Goal: Task Accomplishment & Management: Manage account settings

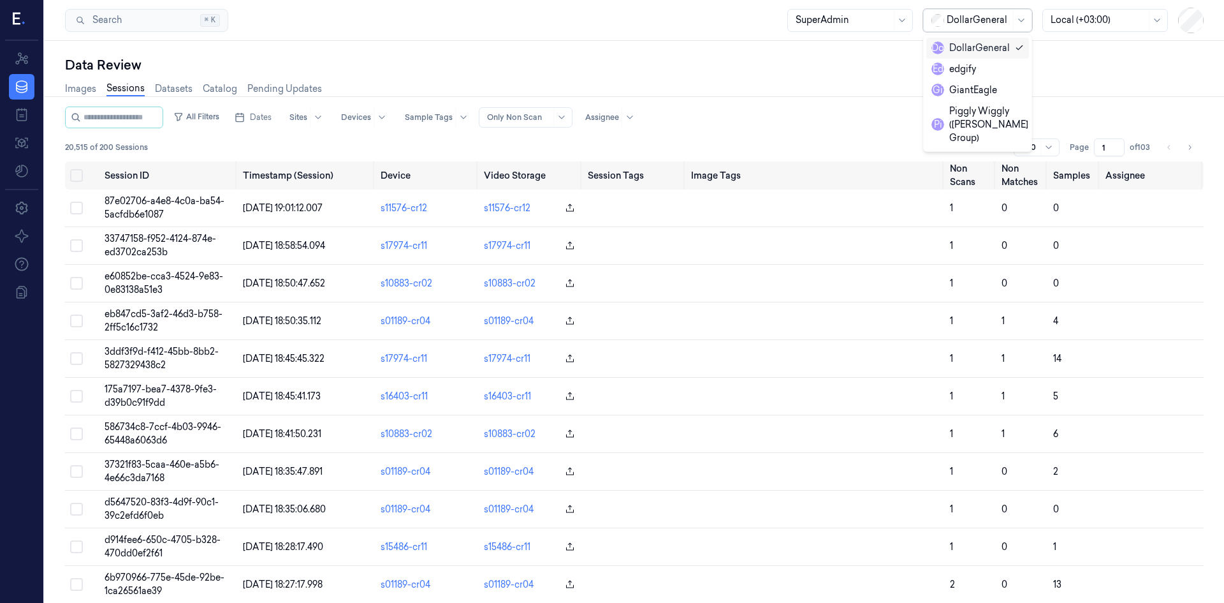
click at [1009, 29] on div "DollarGeneral" at bounding box center [979, 21] width 64 height 22
click at [986, 86] on div "GiantEagle" at bounding box center [965, 90] width 66 height 13
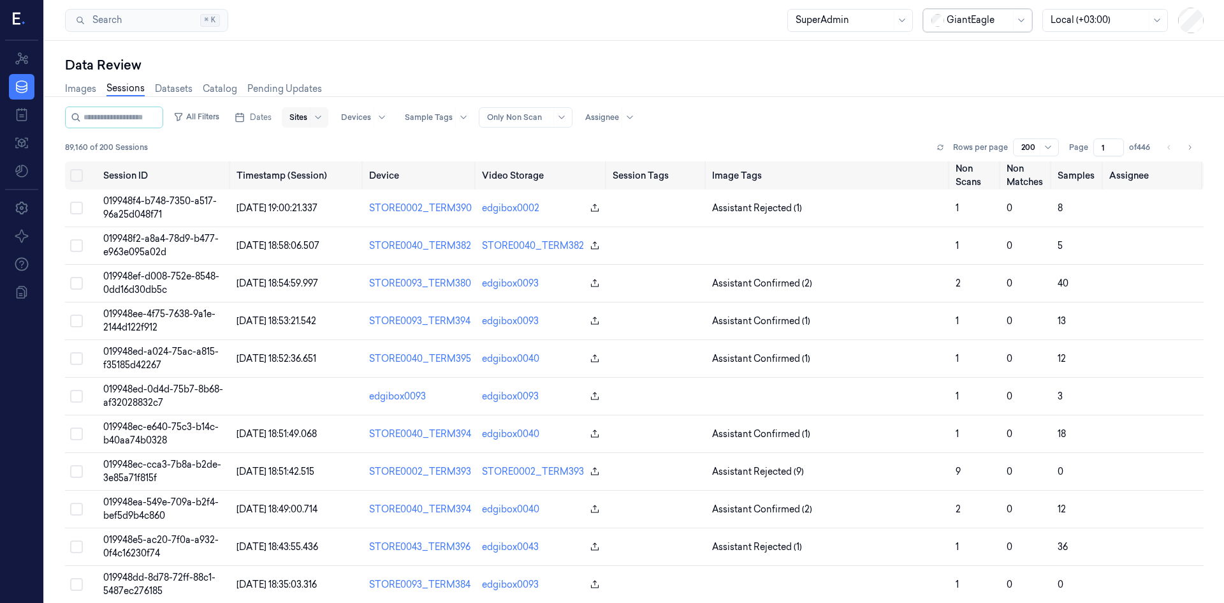
click at [307, 112] on div at bounding box center [299, 117] width 18 height 11
click at [454, 136] on div "All Filters Dates 5 results available. Use Up and Down to choose options, press…" at bounding box center [634, 134] width 1139 height 55
click at [890, 22] on div at bounding box center [844, 19] width 96 height 13
click at [864, 159] on div "SiteManager" at bounding box center [850, 153] width 109 height 13
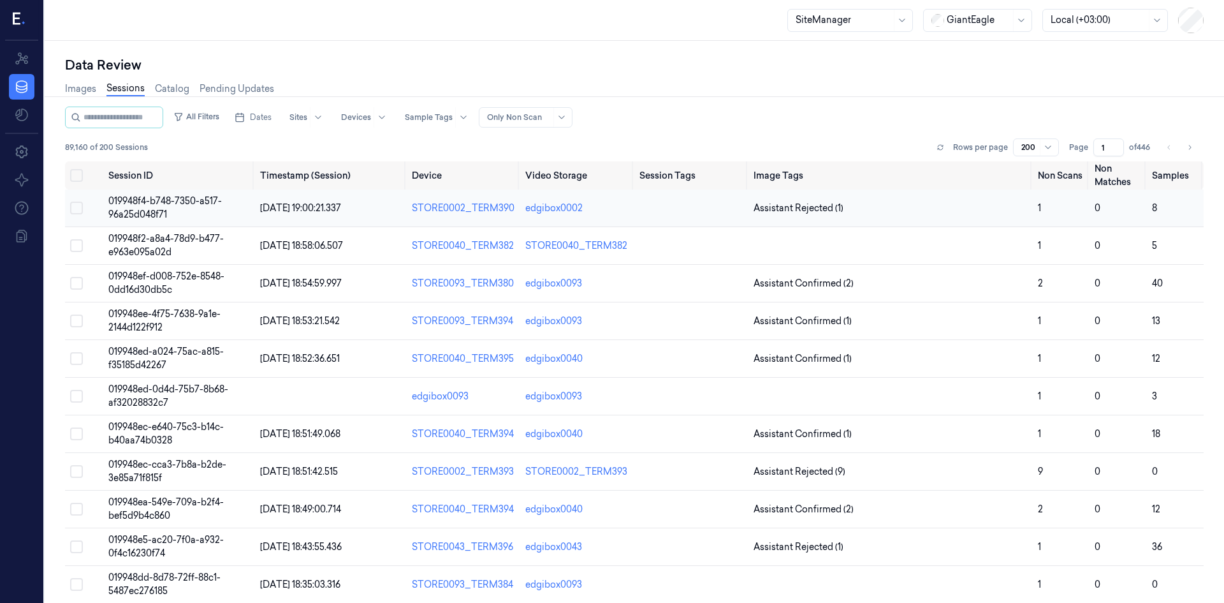
click at [78, 210] on button "Select row" at bounding box center [76, 208] width 13 height 13
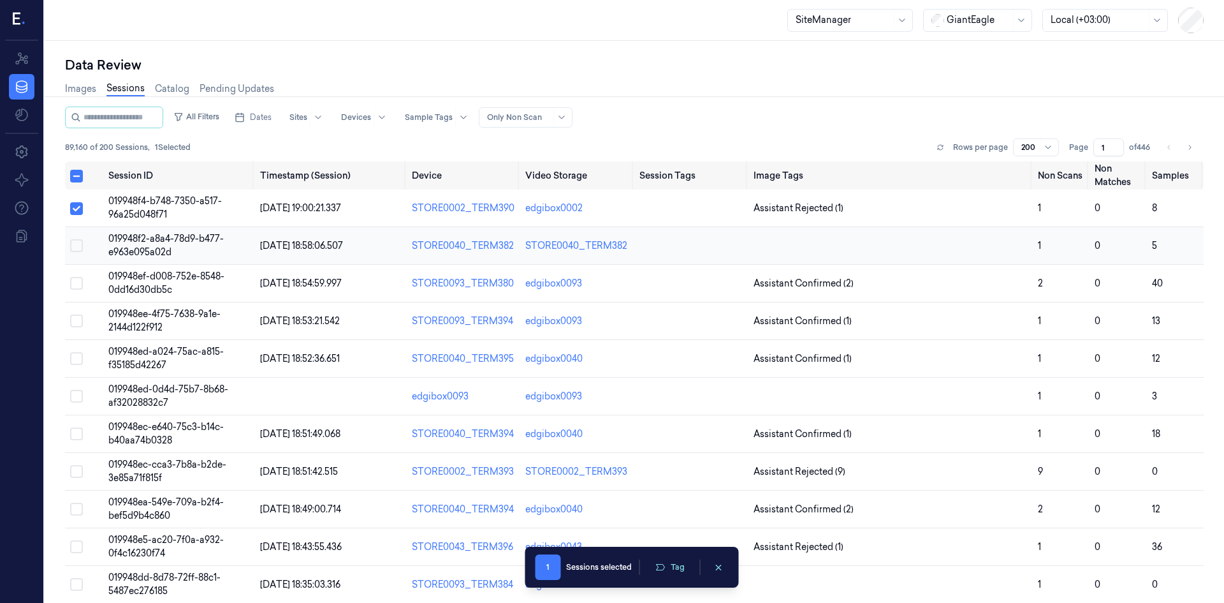
click at [77, 250] on button "Select row" at bounding box center [76, 245] width 13 height 13
click at [81, 279] on button "Select row" at bounding box center [76, 283] width 13 height 13
click at [721, 564] on icon "clearSelection" at bounding box center [719, 568] width 10 height 10
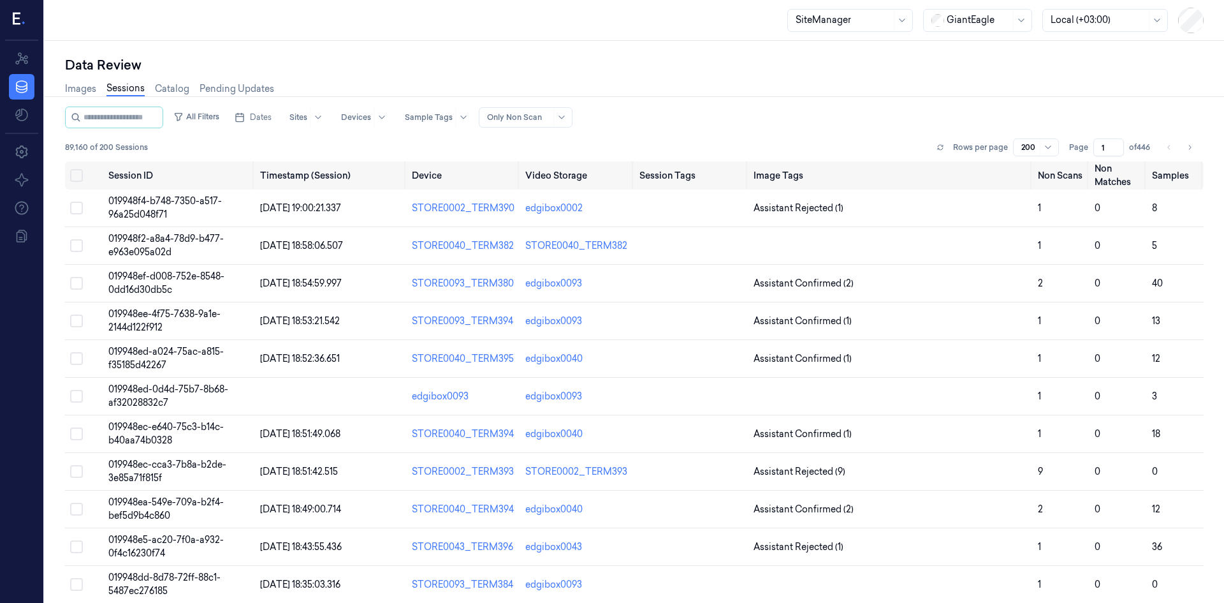
click at [838, 23] on div at bounding box center [844, 19] width 96 height 13
click at [846, 172] on div "AnnotatorManager" at bounding box center [837, 174] width 83 height 13
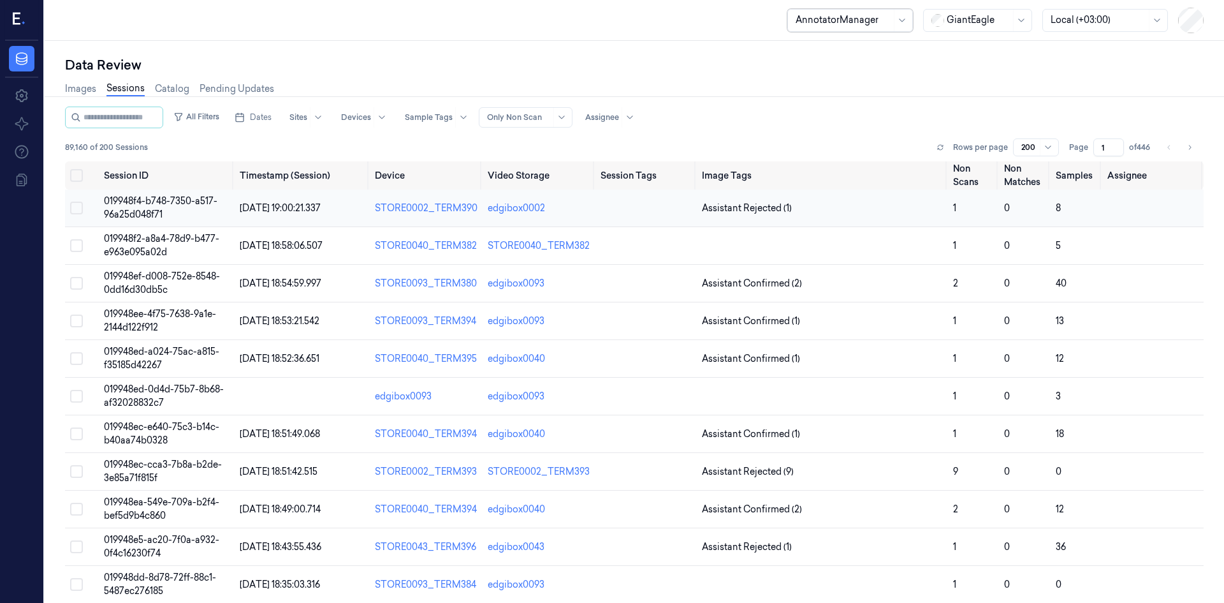
click at [75, 209] on button "Select row" at bounding box center [76, 208] width 13 height 13
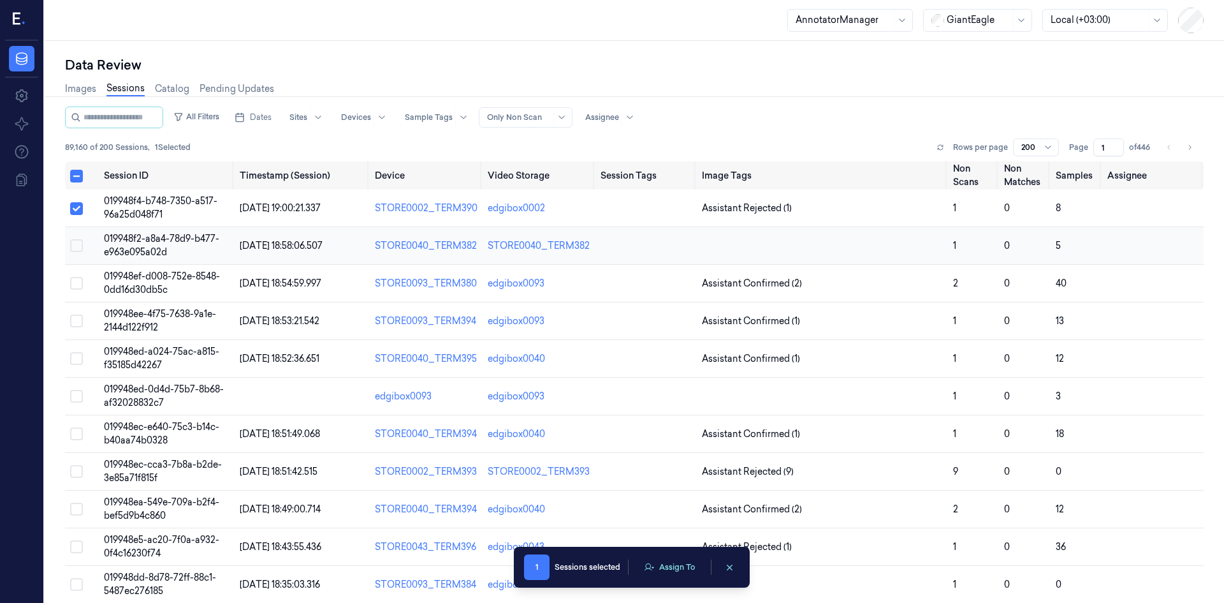
click at [79, 256] on td at bounding box center [82, 246] width 34 height 38
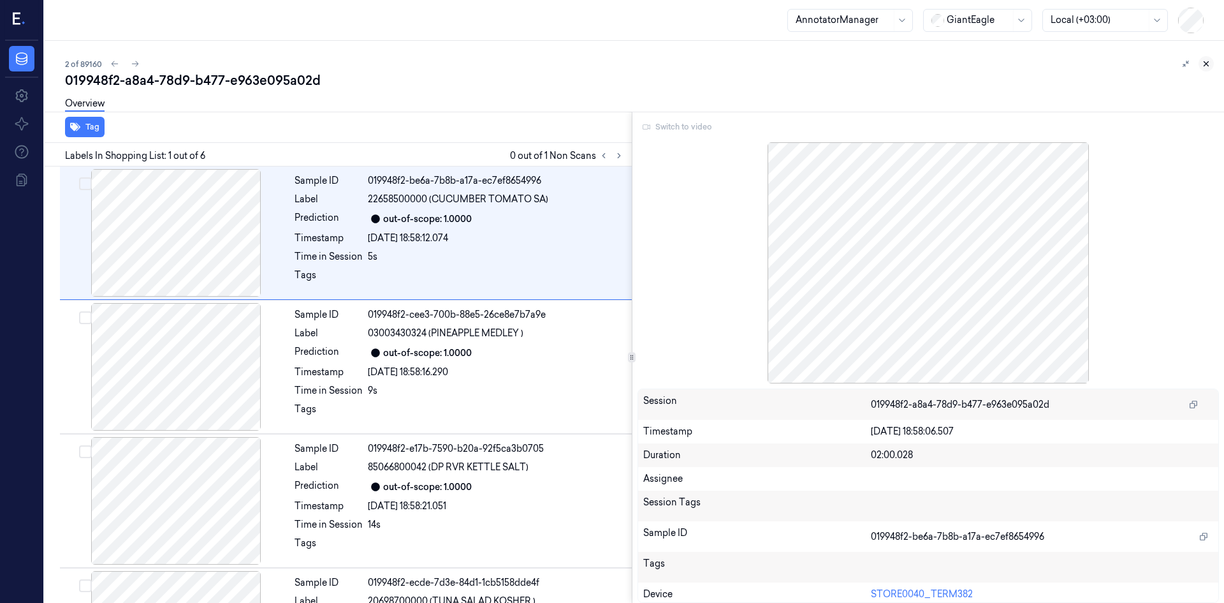
click at [1208, 62] on icon at bounding box center [1206, 63] width 9 height 9
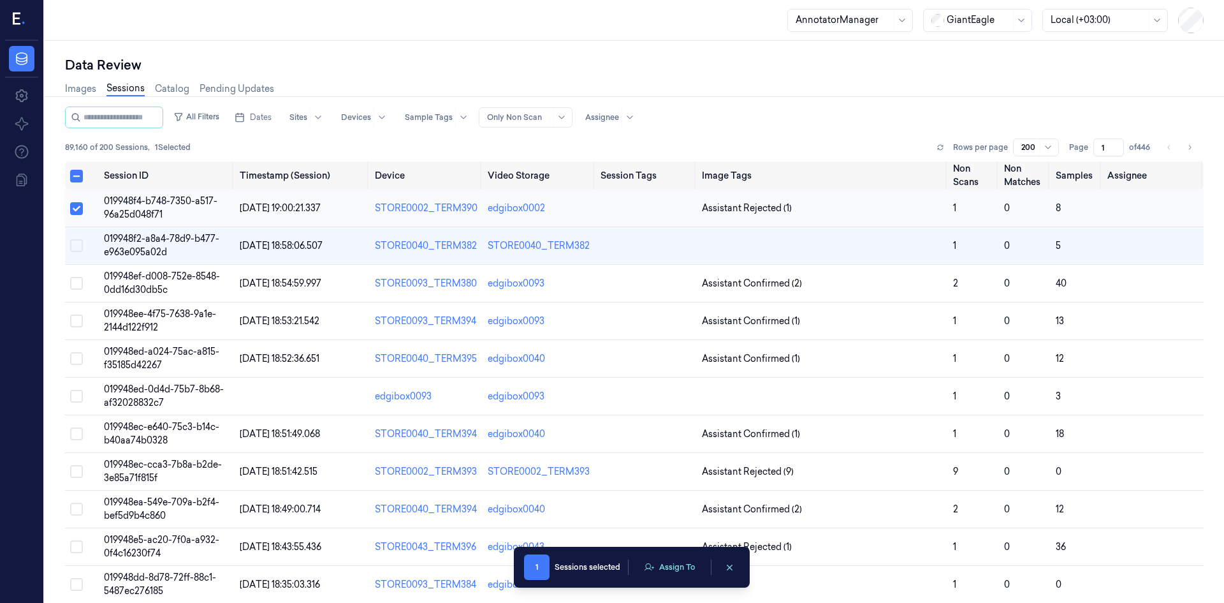
click at [76, 209] on button "Select row" at bounding box center [76, 208] width 13 height 13
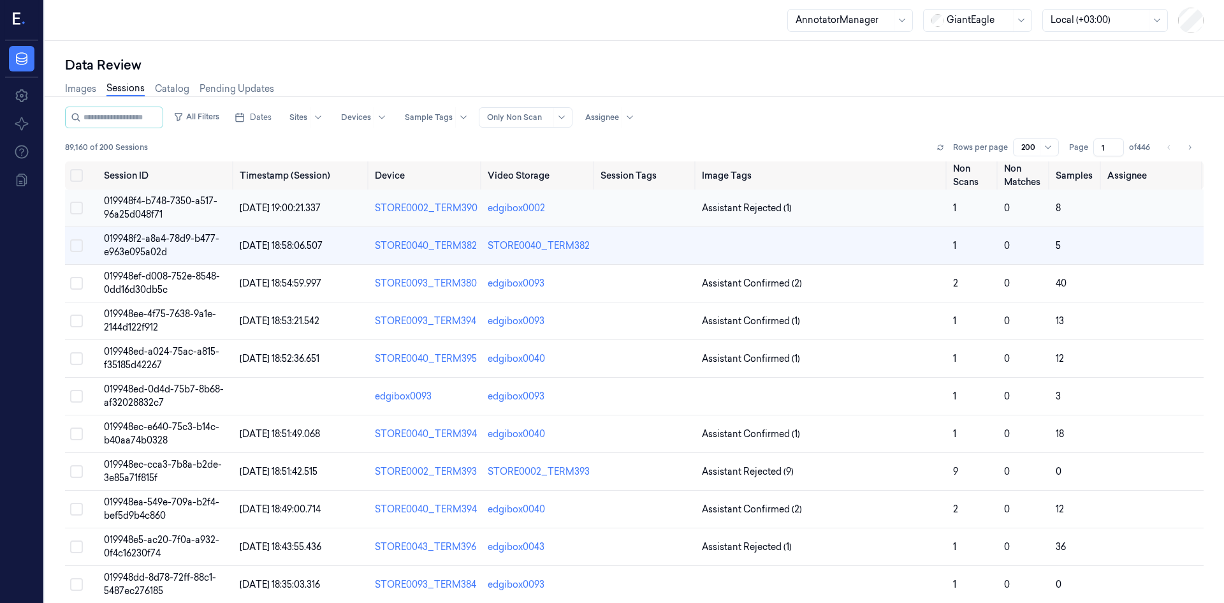
click at [147, 204] on span "019948f4-b748-7350-a517-96a25d048f71" at bounding box center [161, 207] width 114 height 25
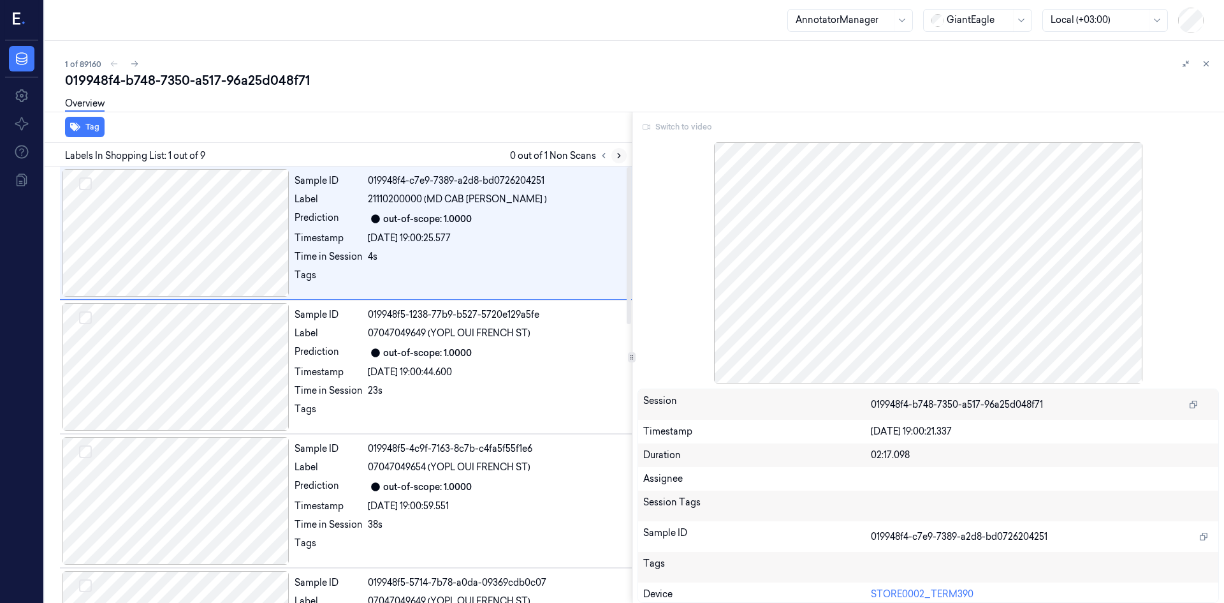
click at [619, 158] on icon at bounding box center [619, 155] width 9 height 9
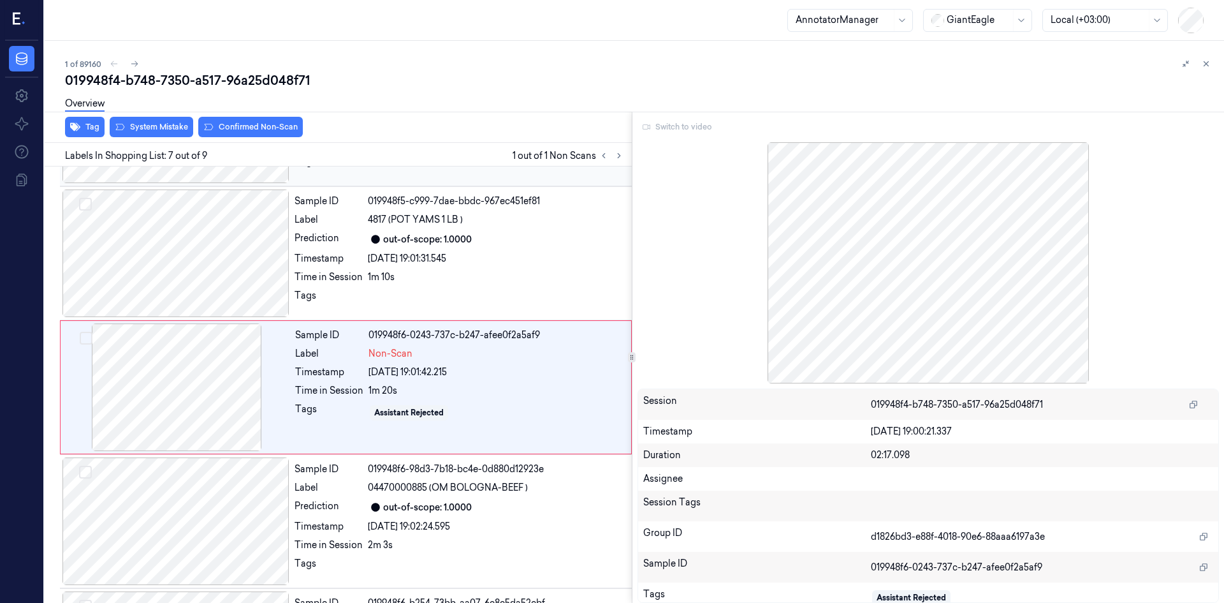
scroll to position [652, 0]
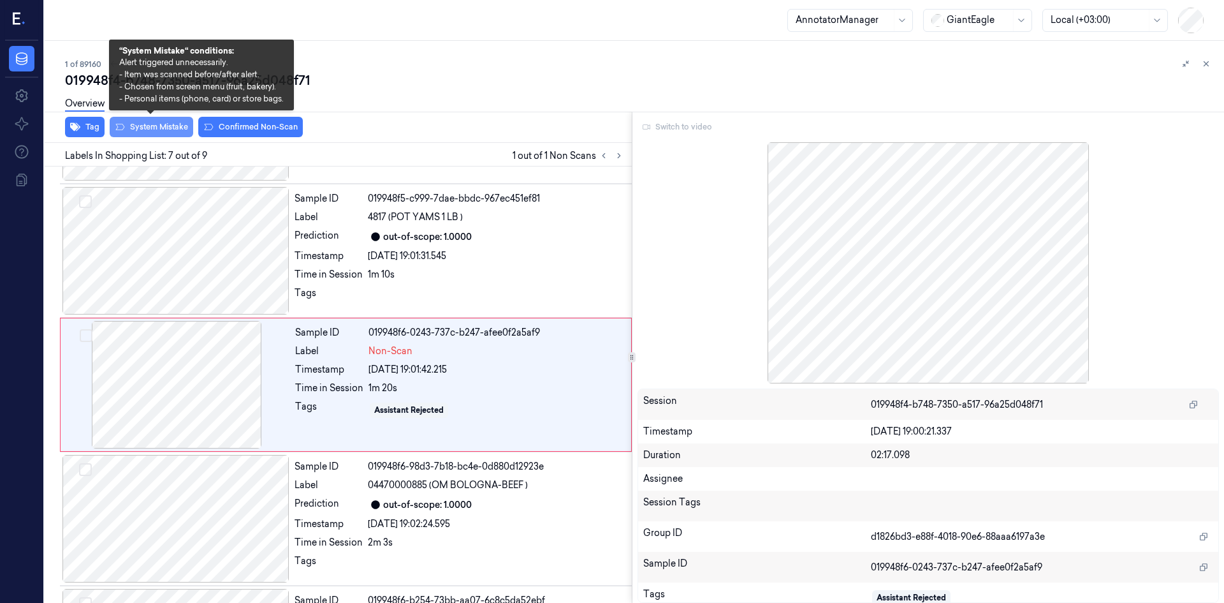
click at [174, 129] on button "System Mistake" at bounding box center [152, 127] width 84 height 20
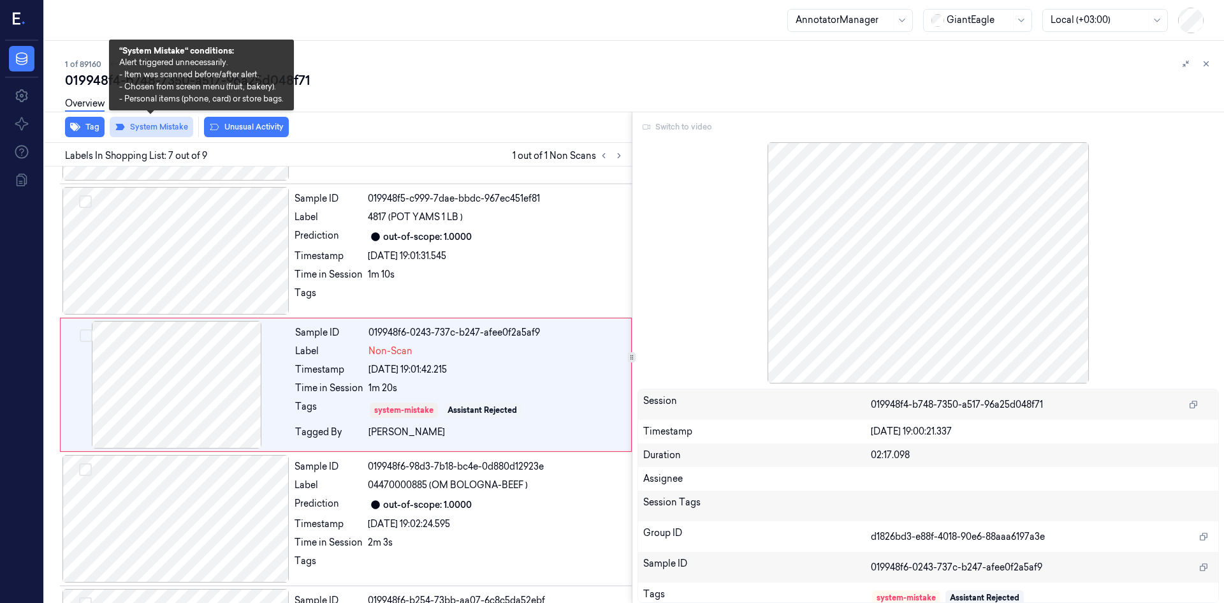
click at [173, 125] on button "System Mistake" at bounding box center [152, 127] width 84 height 20
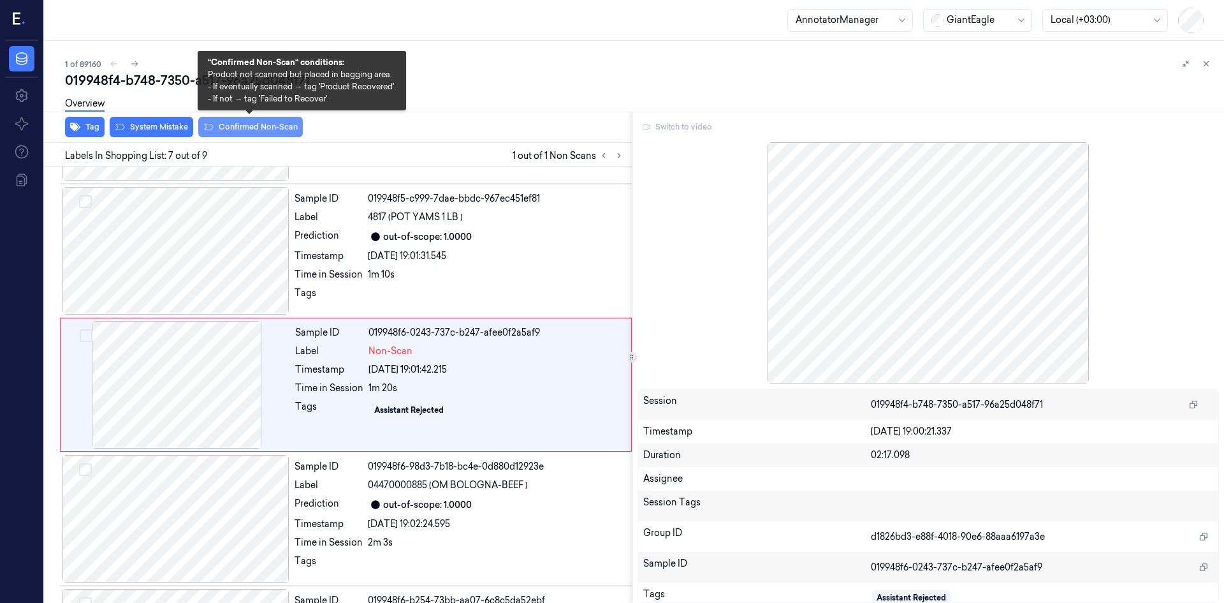
click at [217, 125] on button "Confirmed Non-Scan" at bounding box center [250, 127] width 105 height 20
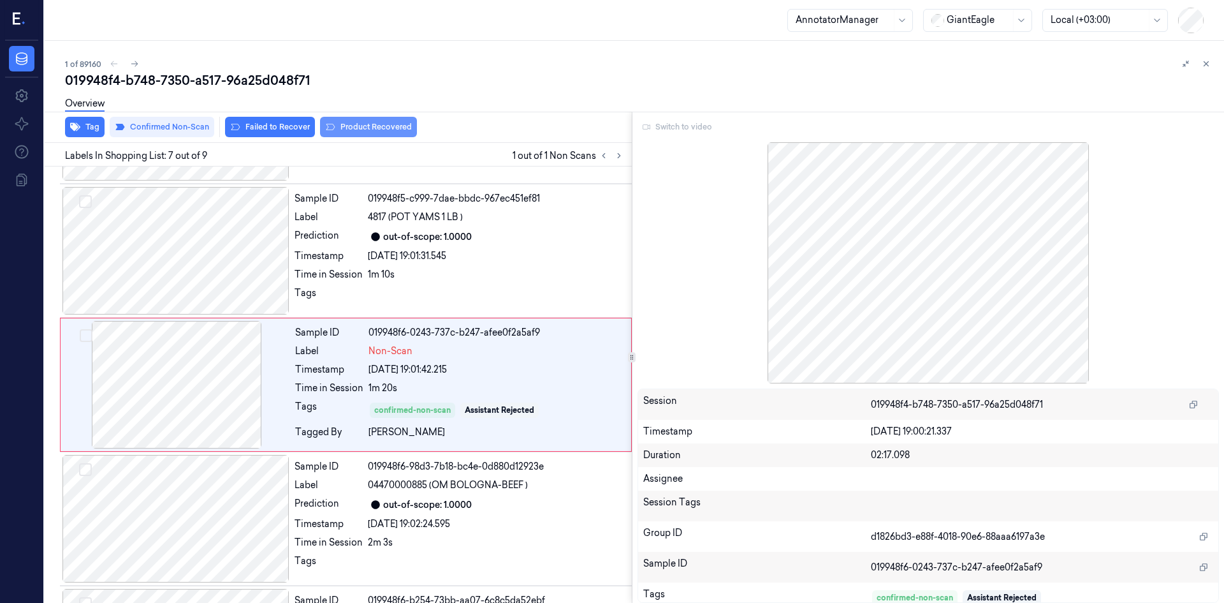
click at [343, 126] on button "Product Recovered" at bounding box center [368, 127] width 97 height 20
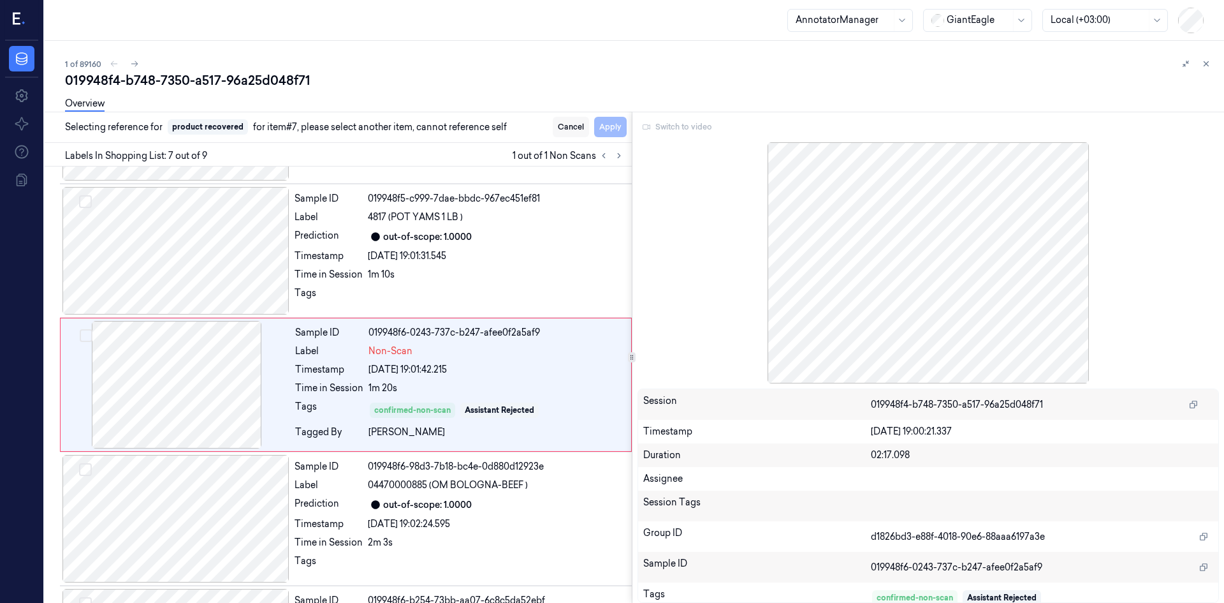
click at [564, 126] on button "Cancel" at bounding box center [571, 127] width 36 height 20
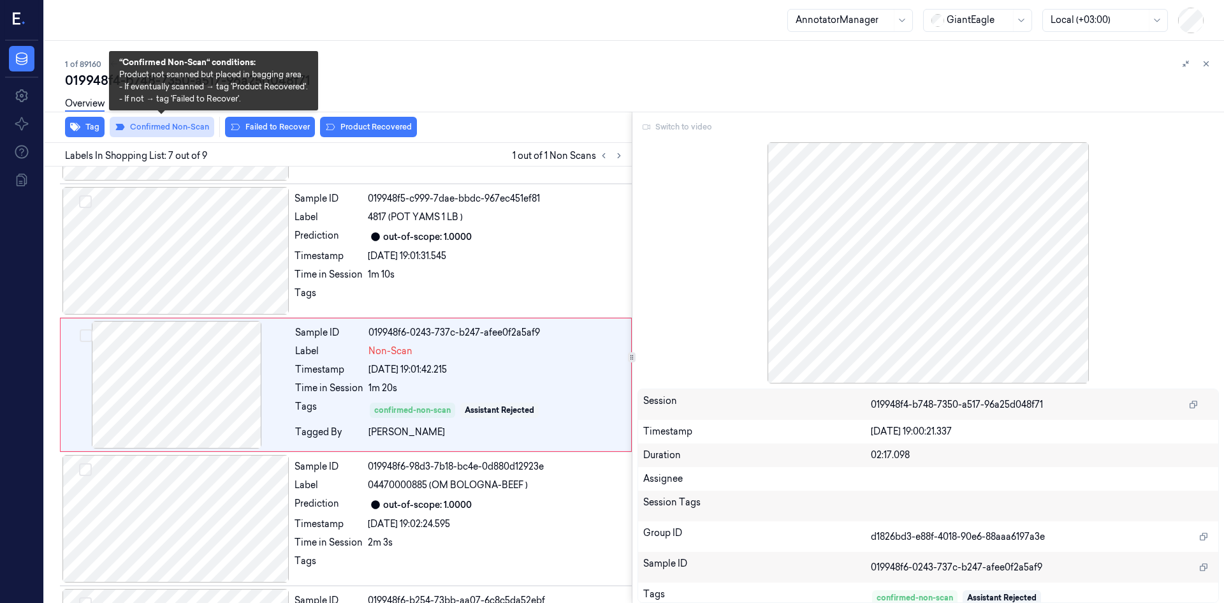
click at [168, 127] on button "Confirmed Non-Scan" at bounding box center [162, 127] width 105 height 20
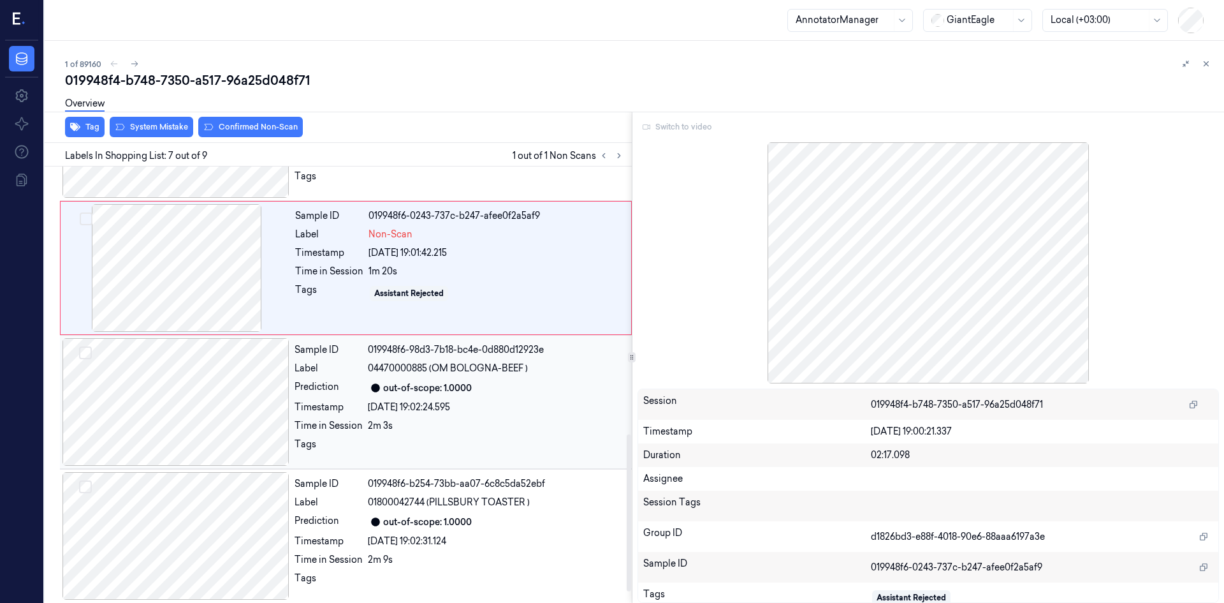
scroll to position [773, 0]
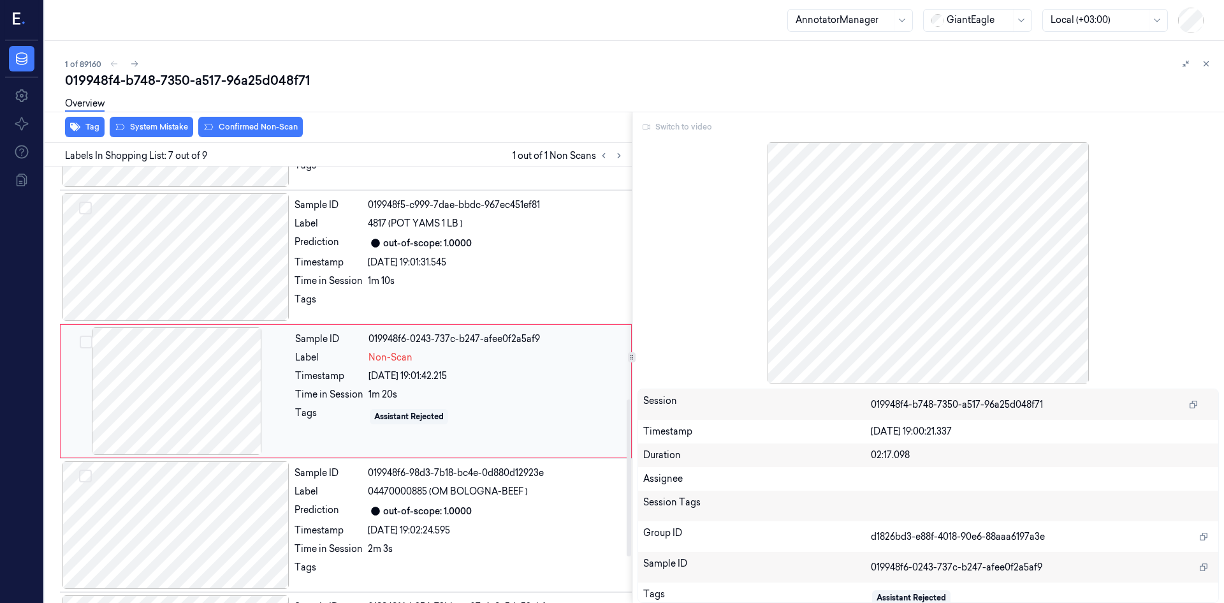
click at [223, 386] on div at bounding box center [176, 391] width 227 height 128
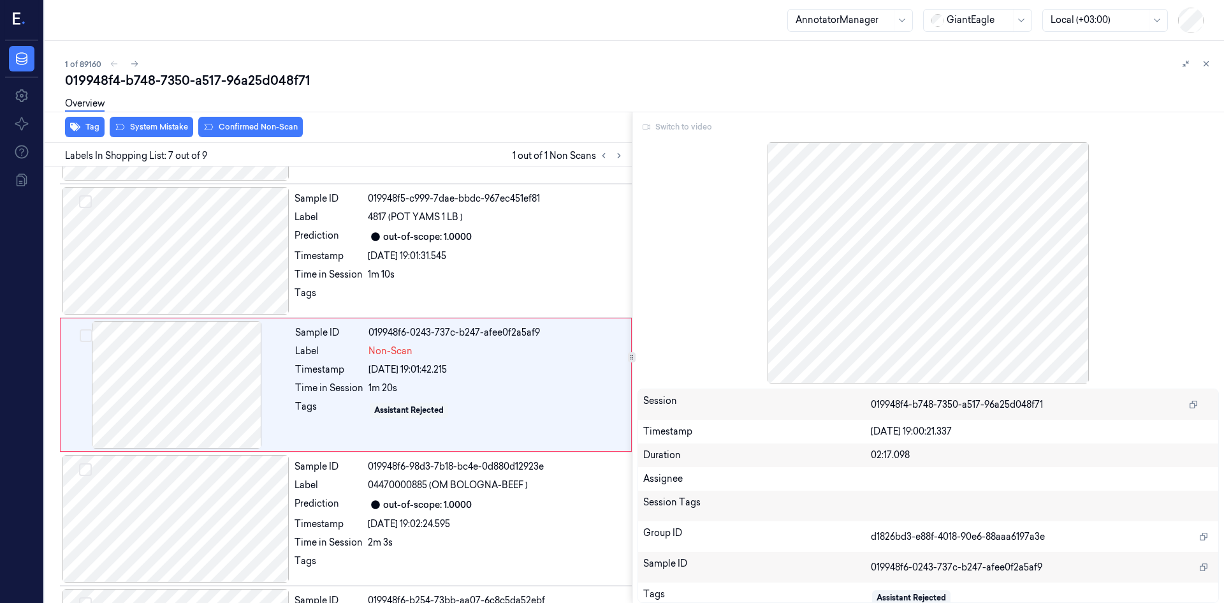
click at [116, 67] on div "1 of 89160" at bounding box center [639, 63] width 1149 height 15
click at [1203, 66] on icon at bounding box center [1206, 63] width 9 height 9
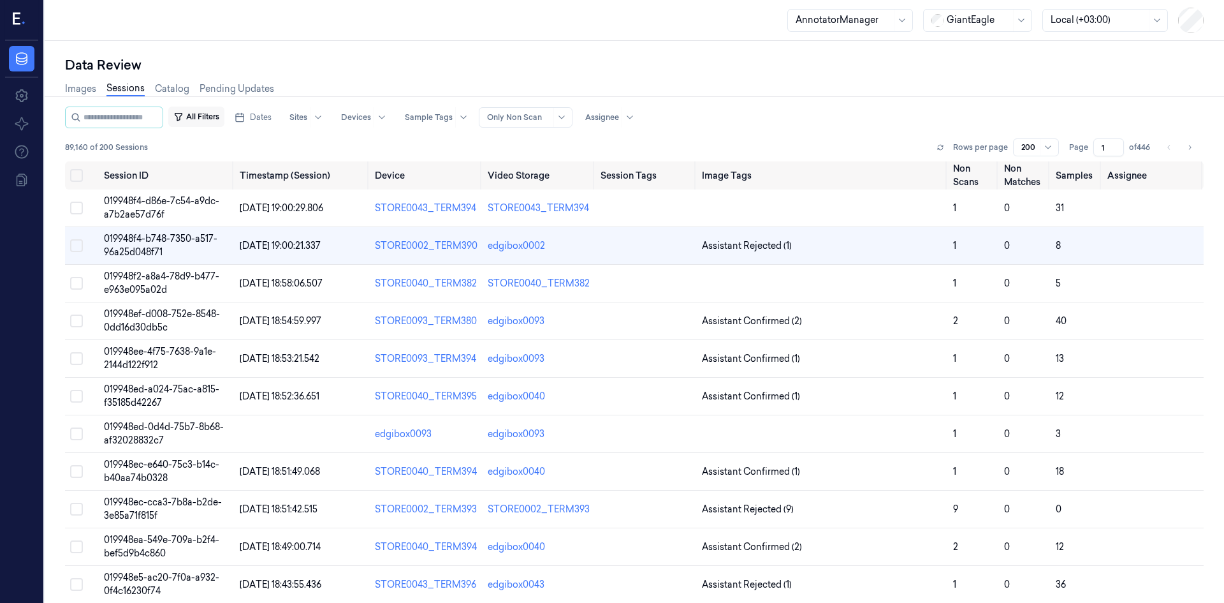
click at [200, 119] on button "All Filters" at bounding box center [196, 117] width 56 height 20
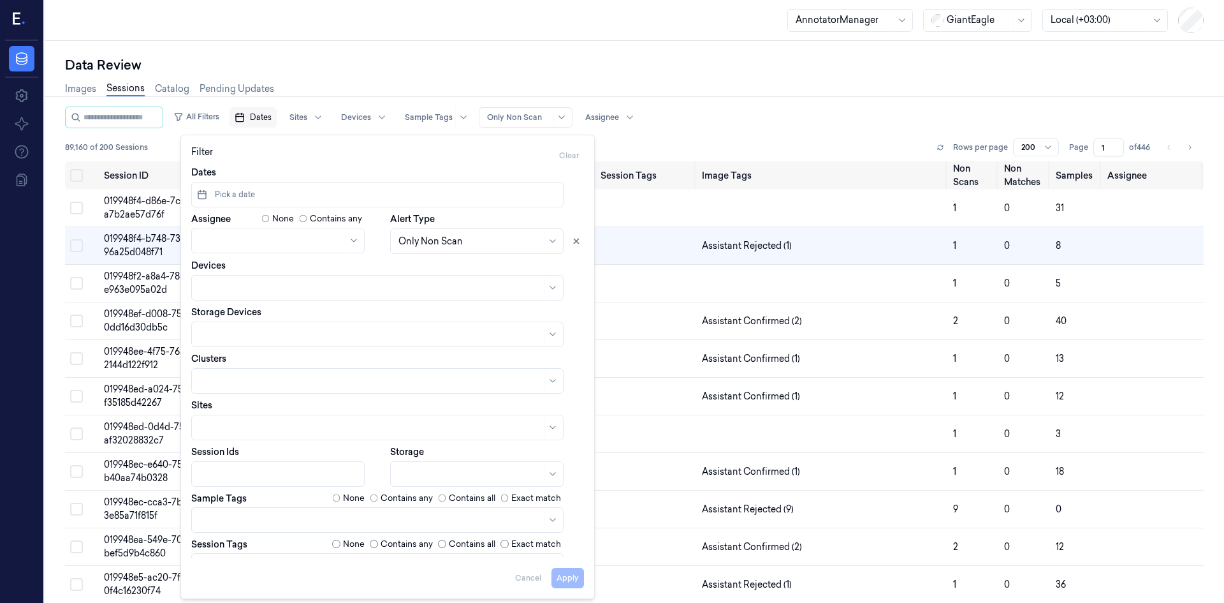
click at [245, 115] on icon "button" at bounding box center [240, 117] width 10 height 10
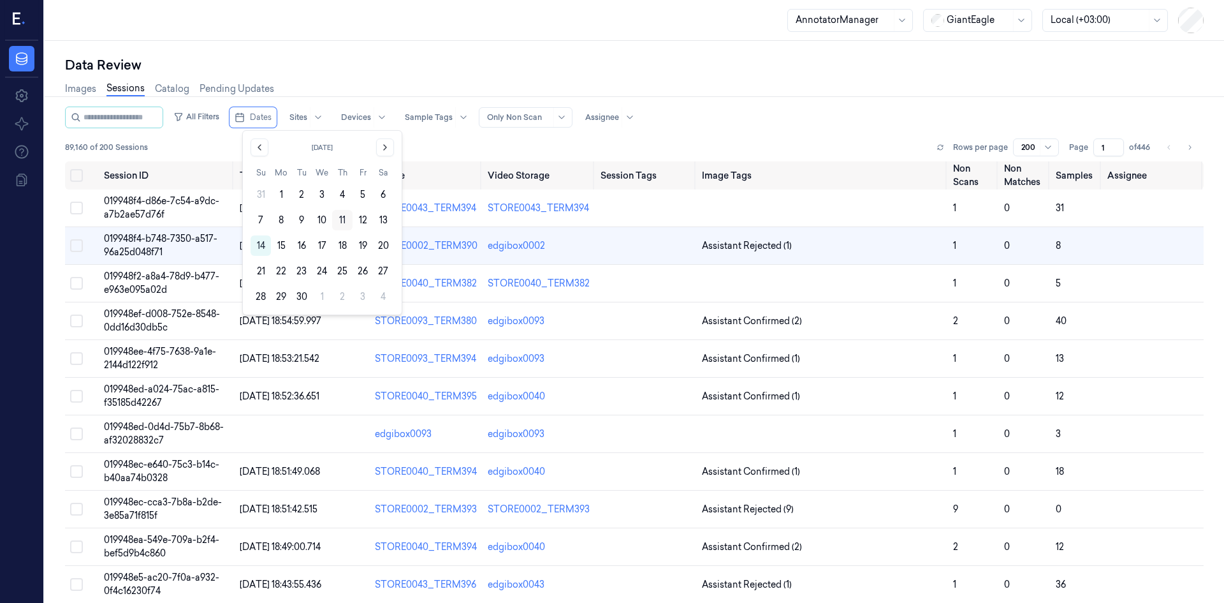
click at [344, 218] on button "11" at bounding box center [342, 220] width 20 height 20
click at [339, 218] on button "11" at bounding box center [342, 220] width 20 height 20
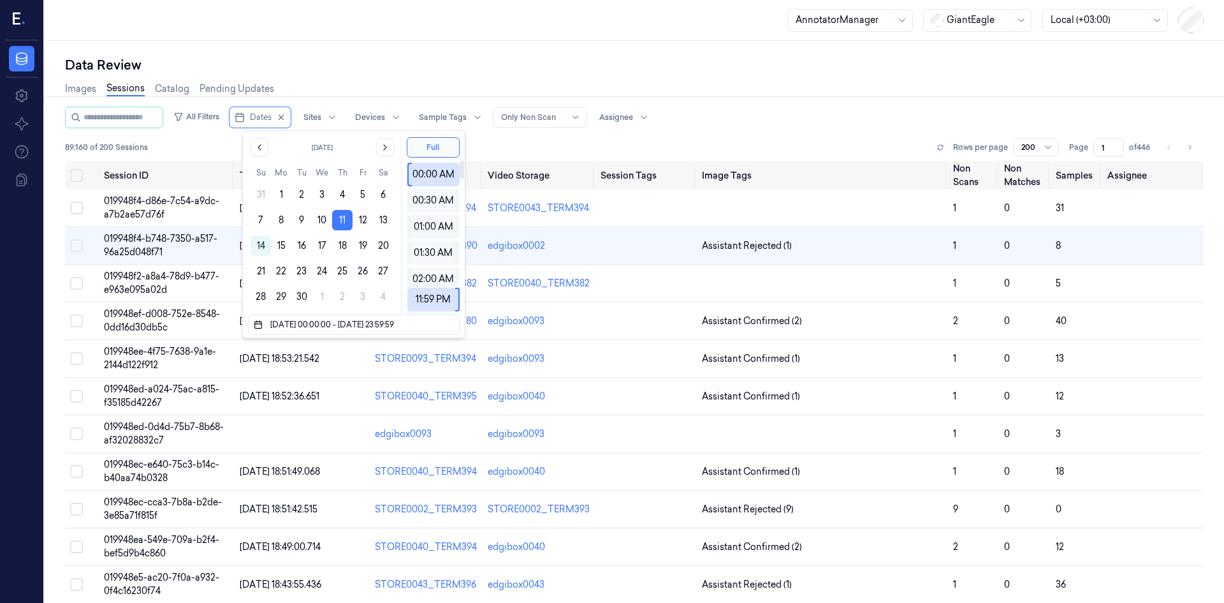
click at [546, 146] on div "89,160 of 200 Sessions Rows per page 200 Page 1 of 446" at bounding box center [634, 147] width 1139 height 18
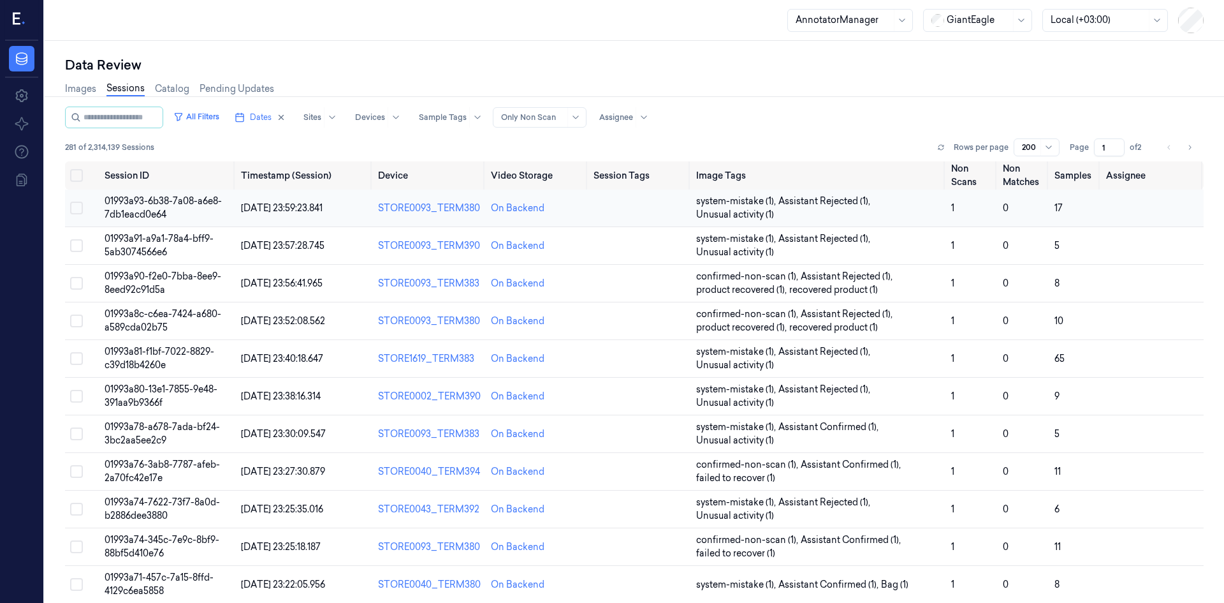
click at [124, 202] on span "01993a93-6b38-7a08-a6e8-7db1eacd0e64" at bounding box center [163, 207] width 117 height 25
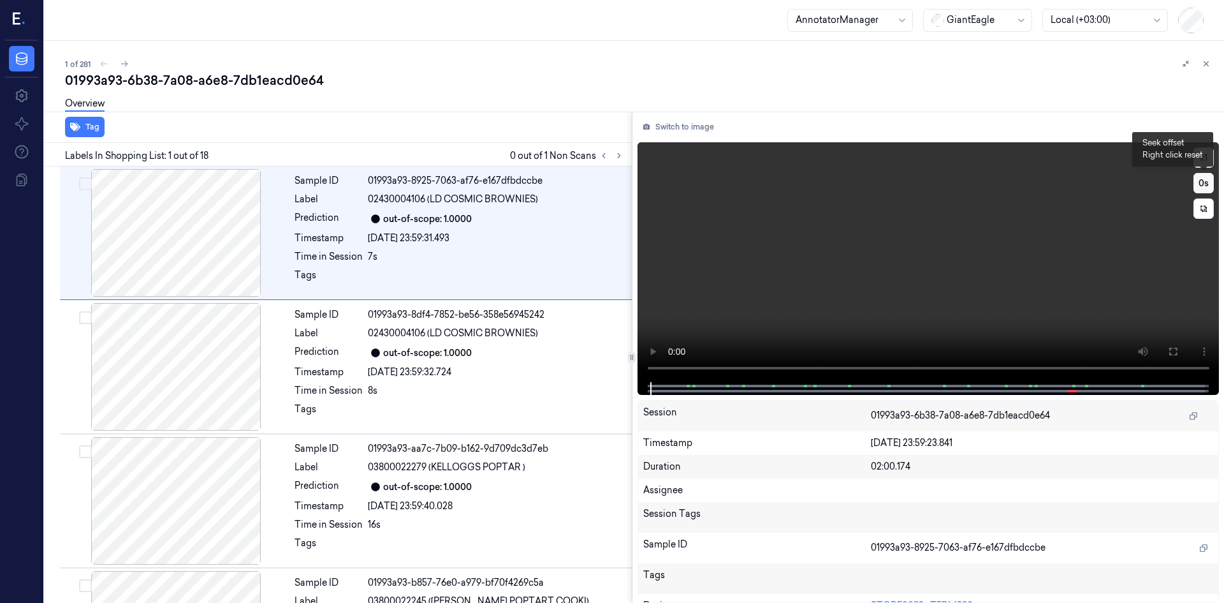
click at [1203, 182] on button "0 s" at bounding box center [1204, 183] width 20 height 20
click at [1203, 182] on button "-0.5 s" at bounding box center [1204, 183] width 20 height 20
click at [1203, 182] on button "-1 s" at bounding box center [1204, 183] width 20 height 20
click at [1203, 182] on button "-1.5 s" at bounding box center [1204, 183] width 20 height 20
click at [1203, 182] on button "-2 s" at bounding box center [1204, 183] width 20 height 20
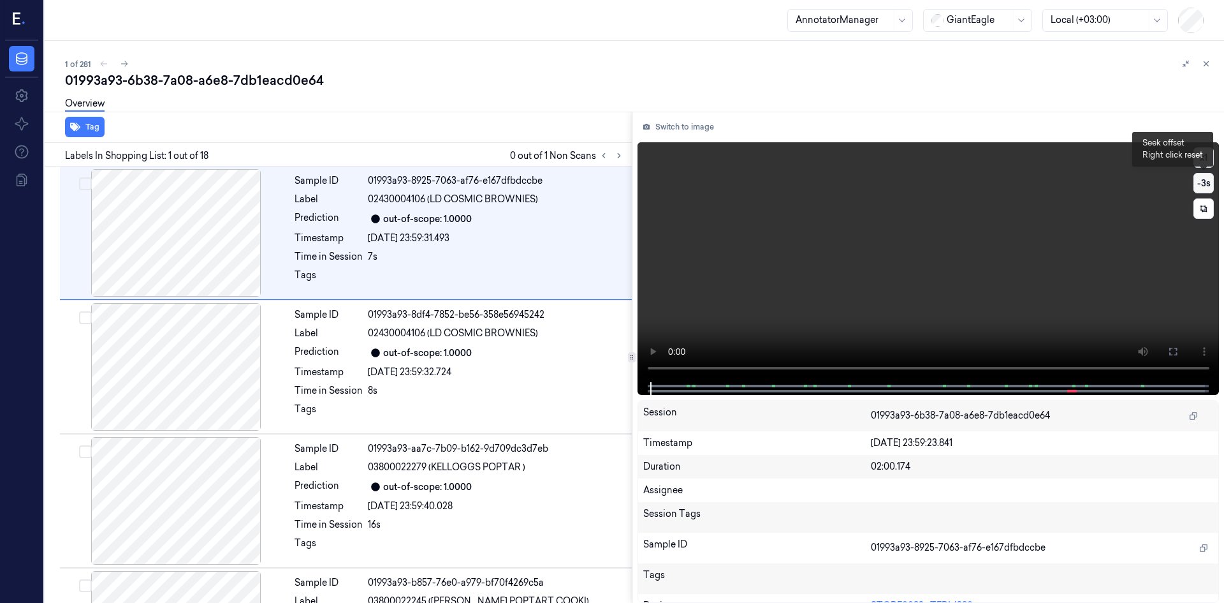
click at [1203, 182] on button "-3 s" at bounding box center [1204, 183] width 20 height 20
click at [1209, 159] on button "x 1" at bounding box center [1204, 157] width 20 height 20
click at [1209, 159] on button "x 2" at bounding box center [1204, 157] width 20 height 20
click at [832, 283] on video at bounding box center [929, 262] width 582 height 240
click at [834, 281] on video at bounding box center [929, 262] width 582 height 240
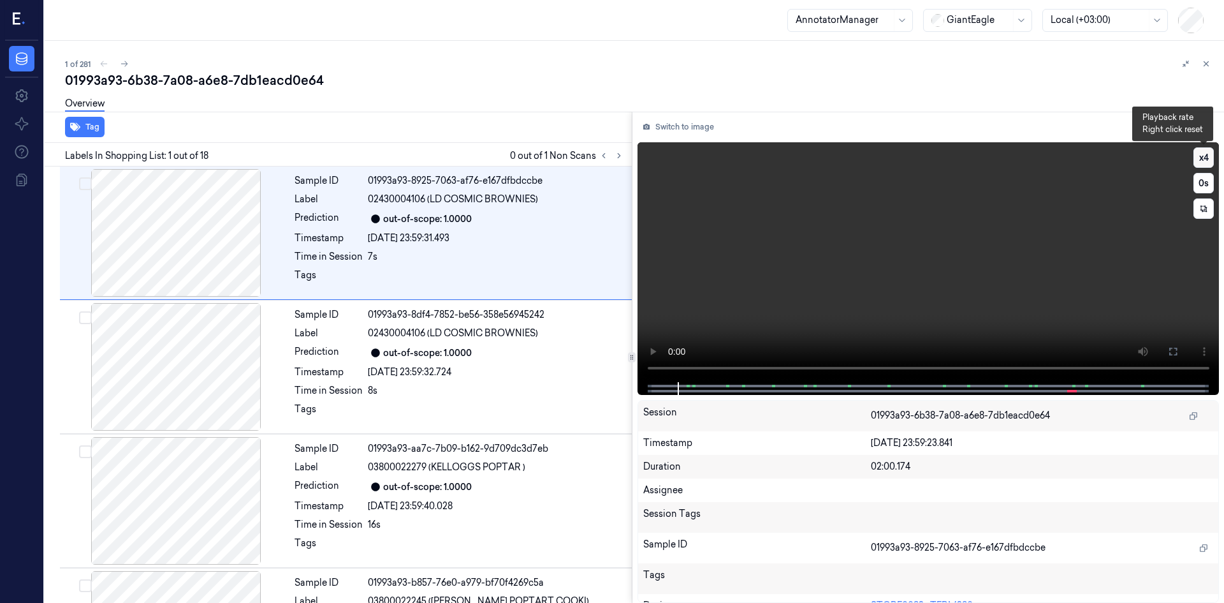
click at [1208, 155] on button "x 4" at bounding box center [1204, 157] width 20 height 20
click at [615, 156] on icon at bounding box center [619, 155] width 9 height 9
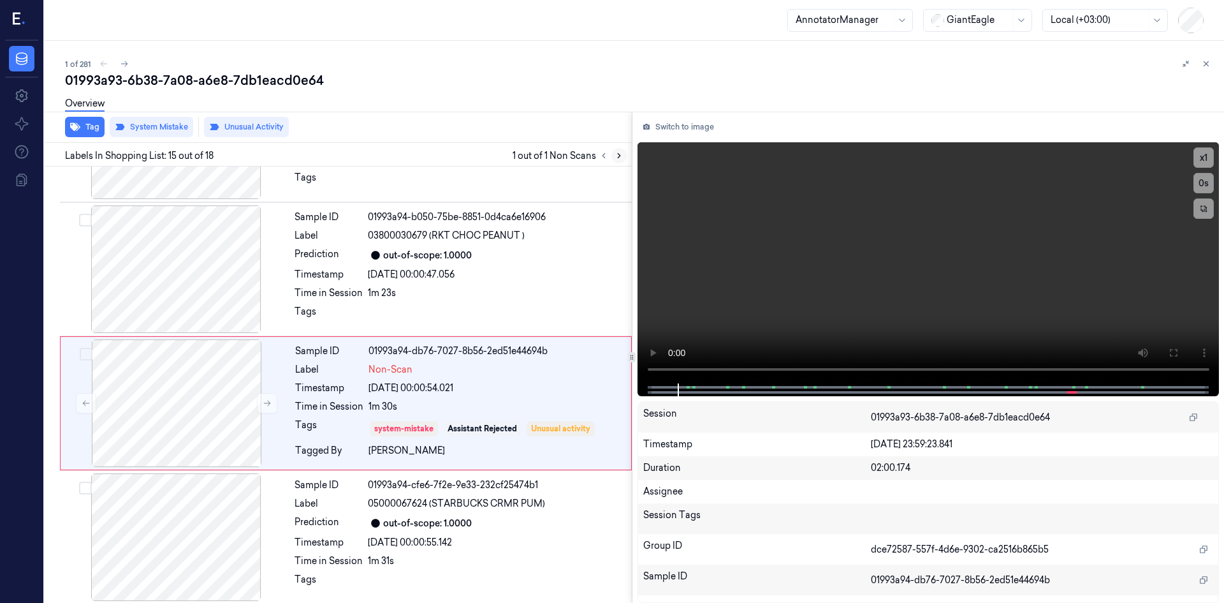
scroll to position [1723, 0]
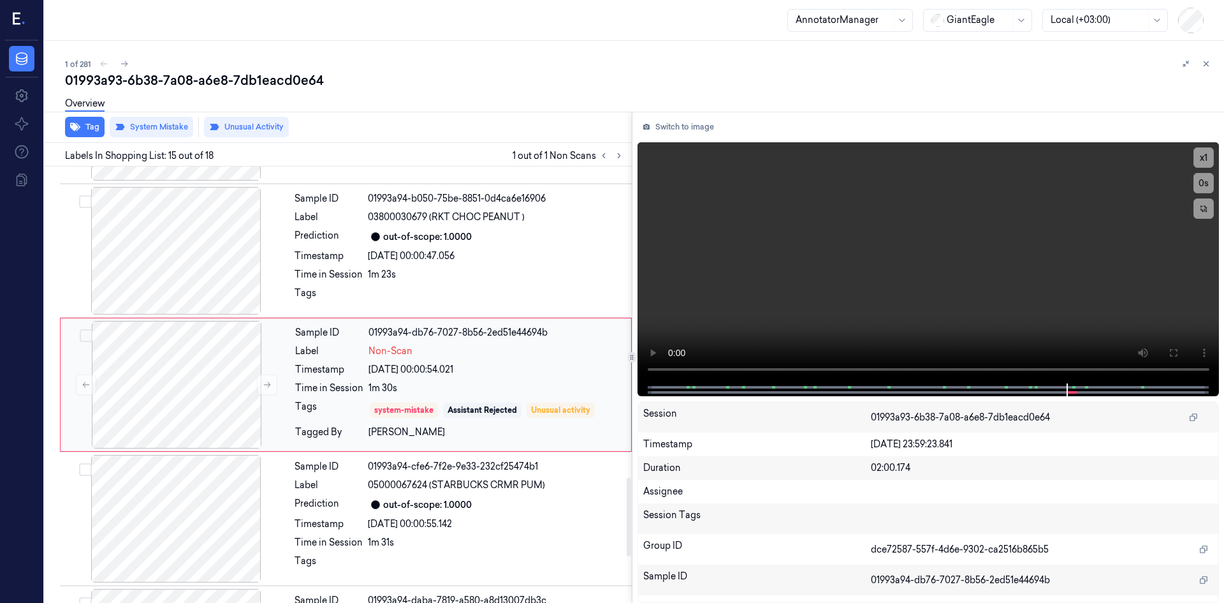
click at [309, 383] on div "Time in Session" at bounding box center [329, 387] width 68 height 13
click at [1205, 68] on button at bounding box center [1206, 63] width 15 height 15
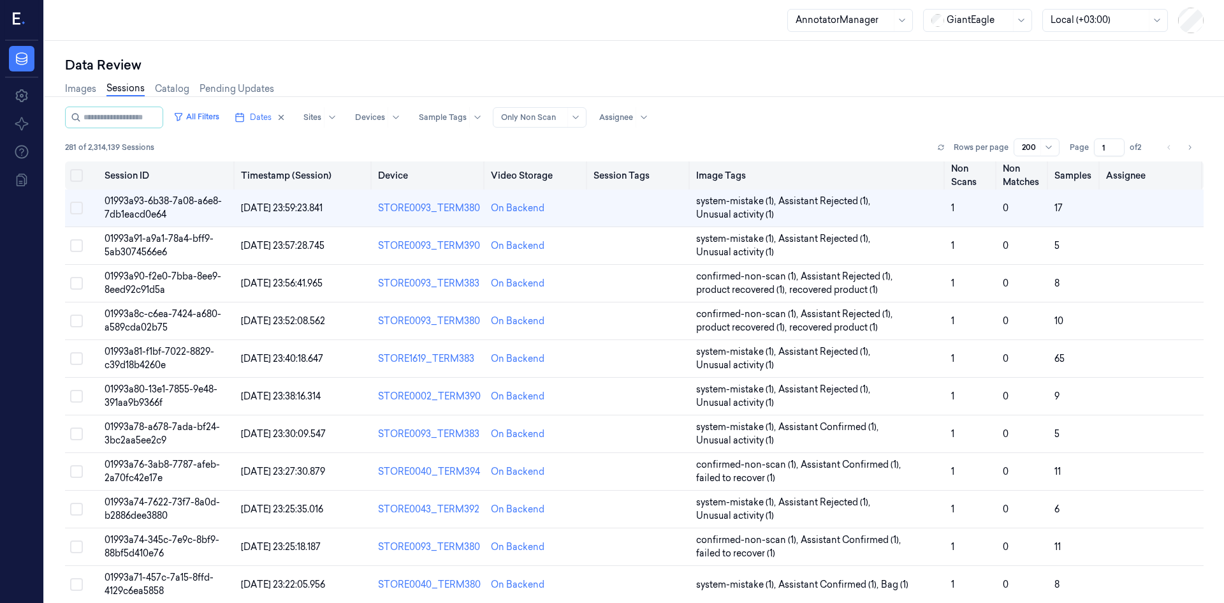
click at [69, 176] on th at bounding box center [82, 175] width 34 height 28
click at [76, 176] on button "Select all" at bounding box center [76, 175] width 13 height 13
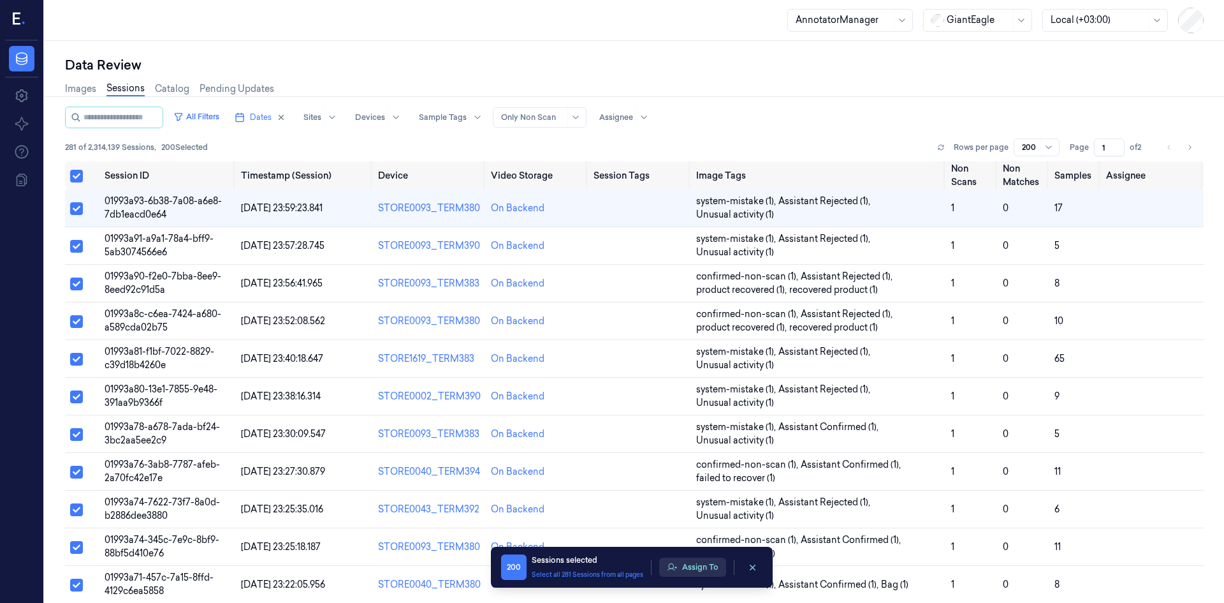
click at [695, 571] on button "Assign To" at bounding box center [692, 566] width 67 height 19
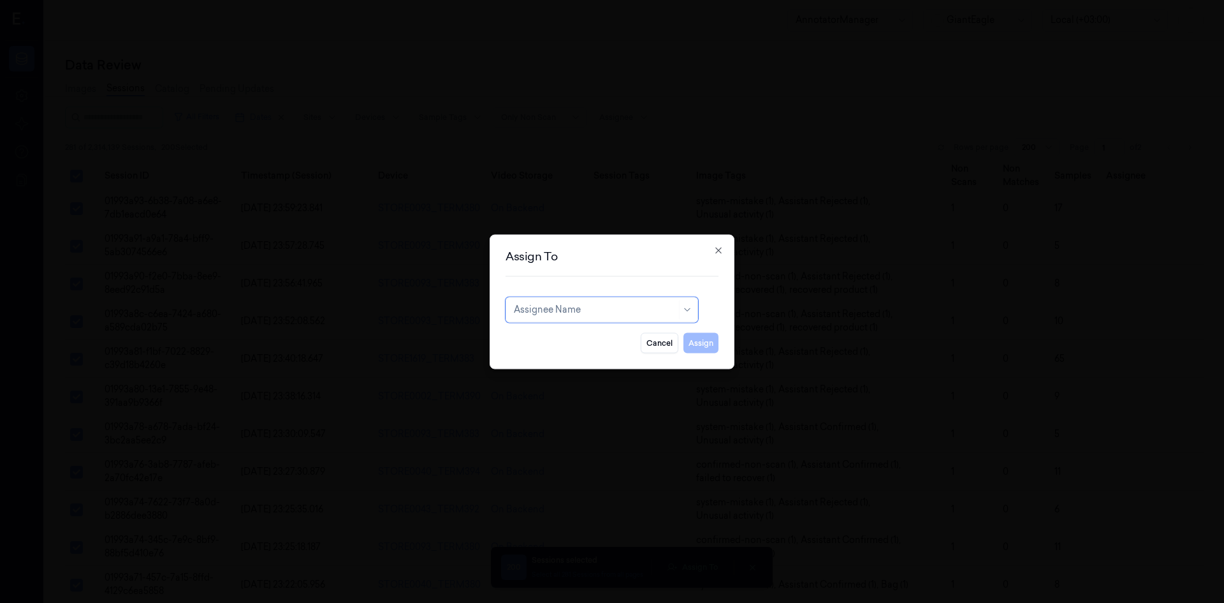
click at [607, 311] on div at bounding box center [595, 309] width 163 height 13
type input "D"
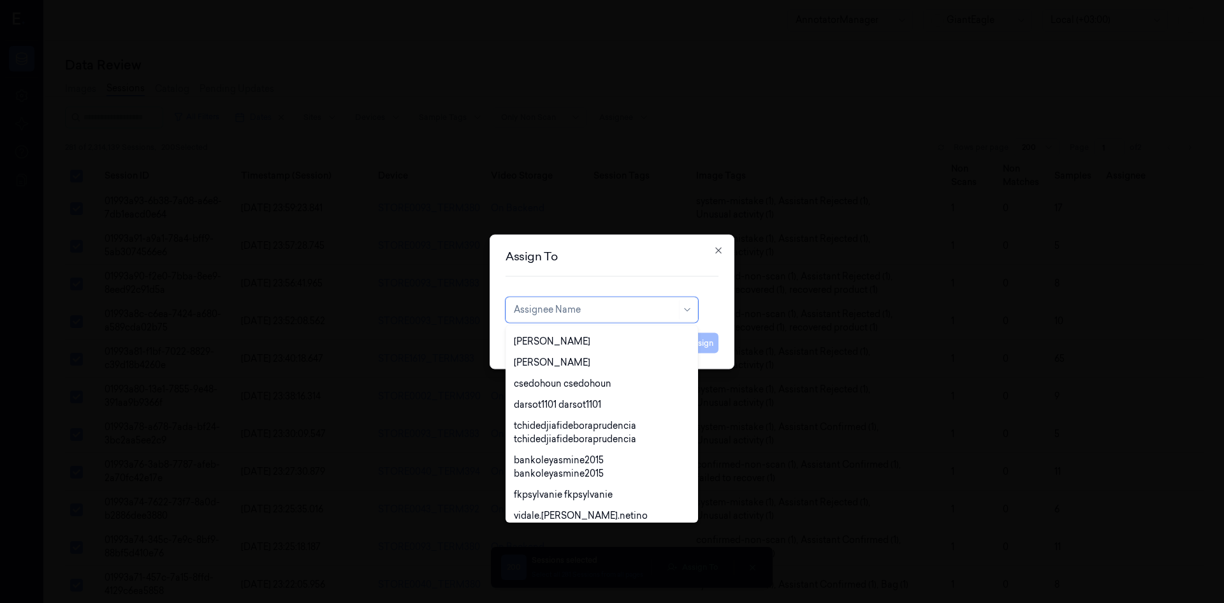
scroll to position [446, 0]
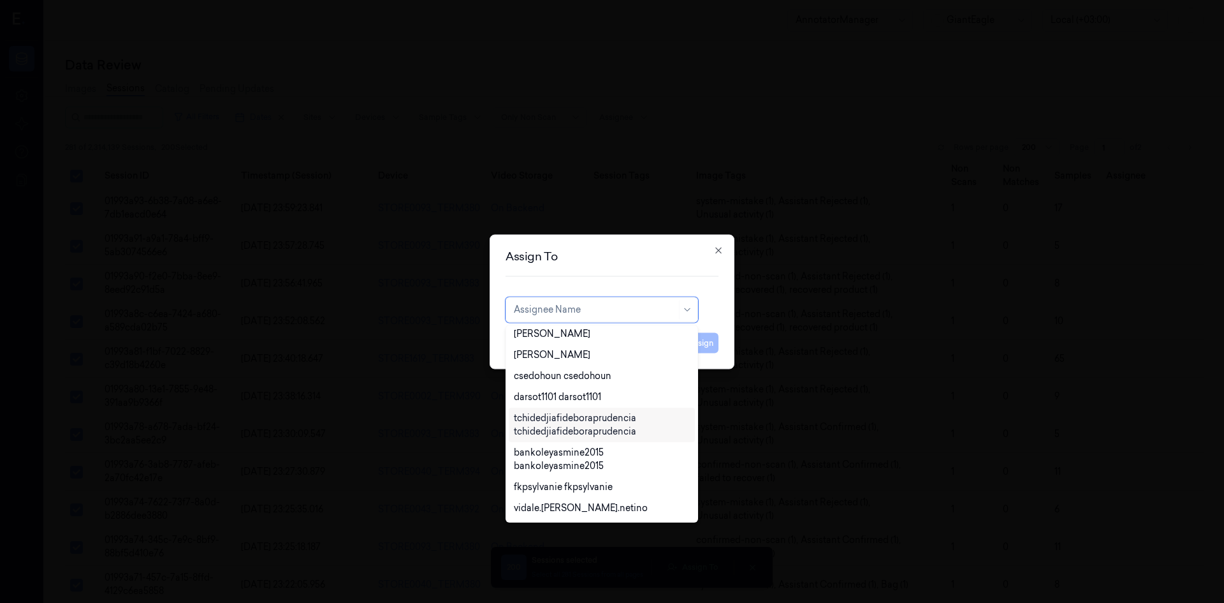
click at [603, 427] on div "tchidedjiafideboraprudencia tchidedjiafideboraprudencia" at bounding box center [602, 424] width 176 height 27
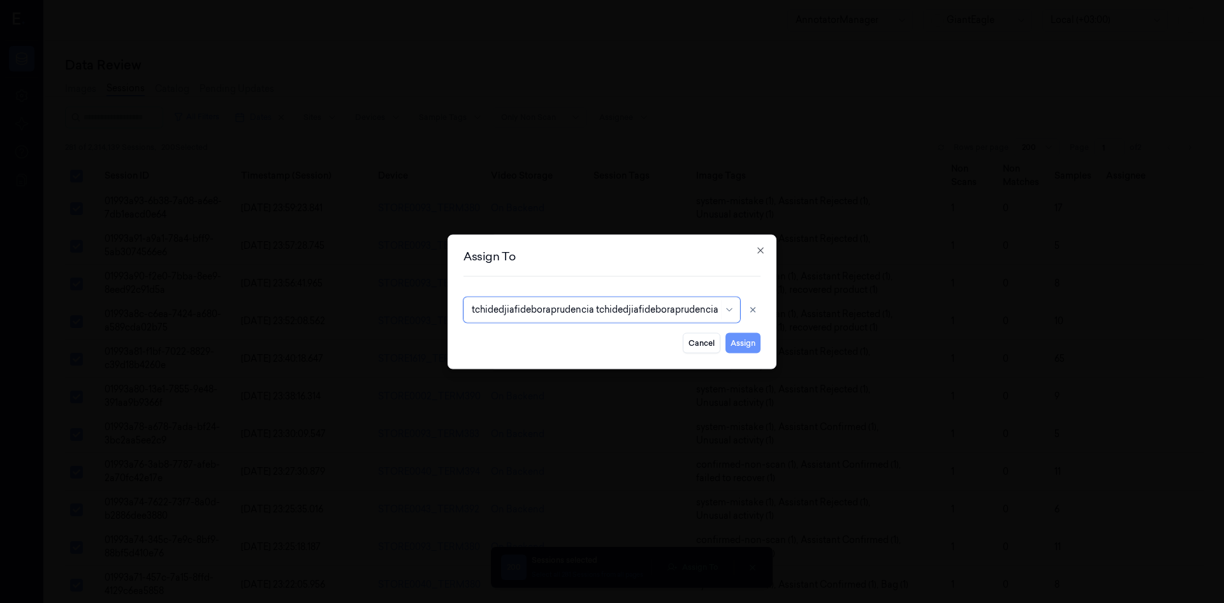
click at [744, 346] on button "Assign" at bounding box center [743, 342] width 35 height 20
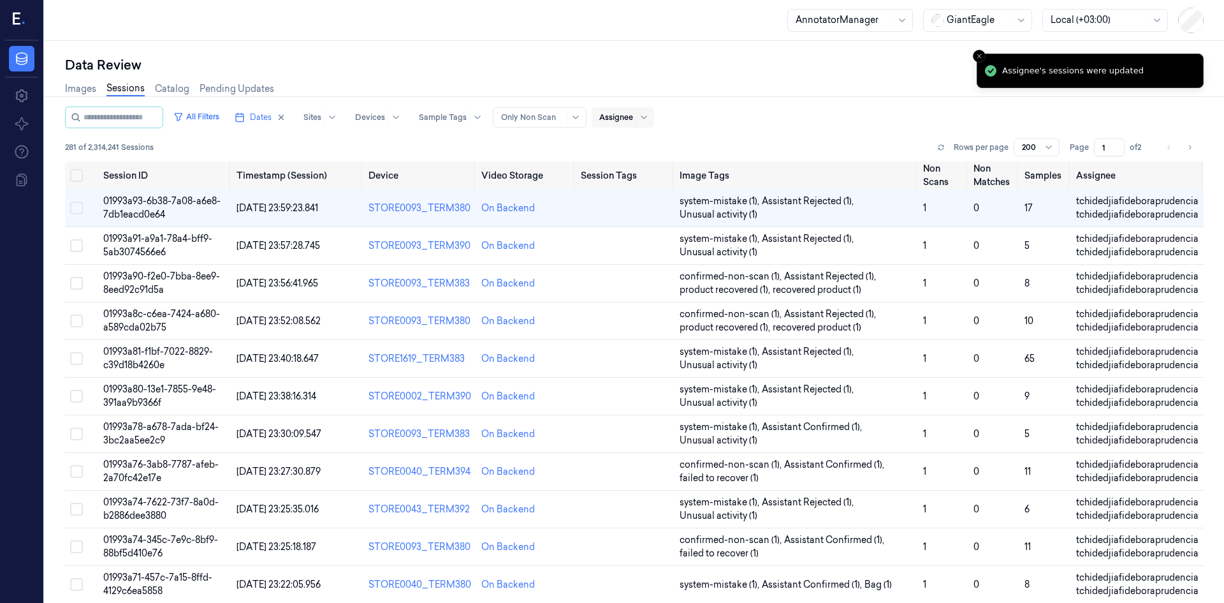
click at [633, 114] on div at bounding box center [616, 117] width 34 height 11
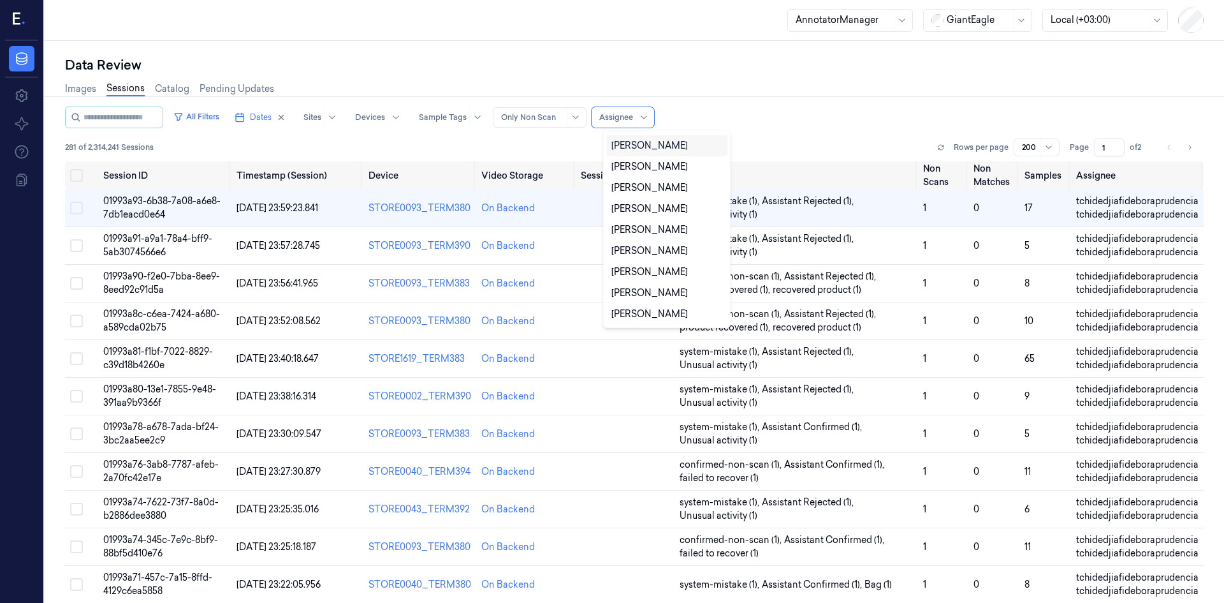
scroll to position [0, 0]
click at [643, 165] on div "[PERSON_NAME]" at bounding box center [650, 166] width 77 height 13
click at [66, 174] on th at bounding box center [81, 175] width 33 height 28
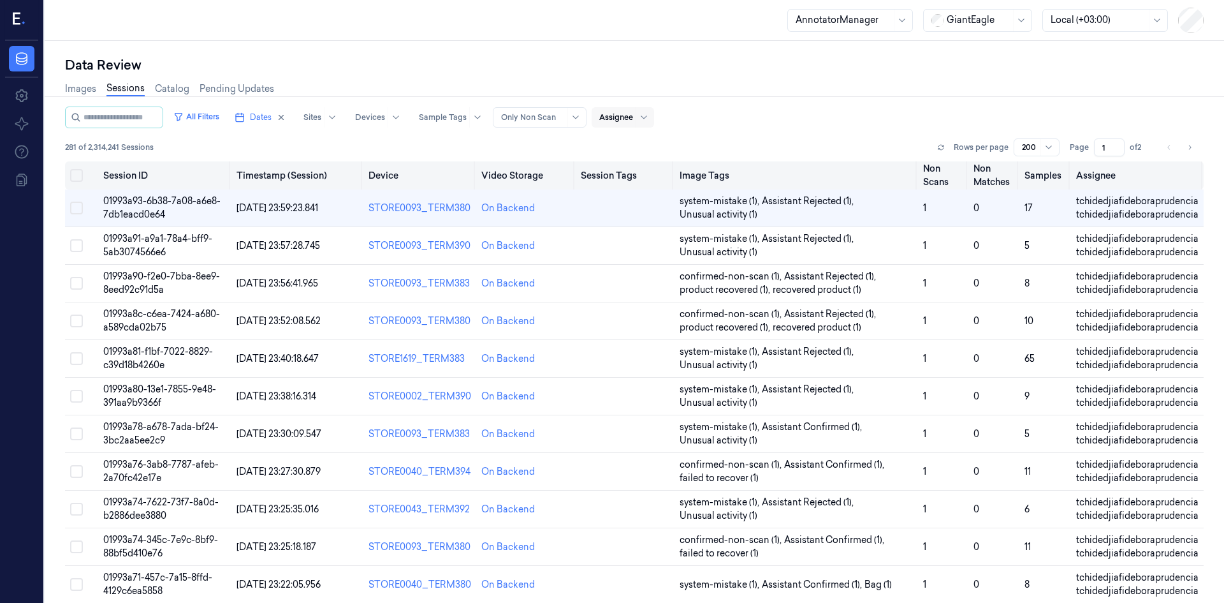
click at [73, 175] on button "Select all" at bounding box center [76, 175] width 13 height 13
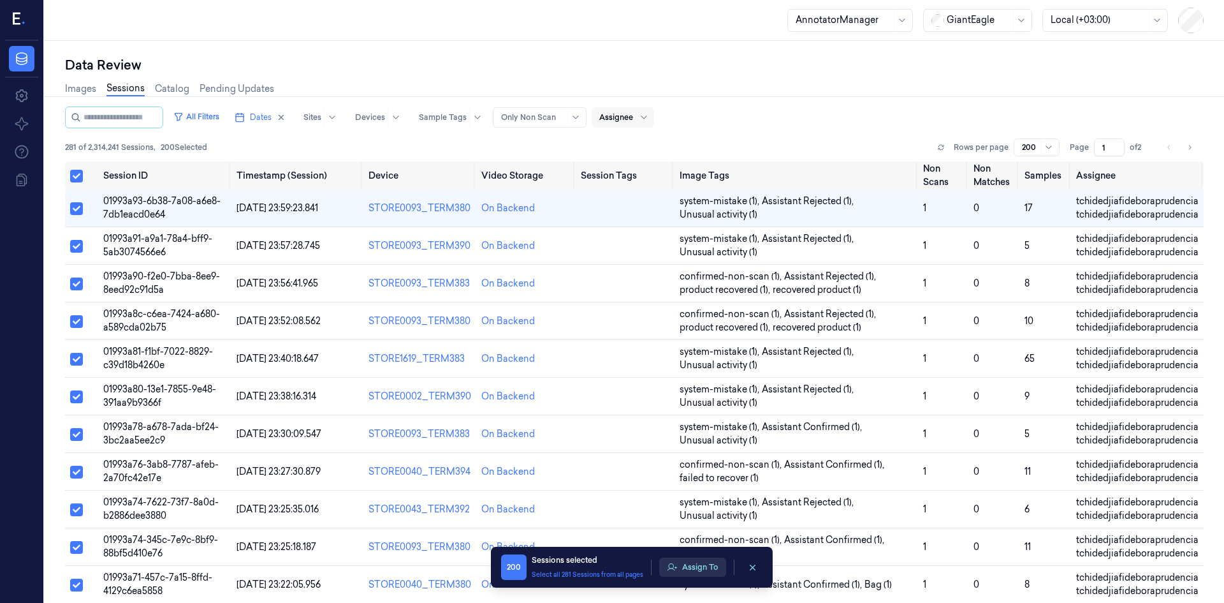
click at [703, 564] on button "Assign To" at bounding box center [692, 566] width 67 height 19
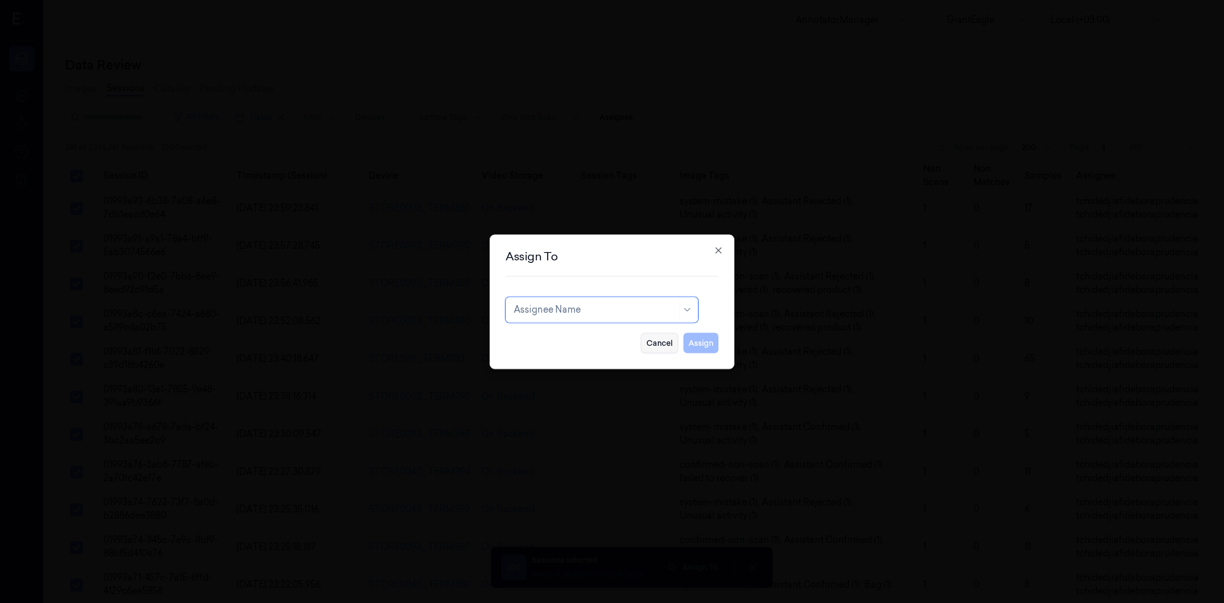
click at [660, 338] on button "Cancel" at bounding box center [660, 342] width 38 height 20
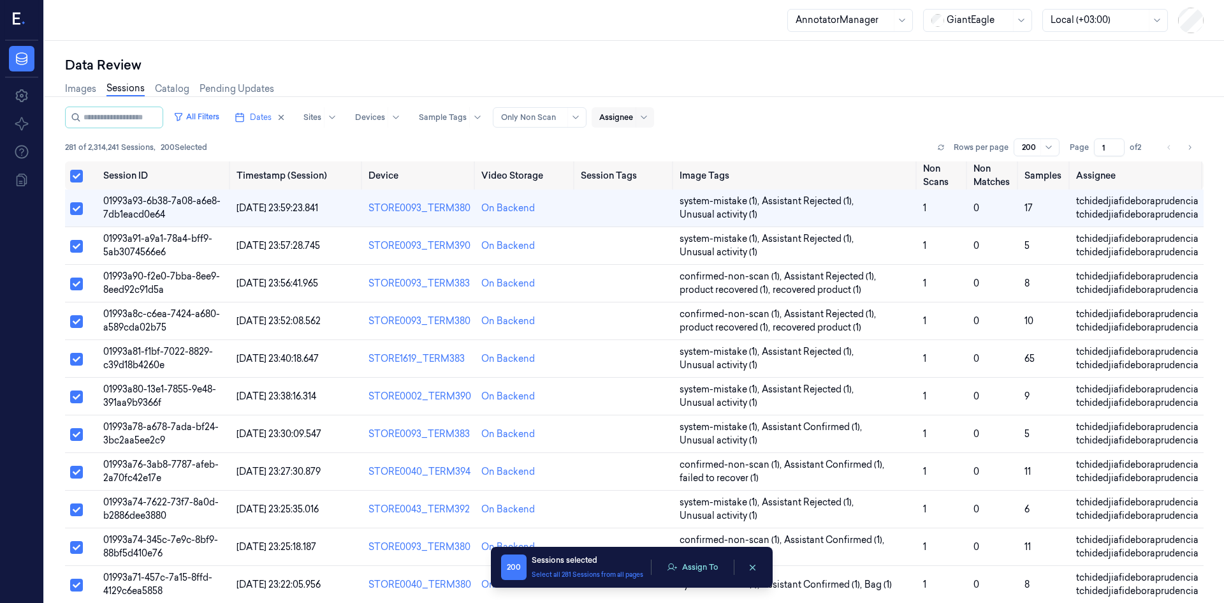
click at [616, 116] on div at bounding box center [616, 117] width 34 height 11
click at [754, 124] on div "All Filters Dates Sites Devices Sample Tags Alert Type Only Non Scan Assignee" at bounding box center [634, 118] width 1139 height 22
drag, startPoint x: 615, startPoint y: 147, endPoint x: 588, endPoint y: 142, distance: 27.2
click at [615, 147] on div "281 of 2,314,241 Sessions , 200 Selected Rows per page 200 Page 1 of 2" at bounding box center [634, 147] width 1139 height 18
click at [259, 116] on button "Dates" at bounding box center [260, 117] width 61 height 20
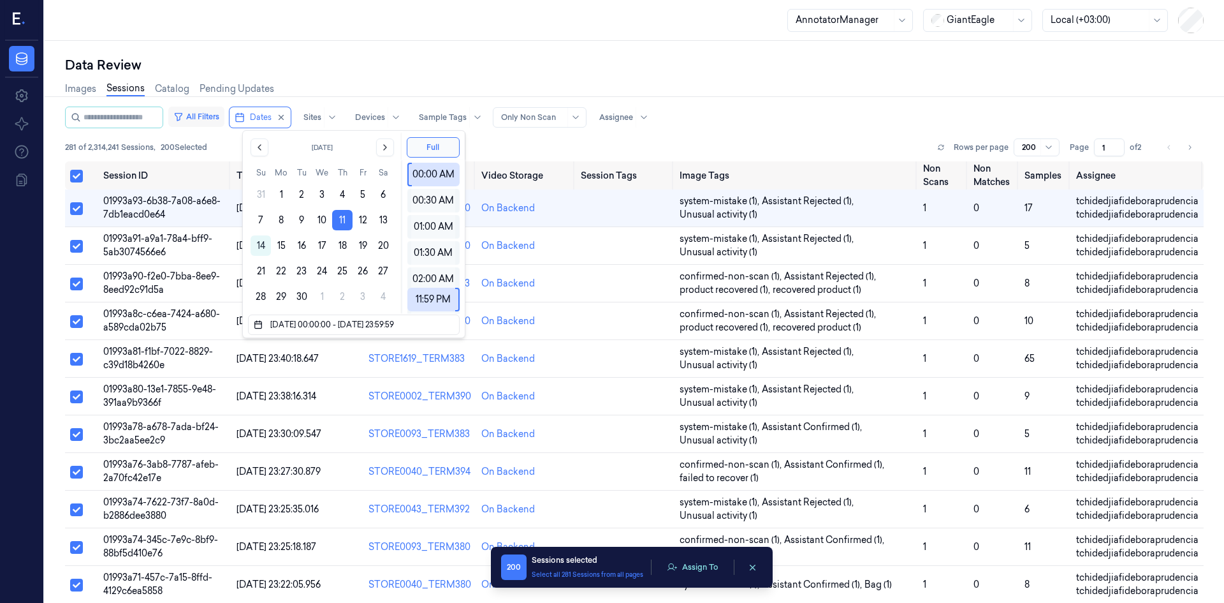
click at [224, 118] on button "All Filters" at bounding box center [196, 117] width 56 height 20
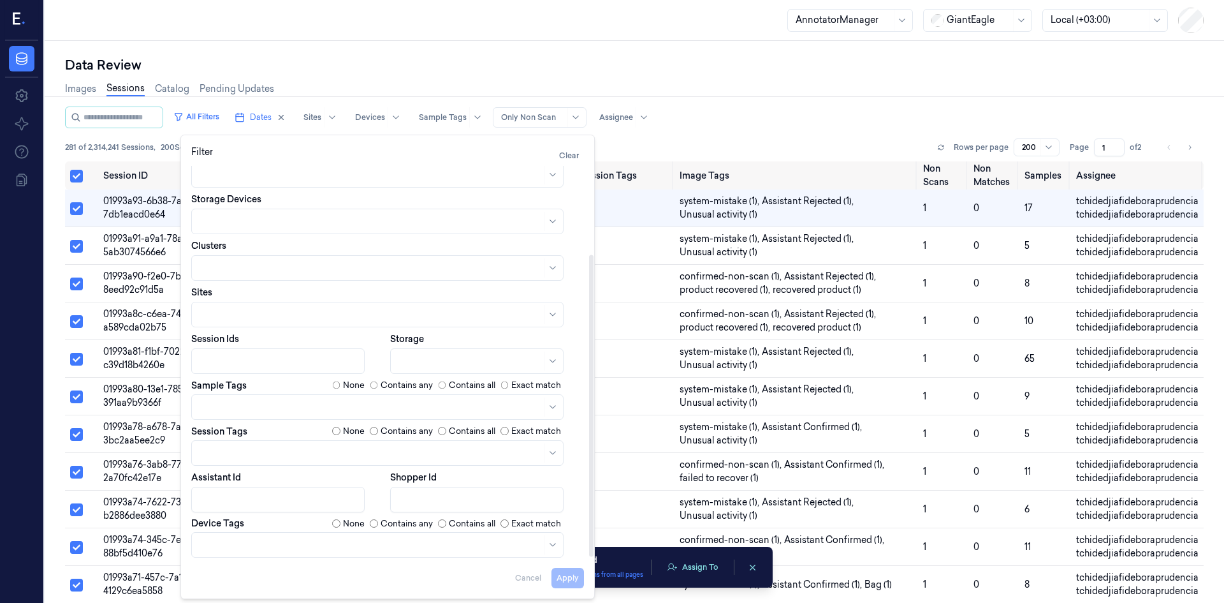
scroll to position [115, 0]
click at [367, 453] on div at bounding box center [371, 449] width 342 height 13
click at [367, 454] on div at bounding box center [371, 449] width 342 height 13
click at [325, 408] on div at bounding box center [371, 403] width 342 height 13
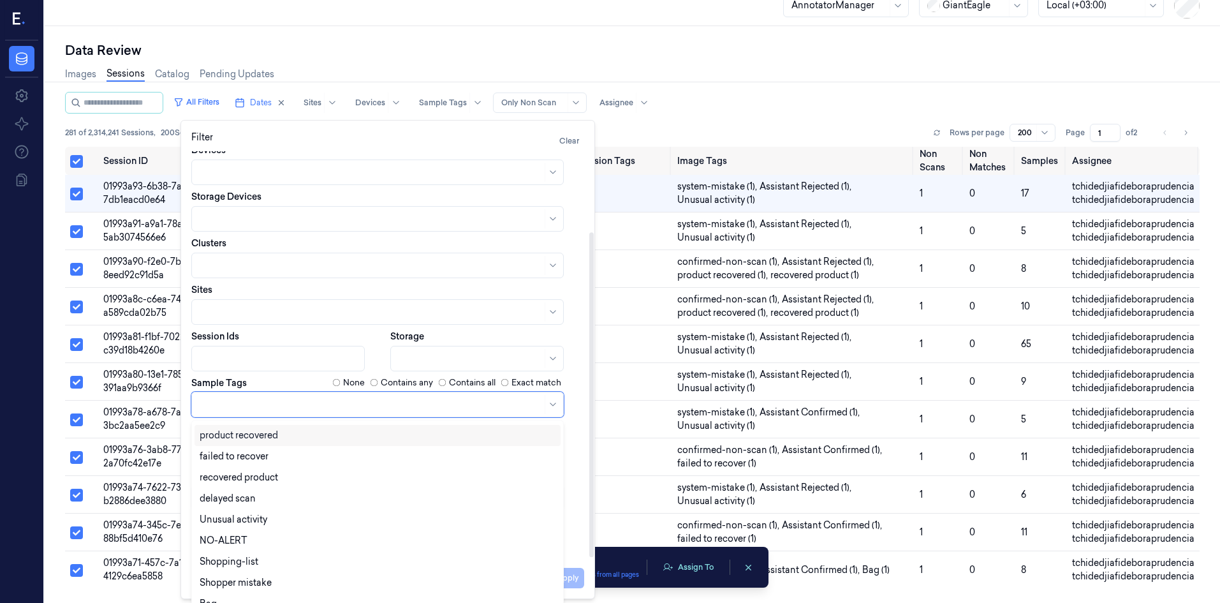
scroll to position [154, 0]
click at [308, 409] on div at bounding box center [371, 404] width 342 height 18
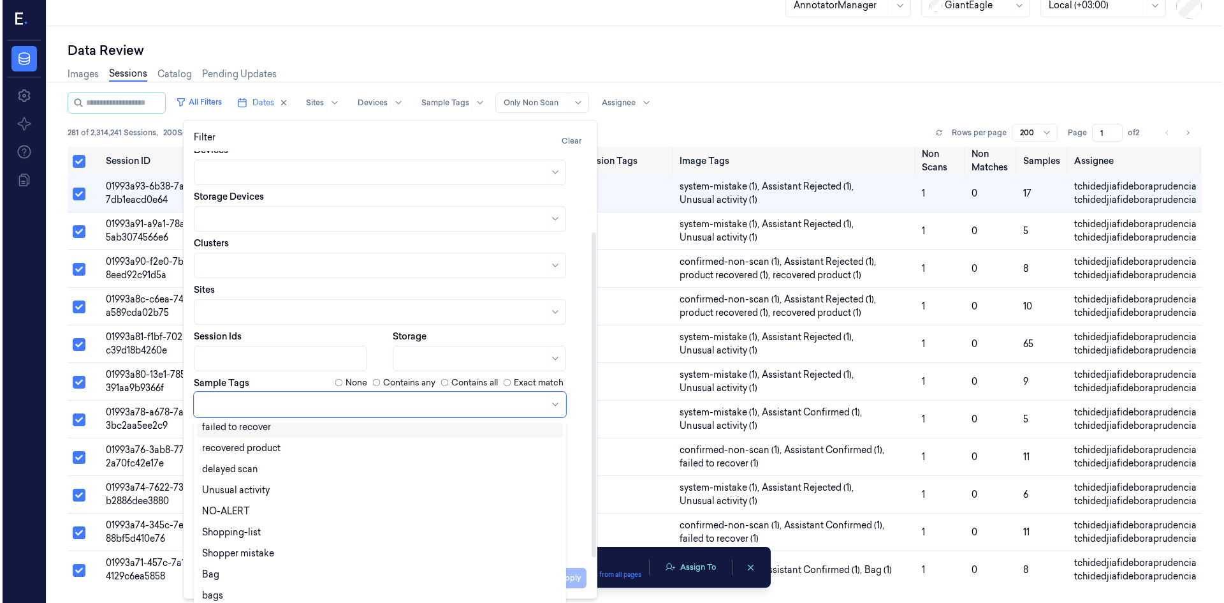
scroll to position [0, 0]
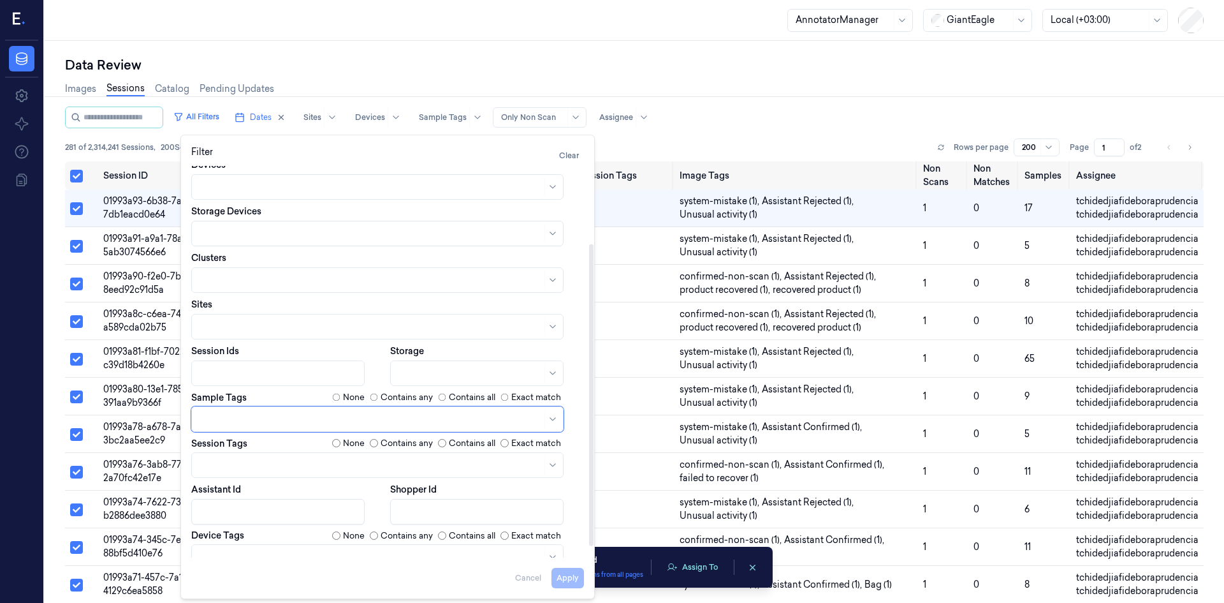
click at [752, 122] on div "All Filters Dates Sites Devices Sample Tags Alert Type Only Non Scan Assignee" at bounding box center [634, 118] width 1139 height 22
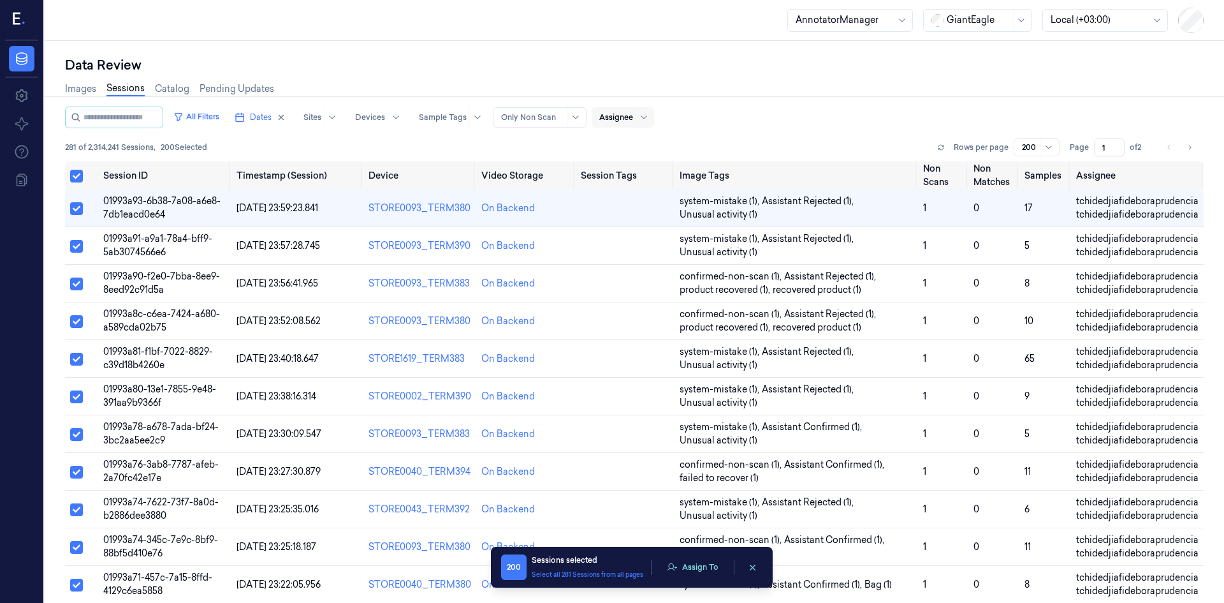
click at [624, 120] on div at bounding box center [616, 117] width 34 height 11
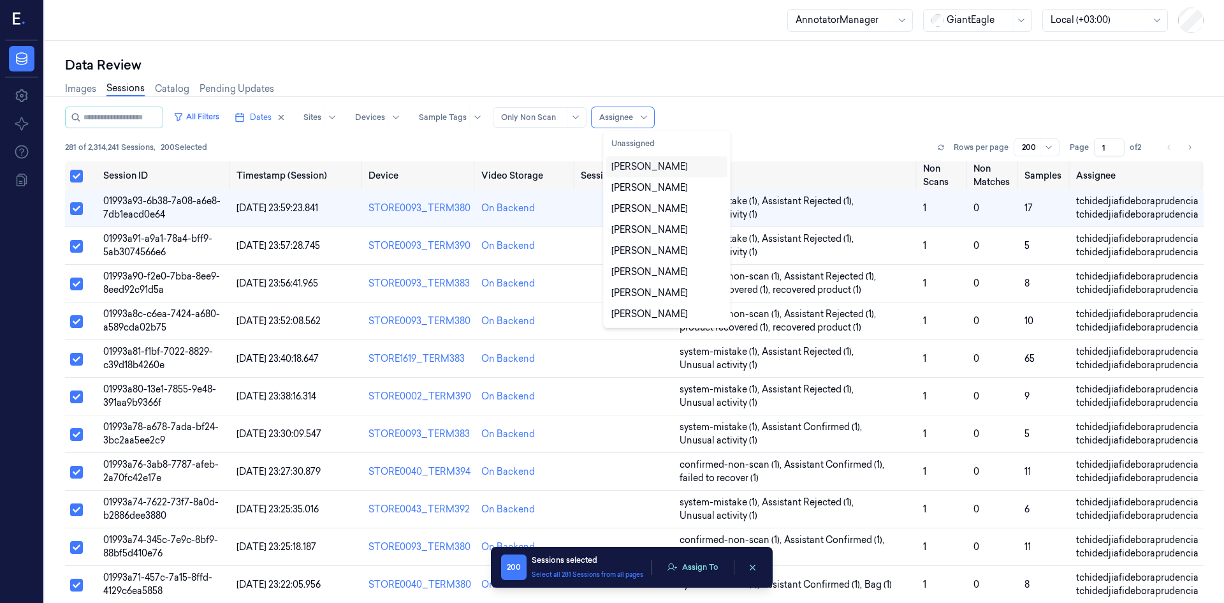
click at [648, 170] on div "[PERSON_NAME]" at bounding box center [650, 166] width 77 height 13
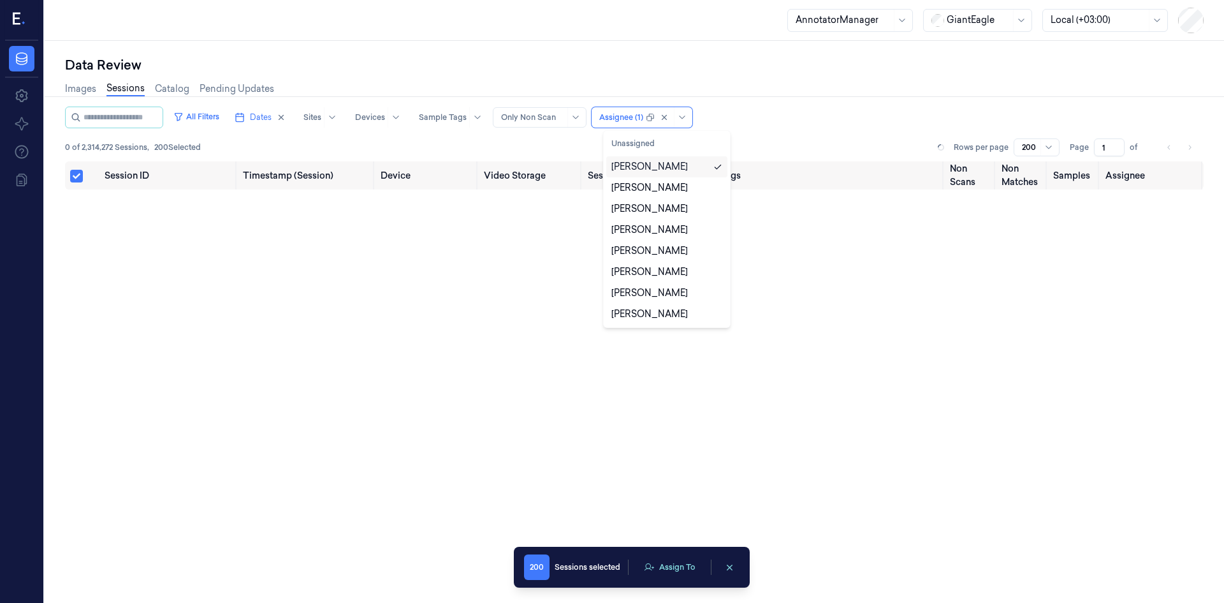
click at [648, 170] on div "[PERSON_NAME]" at bounding box center [650, 166] width 77 height 13
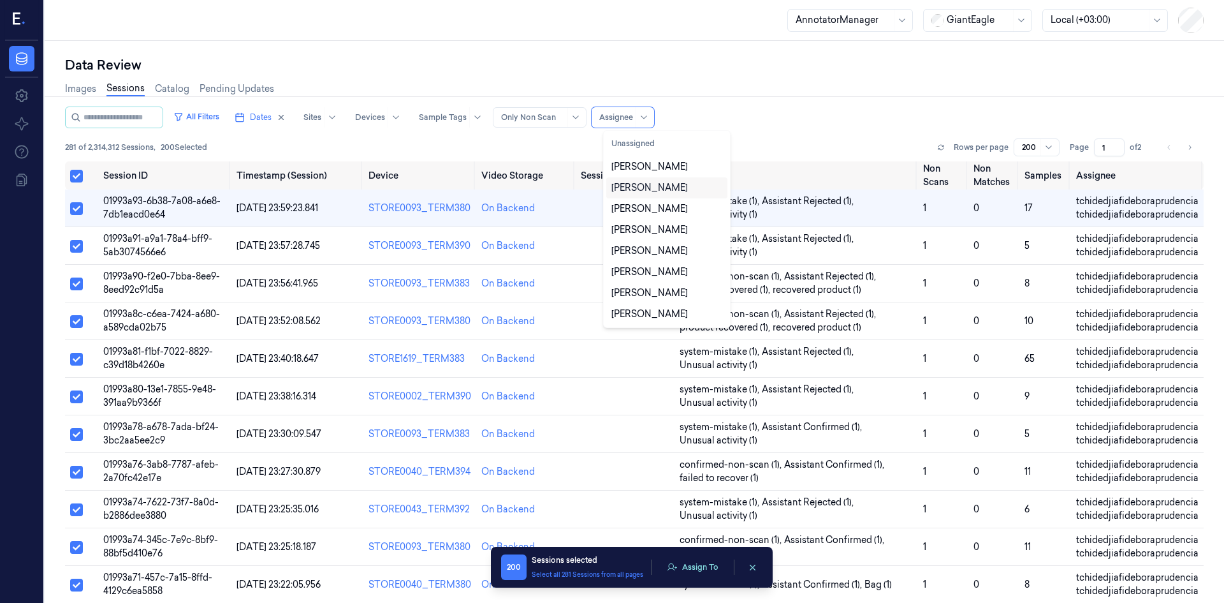
click at [652, 180] on div "[PERSON_NAME]" at bounding box center [667, 187] width 121 height 21
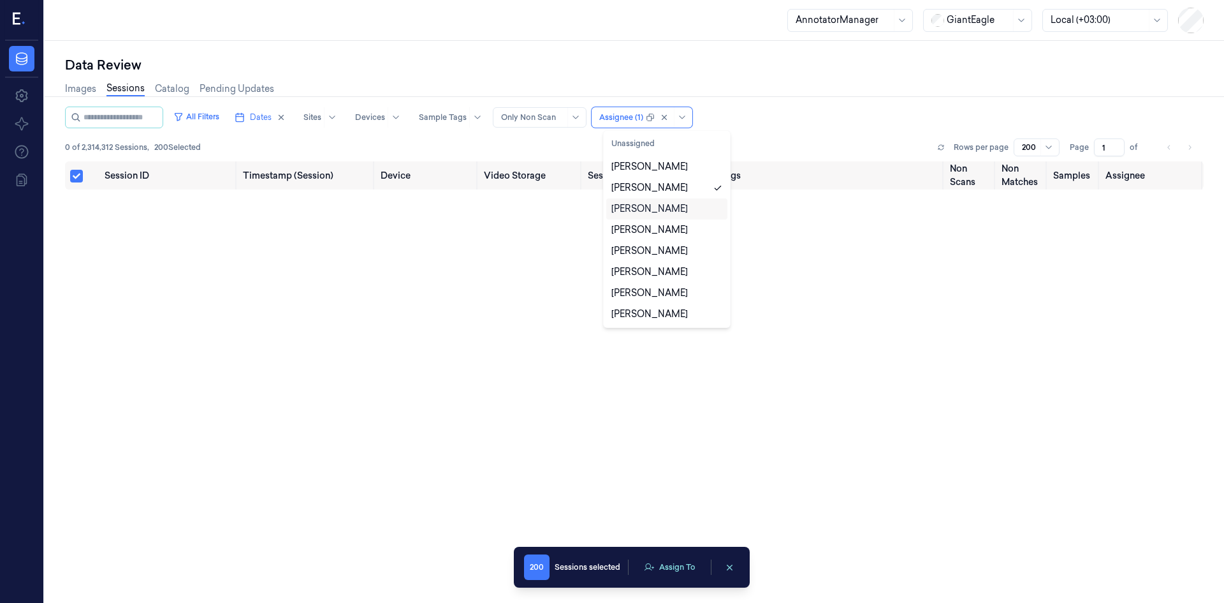
click at [655, 208] on div "[PERSON_NAME]" at bounding box center [650, 208] width 77 height 13
click at [660, 219] on div "Unassigned David Vaanunu Revital Dotan Alex Rochira Ariel Hasson David Lewis Jo…" at bounding box center [667, 228] width 121 height 191
click at [661, 228] on div "[PERSON_NAME]" at bounding box center [650, 229] width 77 height 13
click at [662, 253] on div "[PERSON_NAME]" at bounding box center [650, 250] width 77 height 13
drag, startPoint x: 665, startPoint y: 271, endPoint x: 666, endPoint y: 286, distance: 15.4
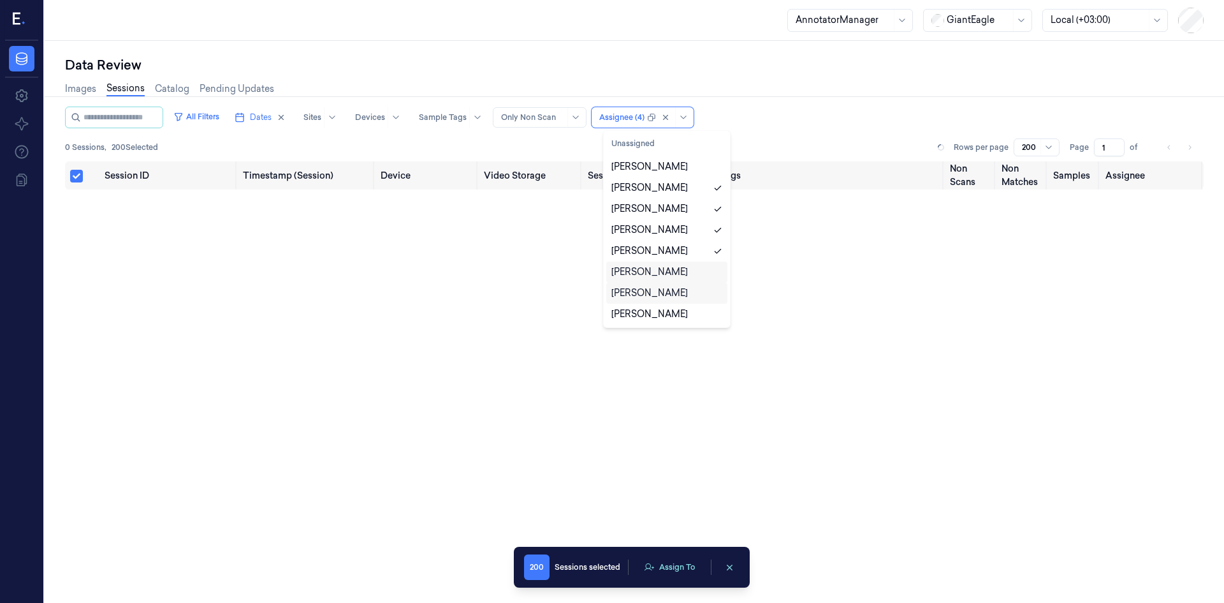
click at [665, 272] on div "[PERSON_NAME]" at bounding box center [667, 271] width 111 height 13
click at [666, 291] on div "[PERSON_NAME]" at bounding box center [667, 292] width 111 height 13
click at [665, 314] on div "Isahit Isahit" at bounding box center [667, 313] width 111 height 13
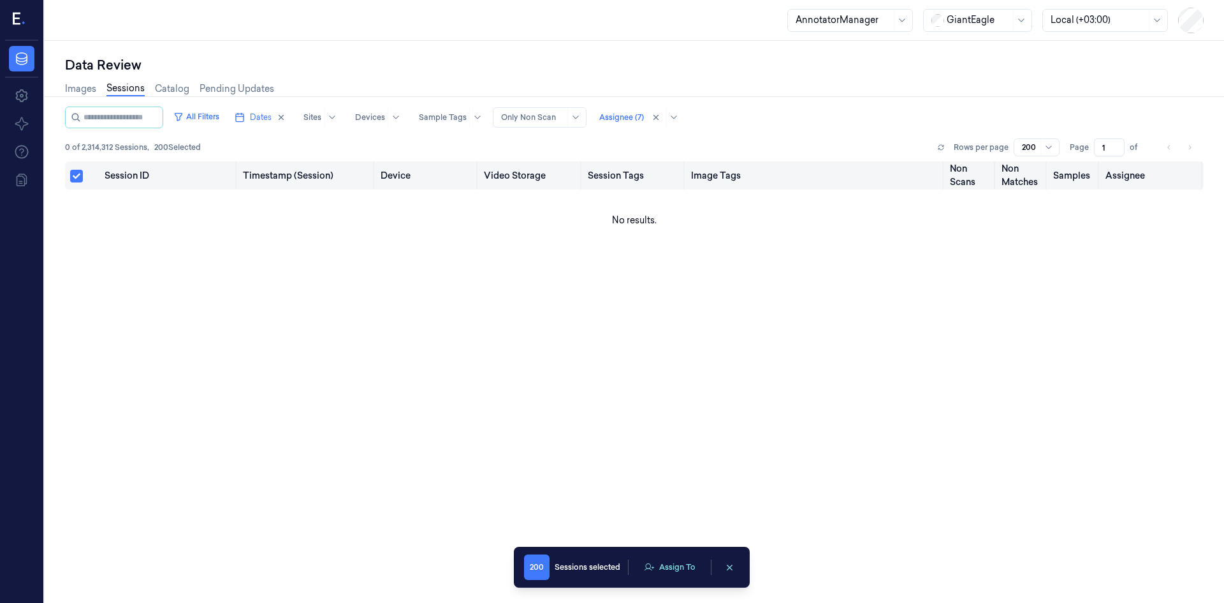
click at [73, 175] on button "Select all" at bounding box center [76, 176] width 13 height 13
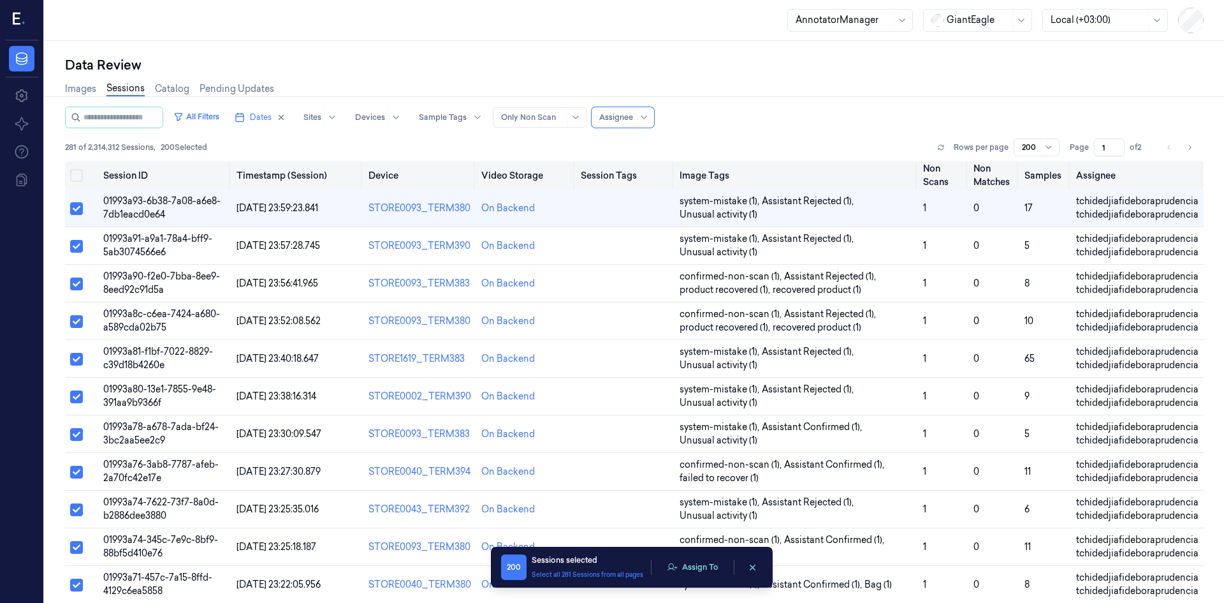
click at [73, 175] on button "Select all" at bounding box center [76, 175] width 13 height 13
click at [73, 175] on button "Select all" at bounding box center [76, 176] width 13 height 13
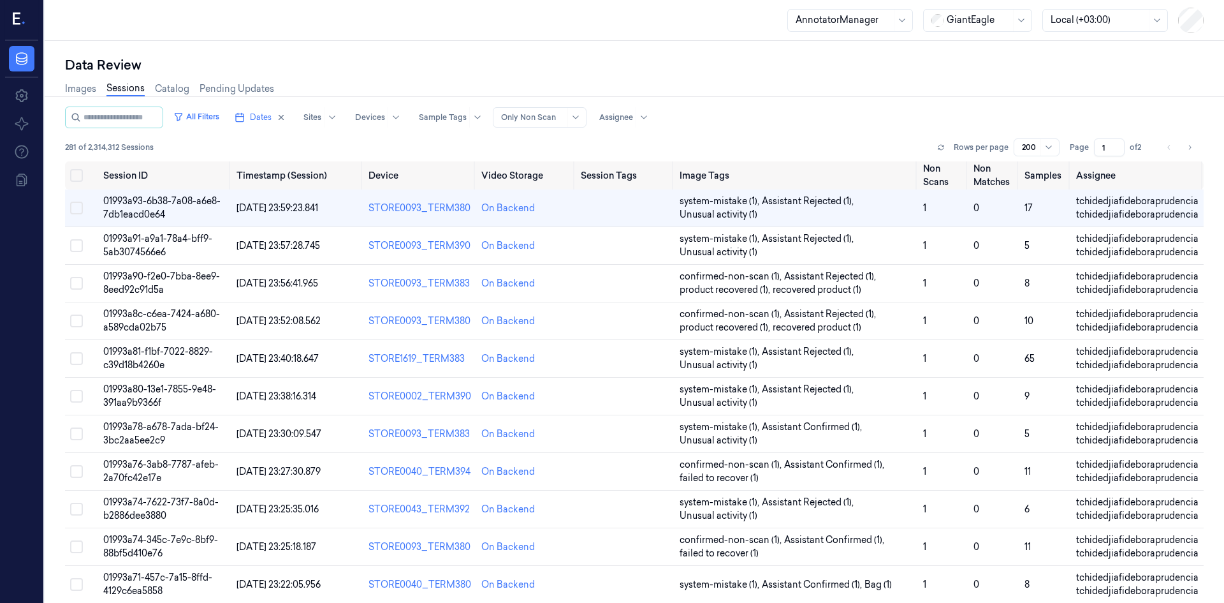
click at [723, 108] on div "All Filters Dates Sites Devices Sample Tags Alert Type Only Non Scan Assignee" at bounding box center [634, 118] width 1139 height 22
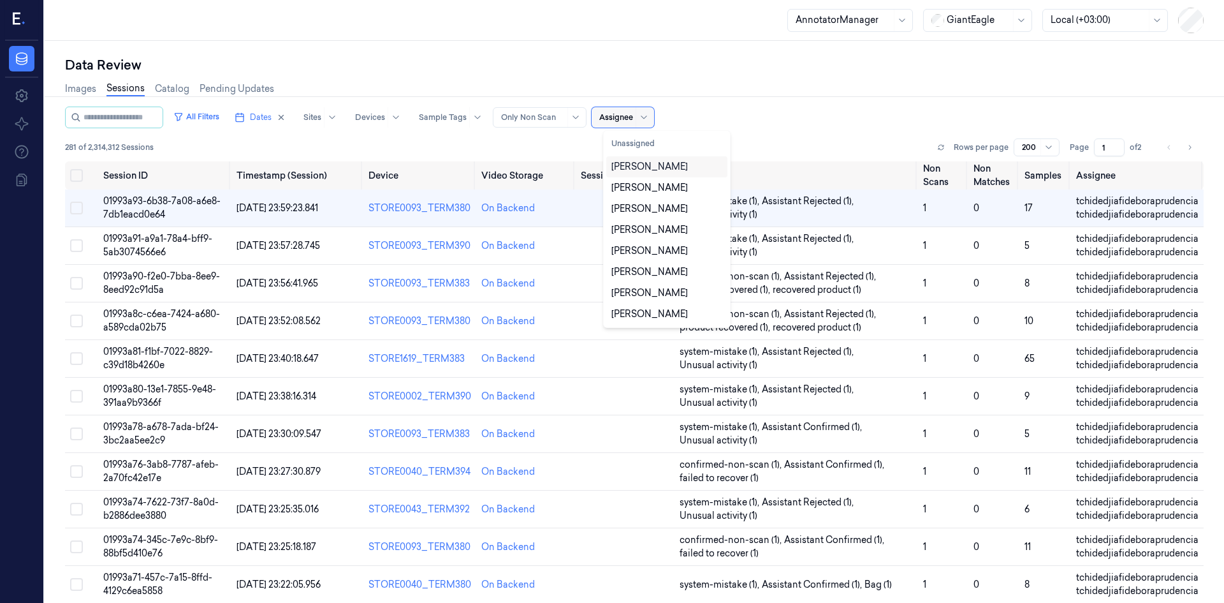
click at [633, 127] on div "Assignee" at bounding box center [616, 117] width 34 height 20
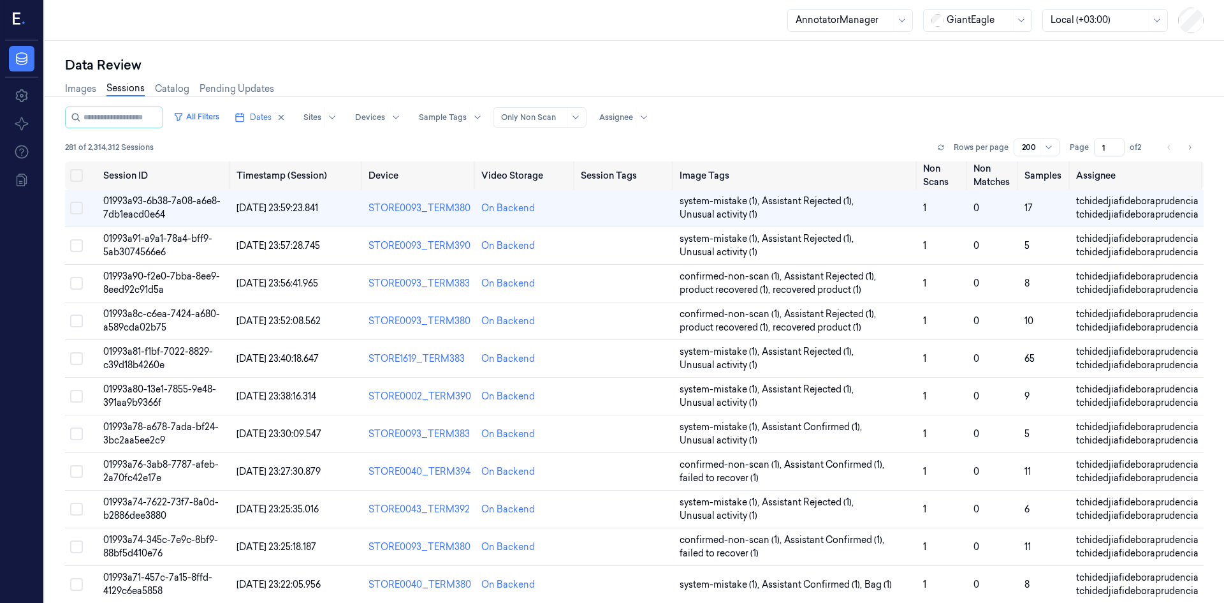
drag, startPoint x: 714, startPoint y: 101, endPoint x: 723, endPoint y: 101, distance: 8.9
click at [716, 99] on div "Images Sessions Catalog Pending Updates" at bounding box center [634, 90] width 1139 height 33
click at [827, 11] on div "AnnotatorManager" at bounding box center [844, 21] width 96 height 22
click at [821, 67] on div "Annotator" at bounding box center [818, 69] width 44 height 13
click at [735, 121] on div "All Filters Dates Sites Devices Sample Tags Alert Type Only Non Scan Assignee" at bounding box center [634, 118] width 1139 height 22
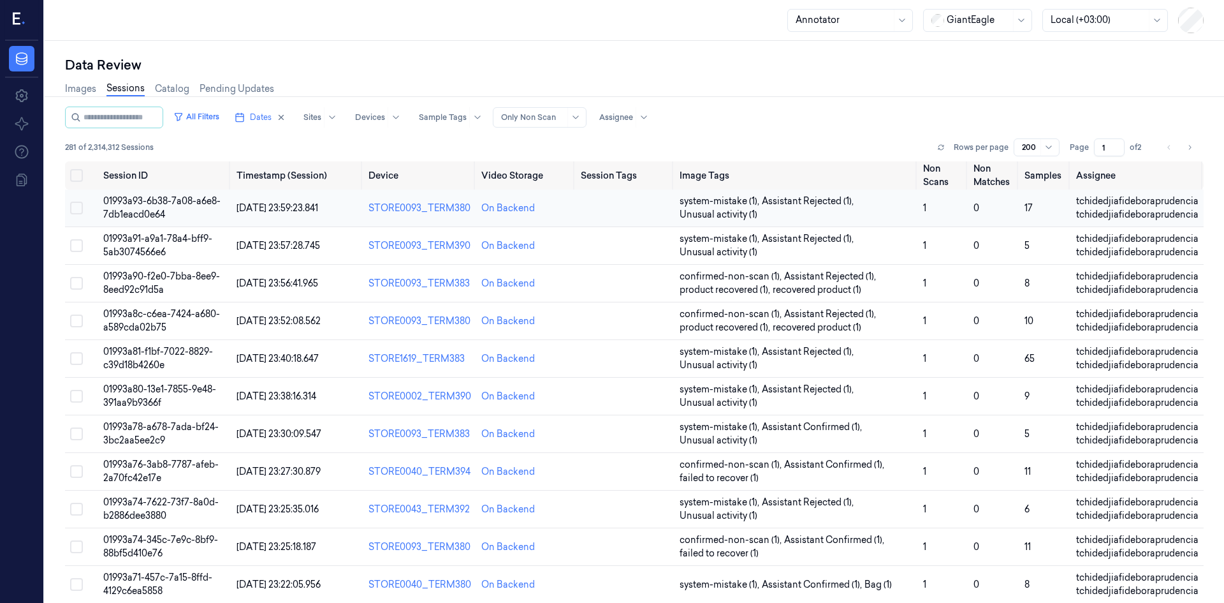
click at [65, 210] on td at bounding box center [81, 208] width 33 height 38
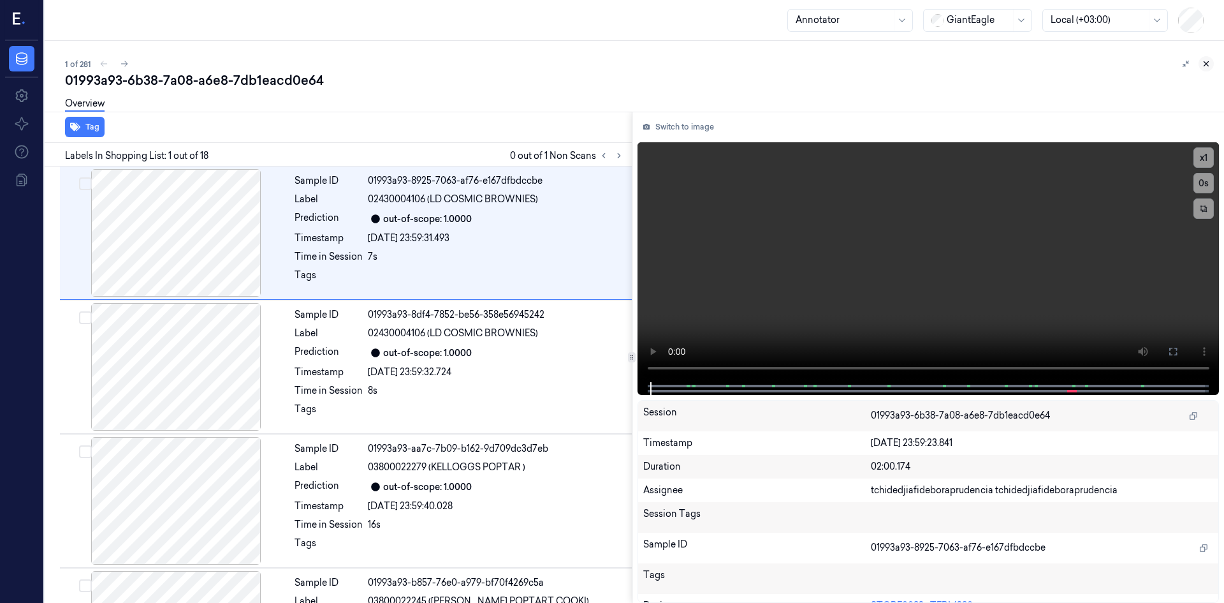
click at [1200, 66] on button at bounding box center [1206, 63] width 15 height 15
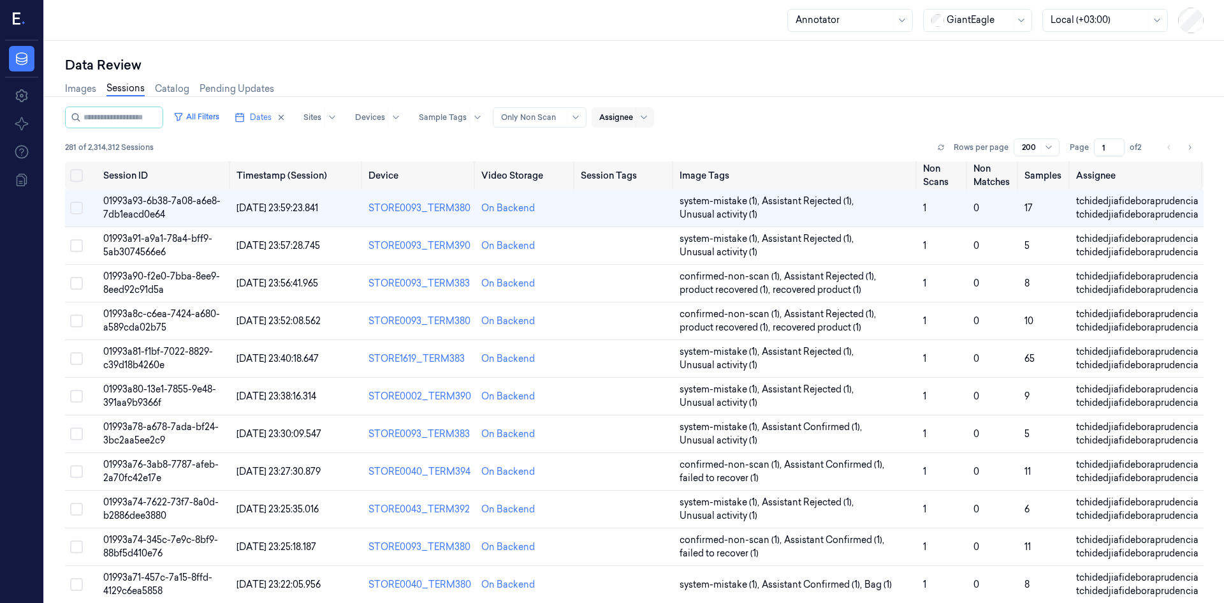
click at [633, 125] on div "Assignee" at bounding box center [616, 117] width 34 height 20
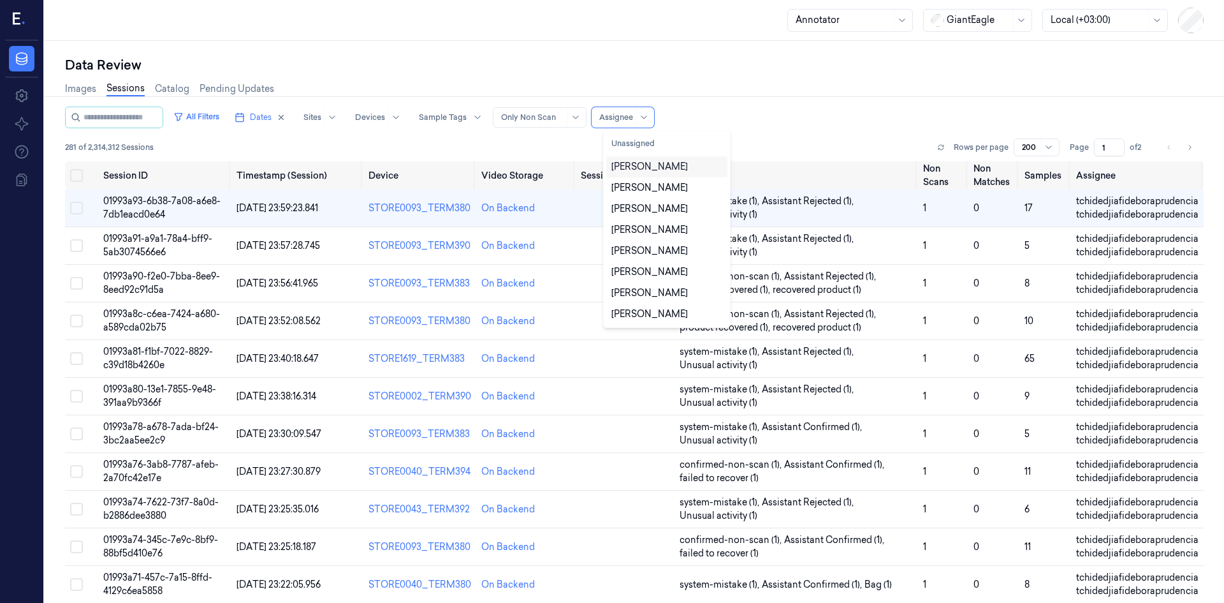
click at [648, 165] on div "[PERSON_NAME]" at bounding box center [650, 166] width 77 height 13
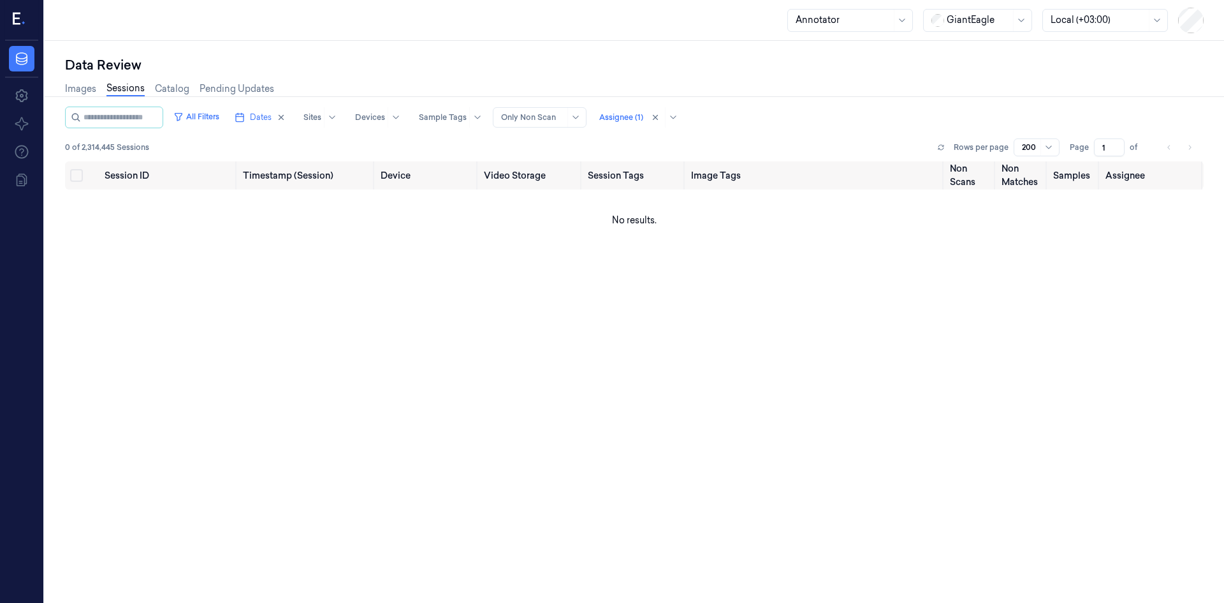
click at [761, 384] on div "Session ID Timestamp (Session) Device Video Storage Session Tags Image Tags Non…" at bounding box center [634, 409] width 1139 height 496
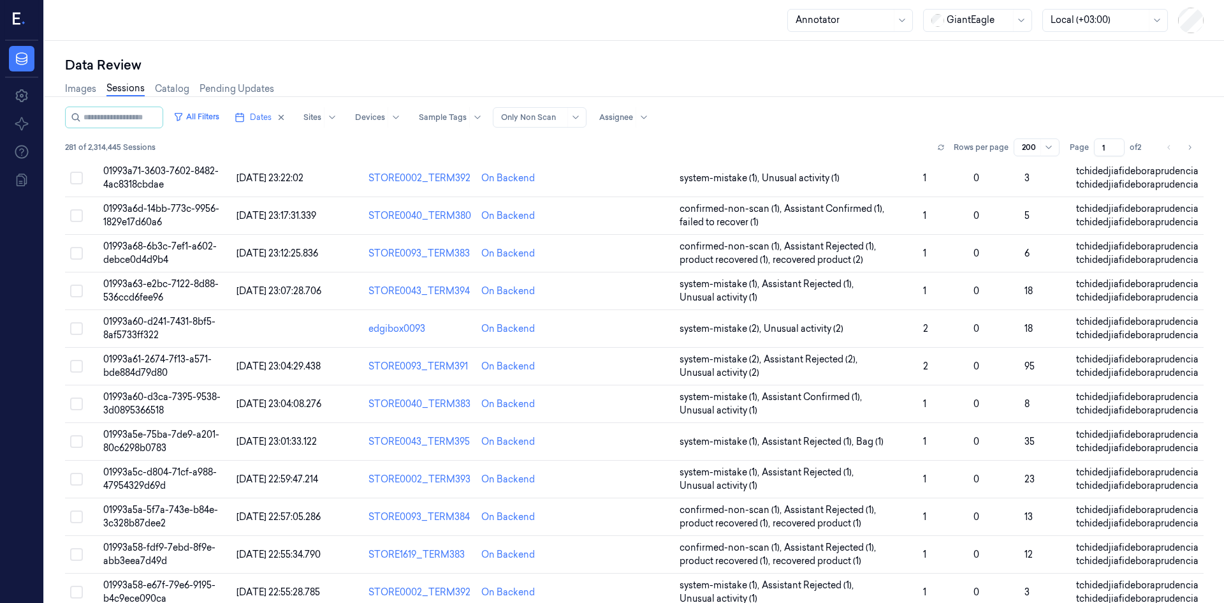
scroll to position [446, 0]
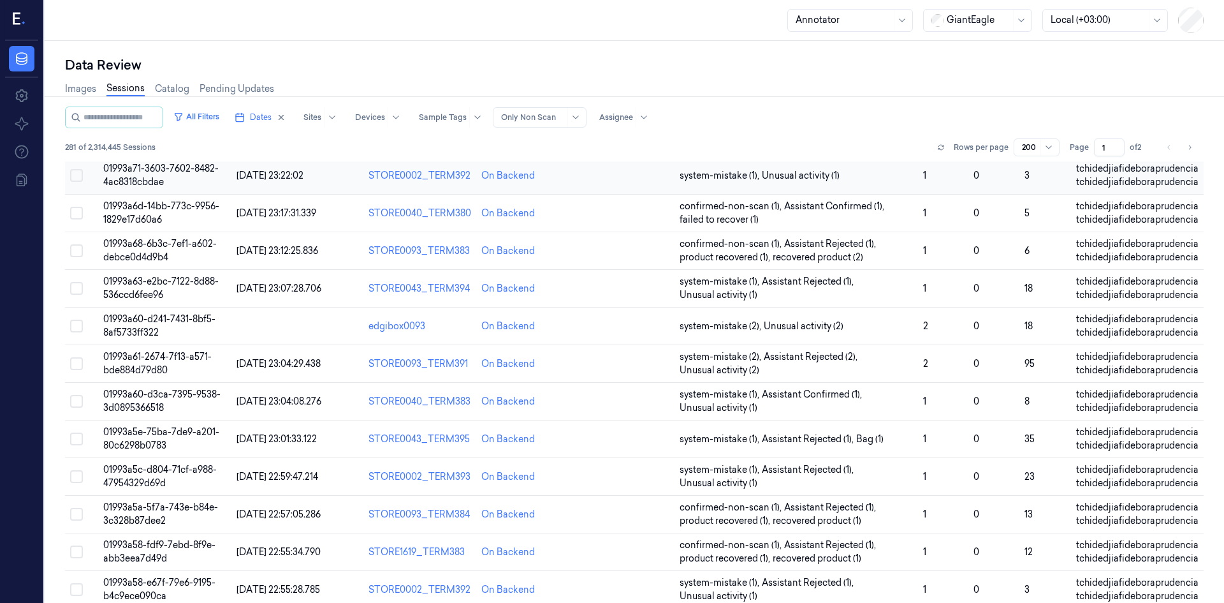
click at [196, 170] on span "01993a71-3603-7602-8482-4ac8318cbdae" at bounding box center [160, 175] width 115 height 25
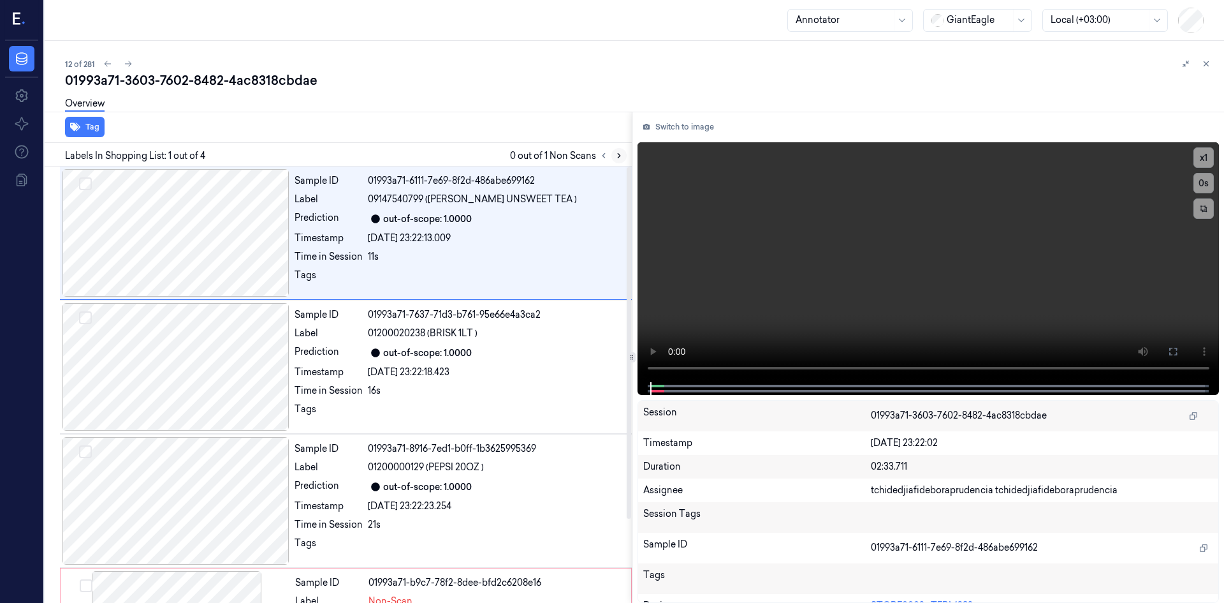
click at [623, 151] on button at bounding box center [619, 155] width 15 height 15
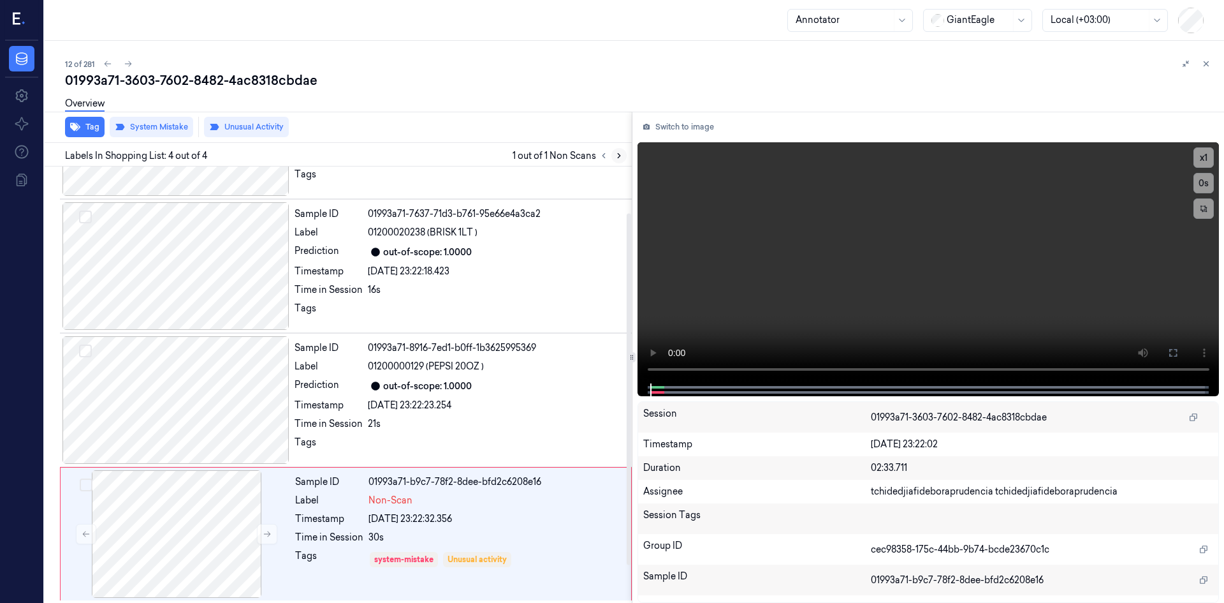
scroll to position [103, 0]
click at [659, 127] on button "Switch to image" at bounding box center [679, 127] width 82 height 20
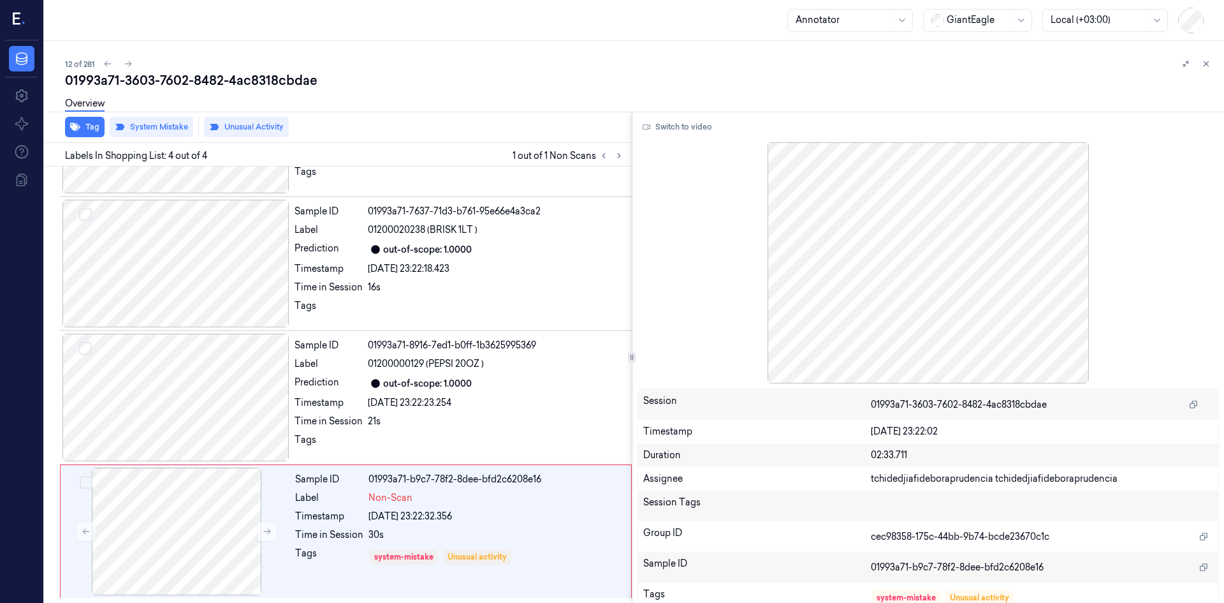
drag, startPoint x: 1203, startPoint y: 61, endPoint x: 1102, endPoint y: 84, distance: 104.0
click at [1204, 61] on icon at bounding box center [1206, 63] width 9 height 9
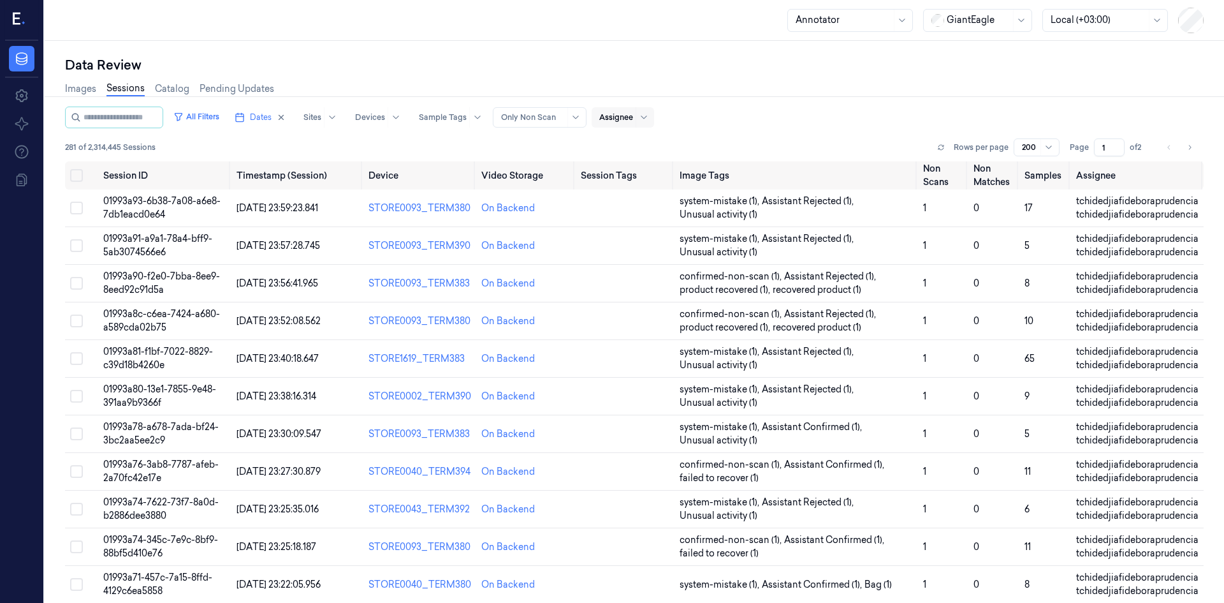
click at [632, 117] on div at bounding box center [616, 117] width 34 height 11
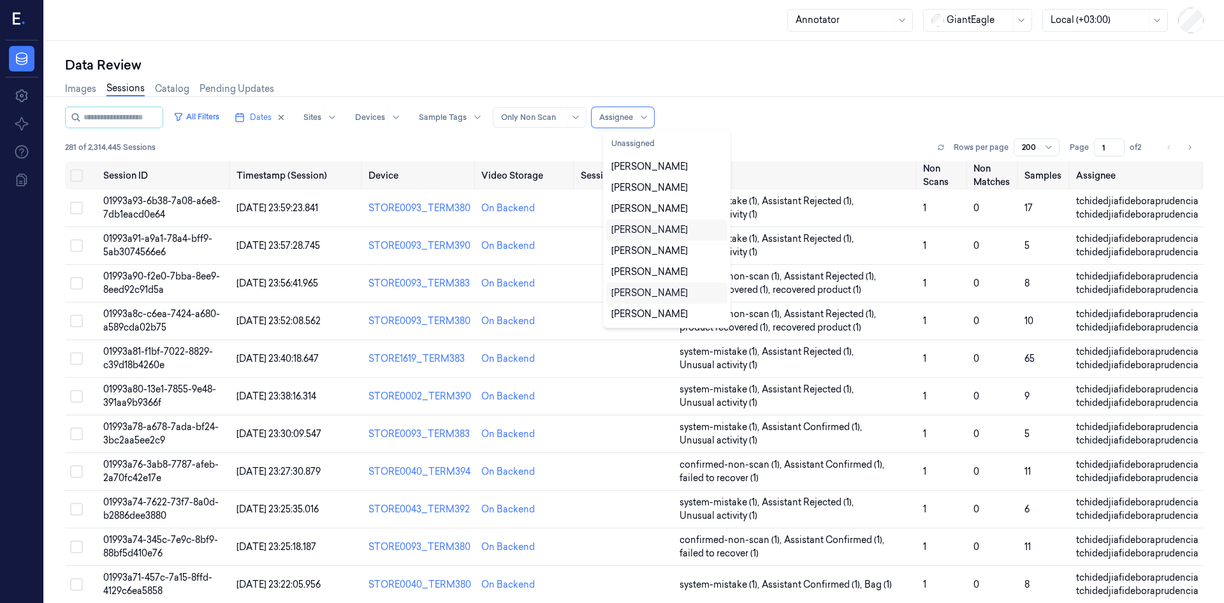
scroll to position [63, 0]
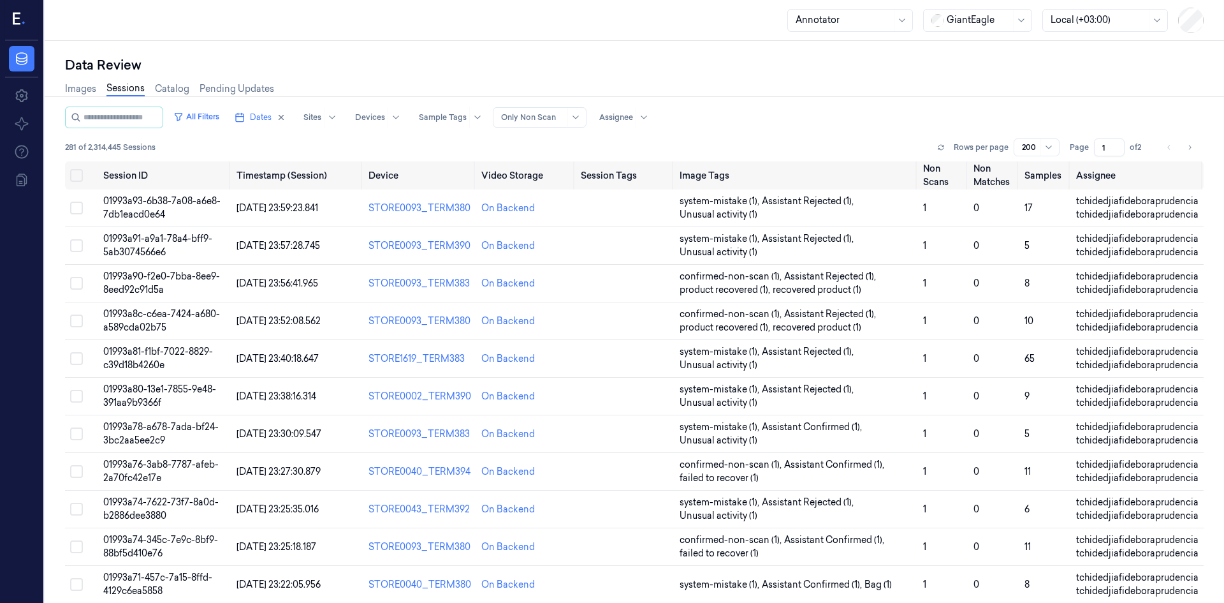
click at [799, 105] on div "Images Sessions Catalog Pending Updates" at bounding box center [634, 90] width 1139 height 33
click at [619, 114] on div at bounding box center [616, 117] width 34 height 11
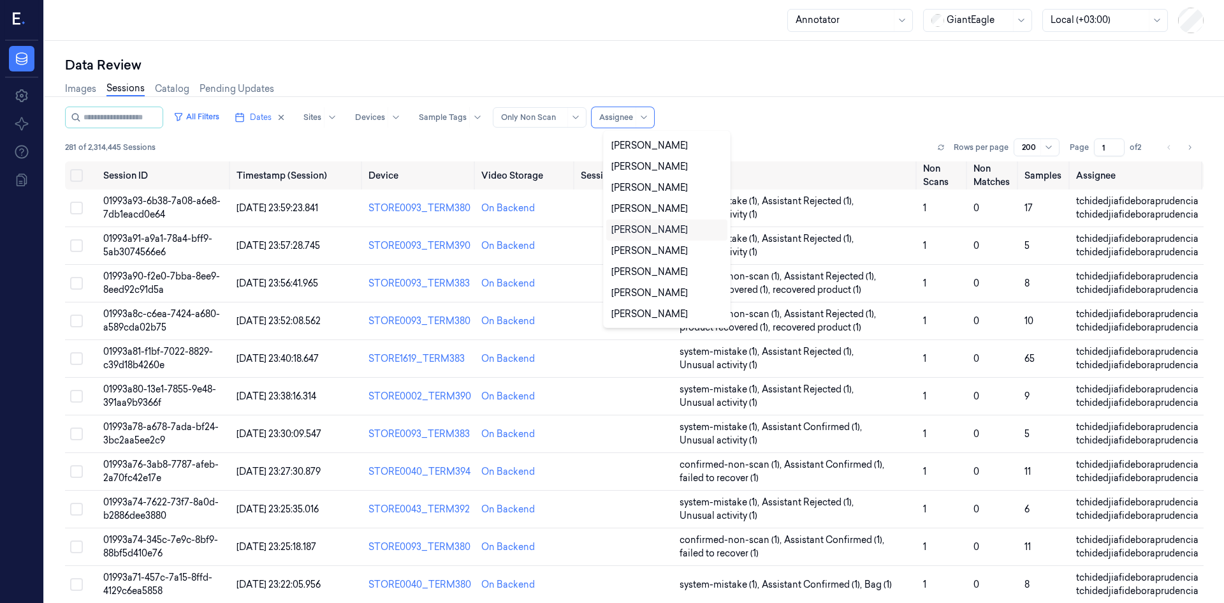
scroll to position [0, 0]
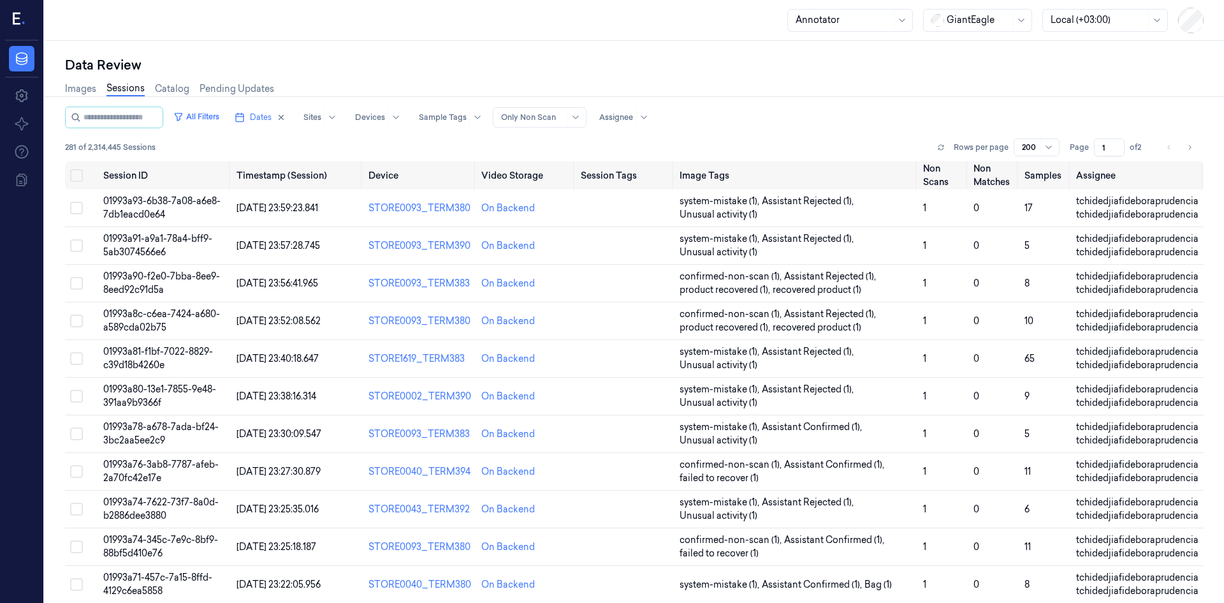
click at [804, 124] on div "All Filters Dates Sites Devices Sample Tags Alert Type Only Non Scan Assignee" at bounding box center [634, 118] width 1139 height 22
click at [649, 117] on icon at bounding box center [644, 117] width 10 height 10
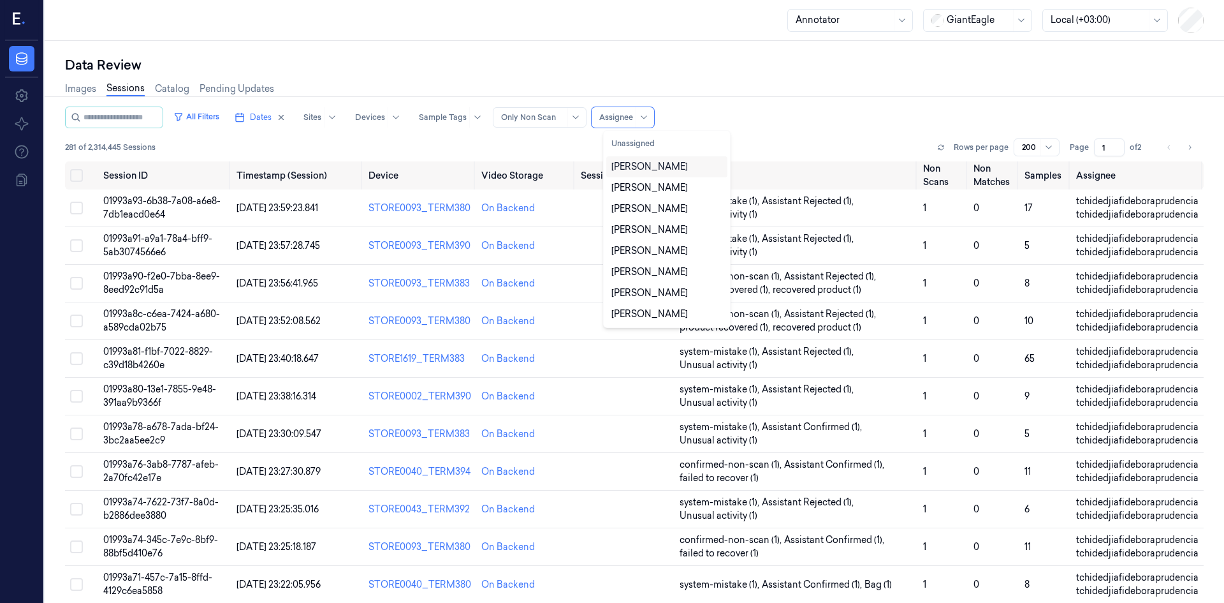
click at [763, 128] on div "All Filters Dates Sites Devices Sample Tags Alert Type Only Non Scan 11 results…" at bounding box center [634, 118] width 1139 height 22
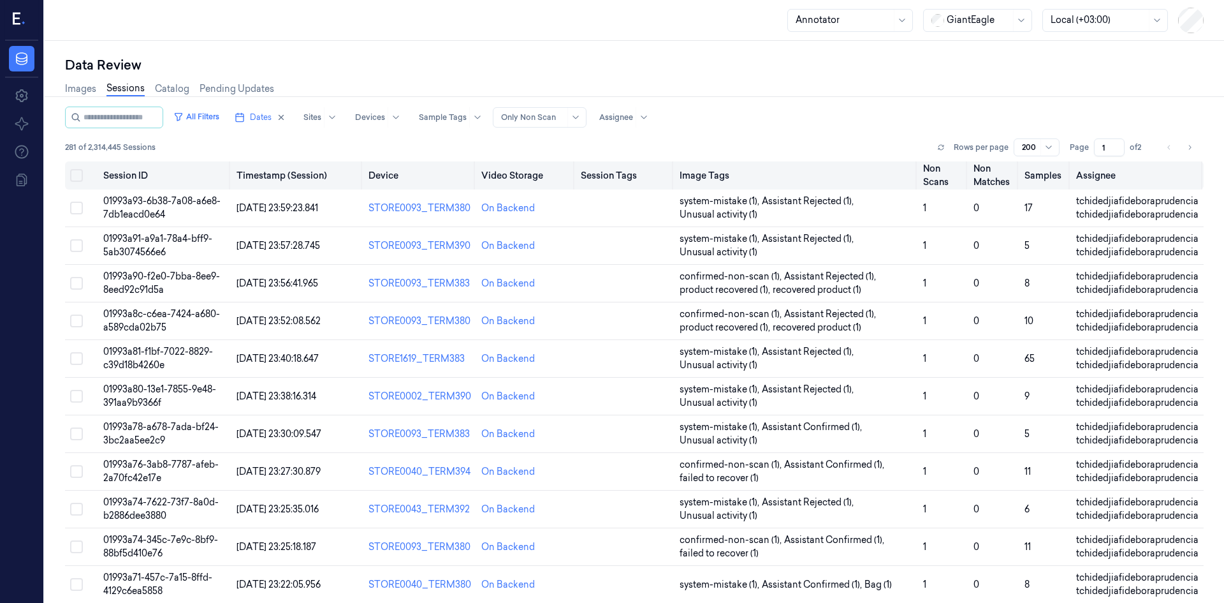
click at [73, 175] on button "Select all" at bounding box center [76, 175] width 13 height 13
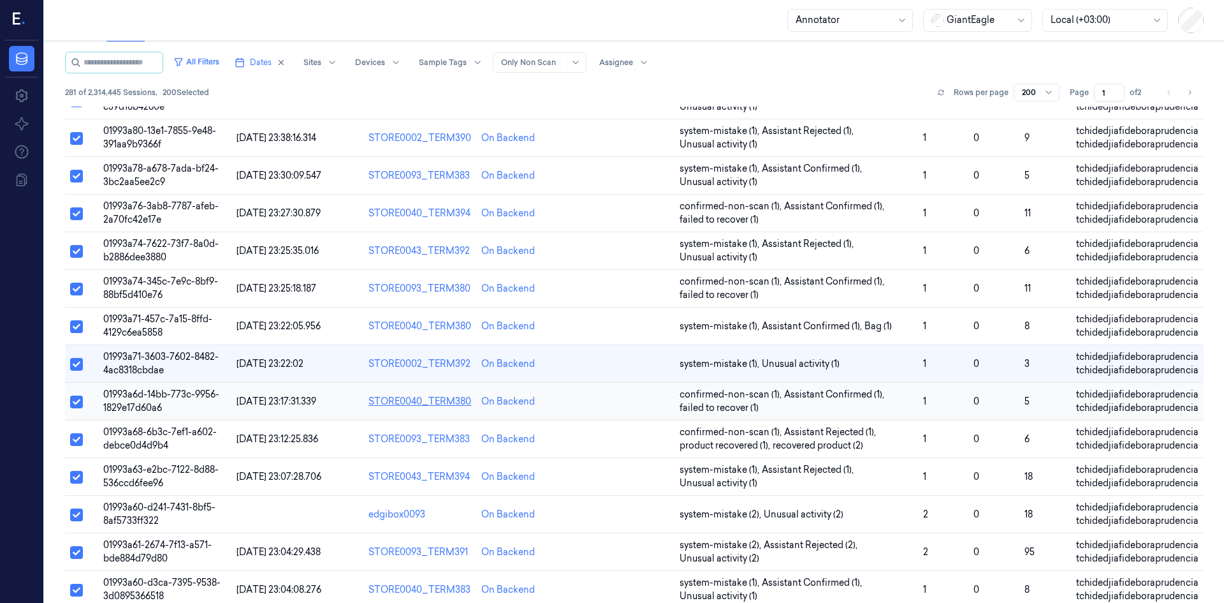
scroll to position [212, 0]
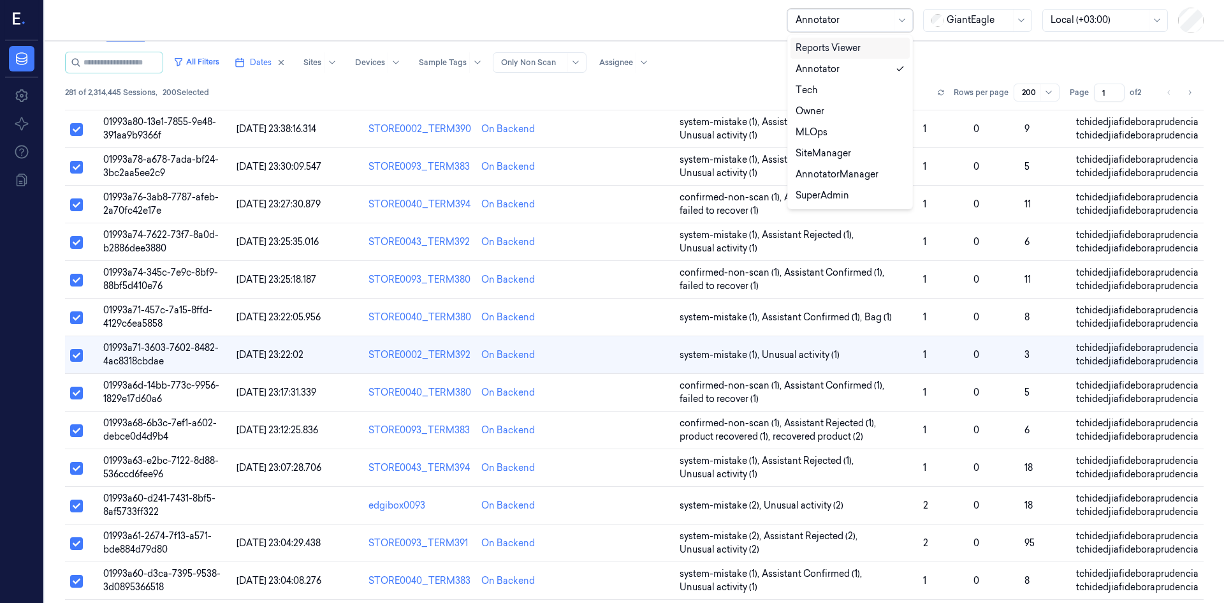
click at [820, 15] on div at bounding box center [844, 19] width 96 height 13
click at [835, 177] on div "AnnotatorManager" at bounding box center [837, 174] width 83 height 13
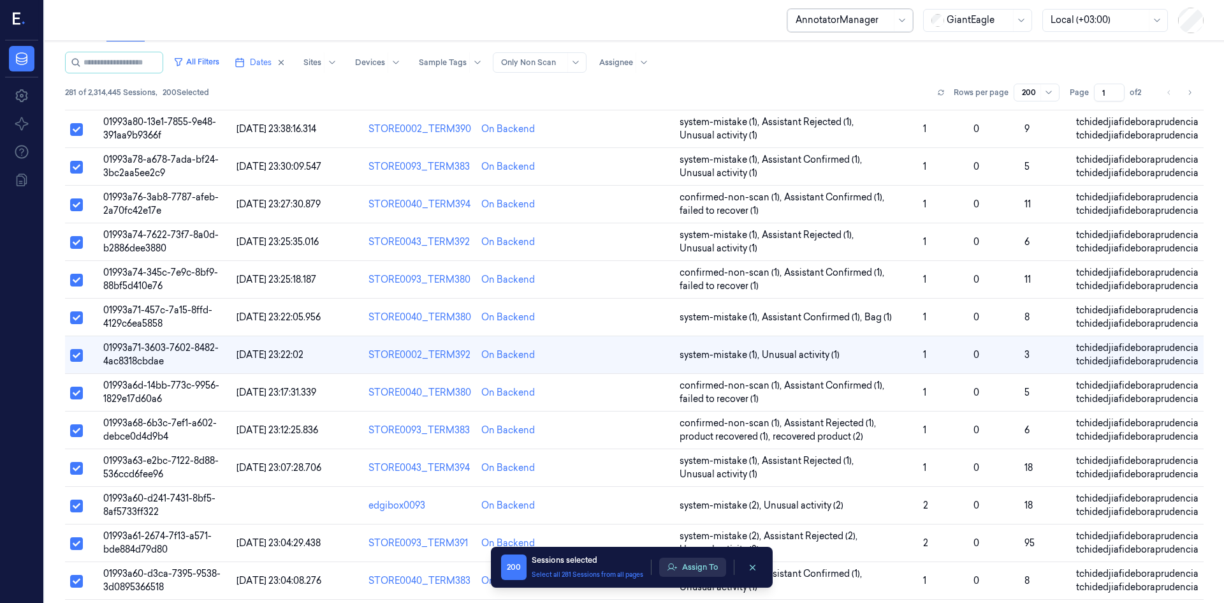
click at [707, 566] on button "Assign To" at bounding box center [692, 566] width 67 height 19
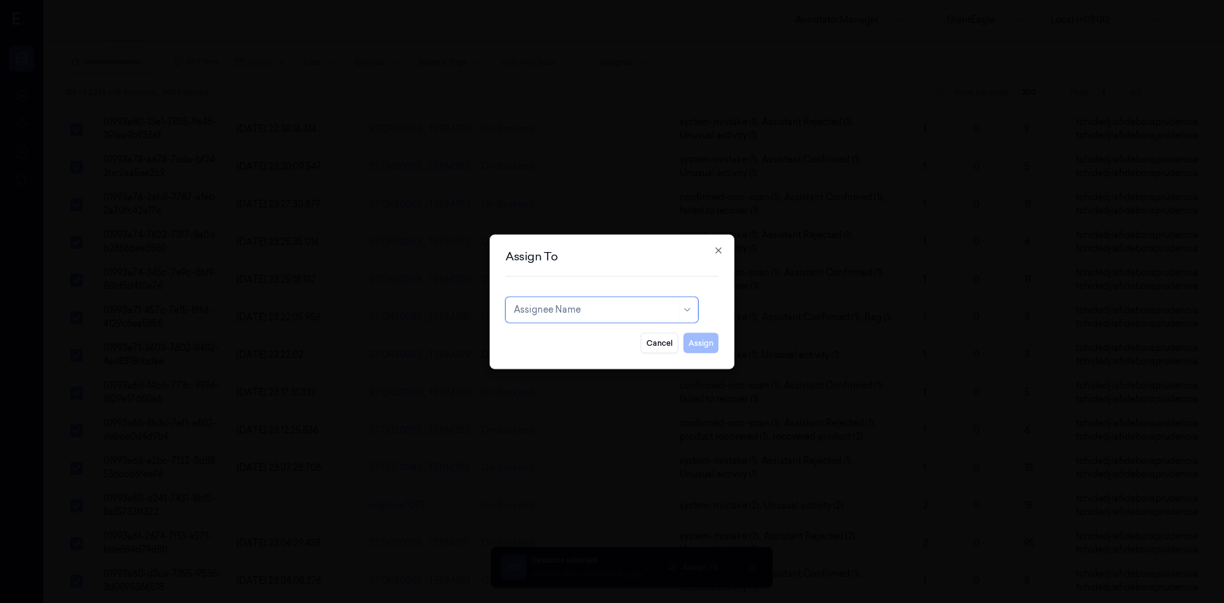
click at [602, 311] on div at bounding box center [595, 309] width 163 height 13
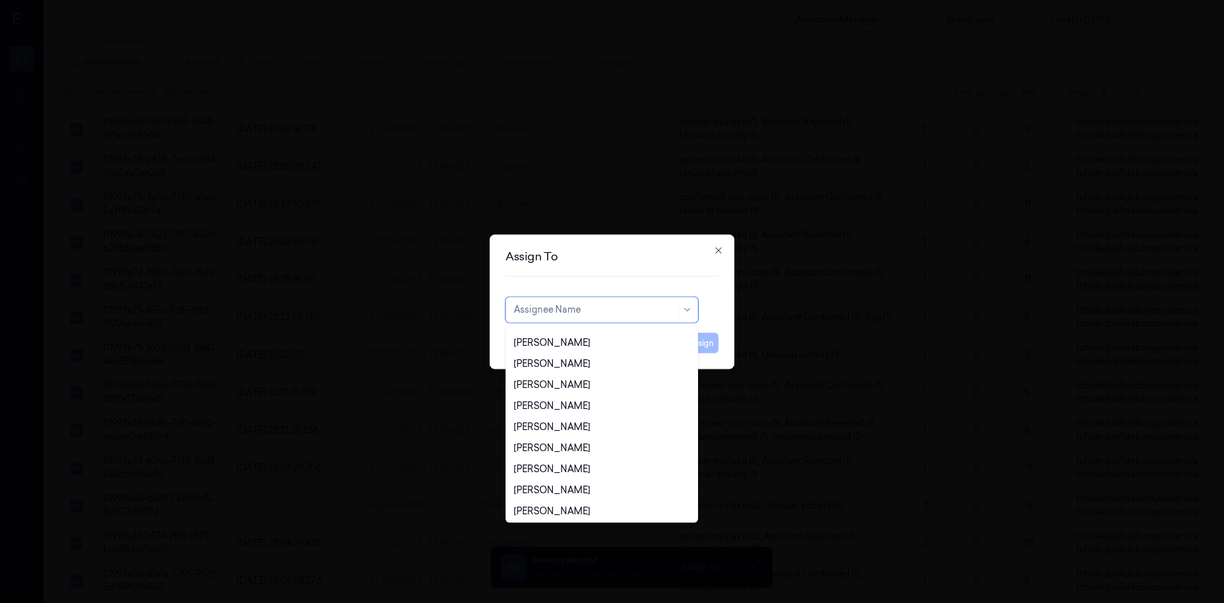
scroll to position [0, 0]
click at [571, 335] on div "[PERSON_NAME]" at bounding box center [552, 338] width 77 height 13
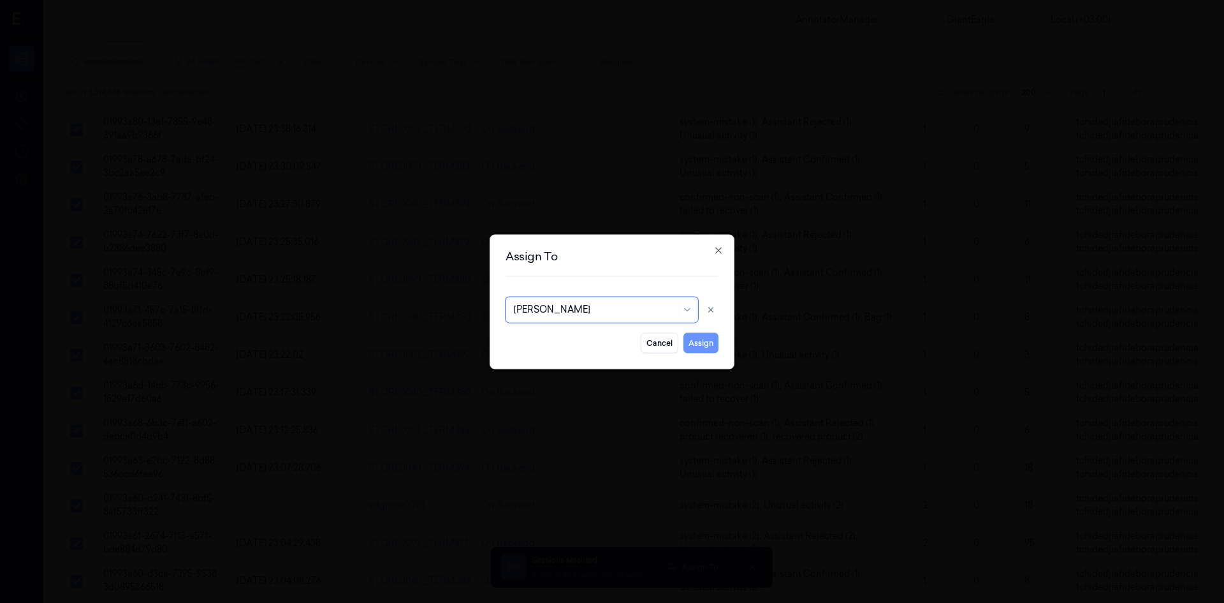
click at [713, 343] on button "Assign" at bounding box center [701, 342] width 35 height 20
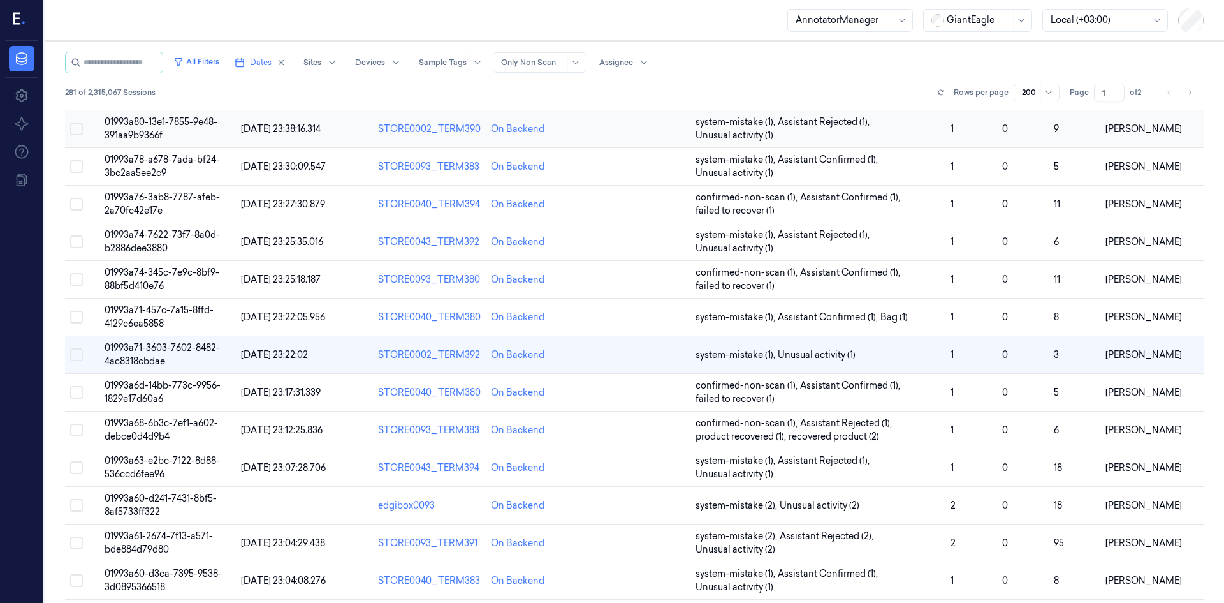
click at [79, 124] on button "Select row" at bounding box center [76, 128] width 13 height 13
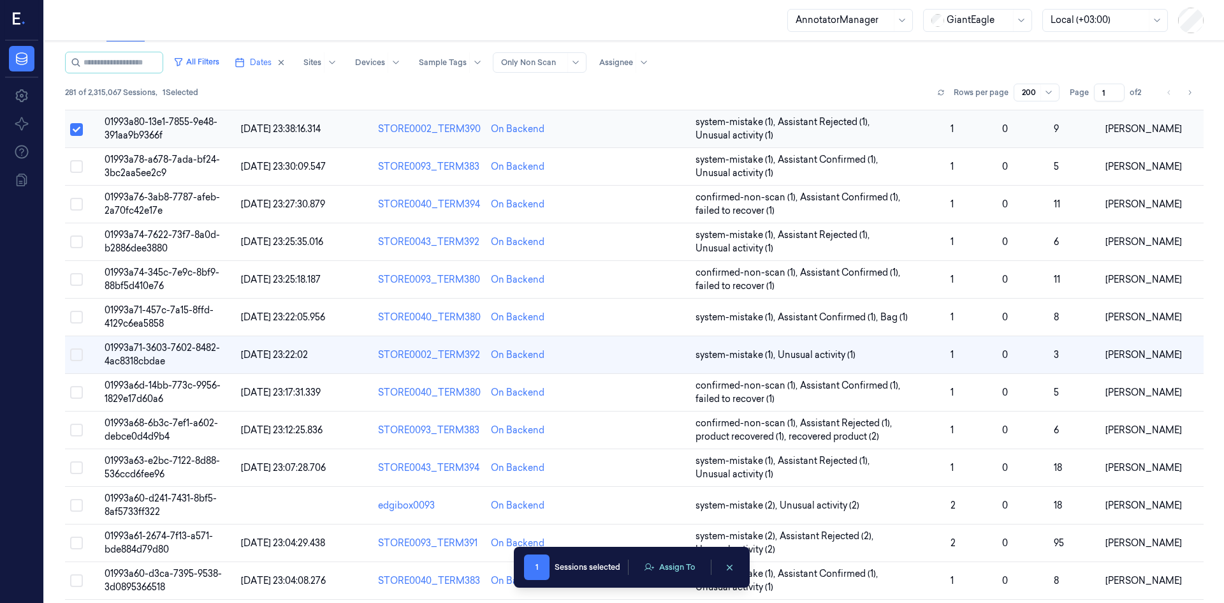
click at [78, 126] on button "Select row" at bounding box center [76, 129] width 13 height 13
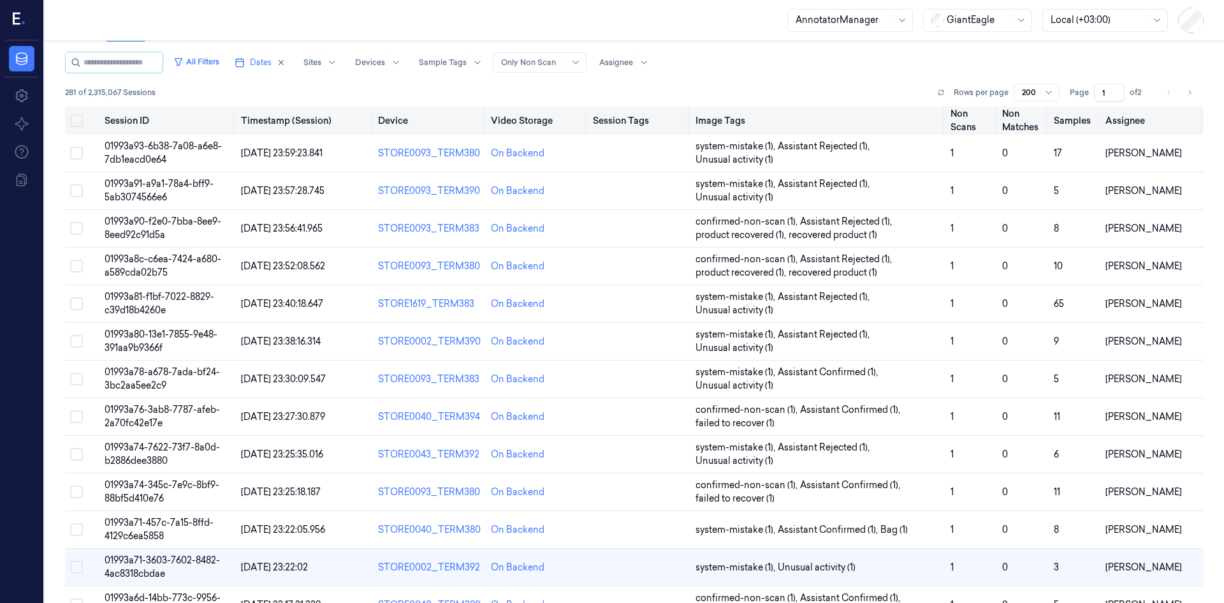
click at [76, 122] on button "Select all" at bounding box center [76, 120] width 13 height 13
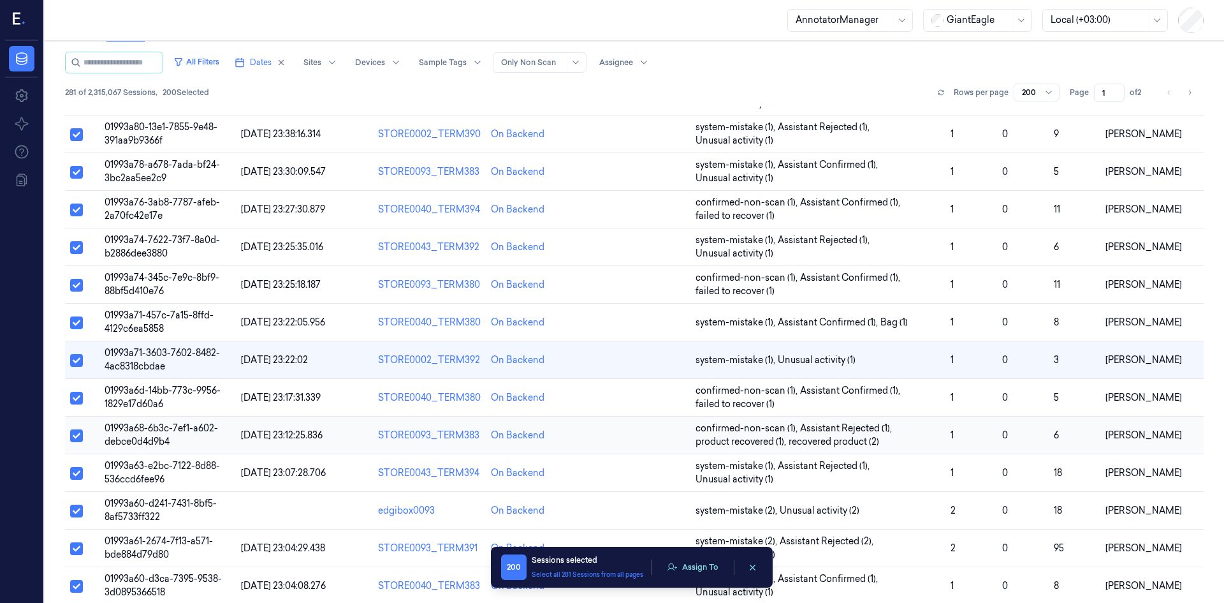
scroll to position [212, 0]
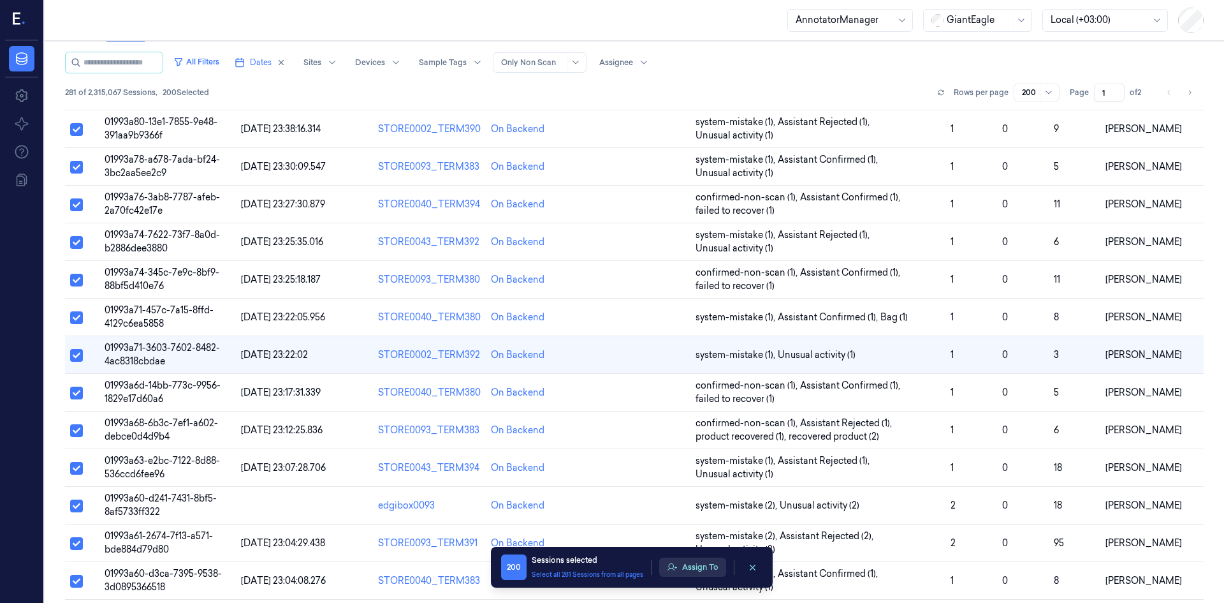
click at [694, 574] on button "Assign To" at bounding box center [692, 566] width 67 height 19
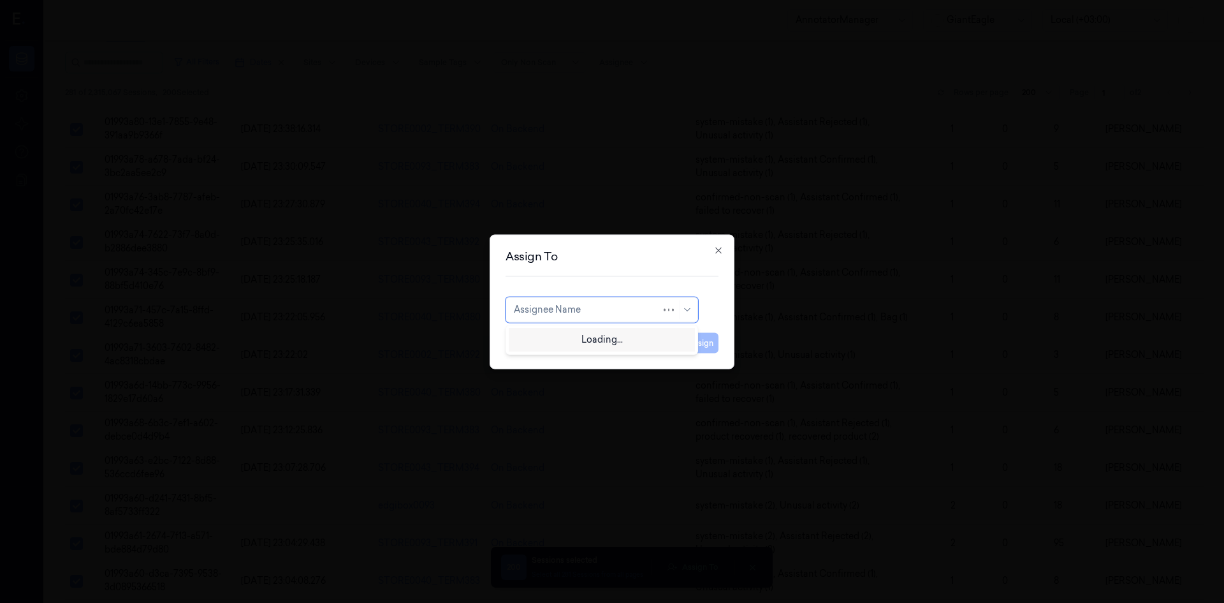
click at [619, 307] on div at bounding box center [587, 309] width 147 height 13
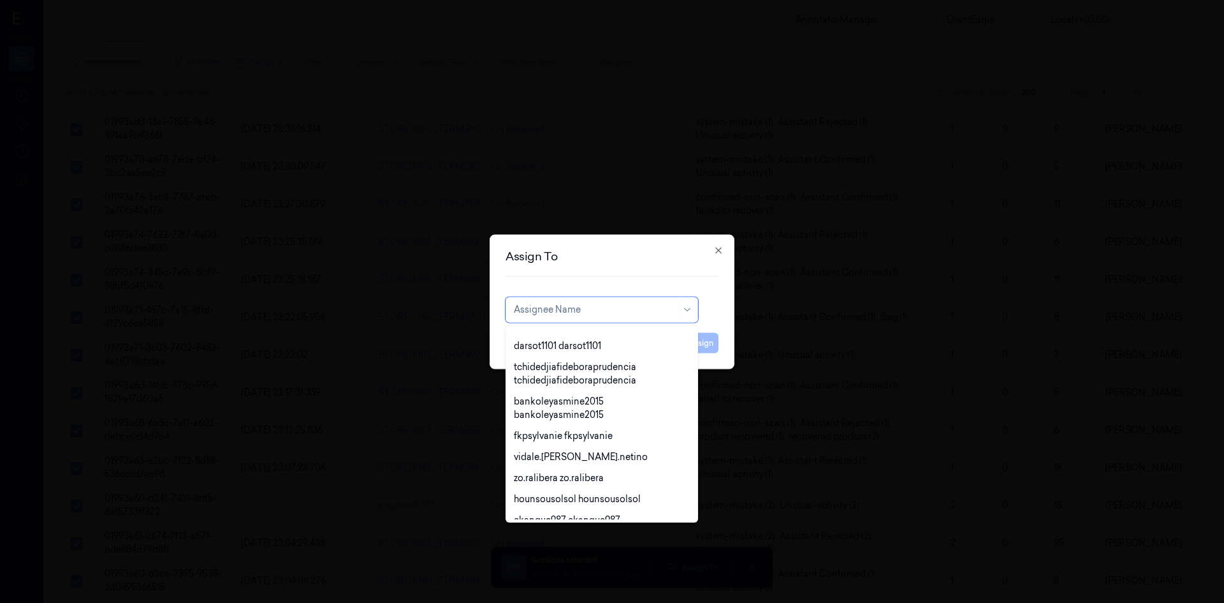
scroll to position [506, 0]
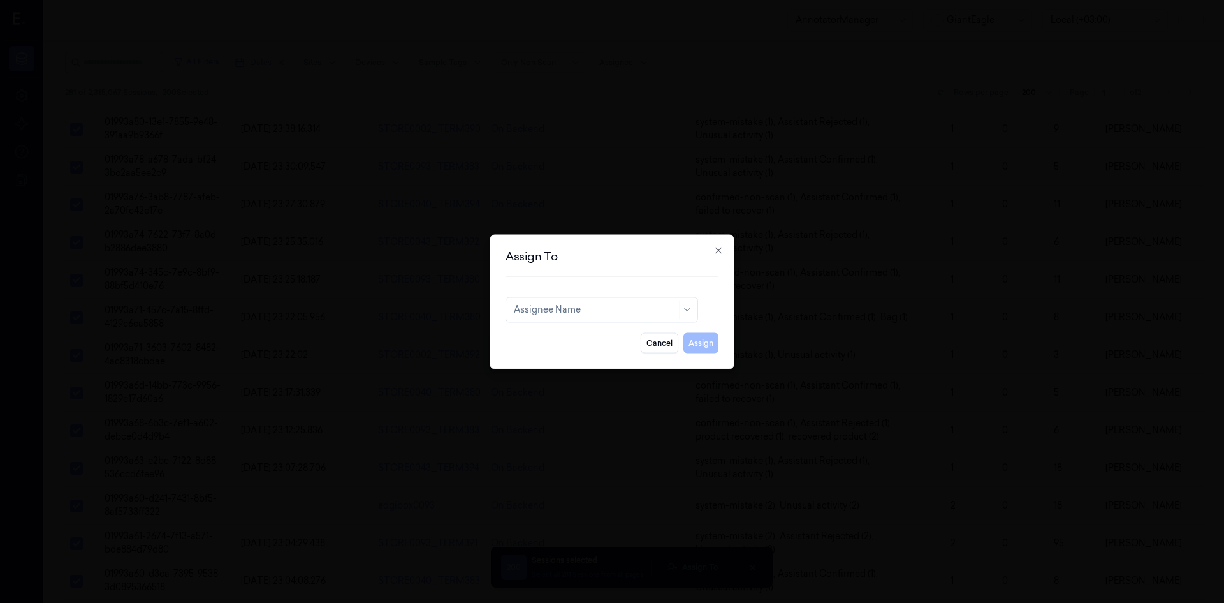
click at [612, 294] on div "Assign To Assignee Name Cancel Assign Close" at bounding box center [612, 301] width 245 height 135
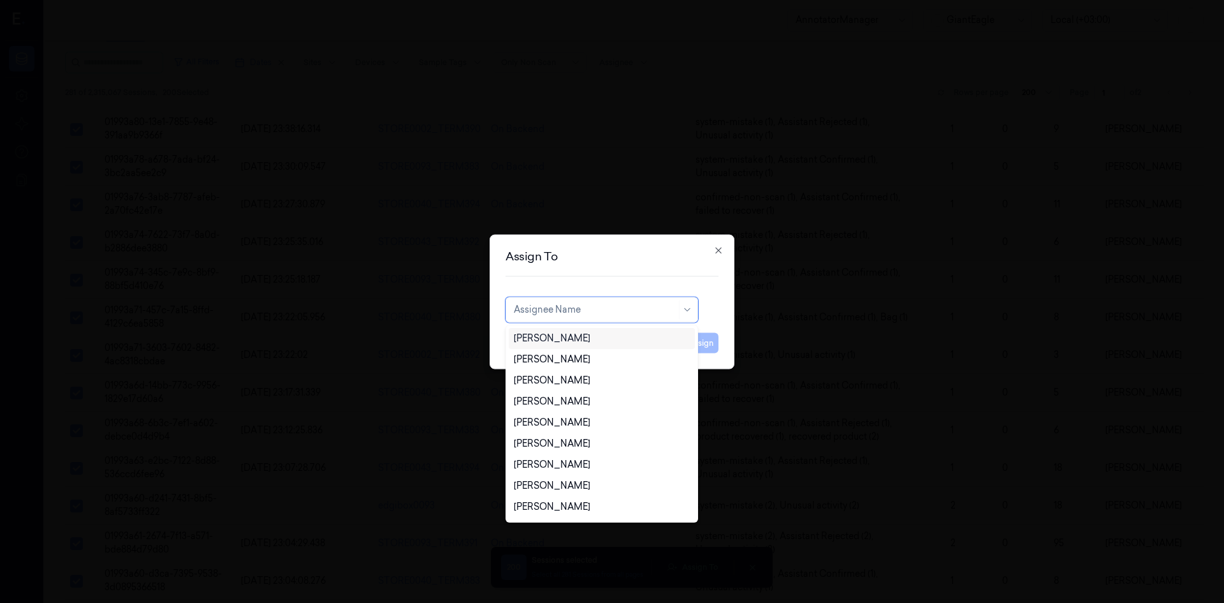
drag, startPoint x: 613, startPoint y: 313, endPoint x: 619, endPoint y: 335, distance: 22.6
click at [614, 313] on div at bounding box center [595, 309] width 163 height 13
click at [631, 283] on div "Assign To 81 results available. Use Up and Down to choose options, press Enter …" at bounding box center [612, 301] width 245 height 135
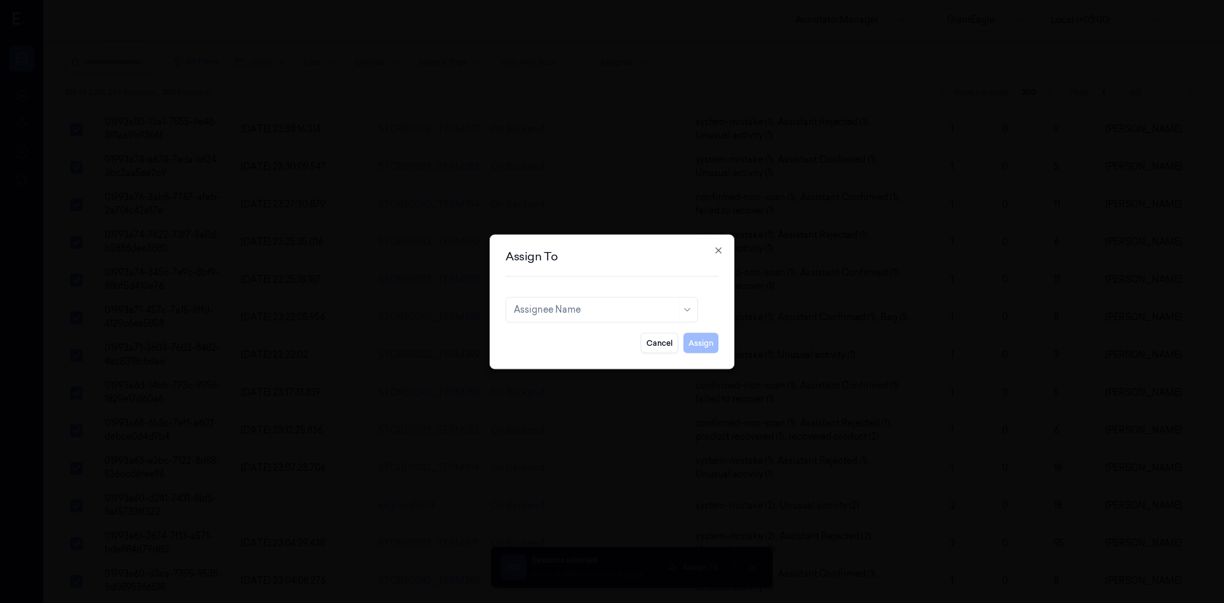
click at [672, 353] on div "Assign To Assignee Name Cancel Assign Close" at bounding box center [612, 301] width 245 height 135
click at [663, 339] on button "Cancel" at bounding box center [660, 342] width 38 height 20
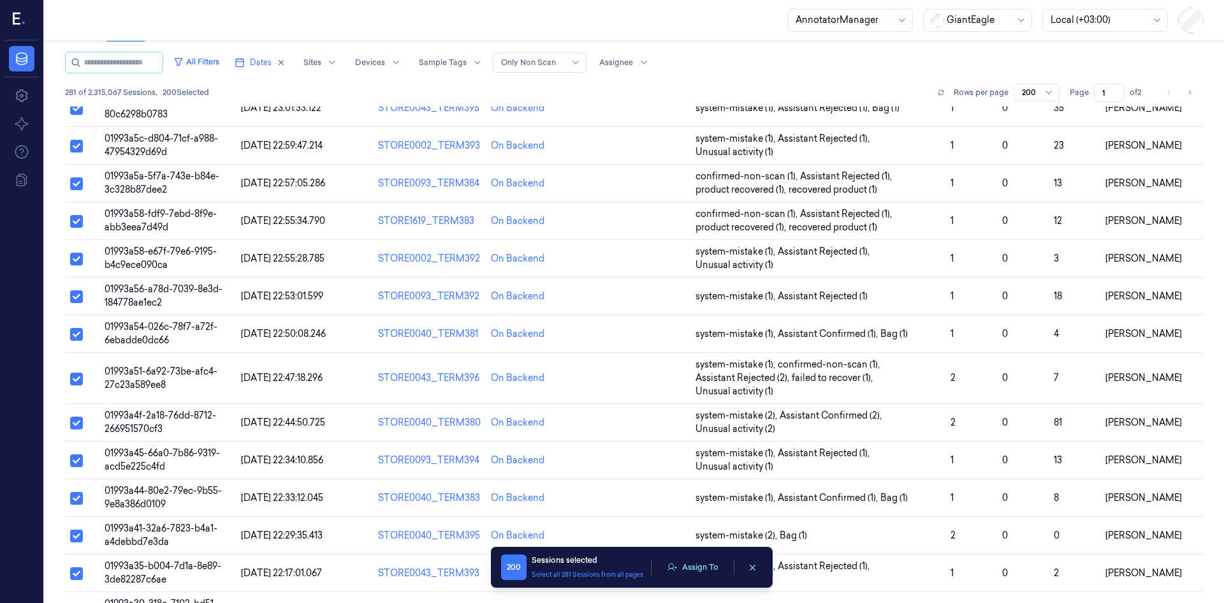
scroll to position [0, 0]
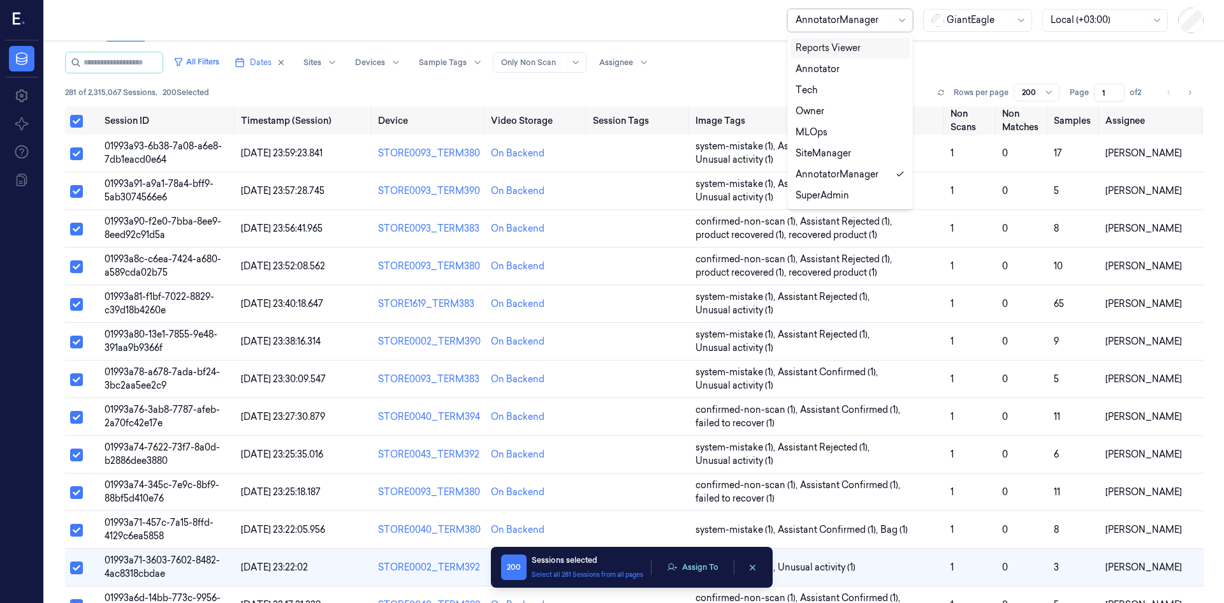
click at [888, 26] on div at bounding box center [844, 19] width 96 height 13
click at [859, 196] on div "SuperAdmin" at bounding box center [850, 195] width 109 height 13
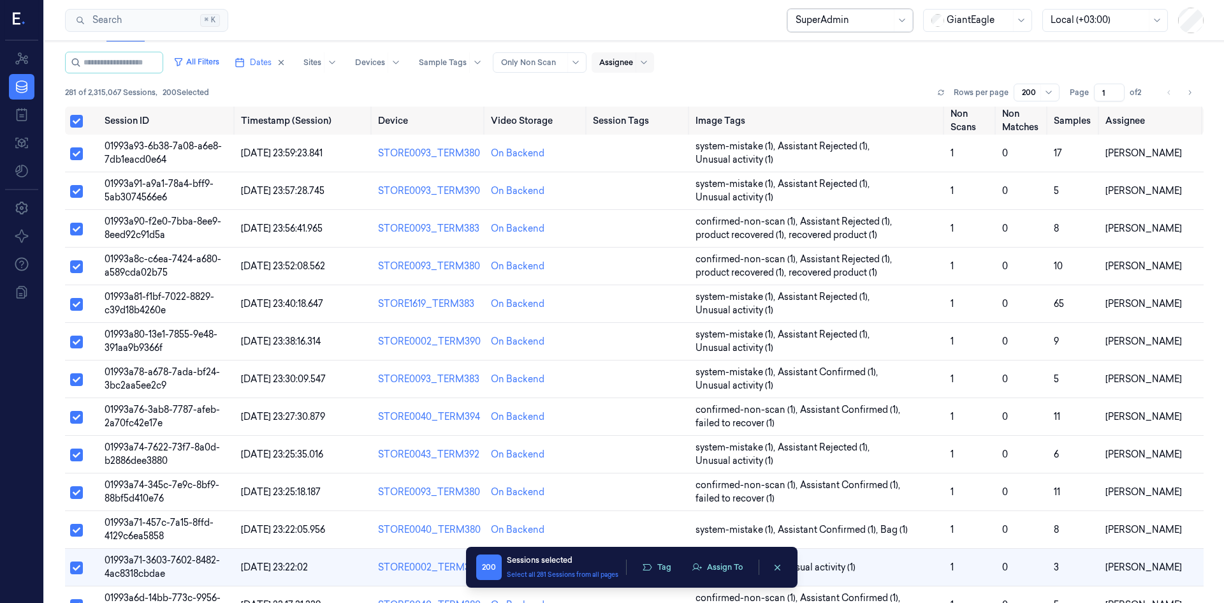
click at [628, 63] on div at bounding box center [616, 62] width 34 height 11
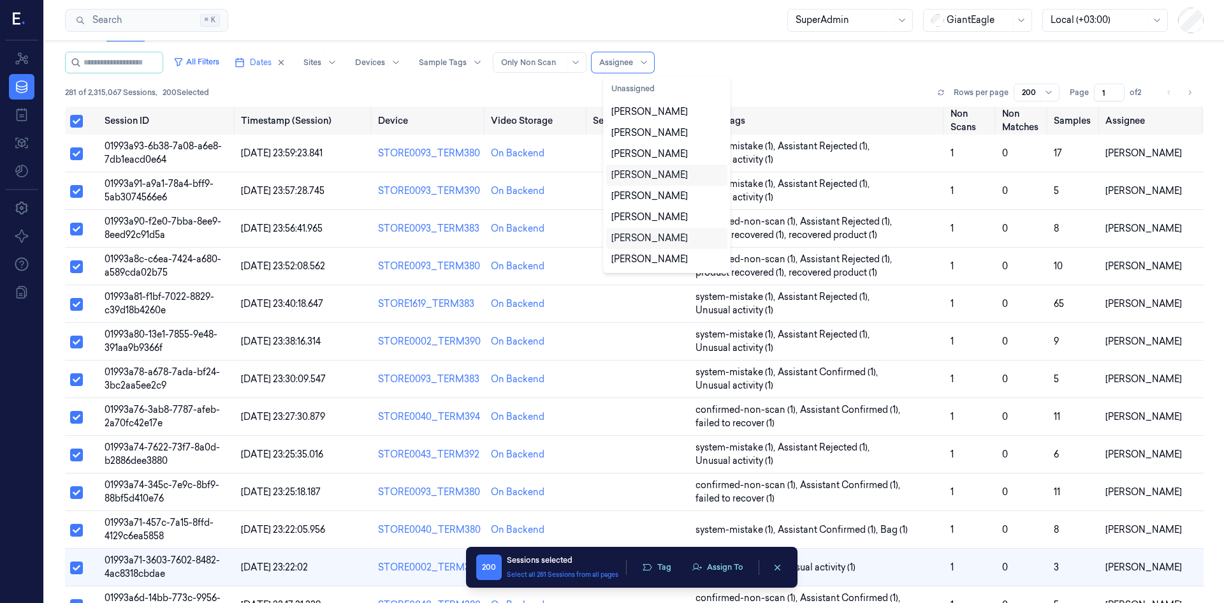
scroll to position [63, 0]
click at [837, 22] on div at bounding box center [844, 19] width 96 height 13
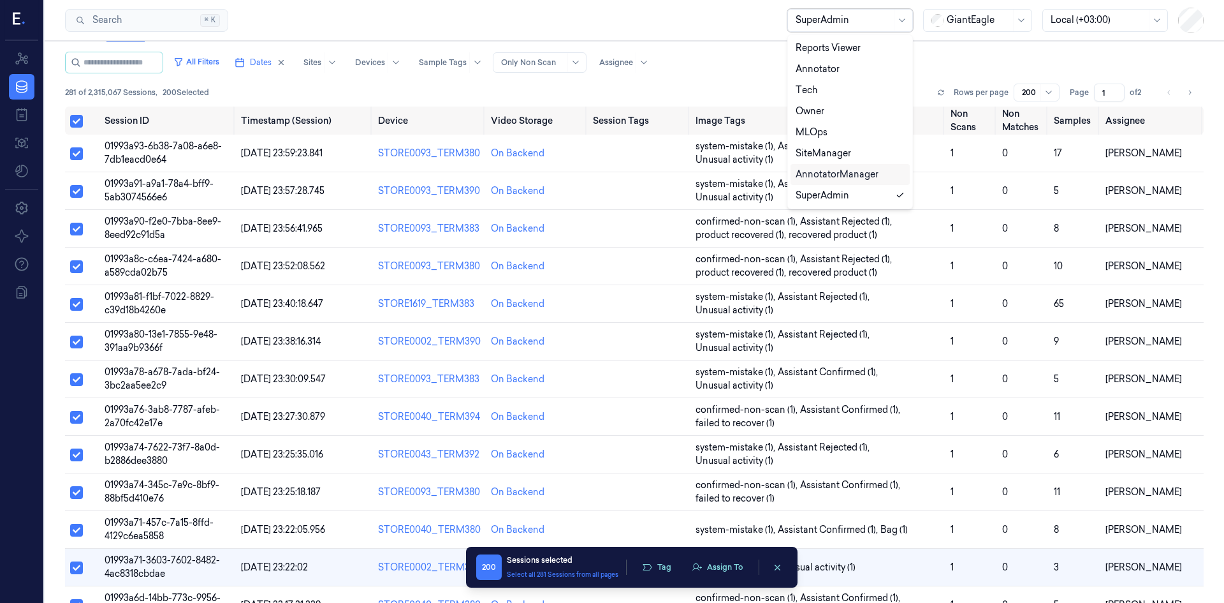
click at [842, 166] on div "AnnotatorManager" at bounding box center [850, 174] width 119 height 21
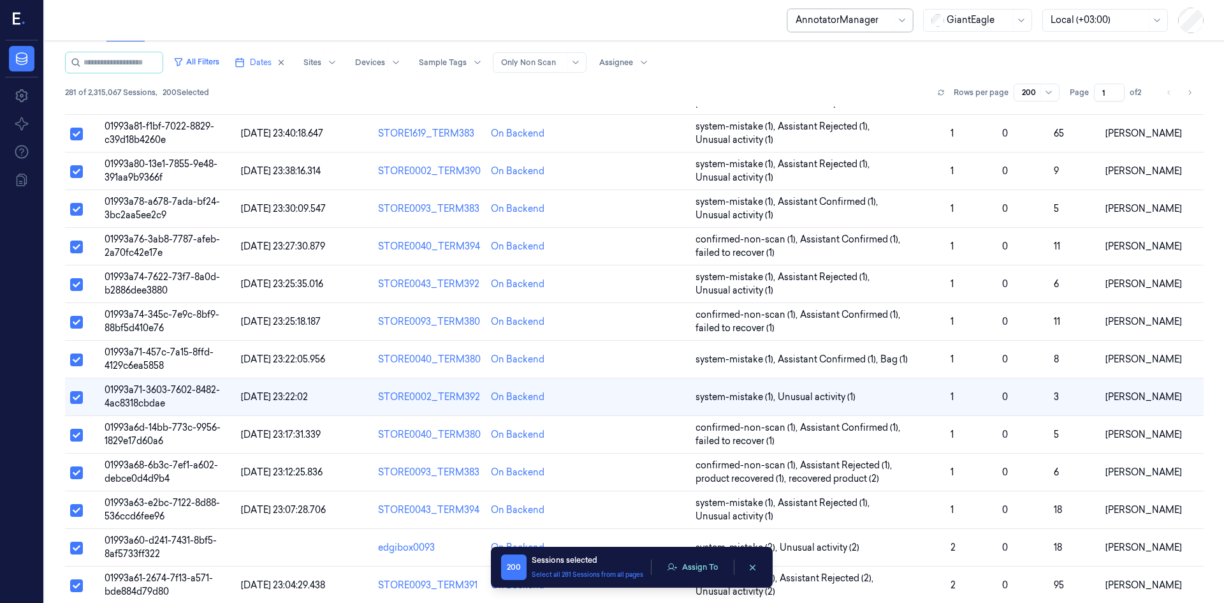
scroll to position [212, 0]
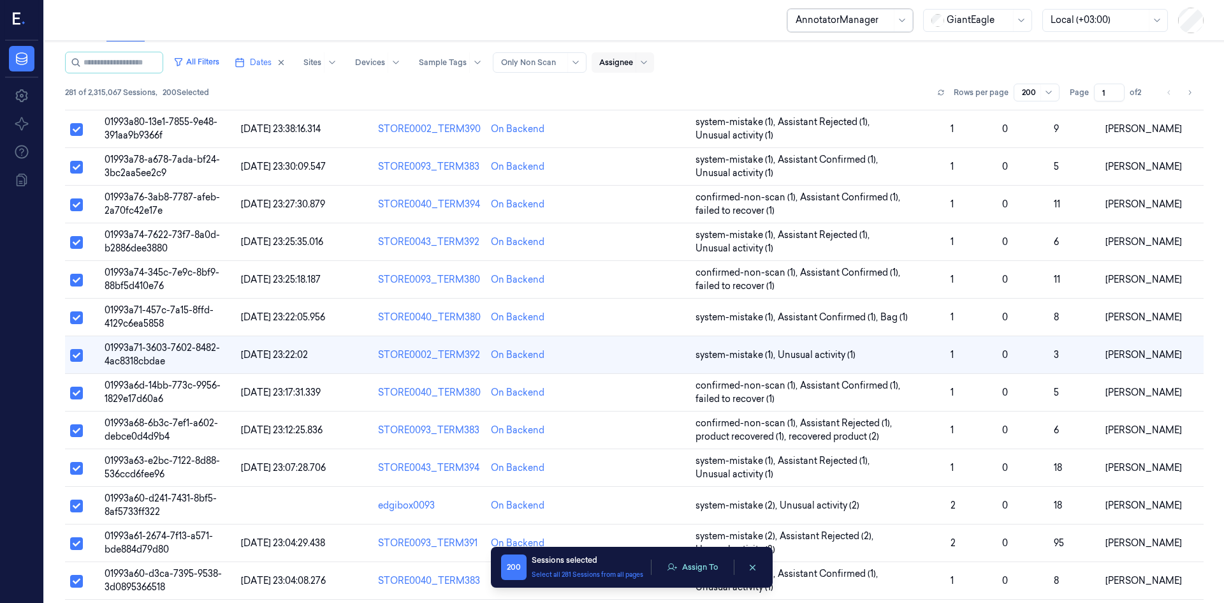
click at [633, 65] on div at bounding box center [616, 62] width 34 height 11
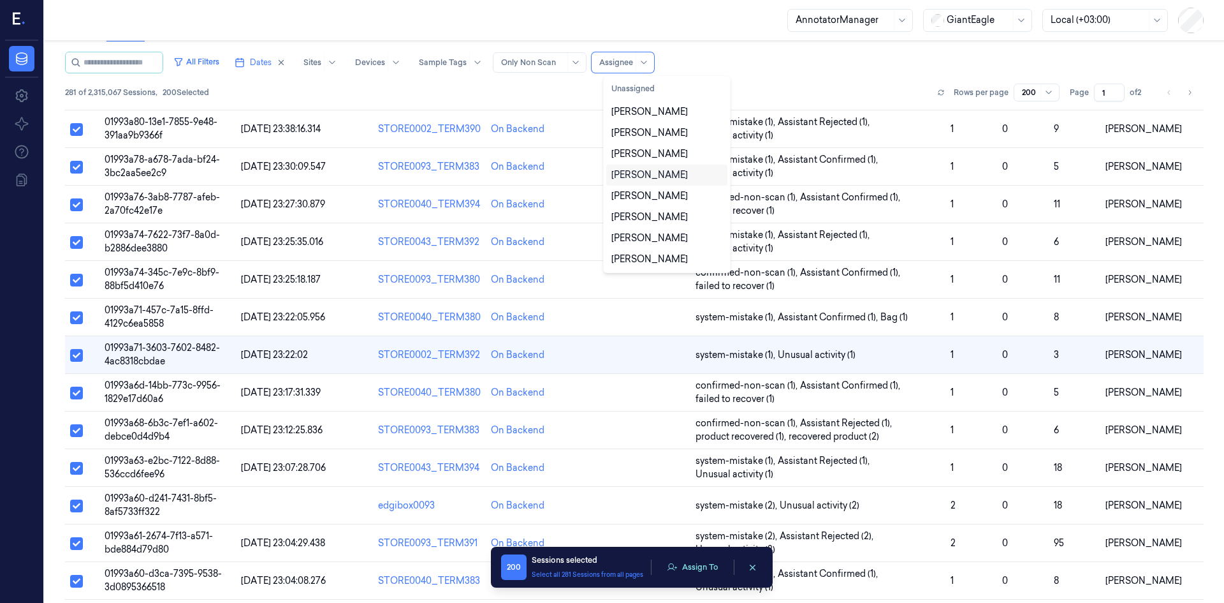
scroll to position [63, 0]
click at [786, 69] on div "All Filters Dates Sites Devices Sample Tags Alert Type Only Non Scan 11 results…" at bounding box center [634, 63] width 1139 height 22
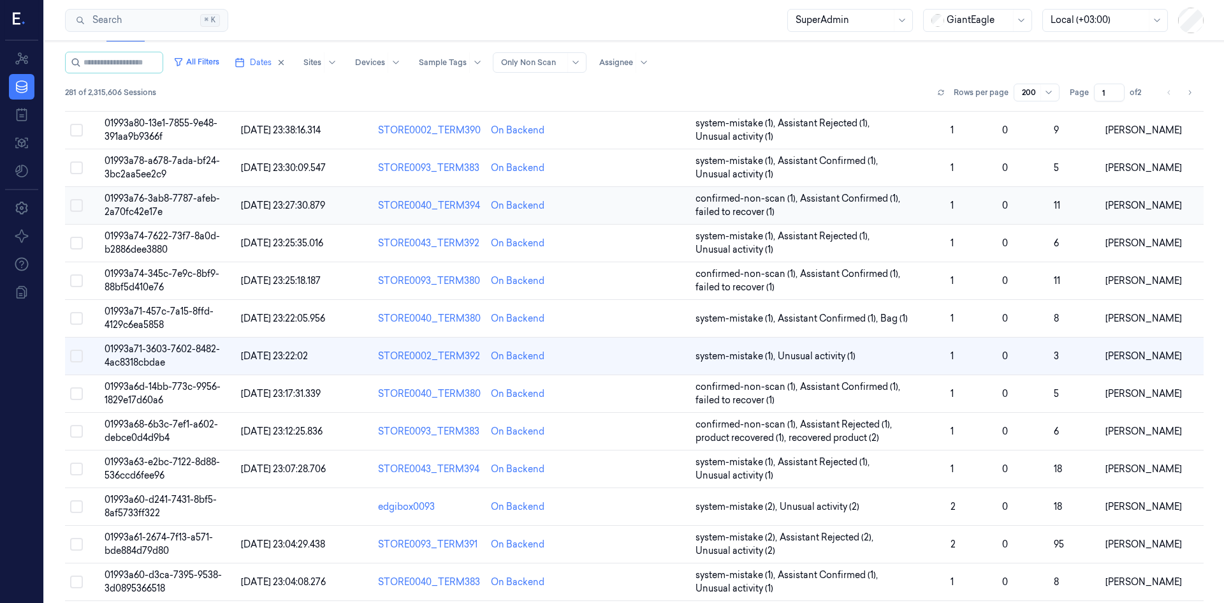
scroll to position [212, 0]
click at [870, 22] on div at bounding box center [844, 19] width 96 height 13
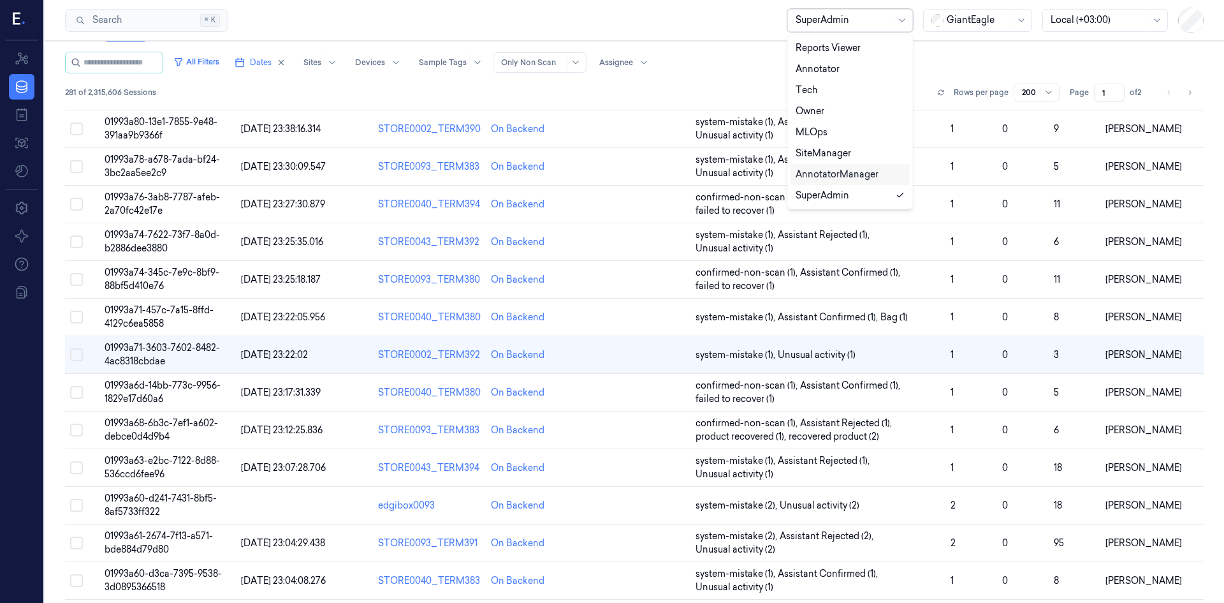
click at [838, 180] on div "AnnotatorManager" at bounding box center [837, 174] width 83 height 13
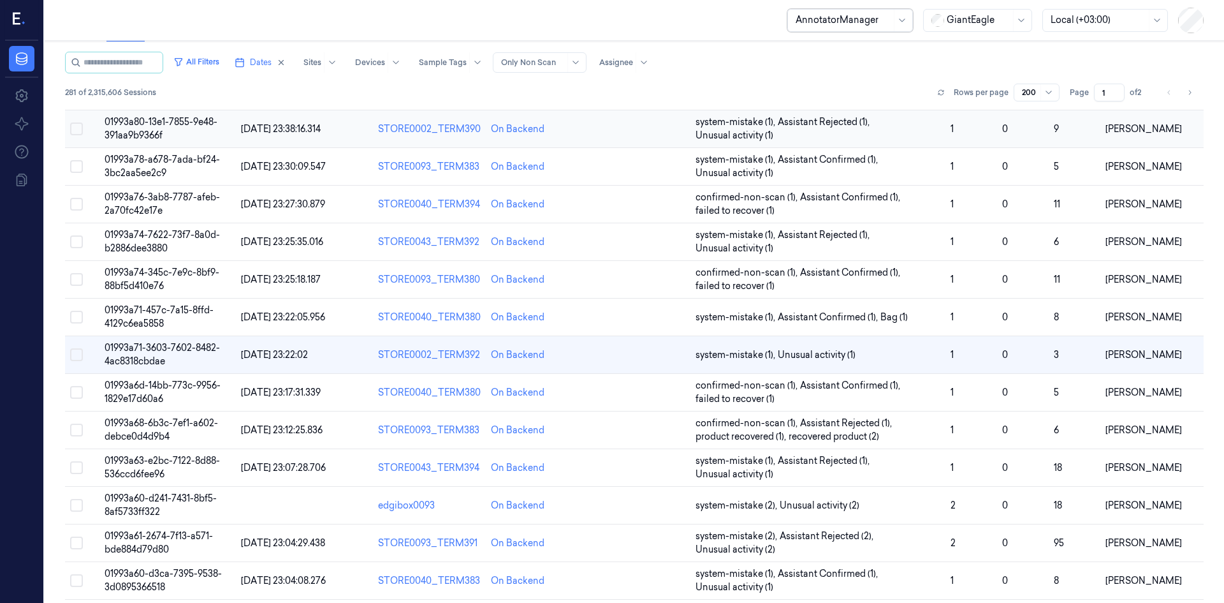
click at [71, 129] on button "Select row" at bounding box center [76, 128] width 13 height 13
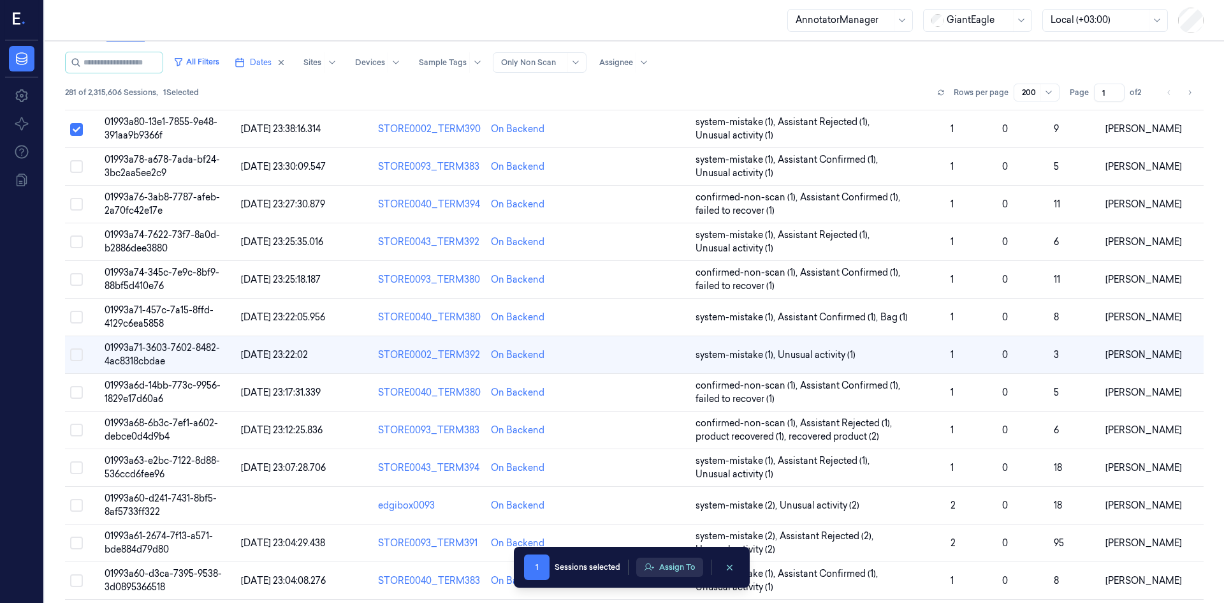
click at [670, 573] on button "Assign To" at bounding box center [669, 566] width 67 height 19
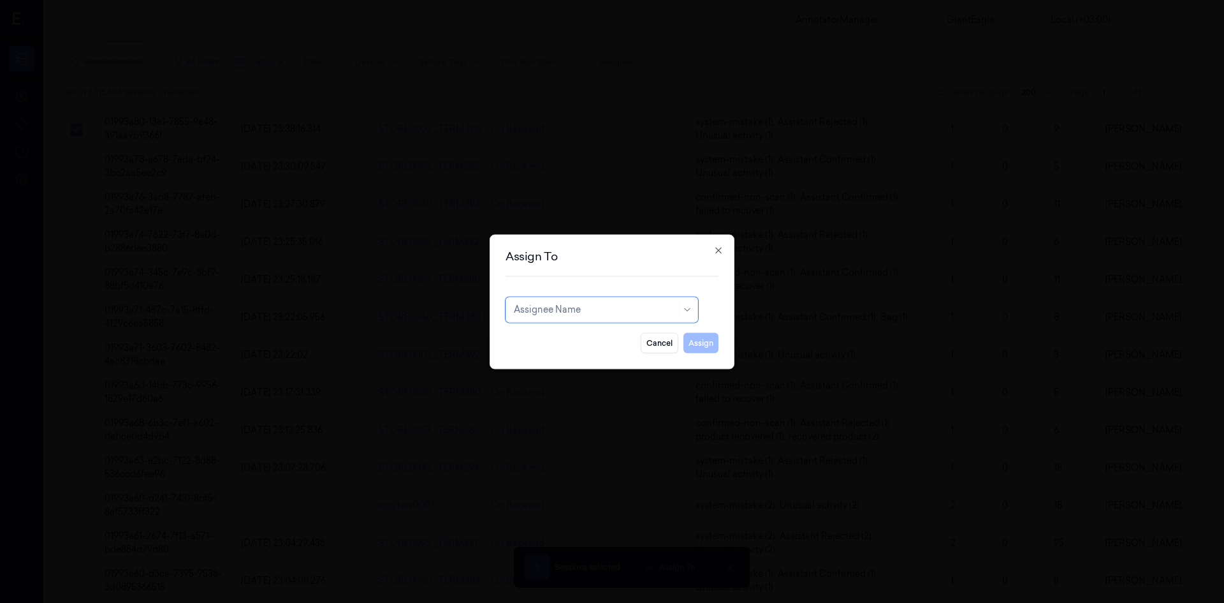
click at [632, 309] on div at bounding box center [595, 309] width 163 height 13
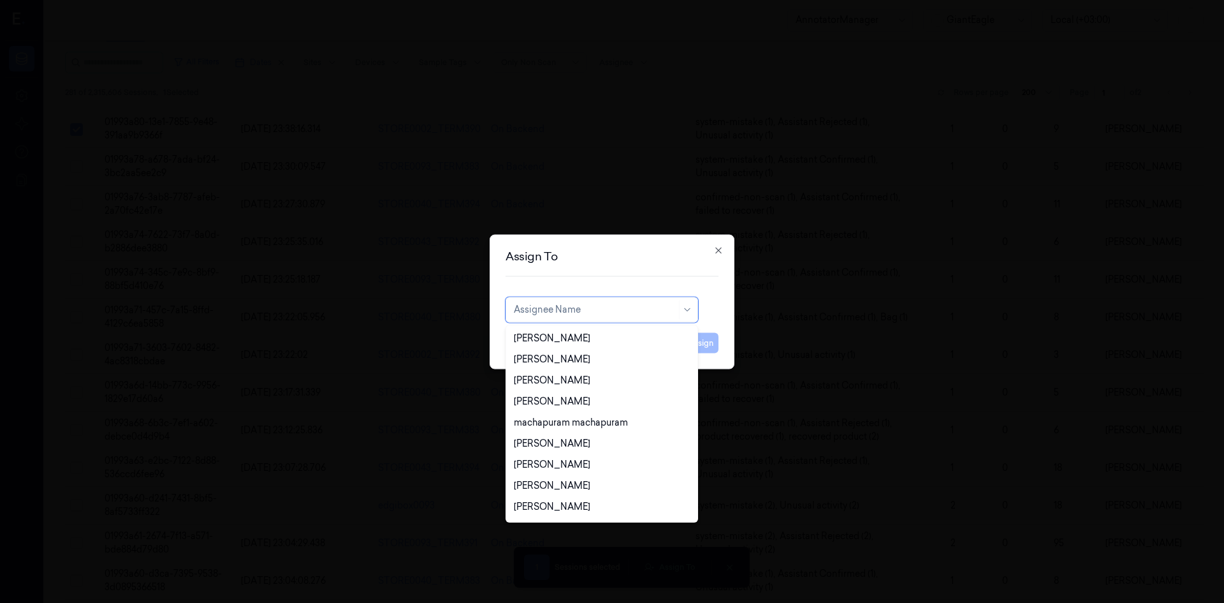
scroll to position [927, 0]
click at [901, 247] on div at bounding box center [612, 301] width 1224 height 603
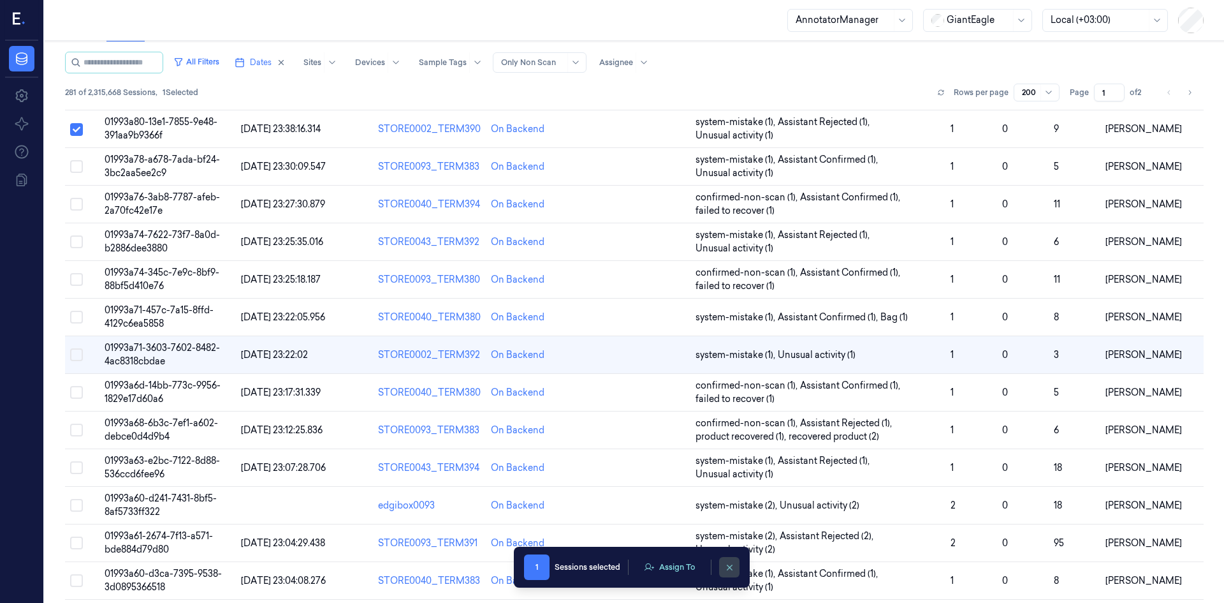
click at [736, 571] on button "clearSelection" at bounding box center [729, 567] width 20 height 20
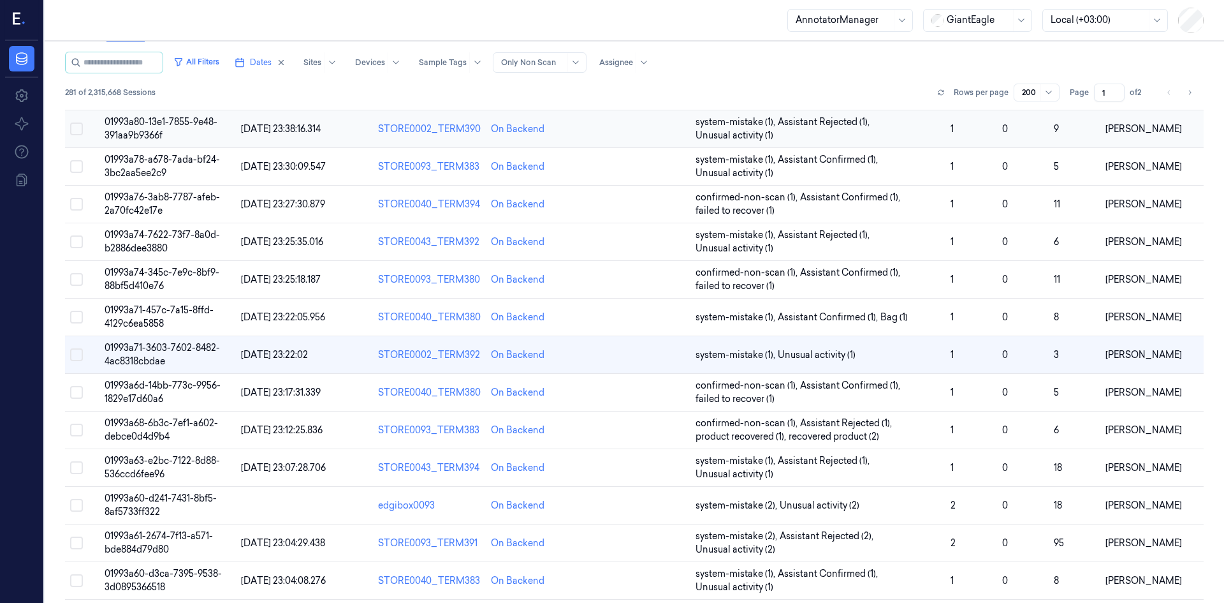
click at [78, 129] on button "Select row" at bounding box center [76, 128] width 13 height 13
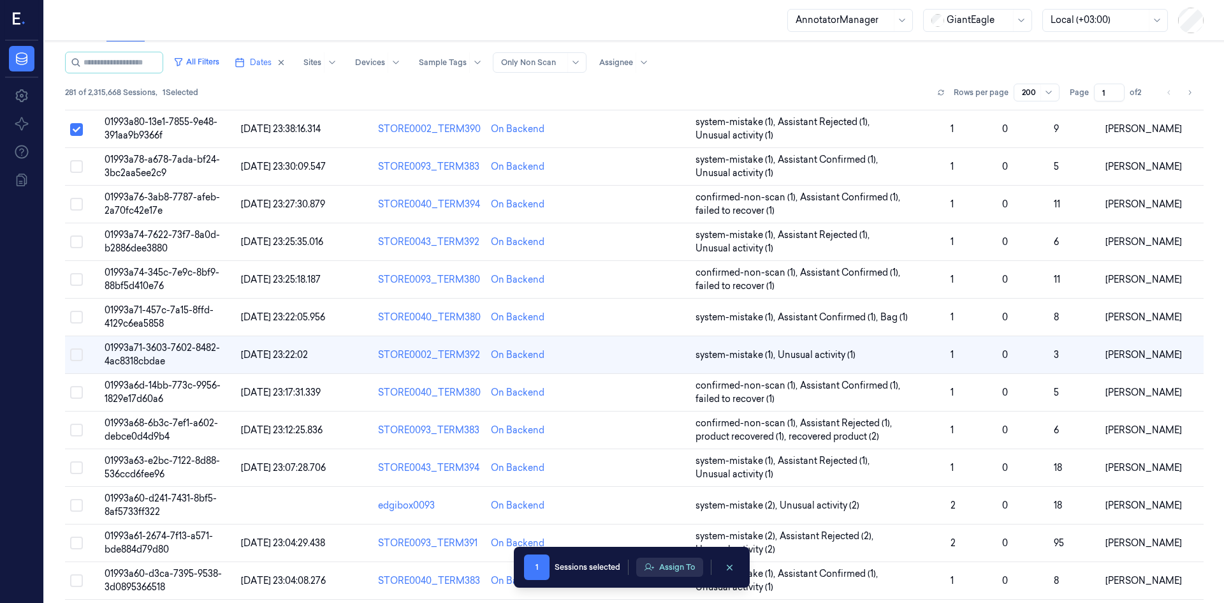
click at [680, 561] on button "Assign To" at bounding box center [669, 566] width 67 height 19
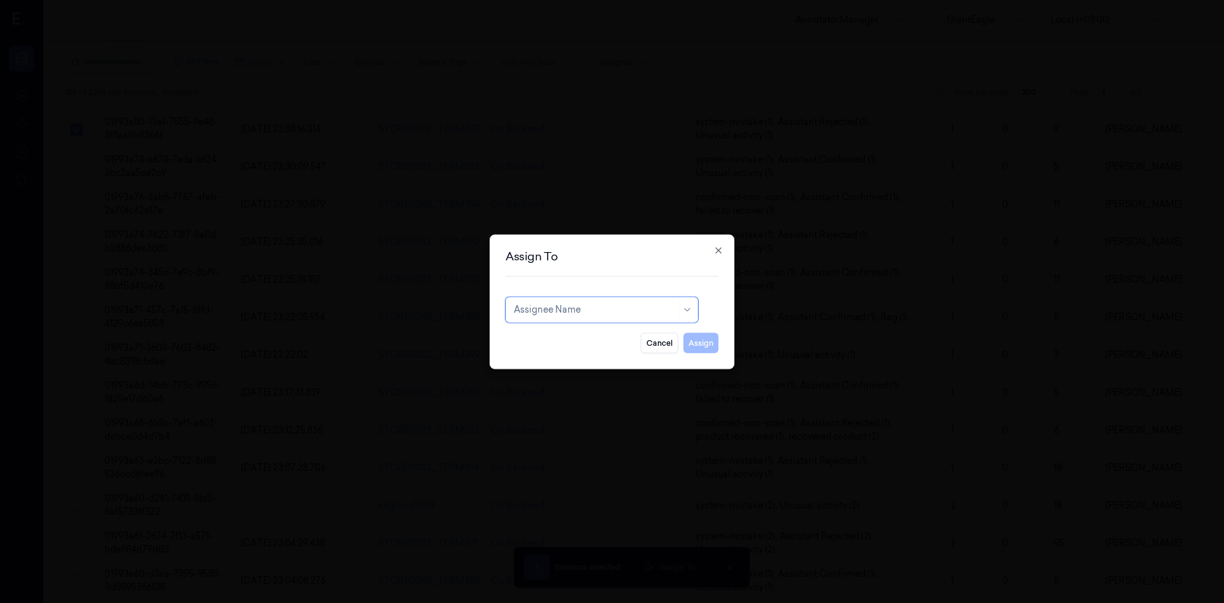
click at [627, 304] on div at bounding box center [595, 309] width 163 height 13
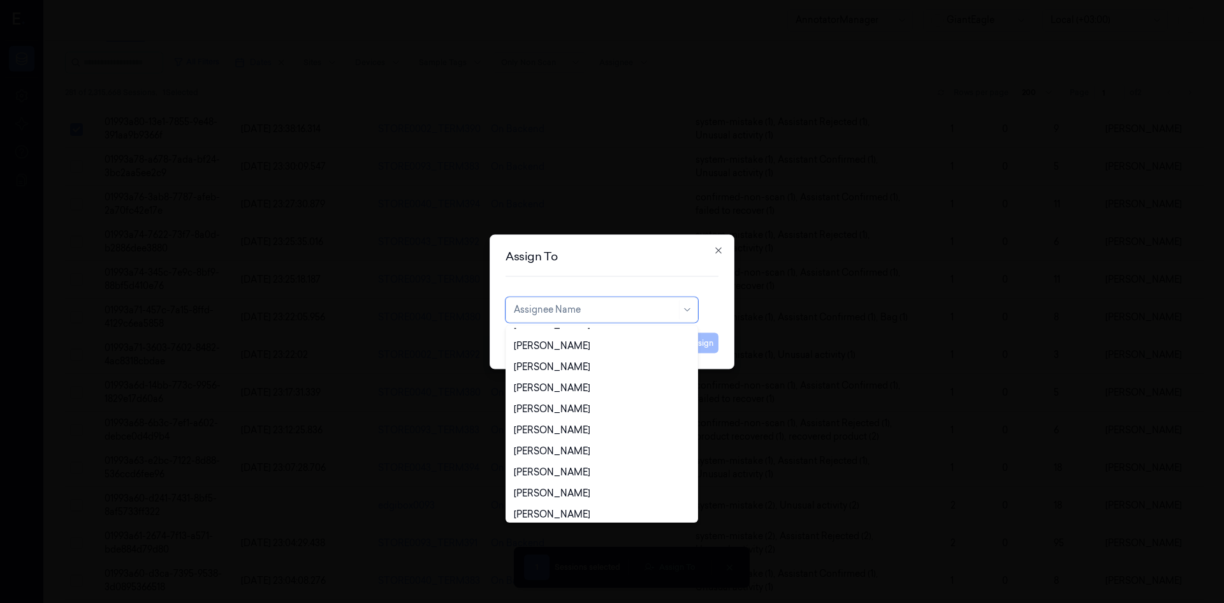
scroll to position [251, 0]
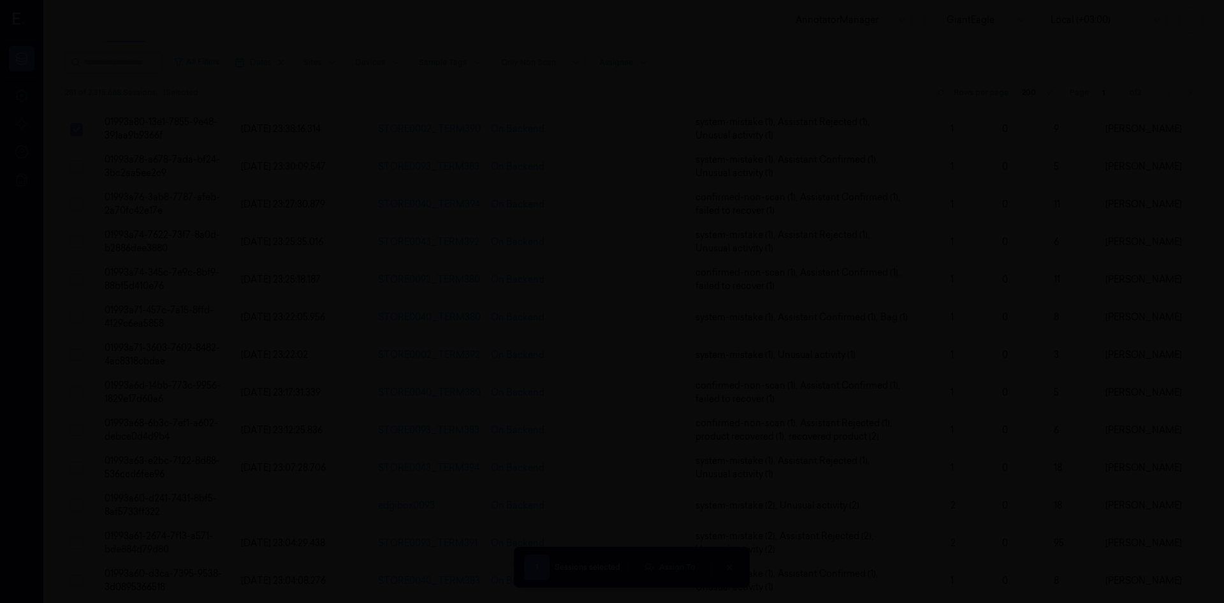
click at [633, 171] on div at bounding box center [612, 301] width 1224 height 603
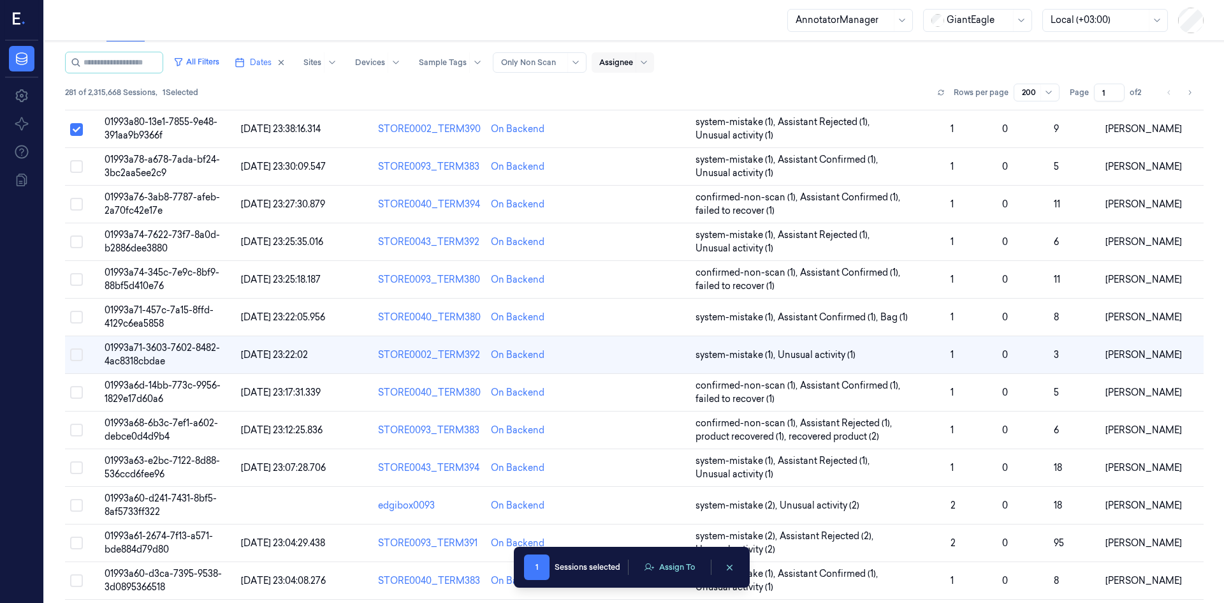
click at [619, 67] on div at bounding box center [616, 62] width 34 height 11
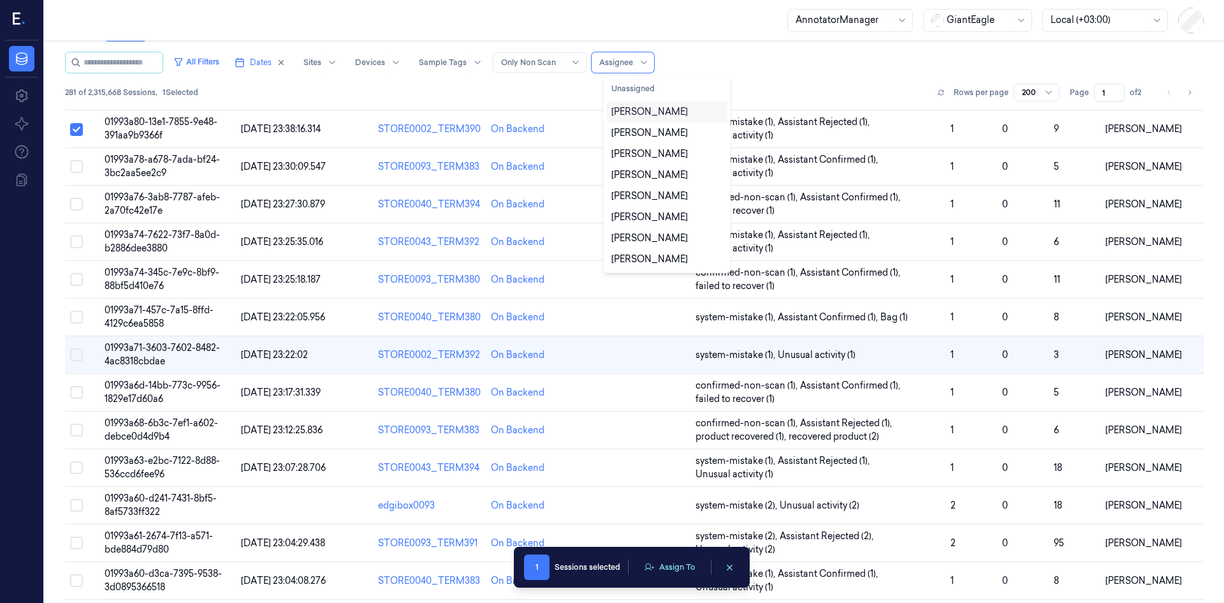
click at [573, 92] on div "281 of 2,315,668 Sessions , 1 Selected Rows per page 200 Page 1 of 2" at bounding box center [634, 93] width 1139 height 18
click at [646, 59] on div "Assignee" at bounding box center [623, 62] width 63 height 20
click at [645, 89] on button "Unassigned" at bounding box center [667, 88] width 121 height 20
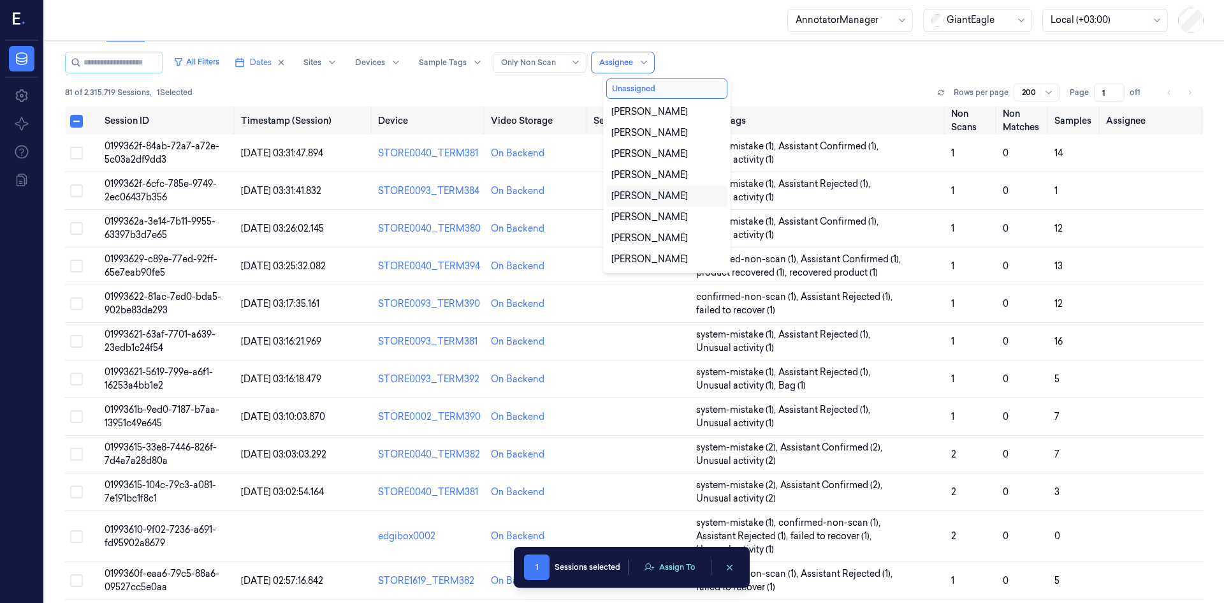
click at [771, 66] on div "All Filters Dates Sites Devices Sample Tags Alert Type Only Non Scan 11 results…" at bounding box center [634, 63] width 1139 height 22
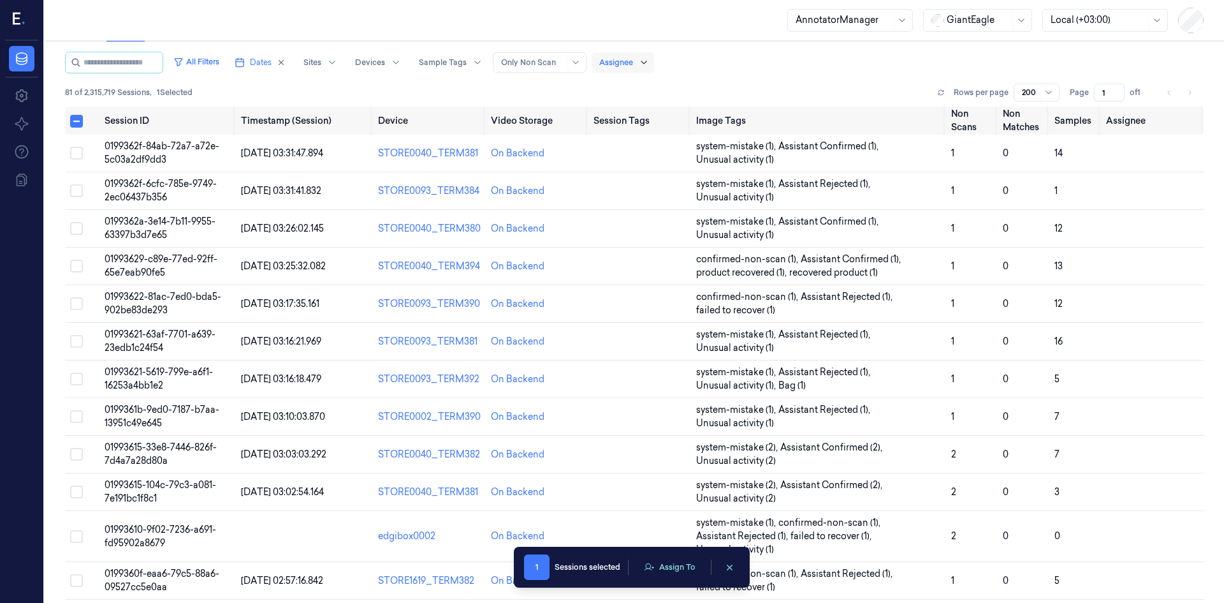
click at [649, 62] on icon at bounding box center [644, 62] width 10 height 10
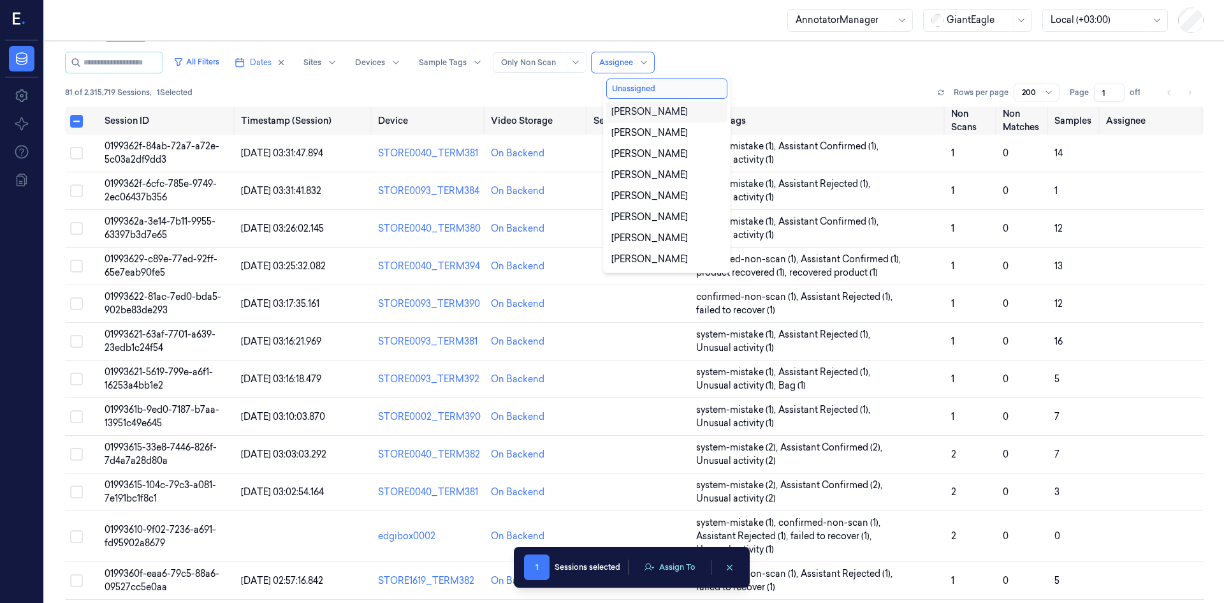
click at [661, 115] on div "[PERSON_NAME]" at bounding box center [650, 111] width 77 height 13
click at [689, 61] on div "All Filters Dates Sites Devices Sample Tags Alert Type Only Non Scan All select…" at bounding box center [634, 63] width 1139 height 22
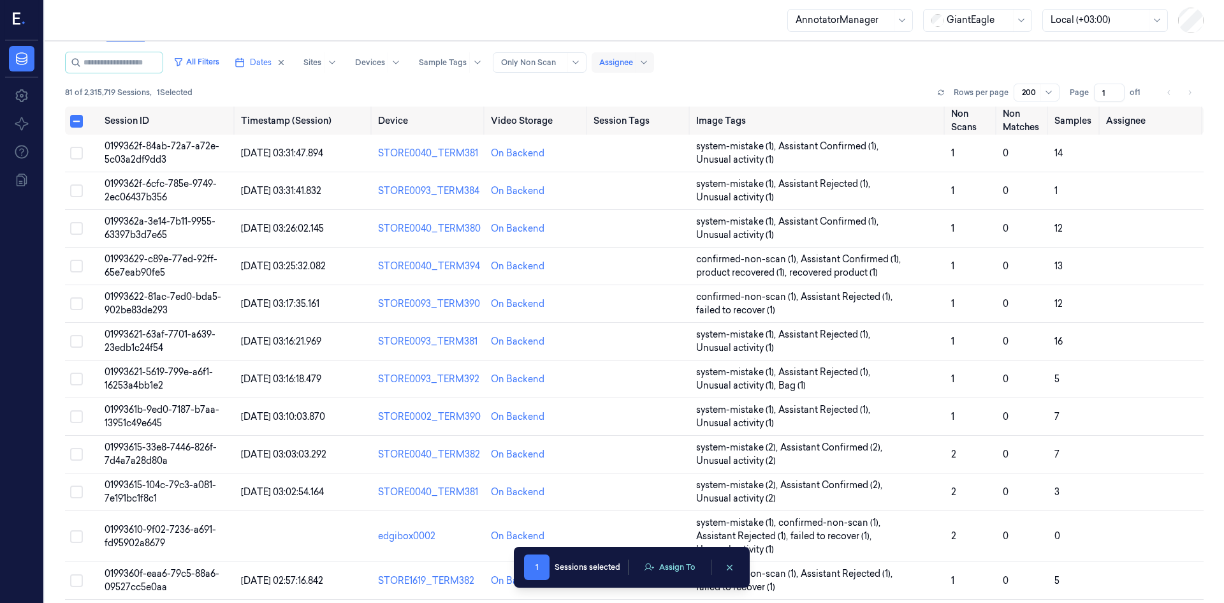
click at [652, 63] on div at bounding box center [645, 62] width 13 height 10
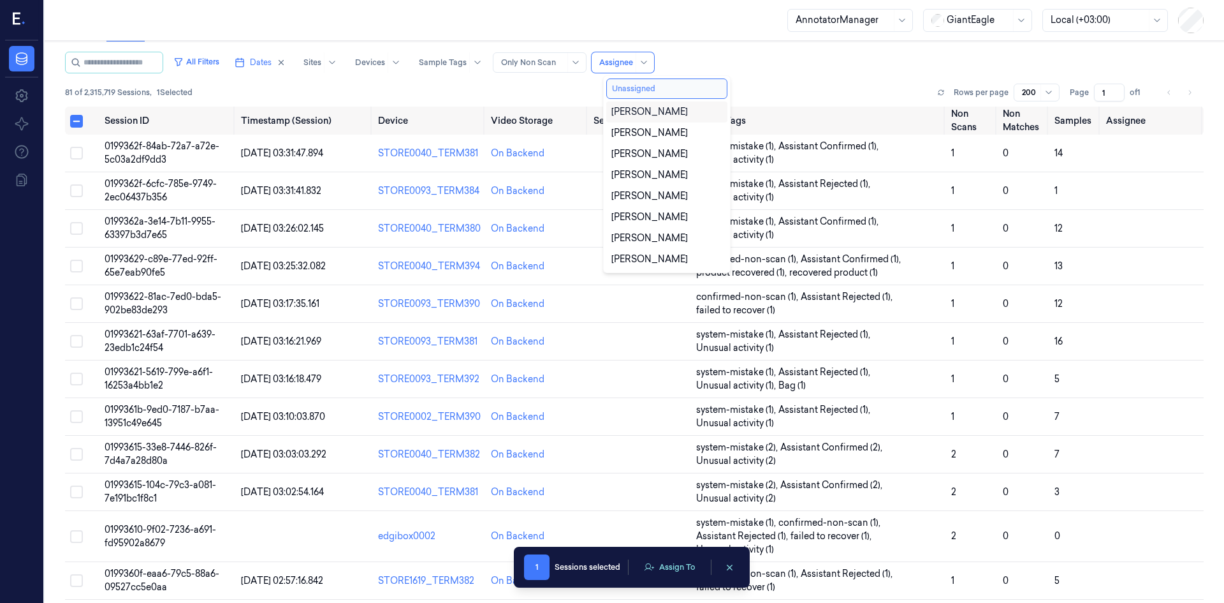
click at [670, 89] on button "Unassigned" at bounding box center [667, 88] width 121 height 20
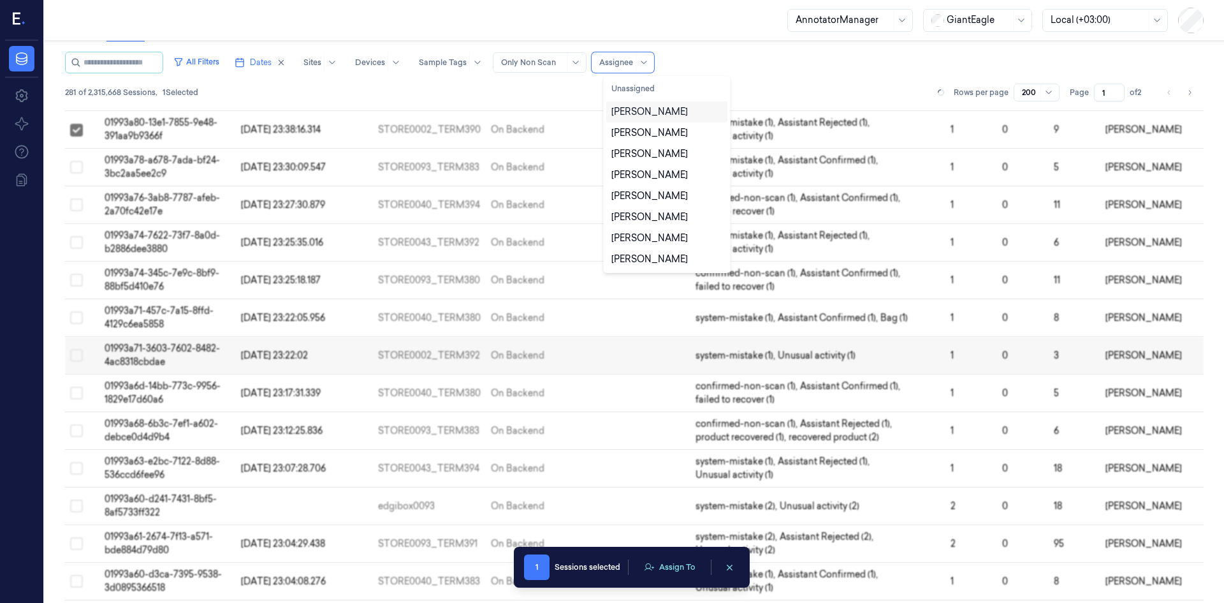
scroll to position [212, 0]
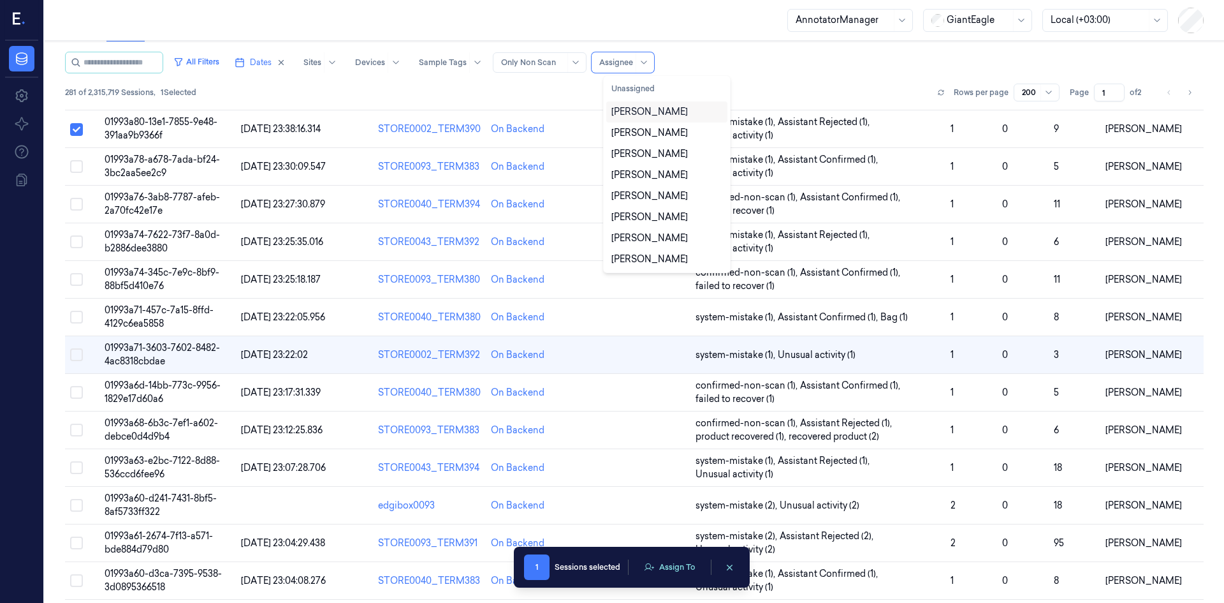
click at [789, 70] on div "All Filters Dates Sites Devices Sample Tags Alert Type Only Non Scan 11 results…" at bounding box center [634, 63] width 1139 height 22
click at [645, 66] on div "Assignee" at bounding box center [623, 62] width 63 height 20
click at [652, 88] on button "Unassigned" at bounding box center [667, 88] width 121 height 20
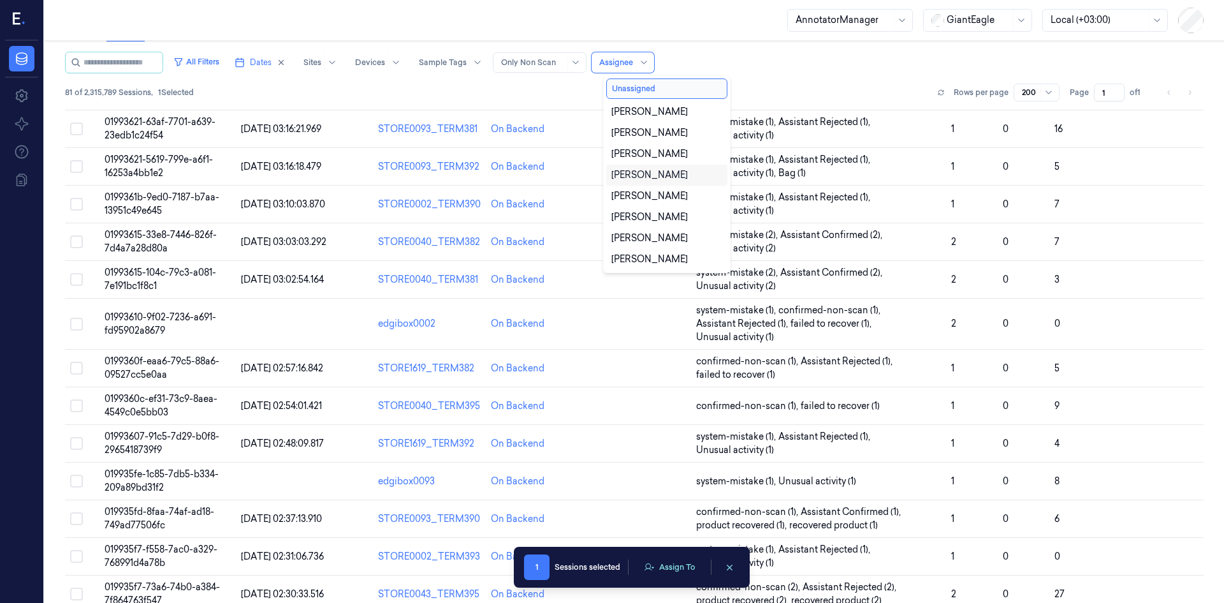
click at [814, 98] on div "81 of 2,315,789 Sessions , 1 Selected Rows per page 200 Page 1 of 1" at bounding box center [634, 93] width 1139 height 18
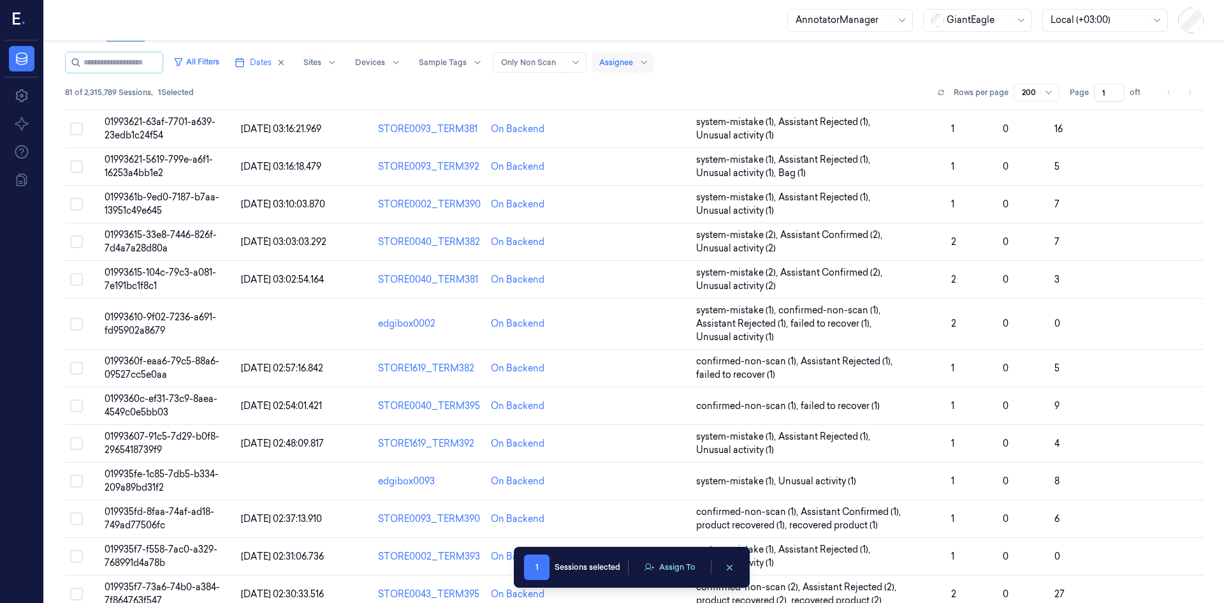
click at [616, 66] on div at bounding box center [616, 62] width 34 height 11
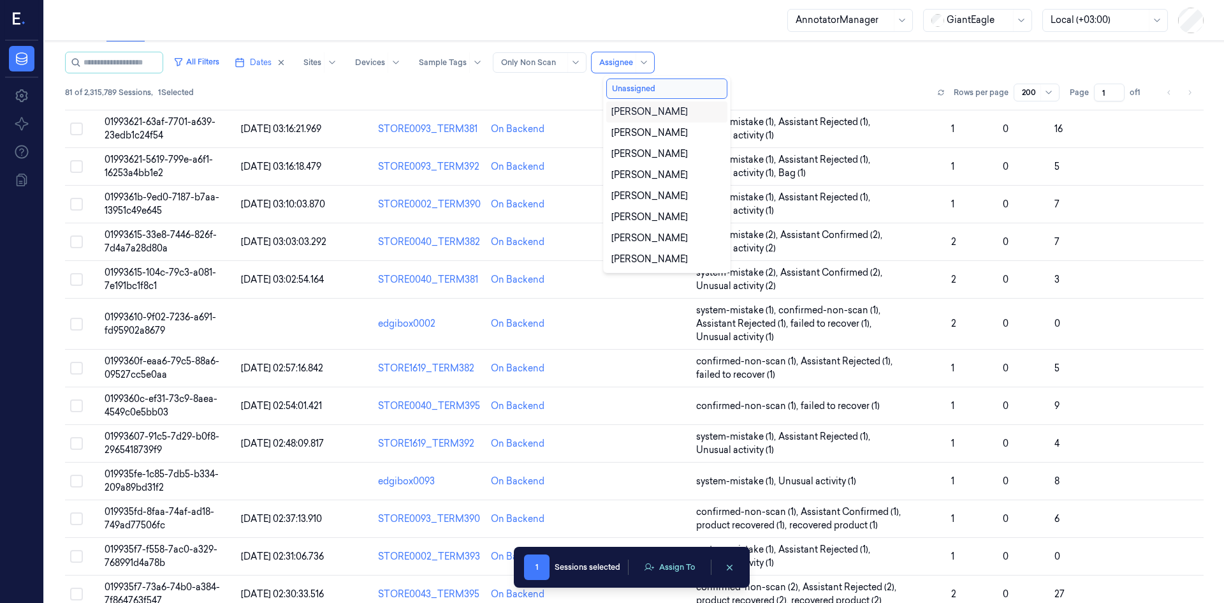
click at [626, 111] on div "[PERSON_NAME]" at bounding box center [650, 111] width 77 height 13
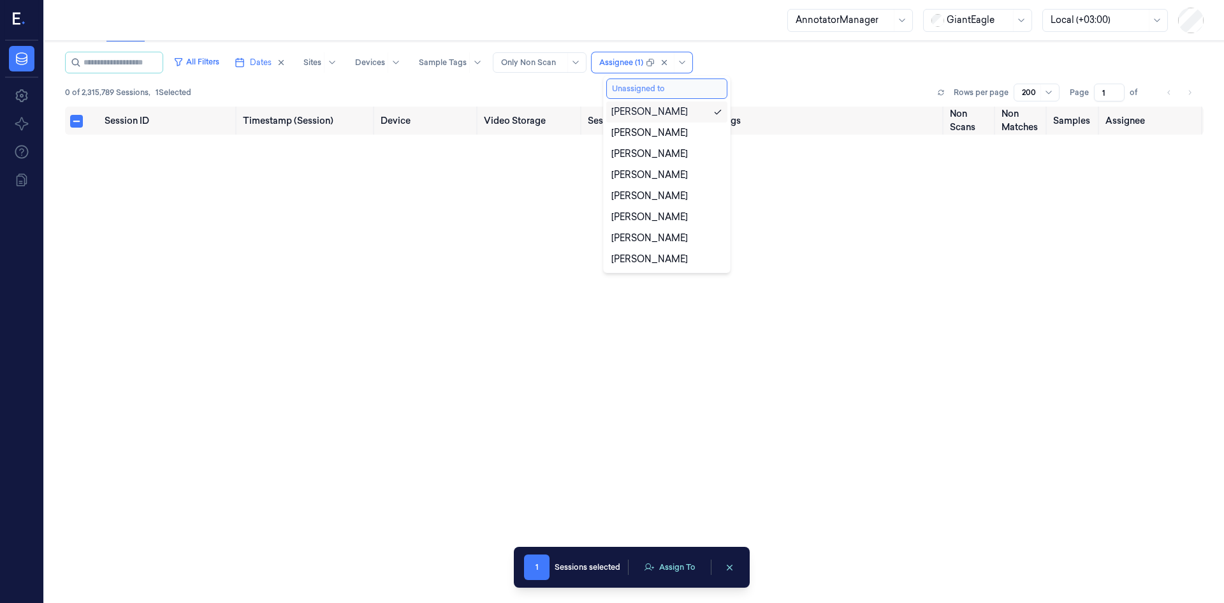
click at [668, 89] on button "Unassigned to" at bounding box center [667, 88] width 121 height 20
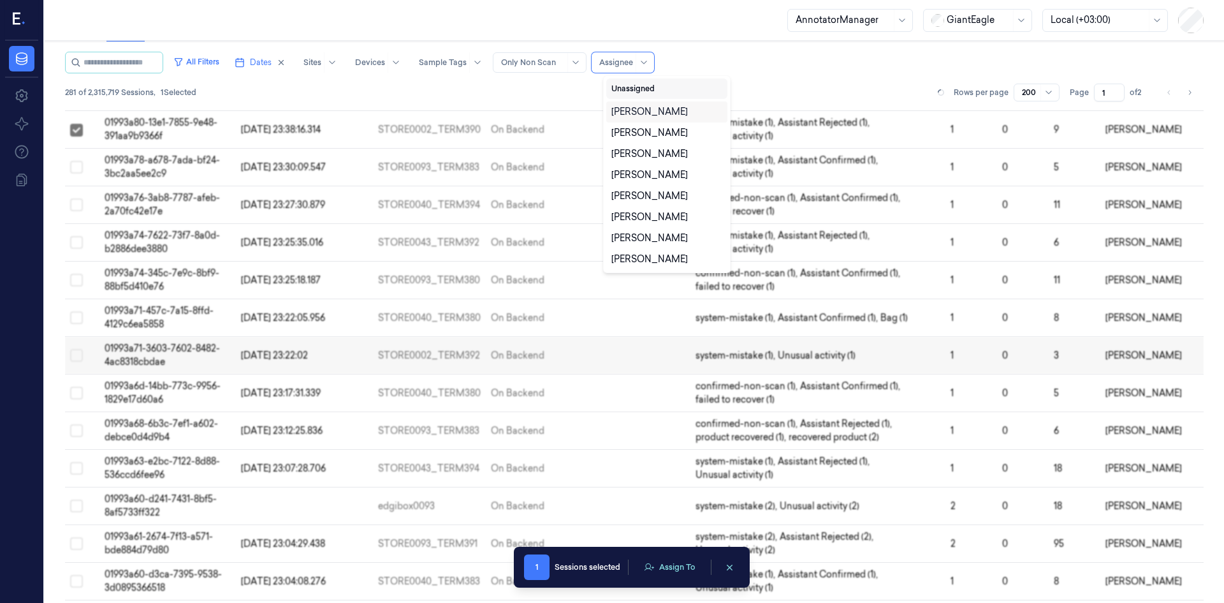
click at [668, 89] on button "Unassigned" at bounding box center [667, 88] width 121 height 20
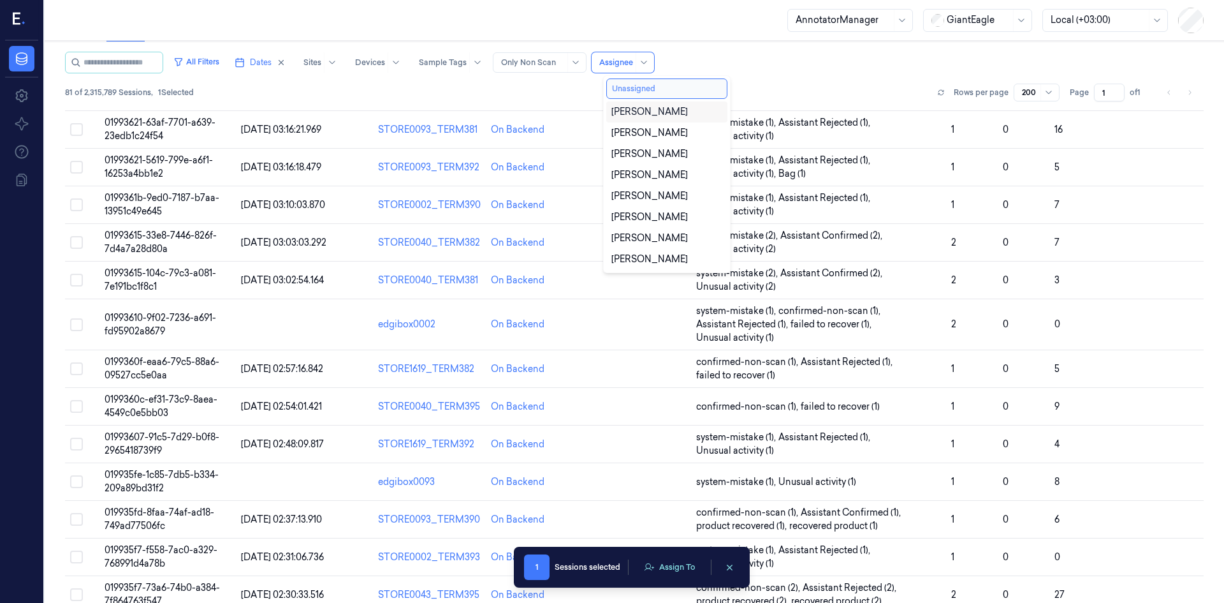
scroll to position [212, 0]
click at [664, 90] on button "Unassigned" at bounding box center [667, 88] width 121 height 20
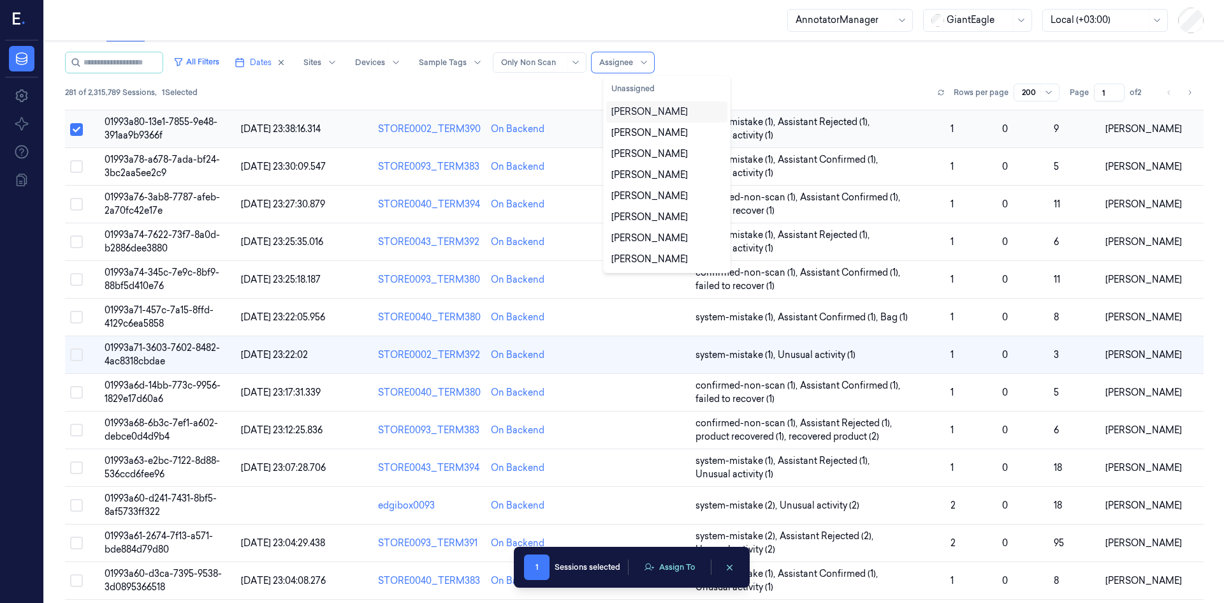
click at [84, 131] on td at bounding box center [82, 129] width 34 height 38
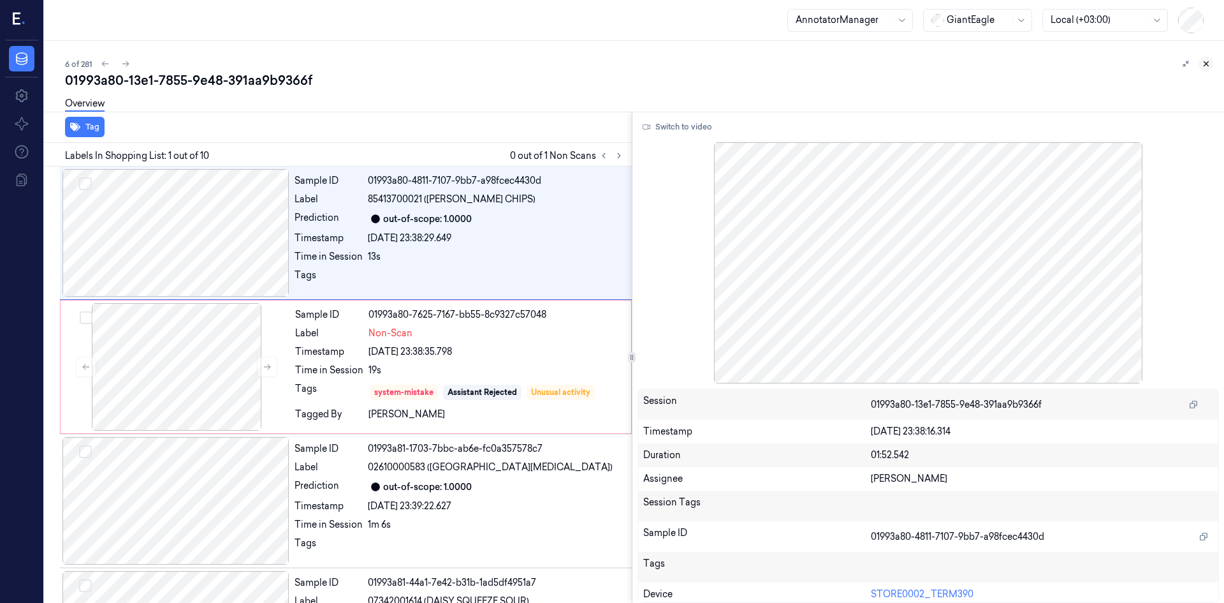
click at [1211, 68] on button at bounding box center [1206, 63] width 15 height 15
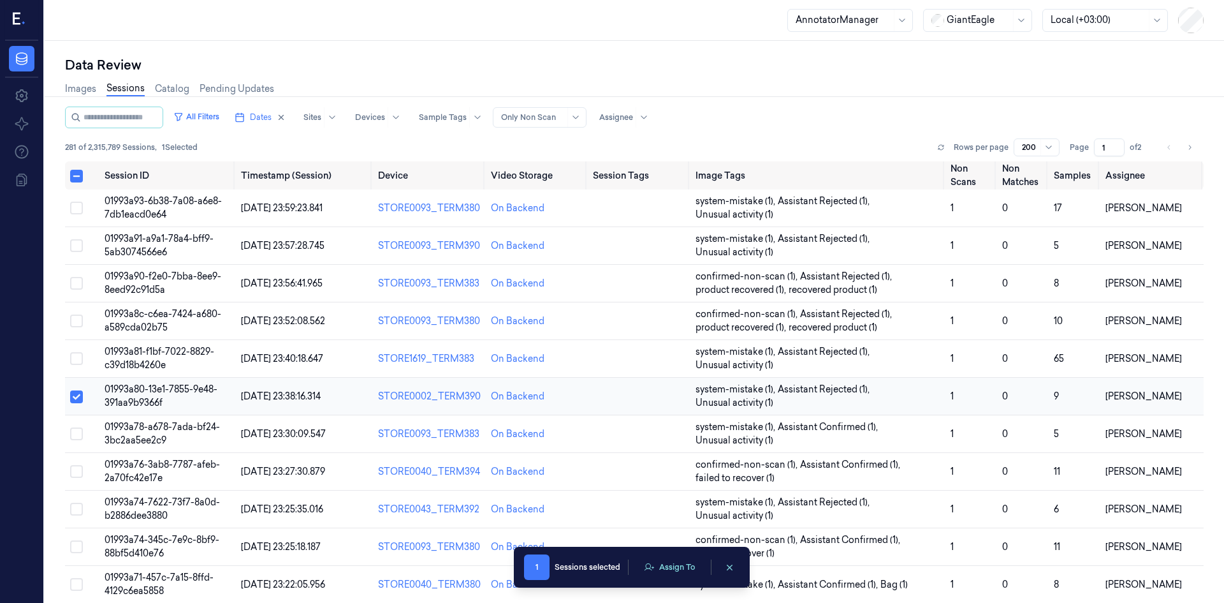
click at [78, 401] on button "Select row" at bounding box center [76, 396] width 13 height 13
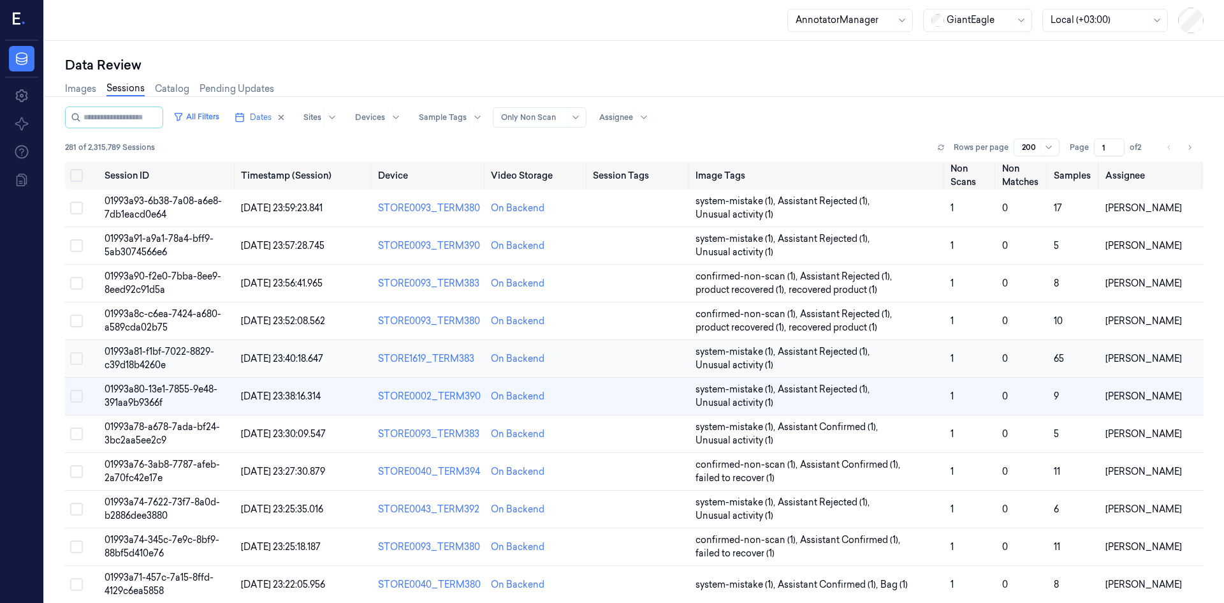
scroll to position [55, 0]
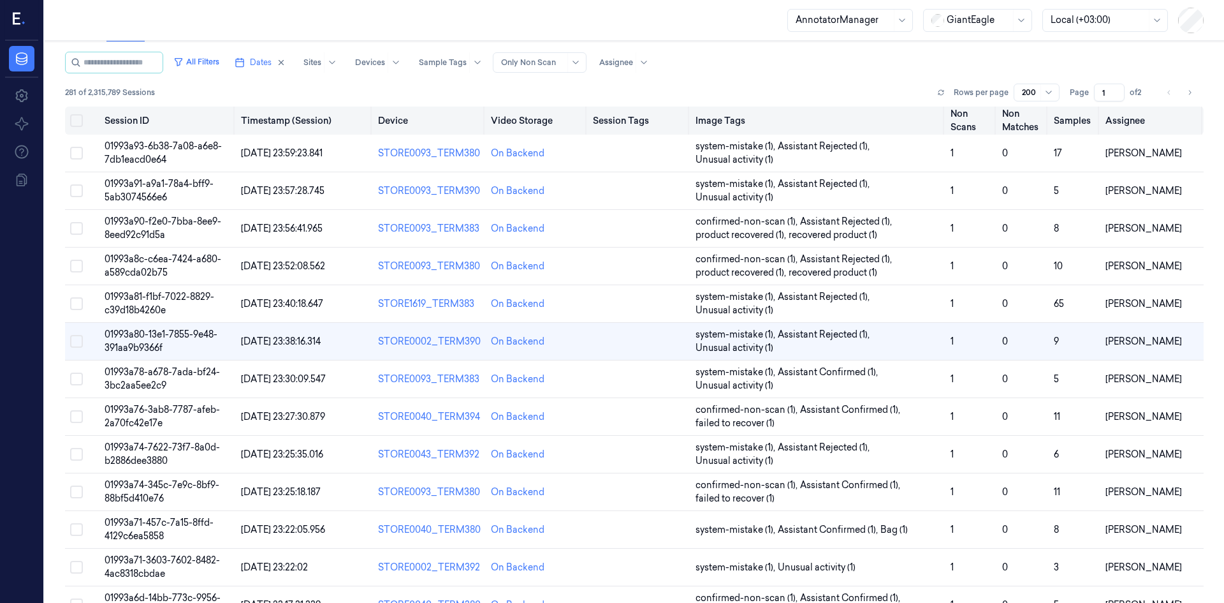
click at [78, 117] on button "Select all" at bounding box center [76, 120] width 13 height 13
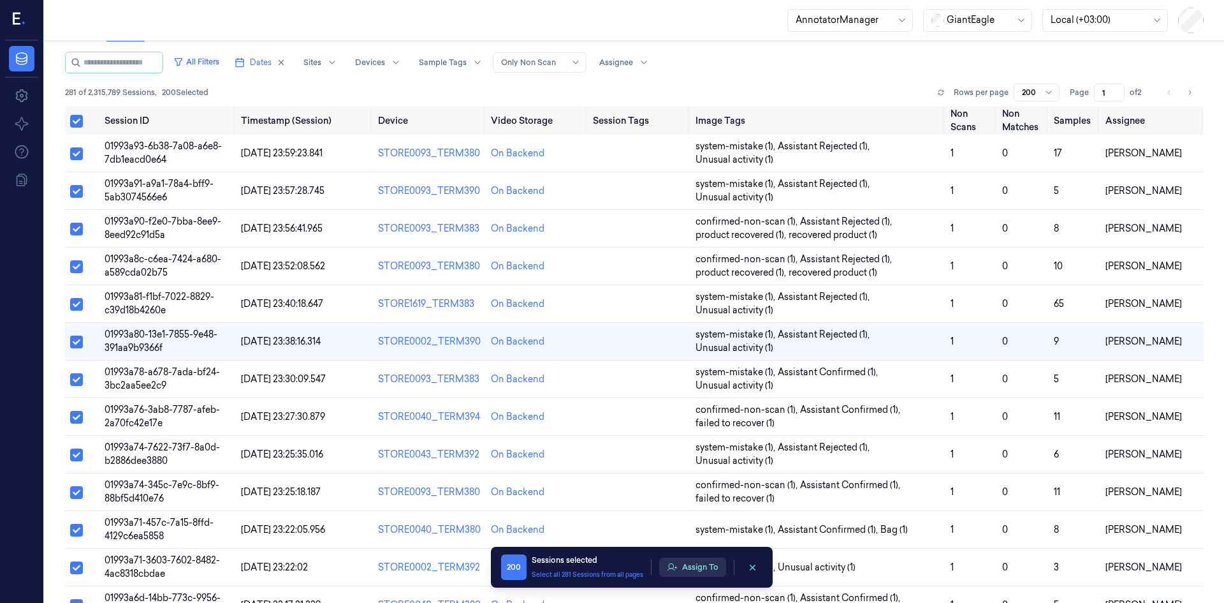
click at [702, 571] on button "Assign To" at bounding box center [692, 566] width 67 height 19
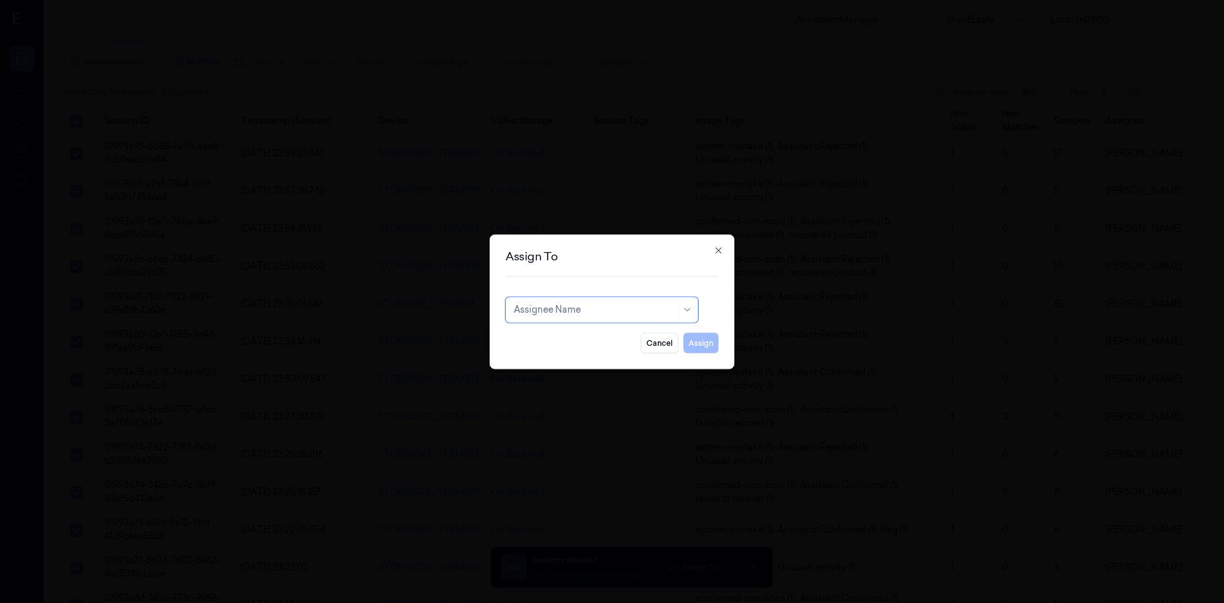
click at [613, 311] on div at bounding box center [595, 309] width 163 height 13
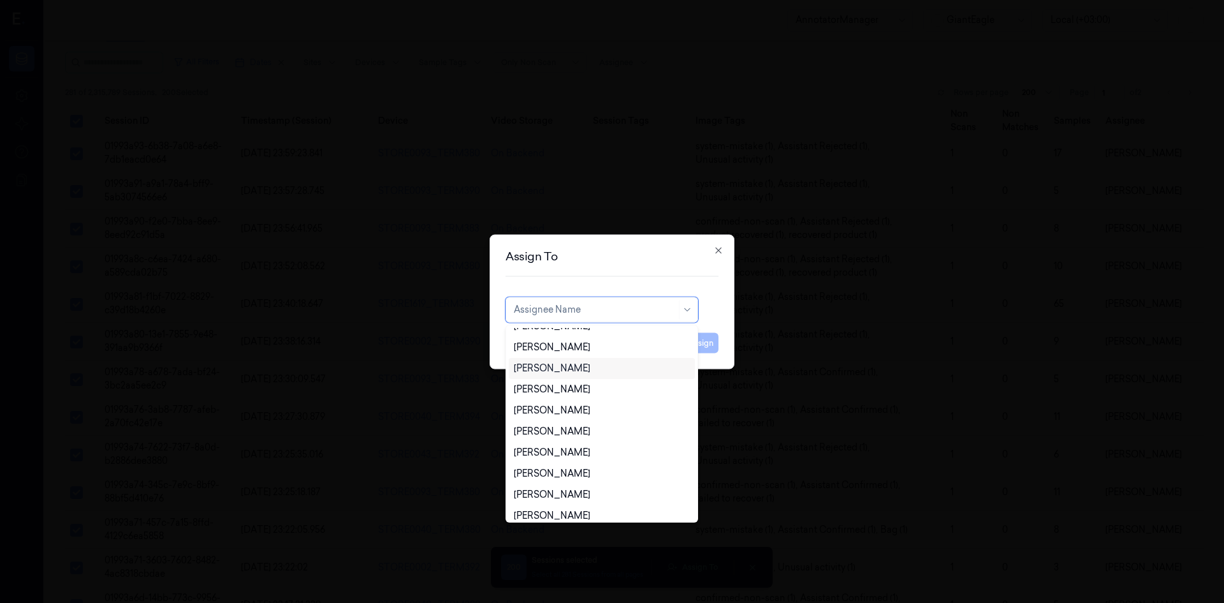
scroll to position [0, 0]
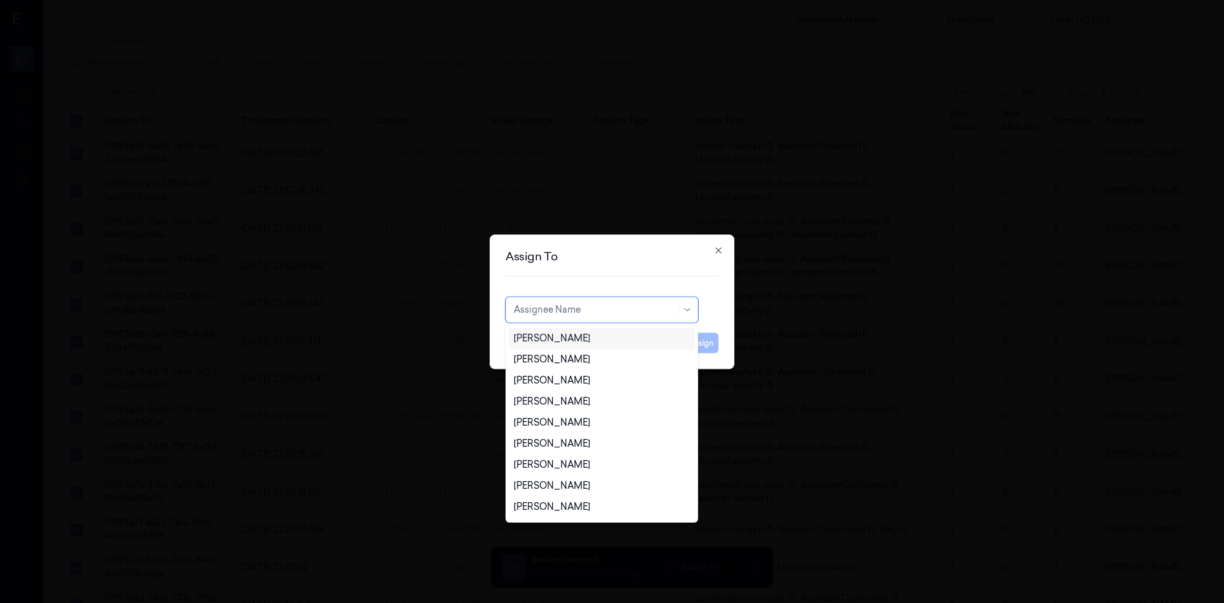
click at [619, 258] on h2 "Assign To" at bounding box center [612, 255] width 213 height 11
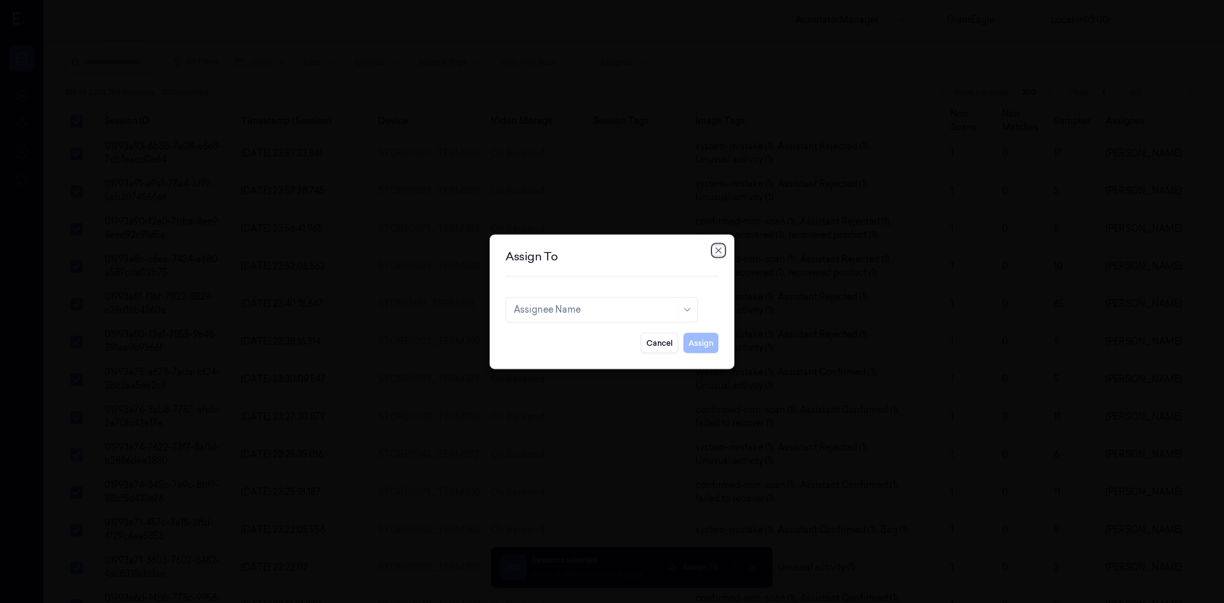
click at [721, 251] on icon "button" at bounding box center [719, 250] width 10 height 10
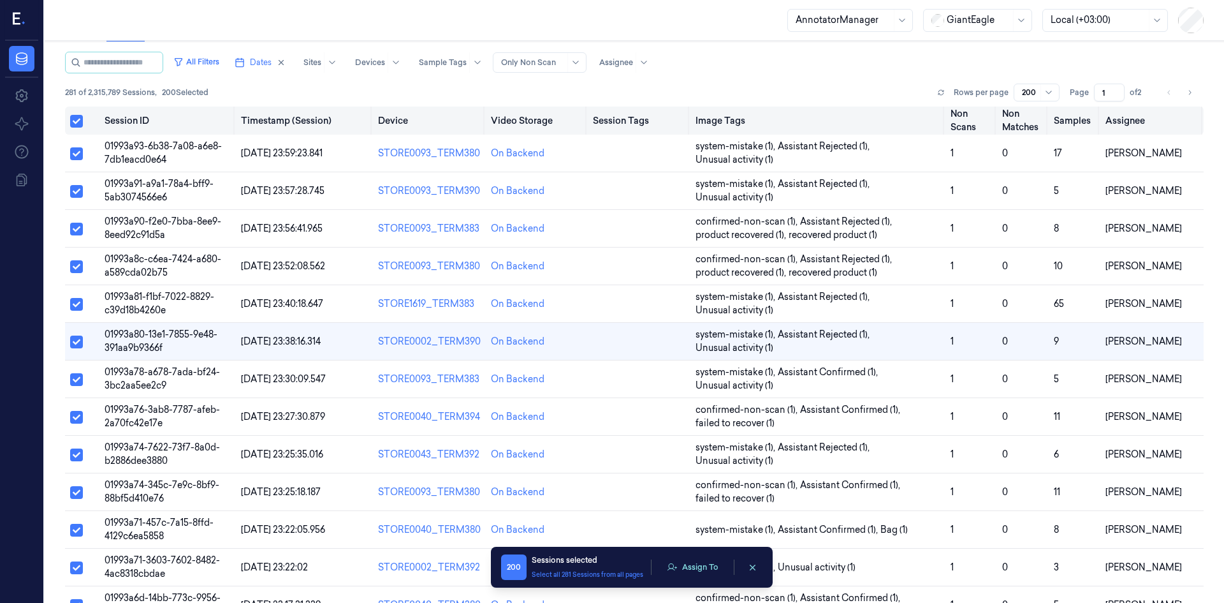
click at [74, 123] on button "Select all" at bounding box center [76, 121] width 13 height 13
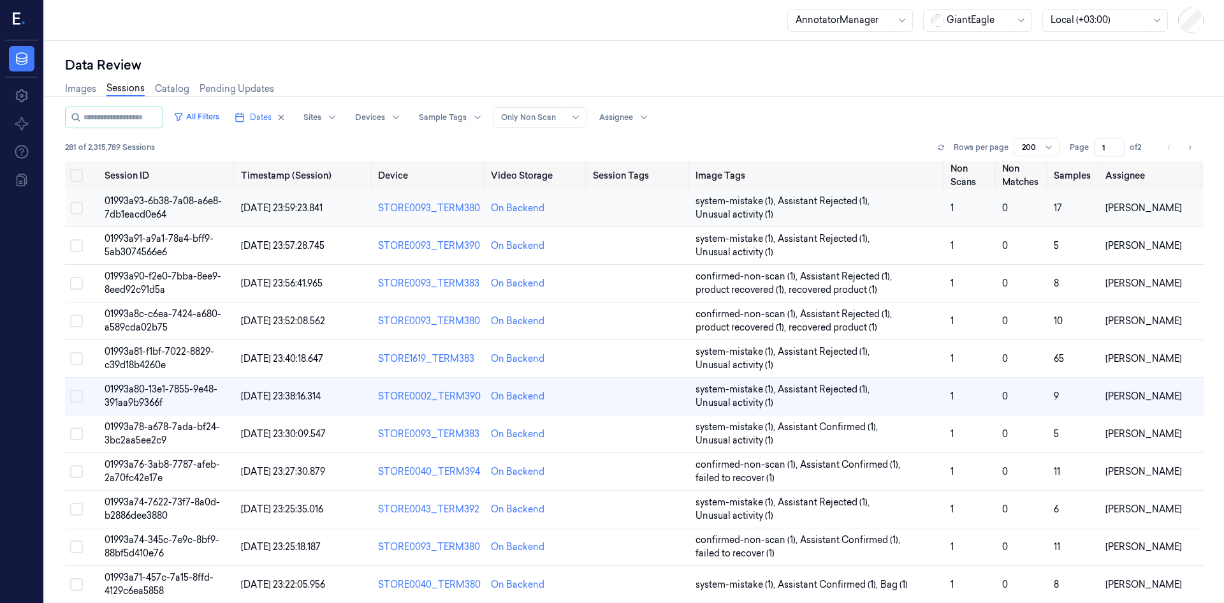
click at [169, 202] on span "01993a93-6b38-7a08-a6e8-7db1eacd0e64" at bounding box center [163, 207] width 117 height 25
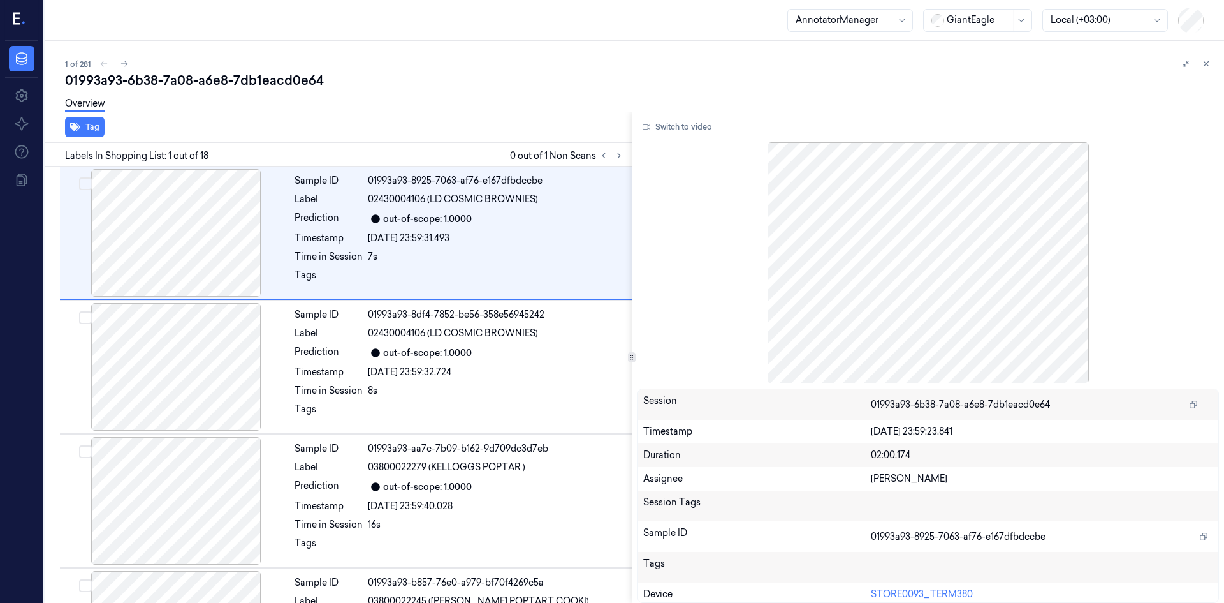
click at [848, 16] on div at bounding box center [844, 19] width 96 height 13
click at [841, 64] on div "Annotator" at bounding box center [850, 69] width 109 height 13
click at [1210, 58] on button at bounding box center [1206, 63] width 15 height 15
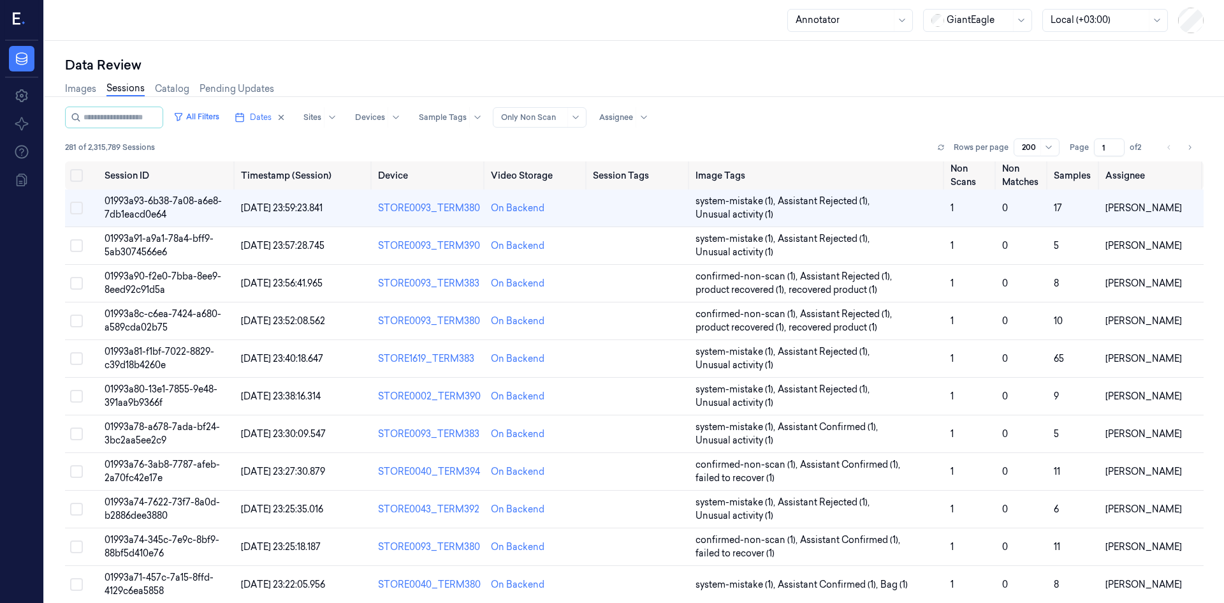
click at [165, 211] on span "01993a93-6b38-7a08-a6e8-7db1eacd0e64" at bounding box center [163, 207] width 117 height 25
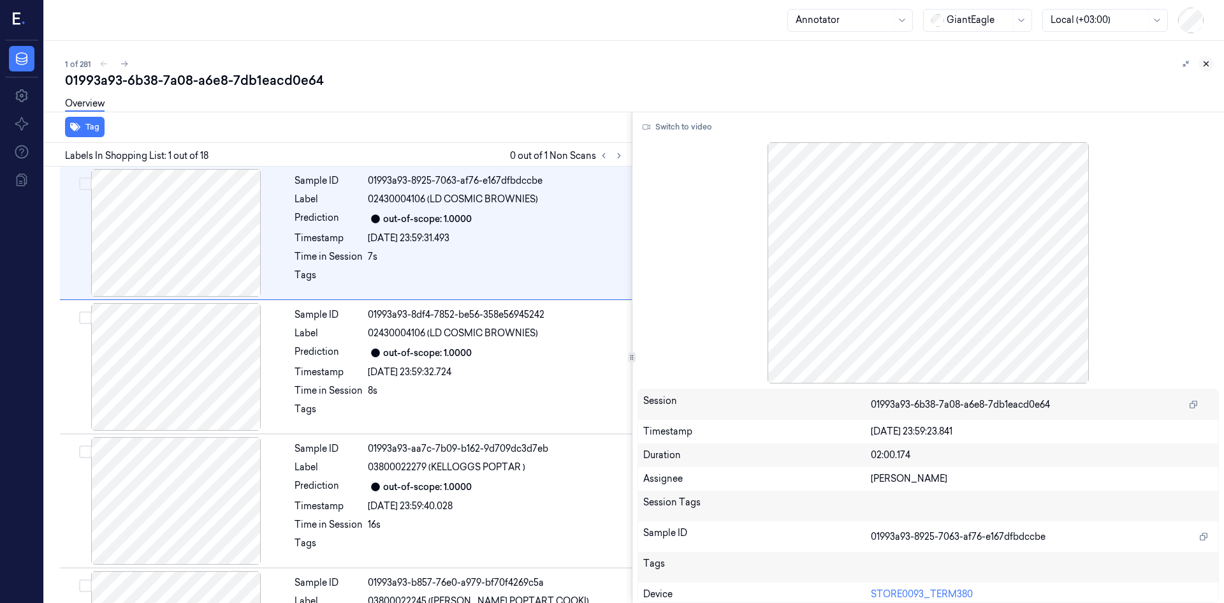
click at [1207, 64] on icon at bounding box center [1207, 64] width 4 height 4
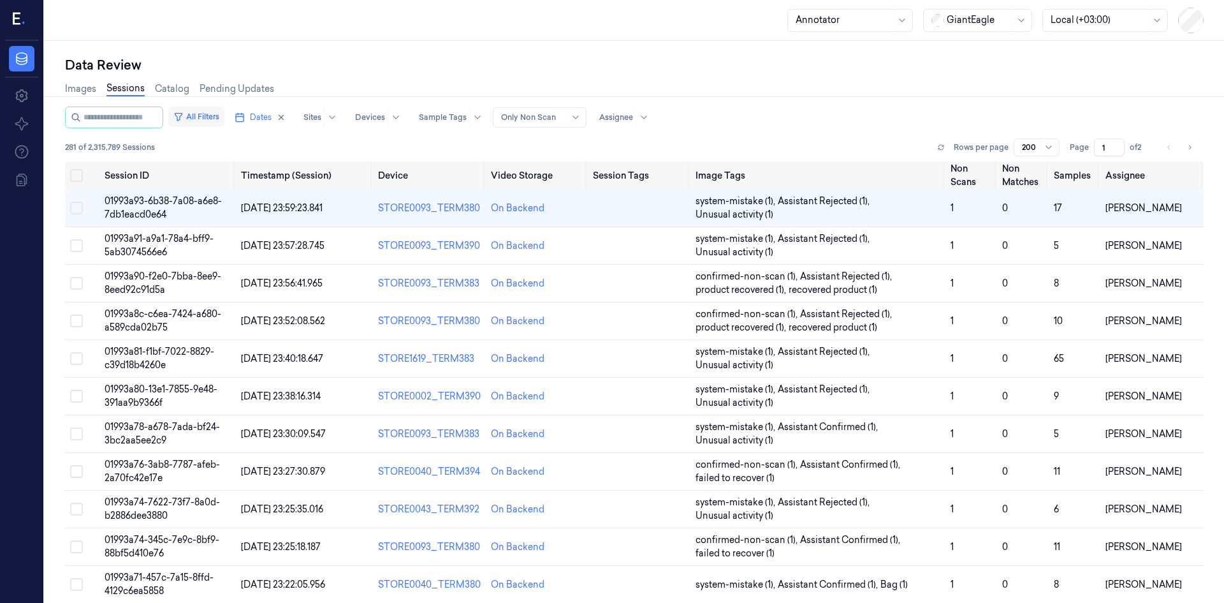
click at [212, 110] on button "All Filters" at bounding box center [196, 117] width 56 height 20
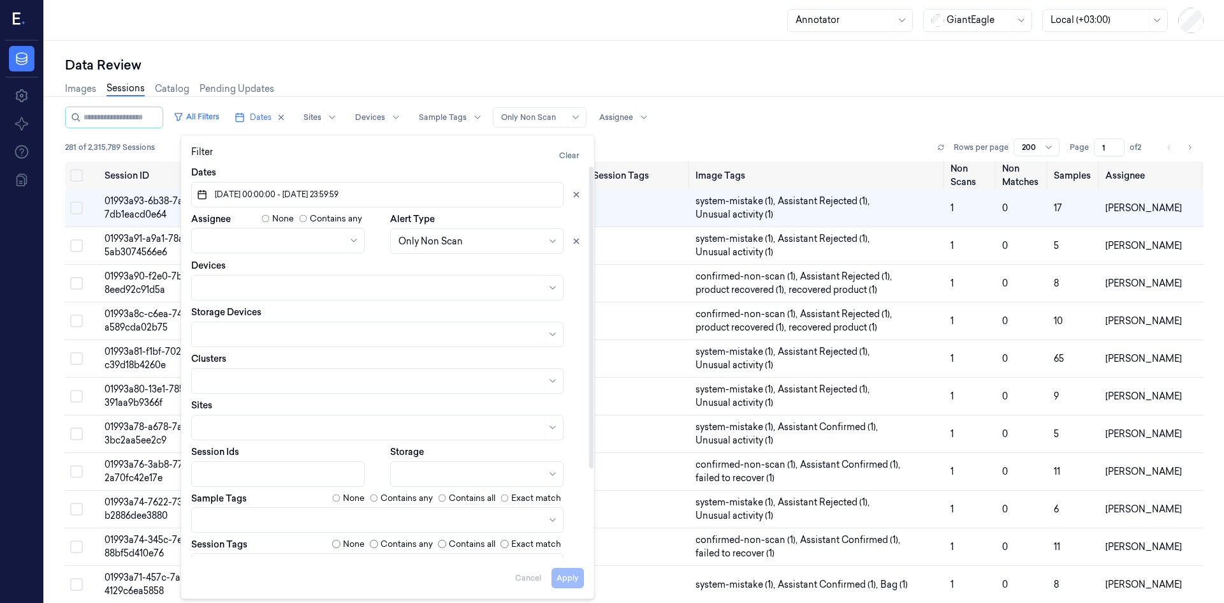
click at [354, 200] on button "[DATE] 00:00:00 - [DATE] 23:59:59" at bounding box center [377, 195] width 372 height 26
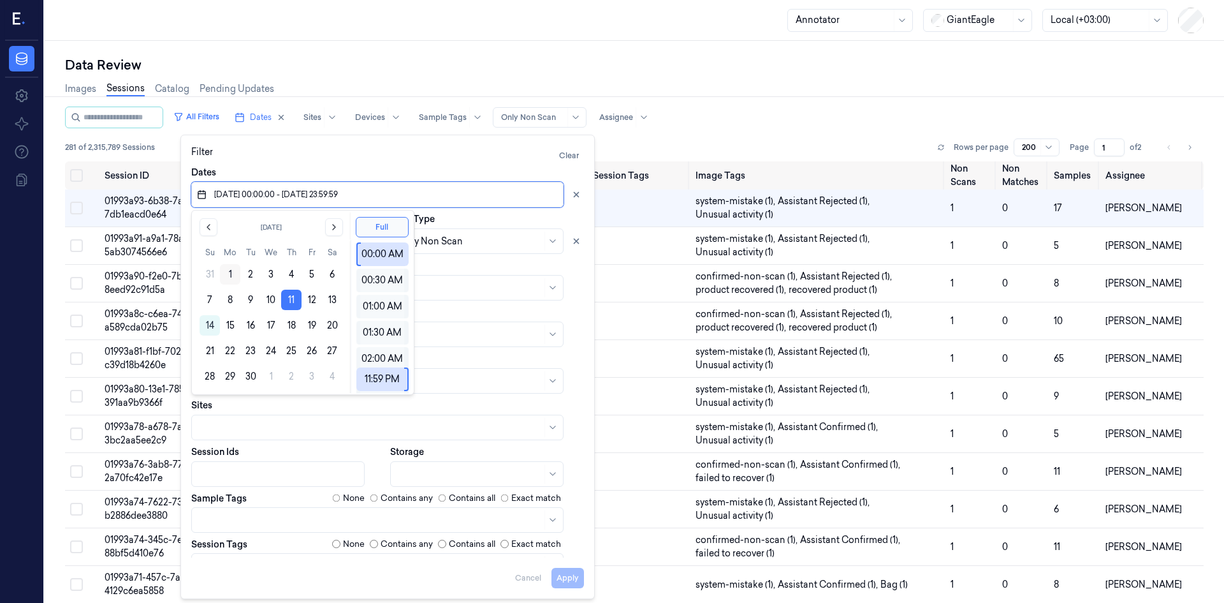
click at [235, 272] on button "1" at bounding box center [230, 274] width 20 height 20
click at [325, 274] on button "6" at bounding box center [332, 274] width 20 height 20
type input "[DATE] 00:00:00 - [DATE] 23:59:59"
click at [568, 573] on button "Apply" at bounding box center [568, 578] width 33 height 20
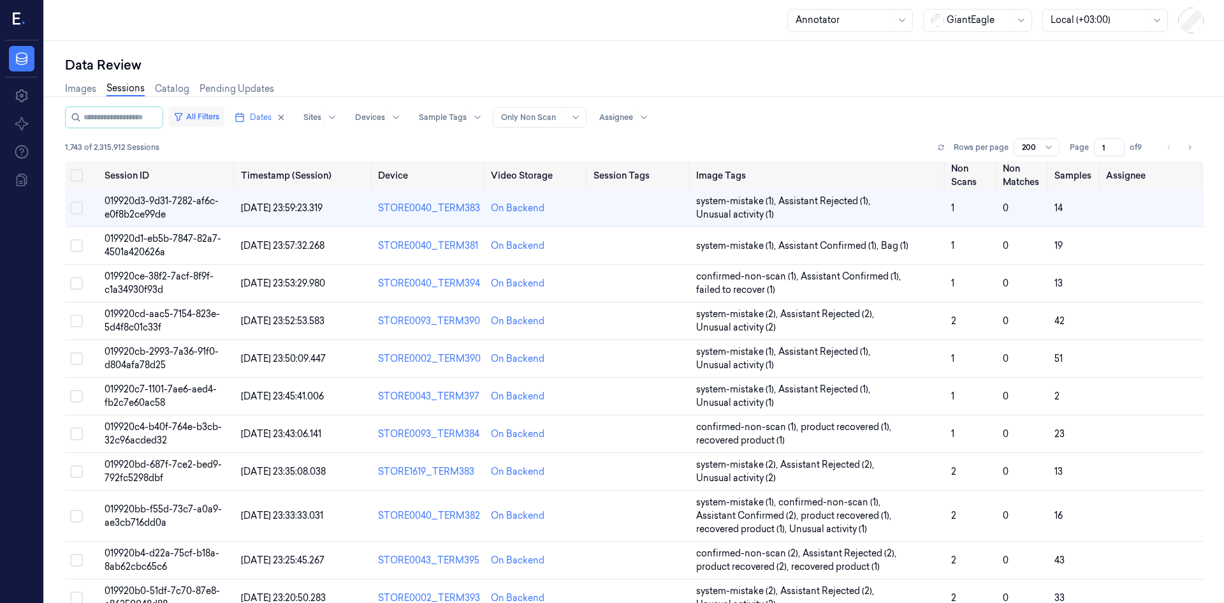
click at [218, 120] on button "All Filters" at bounding box center [196, 117] width 56 height 20
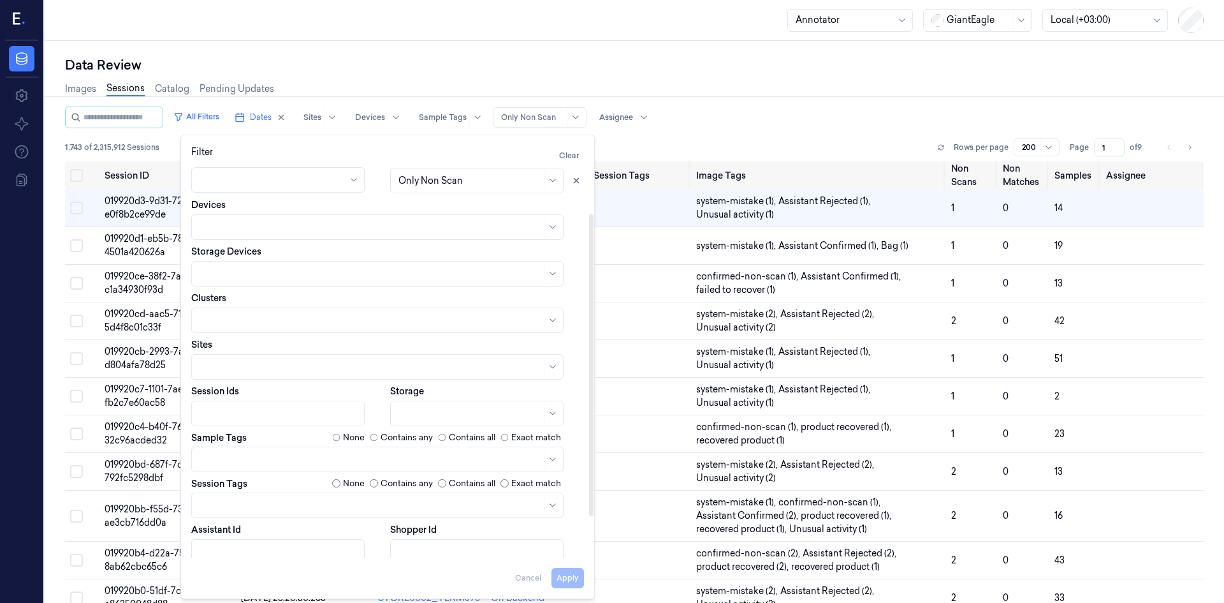
scroll to position [64, 0]
click at [306, 457] on div at bounding box center [371, 455] width 342 height 13
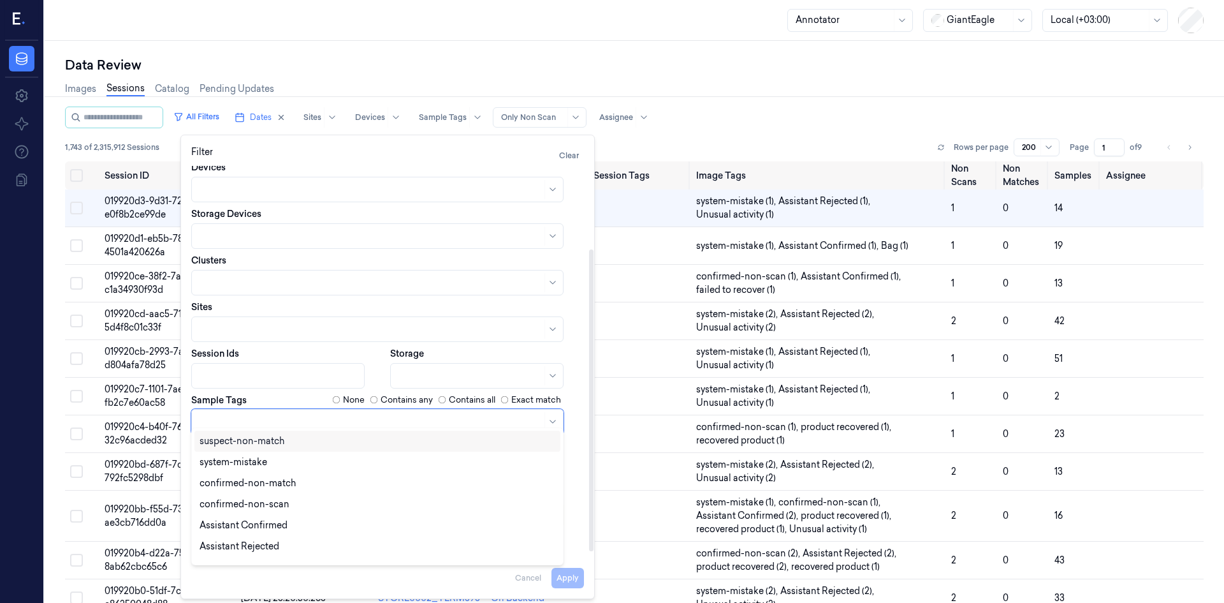
scroll to position [109, 0]
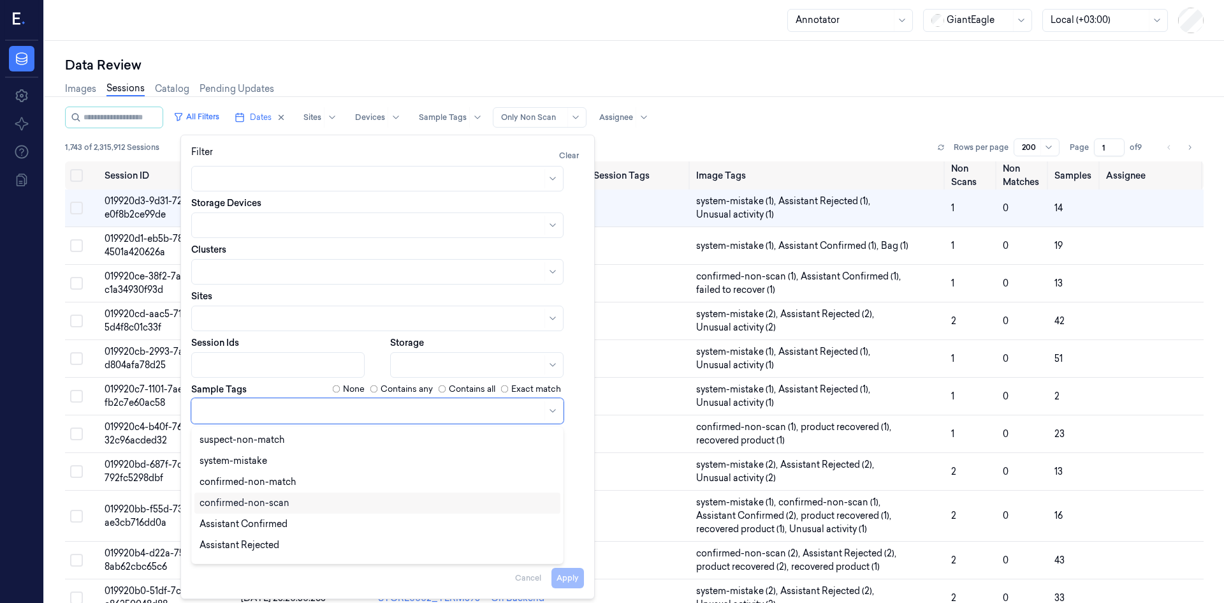
click at [274, 504] on div "confirmed-non-scan" at bounding box center [245, 502] width 90 height 13
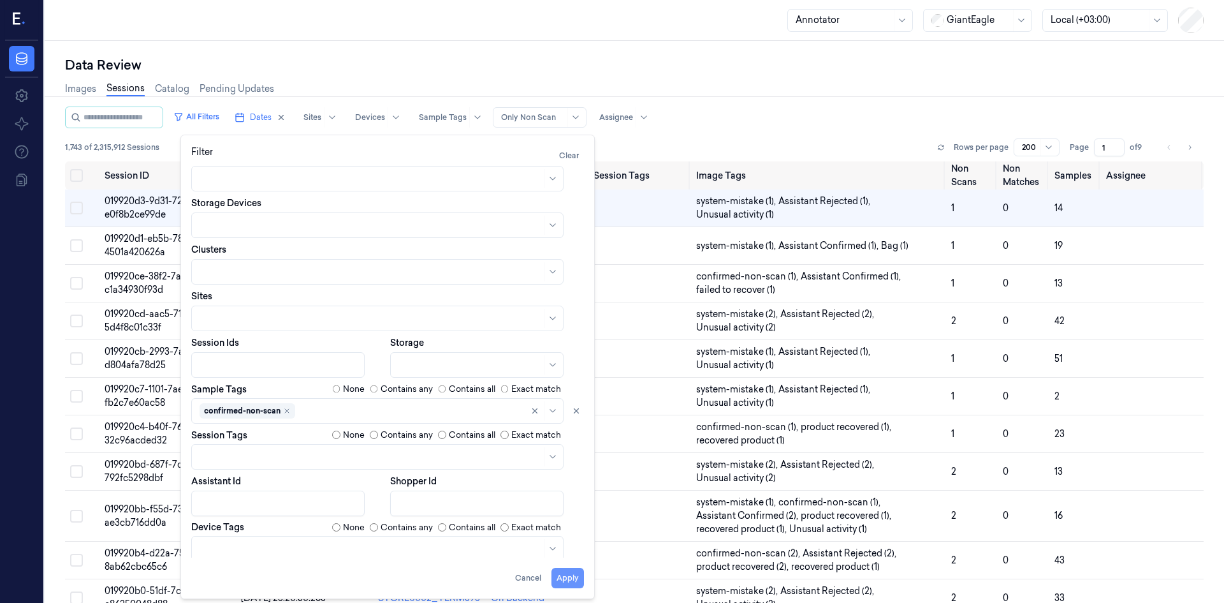
click at [565, 578] on button "Apply" at bounding box center [568, 578] width 33 height 20
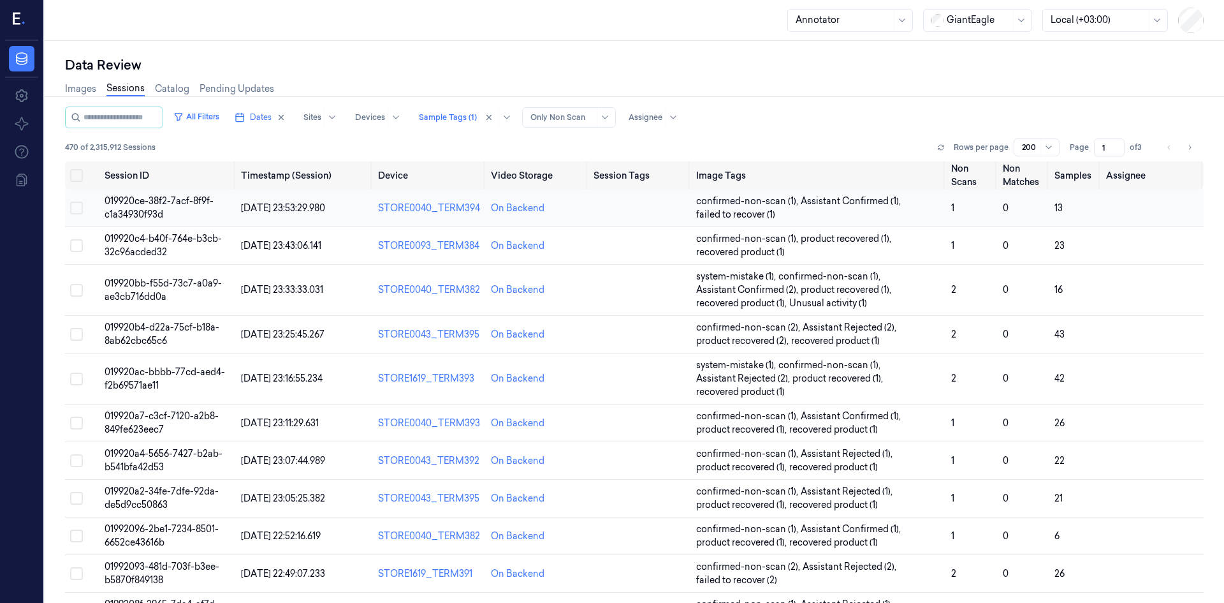
click at [145, 208] on td "019920ce-38f2-7acf-8f9f-c1a34930f93d" at bounding box center [167, 208] width 137 height 38
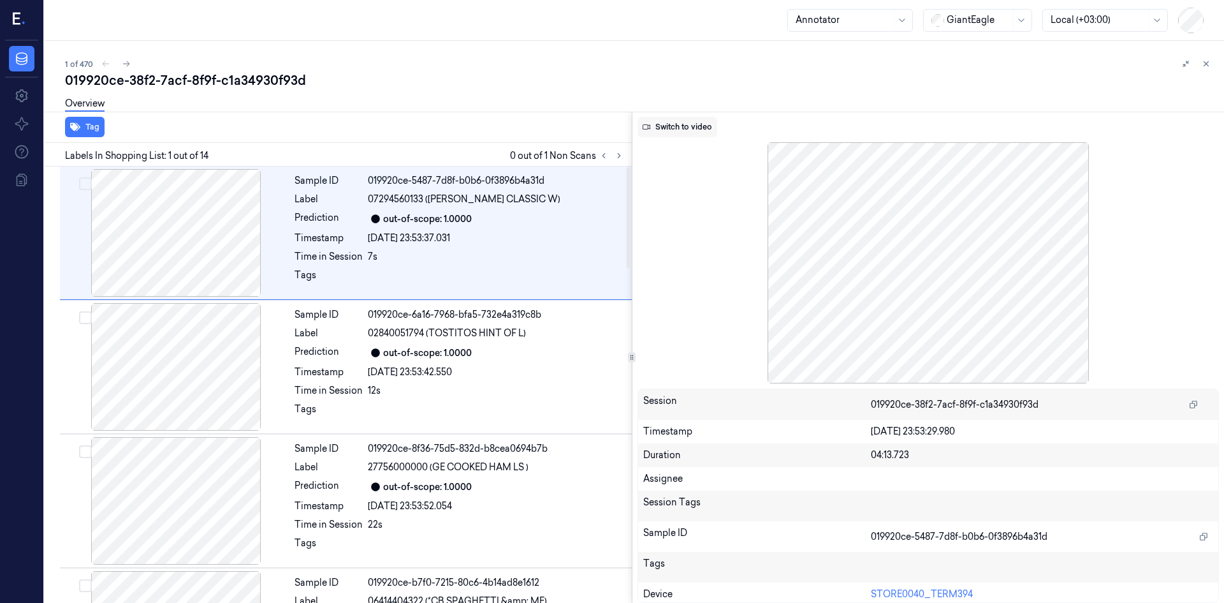
click at [694, 126] on button "Switch to video" at bounding box center [678, 127] width 80 height 20
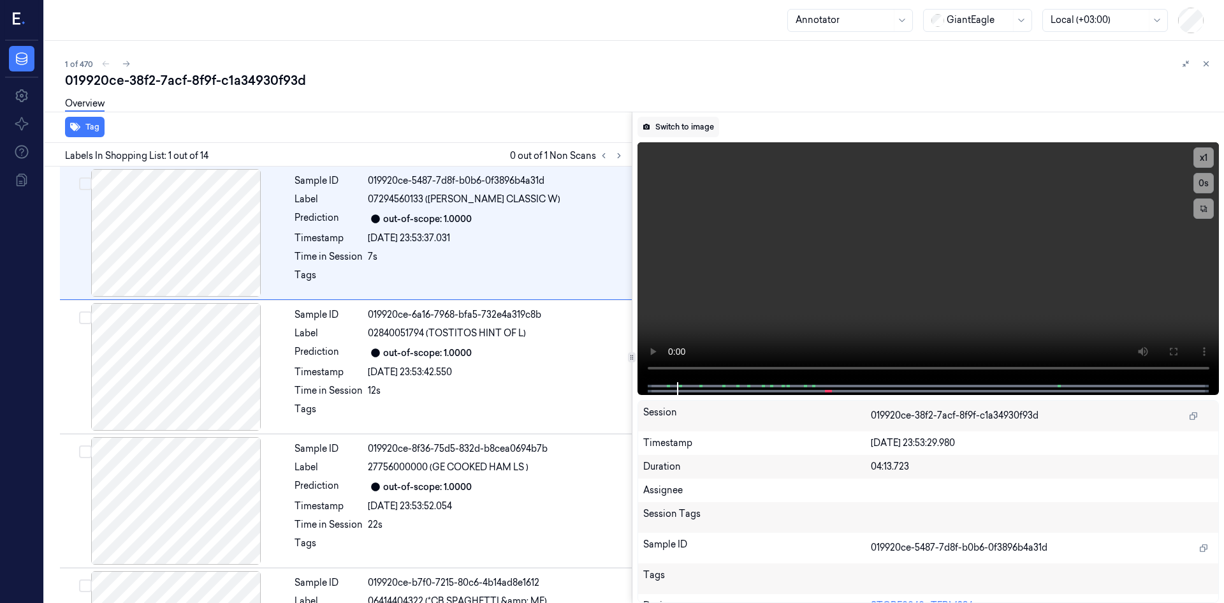
click at [661, 129] on button "Switch to image" at bounding box center [679, 127] width 82 height 20
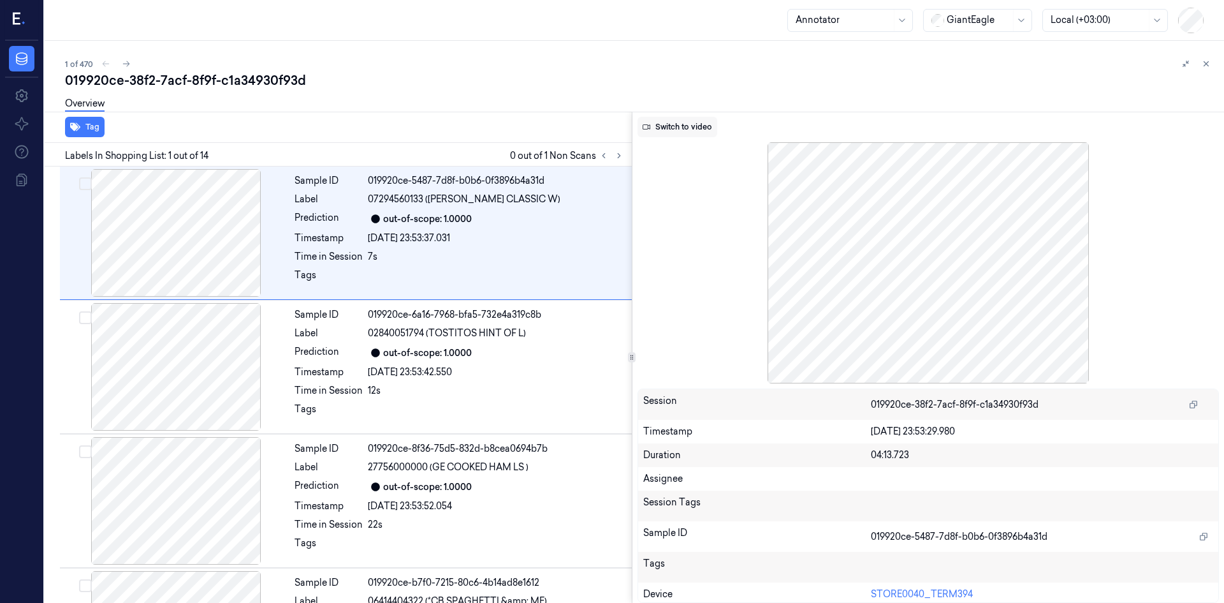
click at [658, 132] on button "Switch to video" at bounding box center [678, 127] width 80 height 20
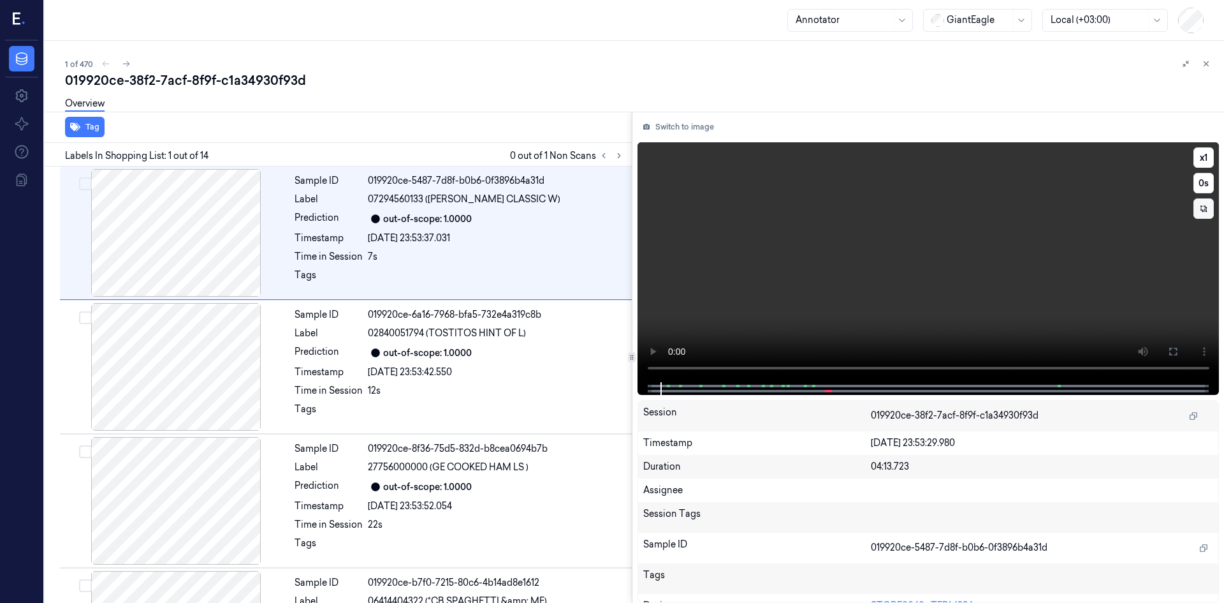
click at [1194, 207] on button at bounding box center [1204, 208] width 20 height 20
click at [1206, 183] on button "0 s" at bounding box center [1204, 183] width 20 height 20
click at [1206, 183] on button "-0.5 s" at bounding box center [1204, 183] width 20 height 20
click at [1200, 157] on button "x 1" at bounding box center [1204, 157] width 20 height 20
click at [1200, 157] on button "x 2" at bounding box center [1204, 157] width 20 height 20
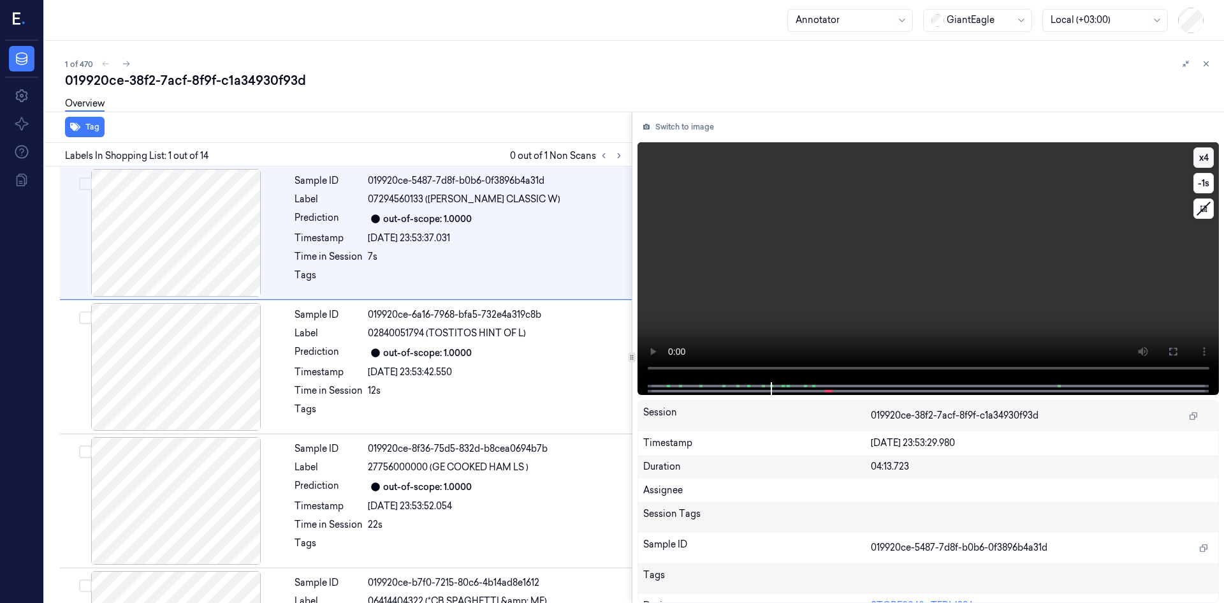
click at [1207, 158] on button "x 4" at bounding box center [1204, 157] width 20 height 20
click at [1207, 158] on button "x 1" at bounding box center [1204, 157] width 20 height 20
click at [1199, 161] on button "x 2" at bounding box center [1204, 157] width 20 height 20
click at [1199, 161] on button "x 4" at bounding box center [1204, 157] width 20 height 20
click at [1200, 161] on button "x 1" at bounding box center [1204, 157] width 20 height 20
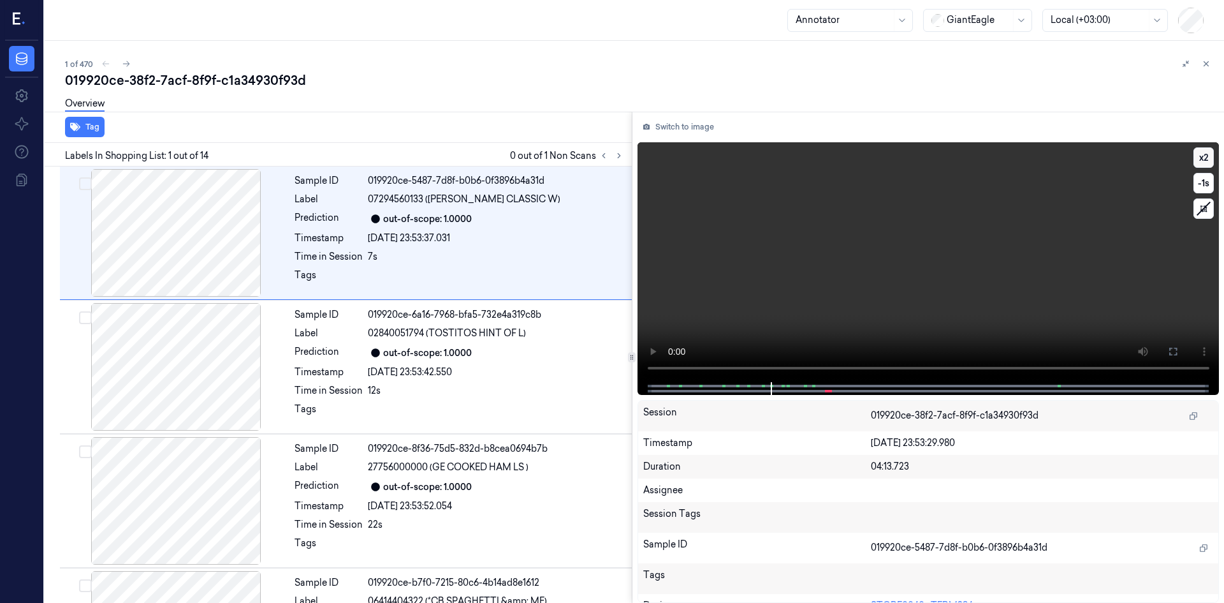
click at [1202, 158] on button "x 2" at bounding box center [1204, 157] width 20 height 20
click at [1205, 158] on button "x 4" at bounding box center [1204, 157] width 20 height 20
click at [1205, 158] on button "x 1" at bounding box center [1204, 157] width 20 height 20
click at [1205, 158] on button "x 2" at bounding box center [1204, 157] width 20 height 20
click at [1205, 157] on button "x 2" at bounding box center [1204, 157] width 20 height 20
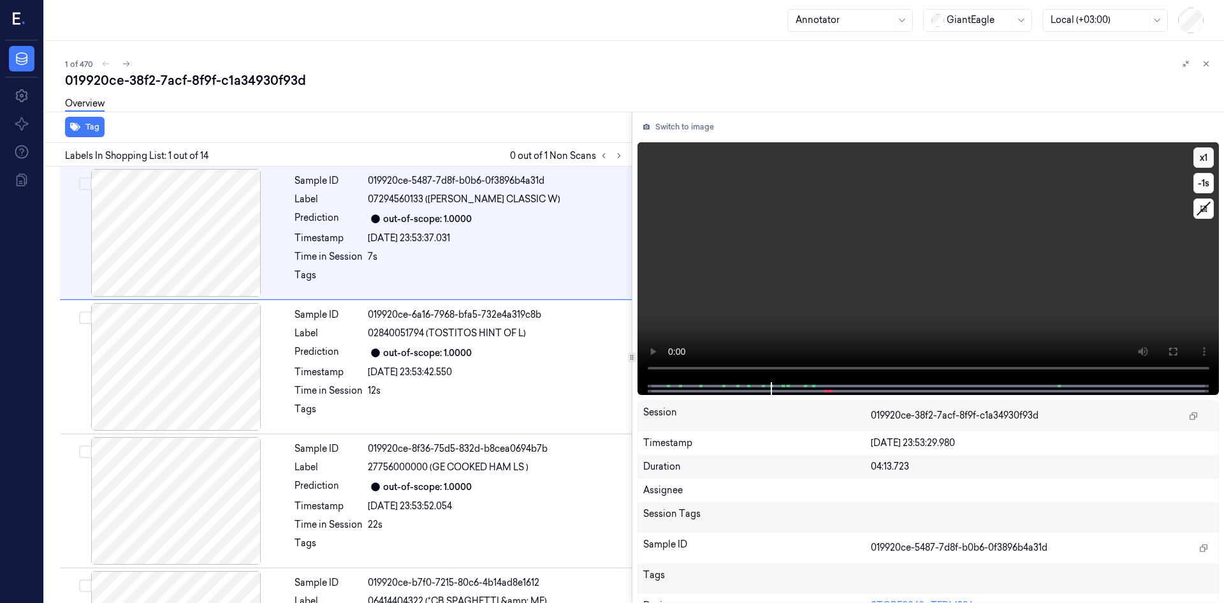
click at [1205, 157] on button "x 1" at bounding box center [1204, 157] width 20 height 20
click at [1204, 155] on button "x 2" at bounding box center [1204, 157] width 20 height 20
click at [1203, 152] on button "x 4" at bounding box center [1204, 157] width 20 height 20
click at [1198, 179] on button "-1 s" at bounding box center [1204, 183] width 20 height 20
click at [1199, 182] on button "-1.5 s" at bounding box center [1204, 183] width 20 height 20
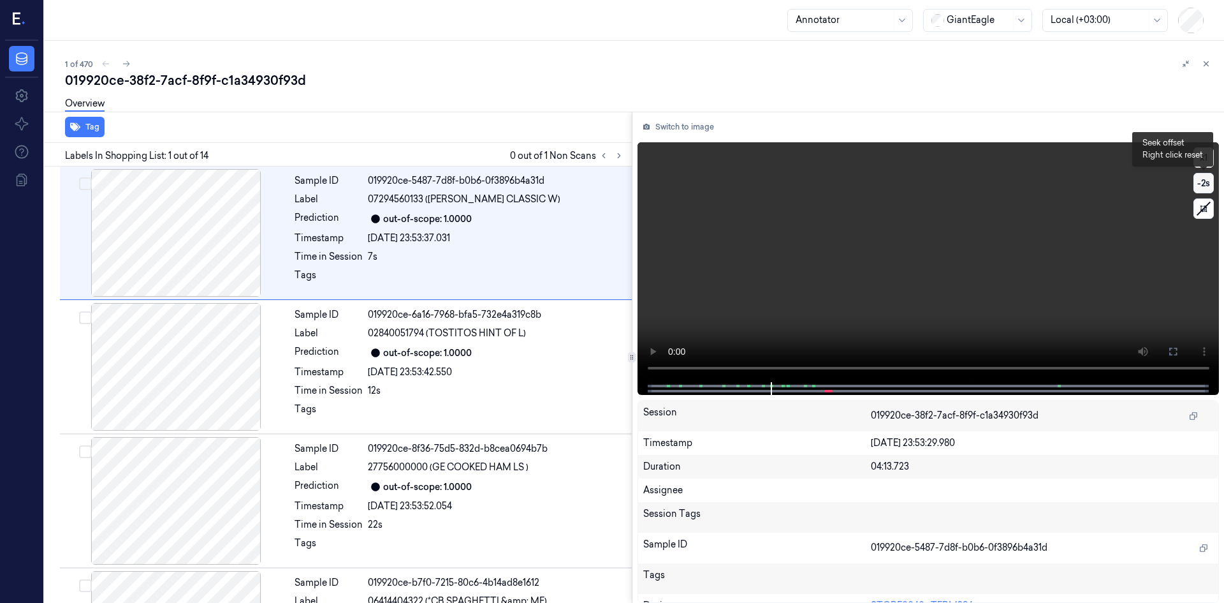
click at [1200, 183] on button "-2 s" at bounding box center [1204, 183] width 20 height 20
click at [1201, 185] on button "-3 s" at bounding box center [1204, 183] width 20 height 20
click at [689, 233] on video at bounding box center [929, 262] width 582 height 240
click at [207, 400] on div at bounding box center [176, 367] width 227 height 128
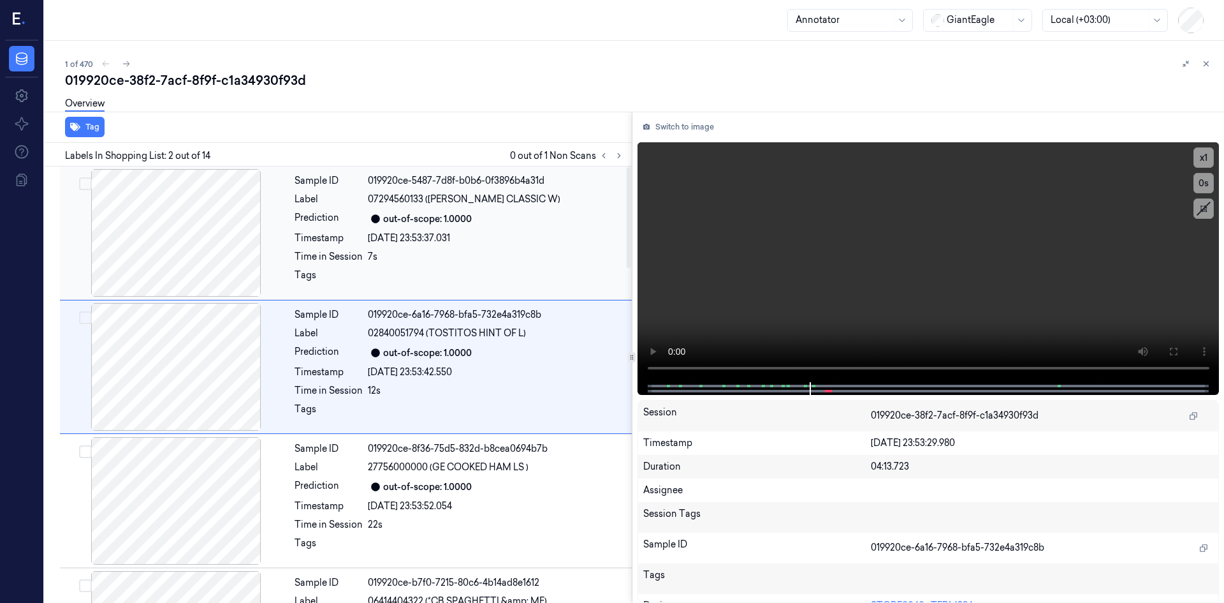
click at [195, 270] on div at bounding box center [176, 233] width 227 height 128
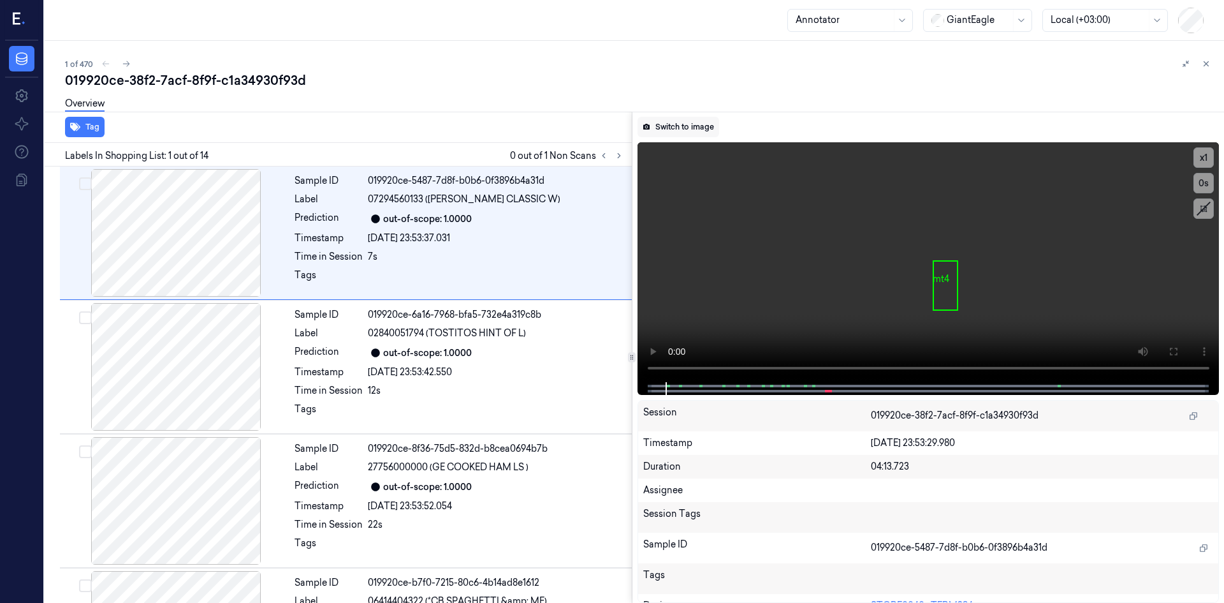
click at [695, 126] on button "Switch to image" at bounding box center [679, 127] width 82 height 20
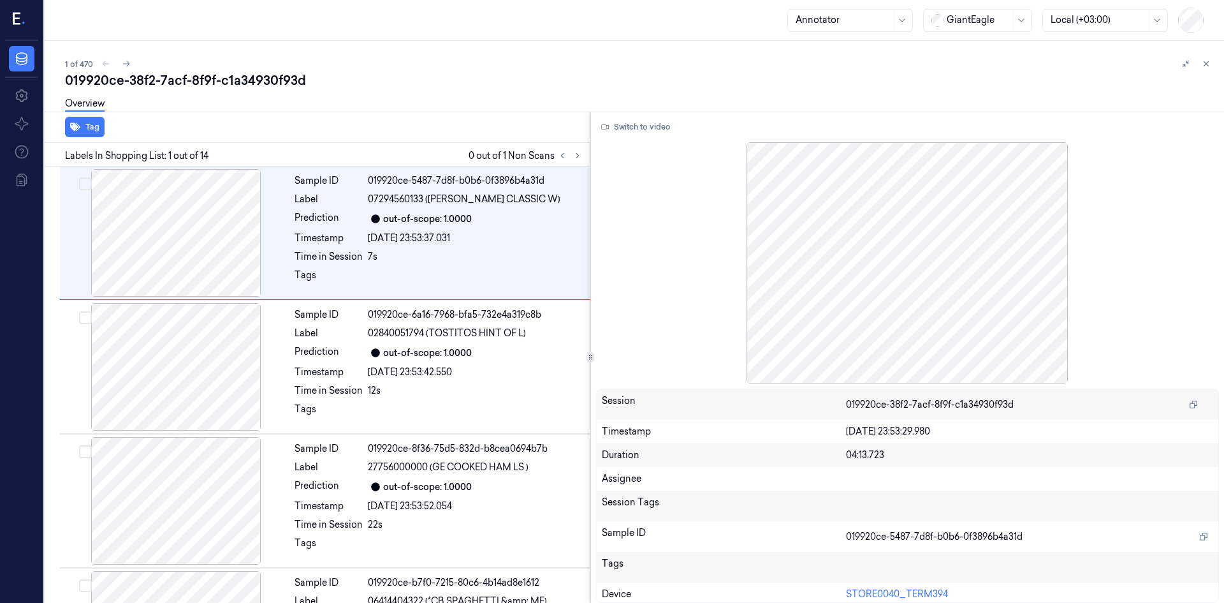
click at [591, 297] on div at bounding box center [591, 357] width 1 height 491
click at [1202, 61] on button at bounding box center [1206, 63] width 15 height 15
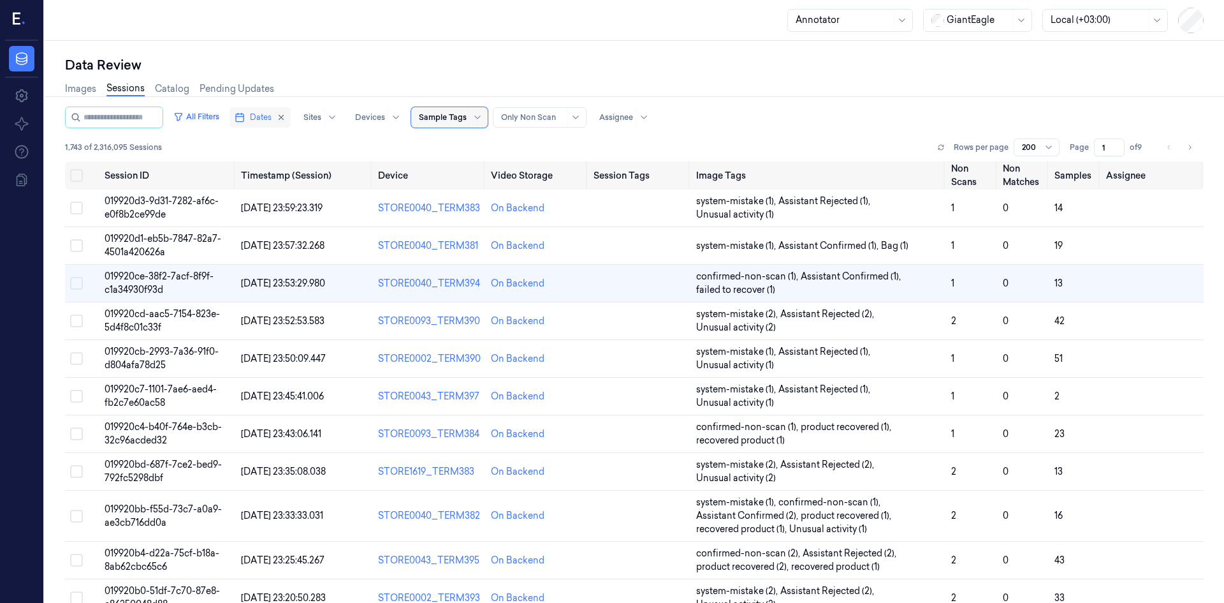
click at [291, 123] on button "Dates" at bounding box center [260, 117] width 61 height 20
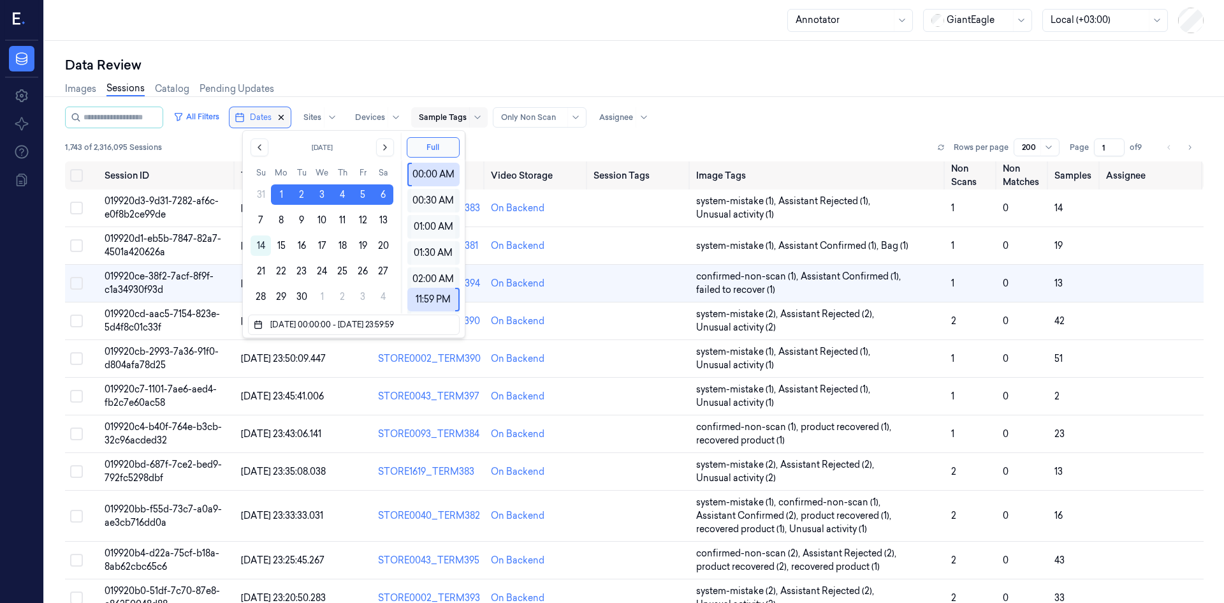
click at [286, 121] on icon "button" at bounding box center [281, 117] width 9 height 9
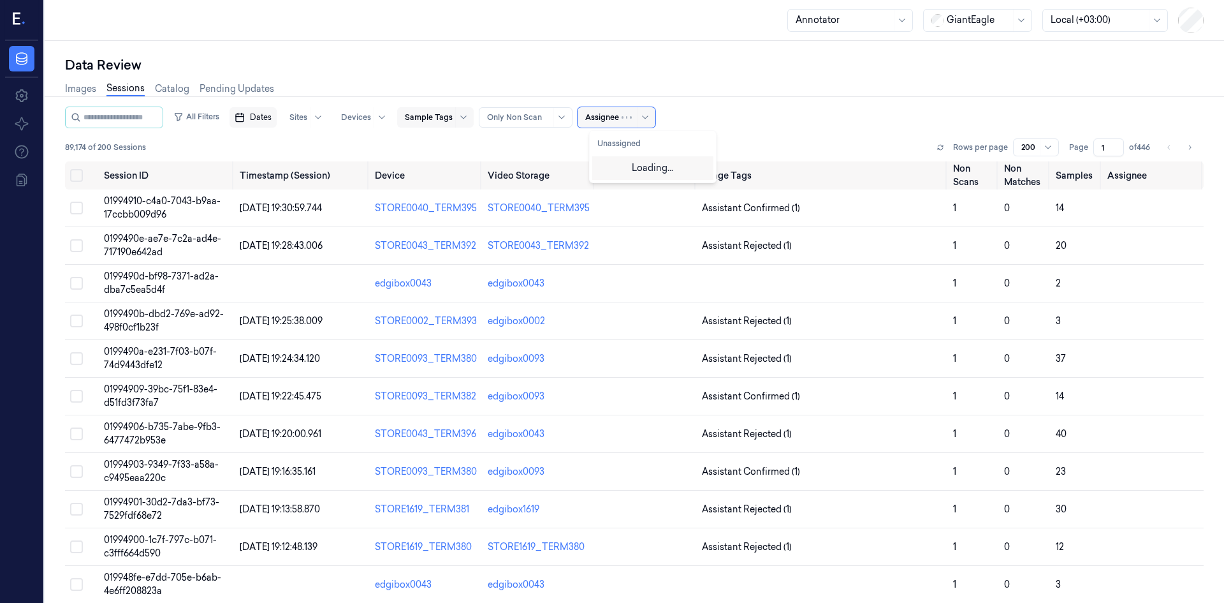
click at [619, 124] on div "Assignee" at bounding box center [602, 117] width 34 height 20
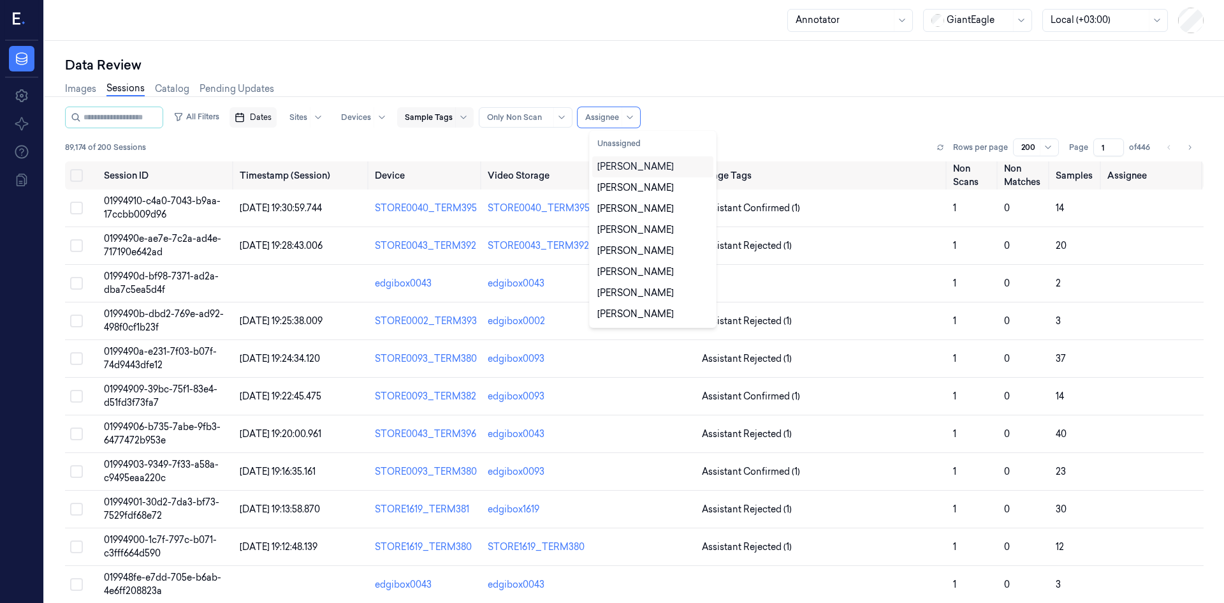
click at [787, 133] on div "All Filters Dates Sites Devices Sample Tags Alert Type Only Non Scan 11 results…" at bounding box center [634, 134] width 1139 height 55
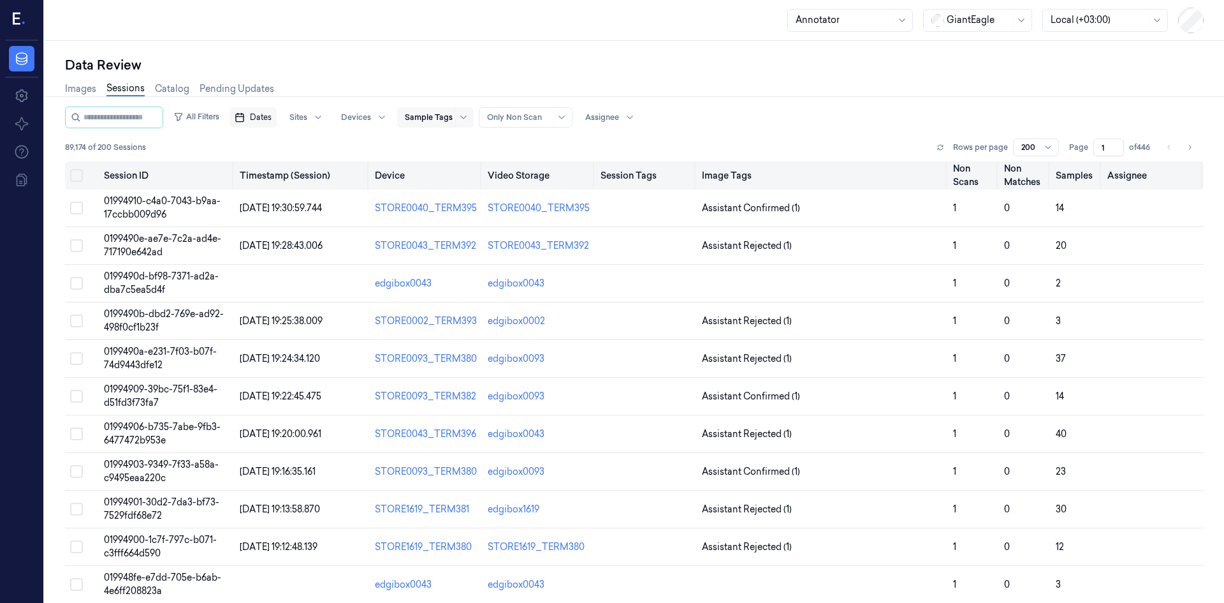
click at [75, 173] on button "Select all" at bounding box center [76, 175] width 13 height 13
click at [869, 23] on div at bounding box center [844, 19] width 96 height 13
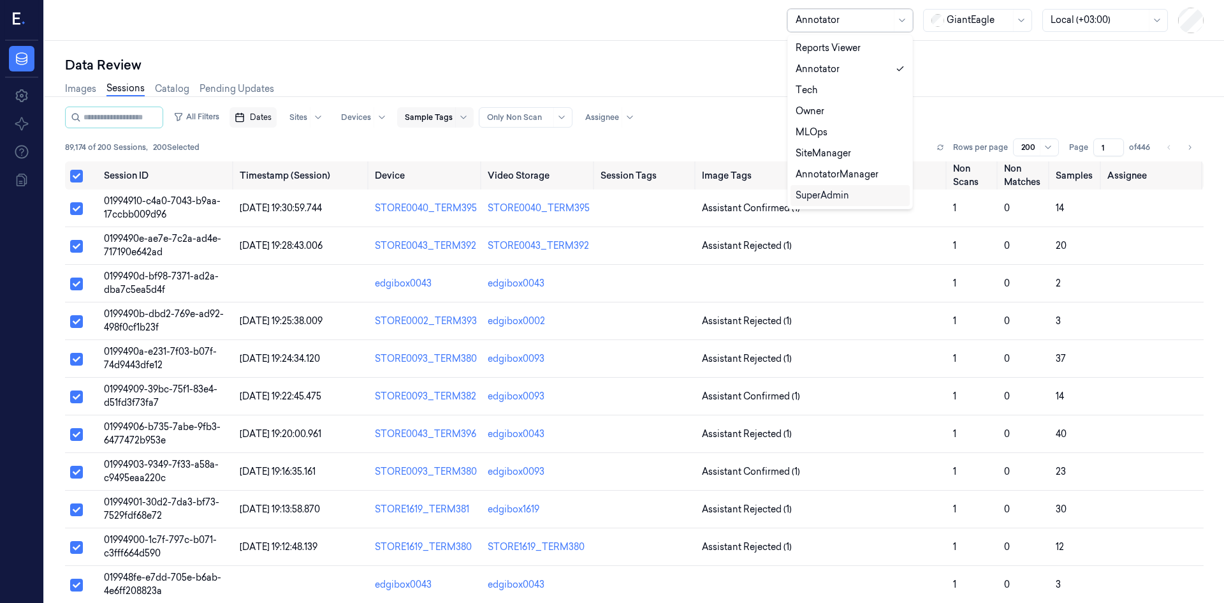
click at [839, 199] on div "SuperAdmin" at bounding box center [823, 195] width 54 height 13
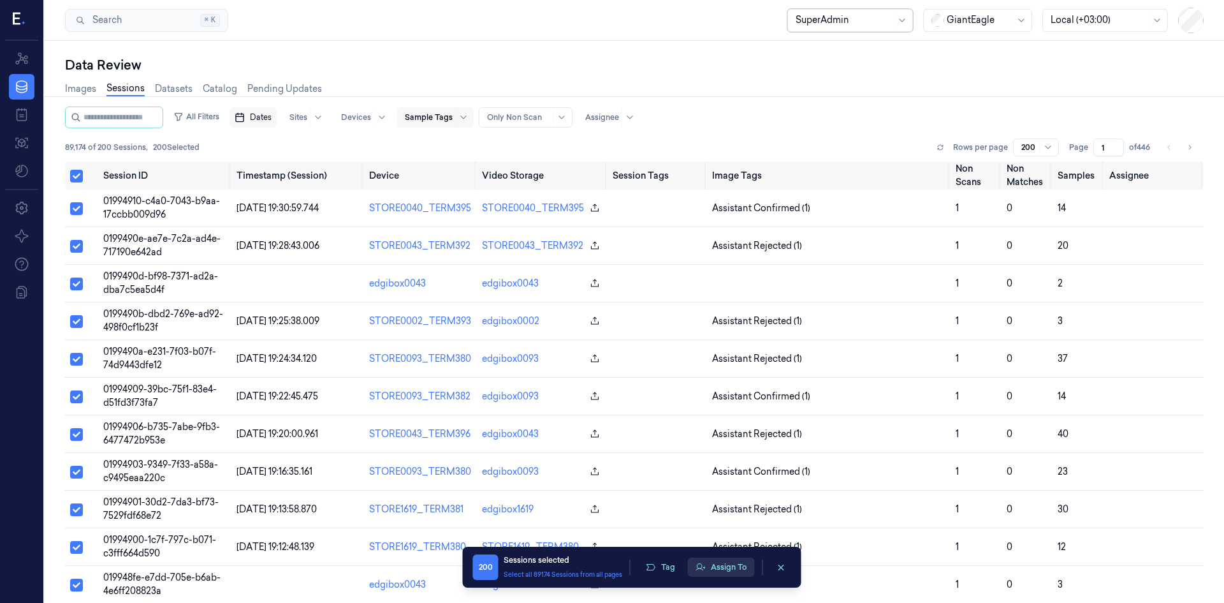
click at [725, 570] on button "Assign To" at bounding box center [721, 566] width 67 height 19
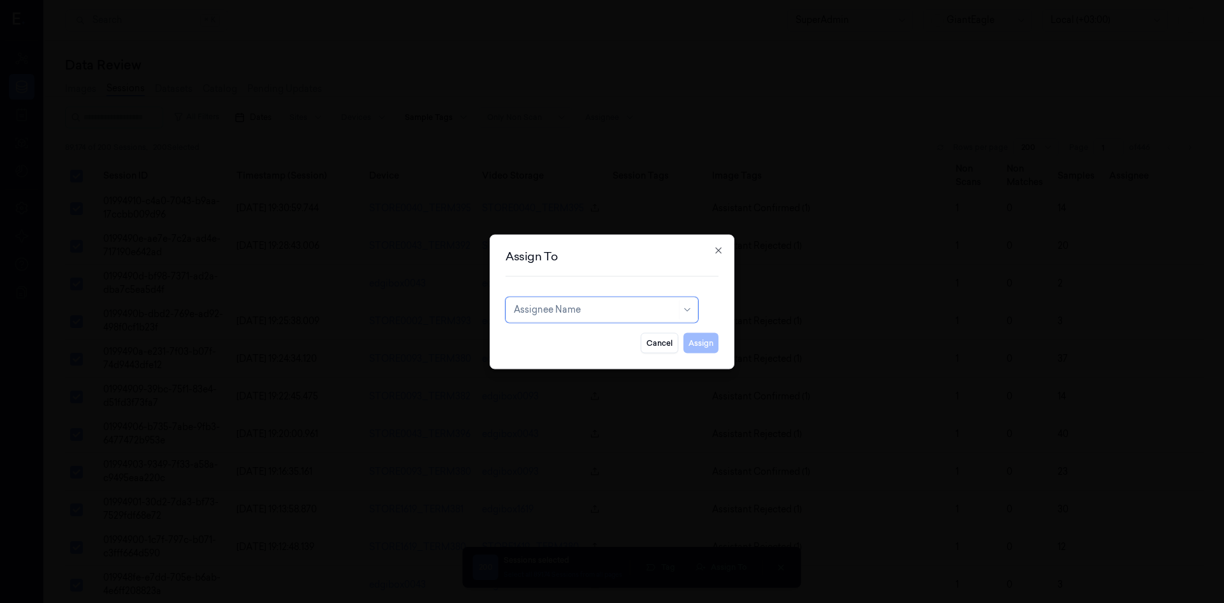
click at [602, 313] on div at bounding box center [595, 309] width 163 height 13
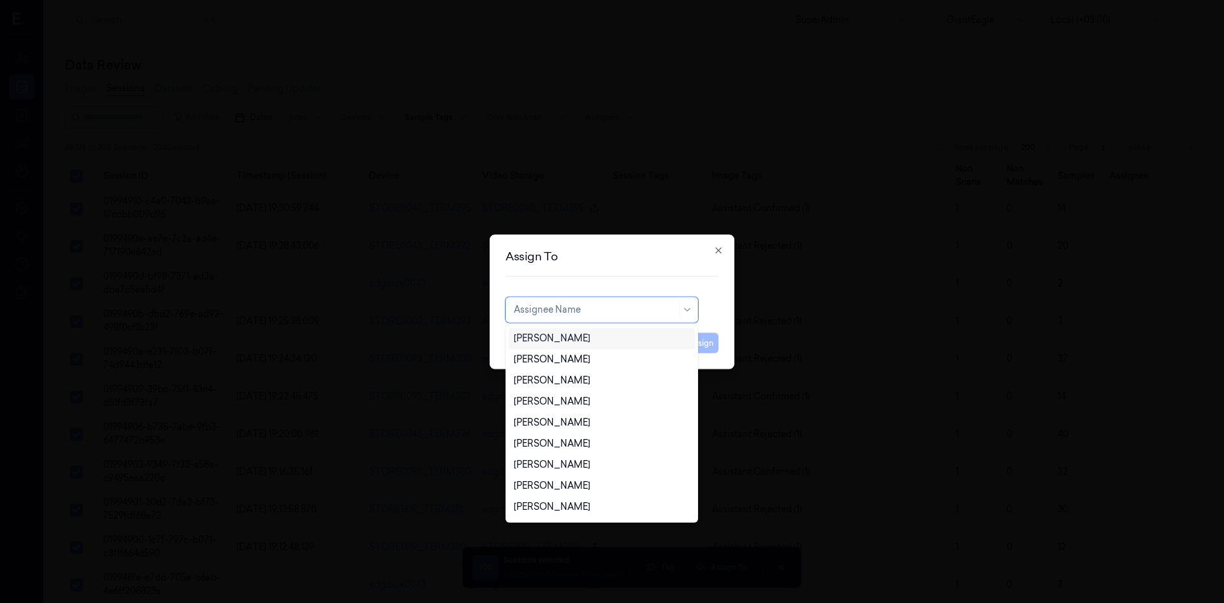
click at [585, 340] on div "[PERSON_NAME]" at bounding box center [602, 338] width 176 height 13
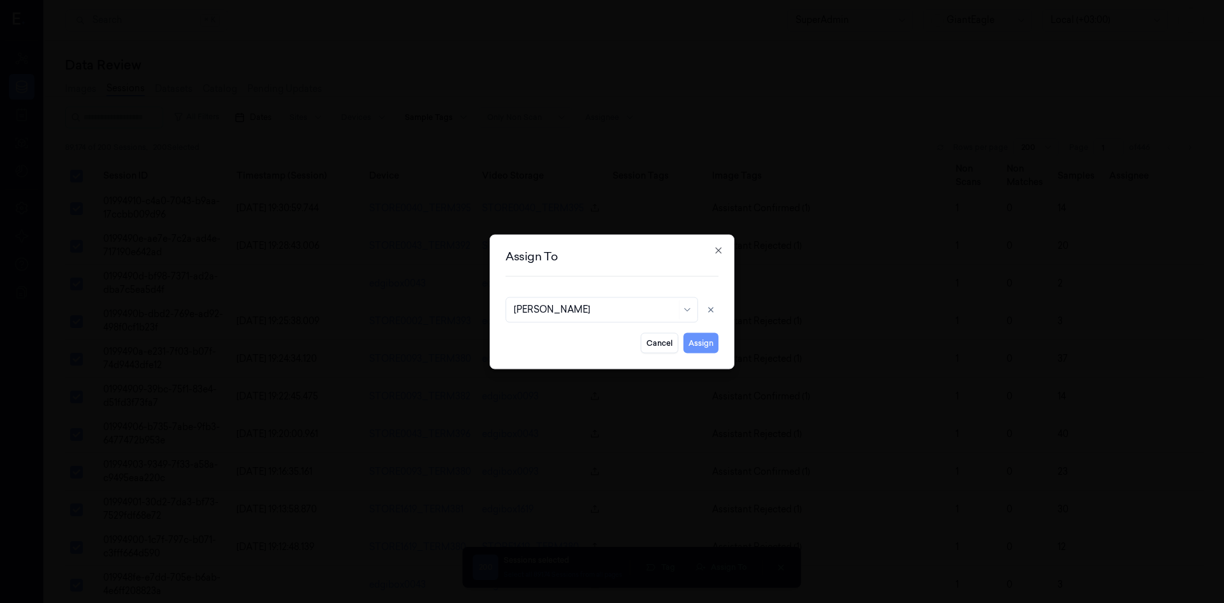
click at [700, 343] on button "Assign" at bounding box center [701, 342] width 35 height 20
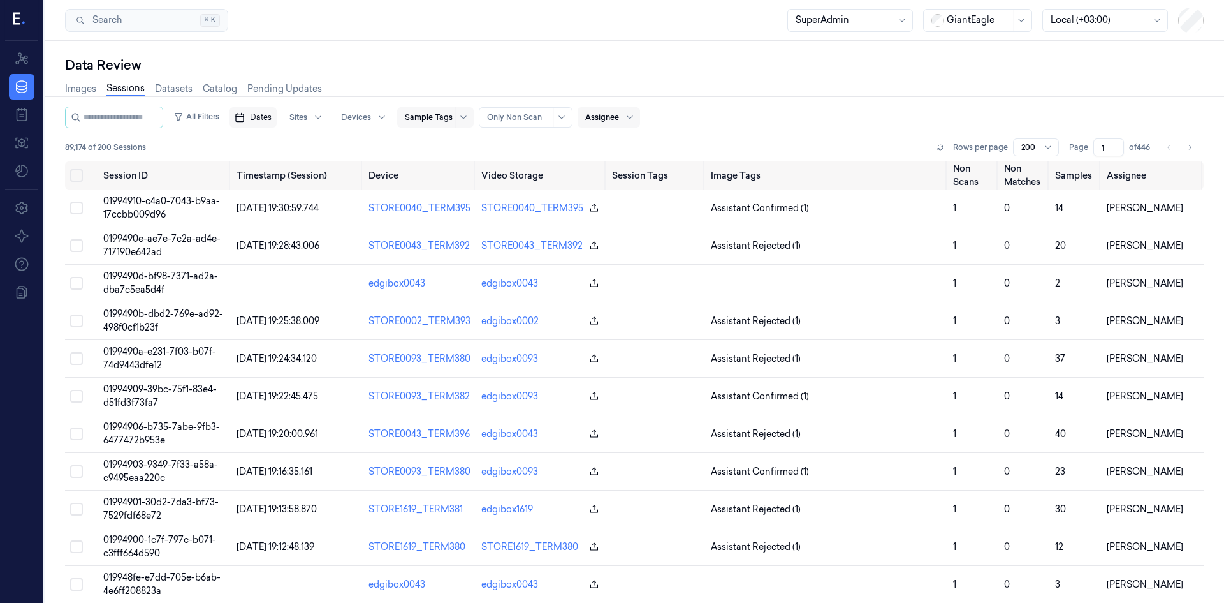
click at [619, 115] on div at bounding box center [602, 117] width 34 height 11
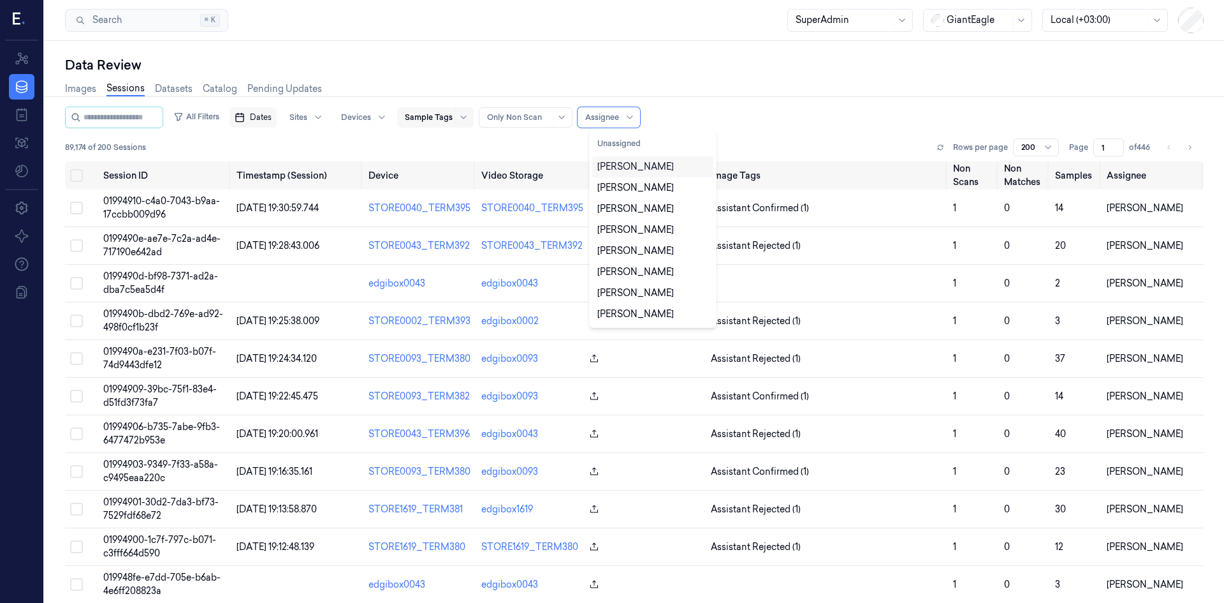
click at [638, 166] on div "[PERSON_NAME]" at bounding box center [636, 166] width 77 height 13
click at [763, 133] on div "All Filters Dates Sites Devices Sample Tags Alert Type Only Non Scan option [PE…" at bounding box center [634, 134] width 1139 height 55
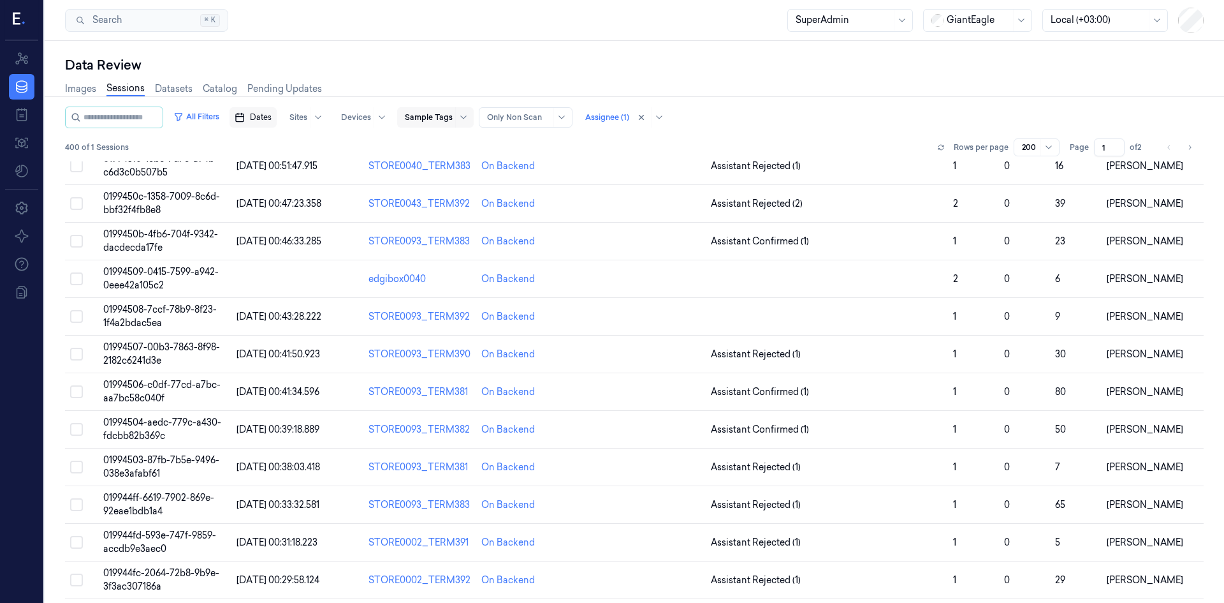
scroll to position [7067, 0]
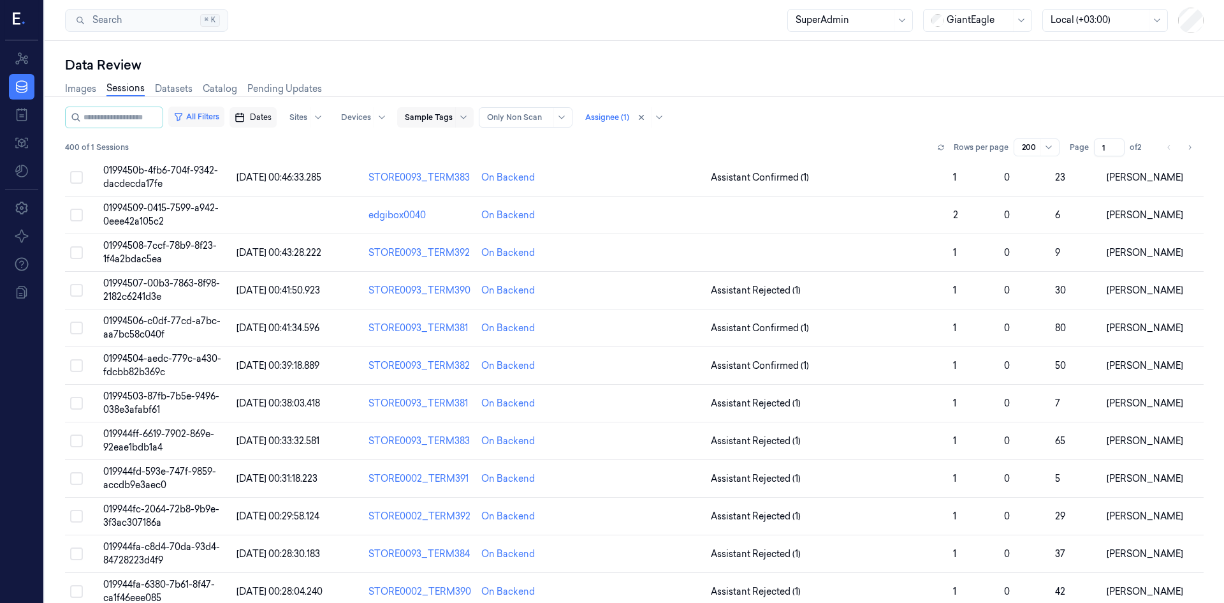
drag, startPoint x: 211, startPoint y: 119, endPoint x: 220, endPoint y: 116, distance: 9.3
click at [211, 119] on button "All Filters" at bounding box center [196, 117] width 56 height 20
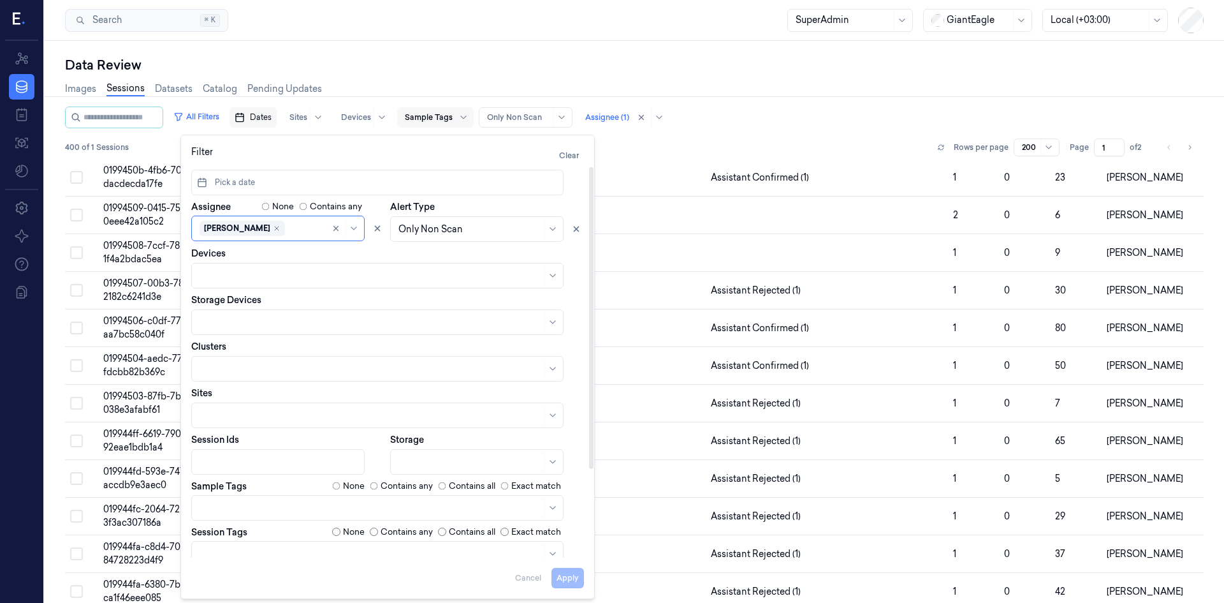
scroll to position [0, 0]
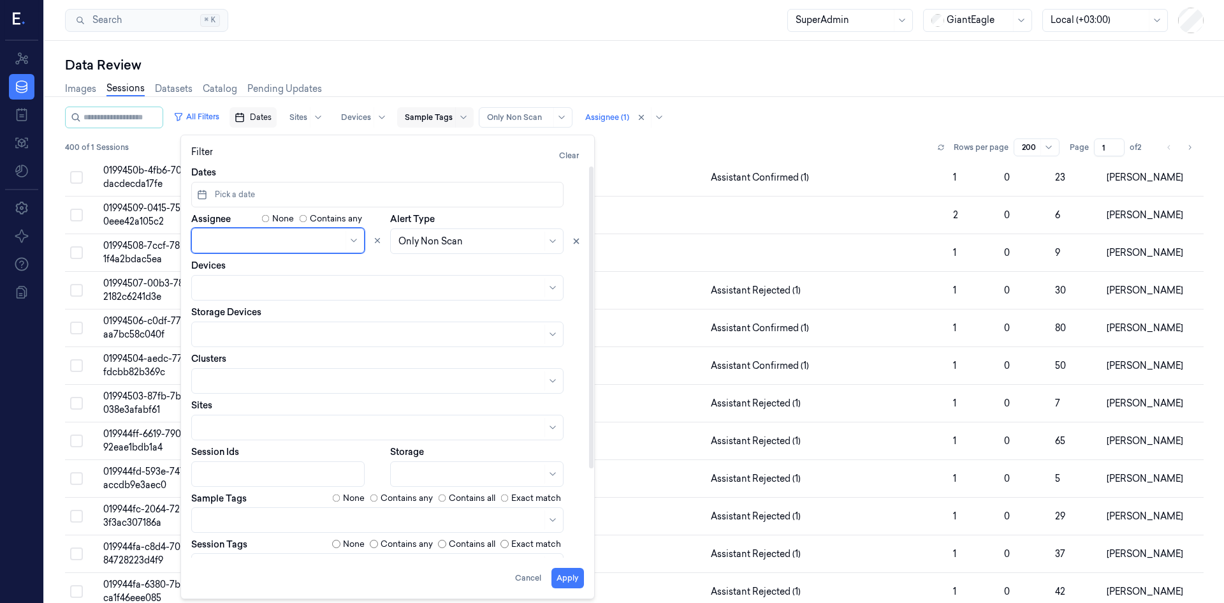
click at [723, 140] on div "400 of 1 Sessions Rows per page 200 Page 1 of 2" at bounding box center [634, 147] width 1139 height 18
click at [640, 122] on div "Assignee" at bounding box center [609, 117] width 63 height 20
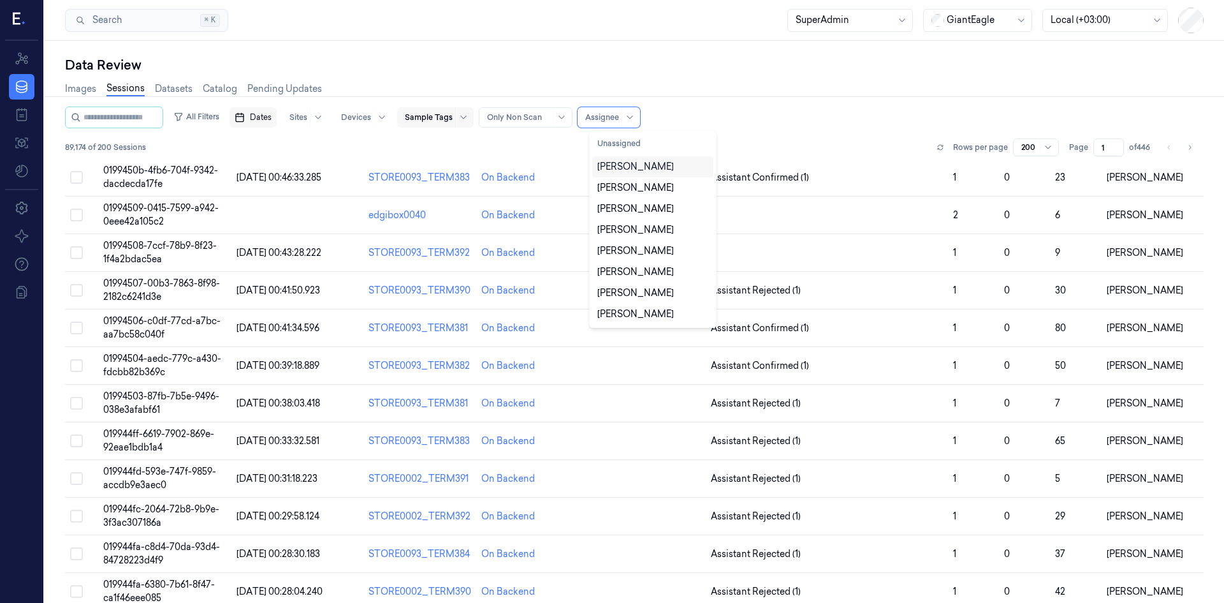
click at [697, 111] on div "All Filters Dates Sites Devices Sample Tags Alert Type Only Non Scan 11 results…" at bounding box center [634, 118] width 1139 height 22
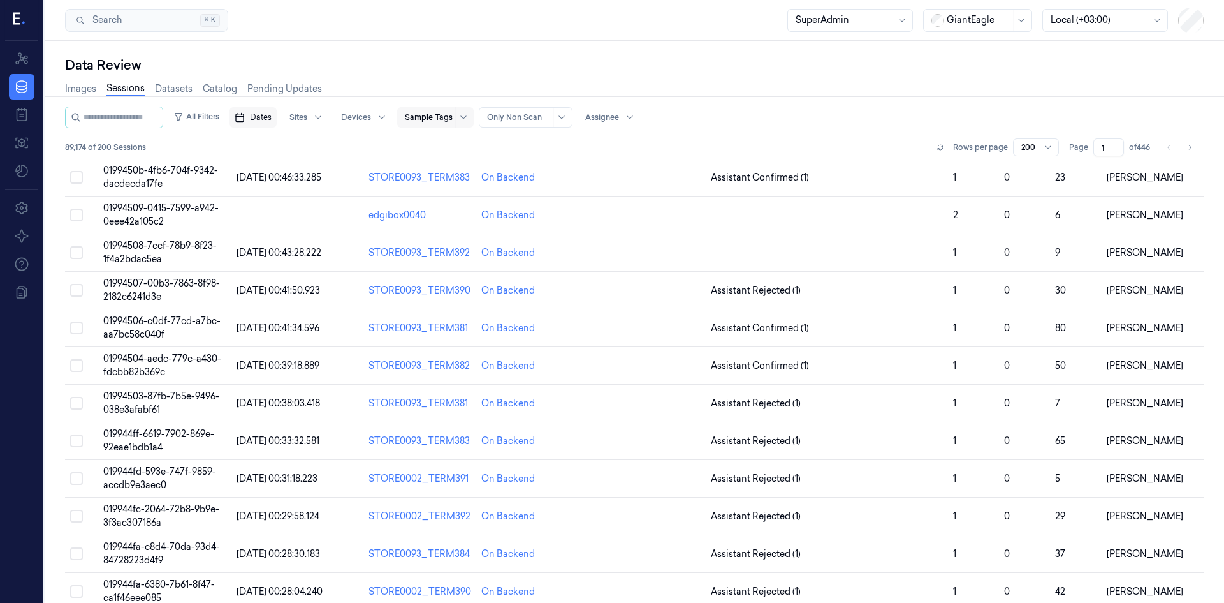
click at [835, 38] on div "Search Search... ⌘ K SuperAdmin GiantEagle Local (+03:00)" at bounding box center [635, 20] width 1180 height 41
click at [841, 27] on div "SuperAdmin" at bounding box center [844, 21] width 96 height 22
click at [837, 69] on div "Annotator" at bounding box center [818, 69] width 44 height 13
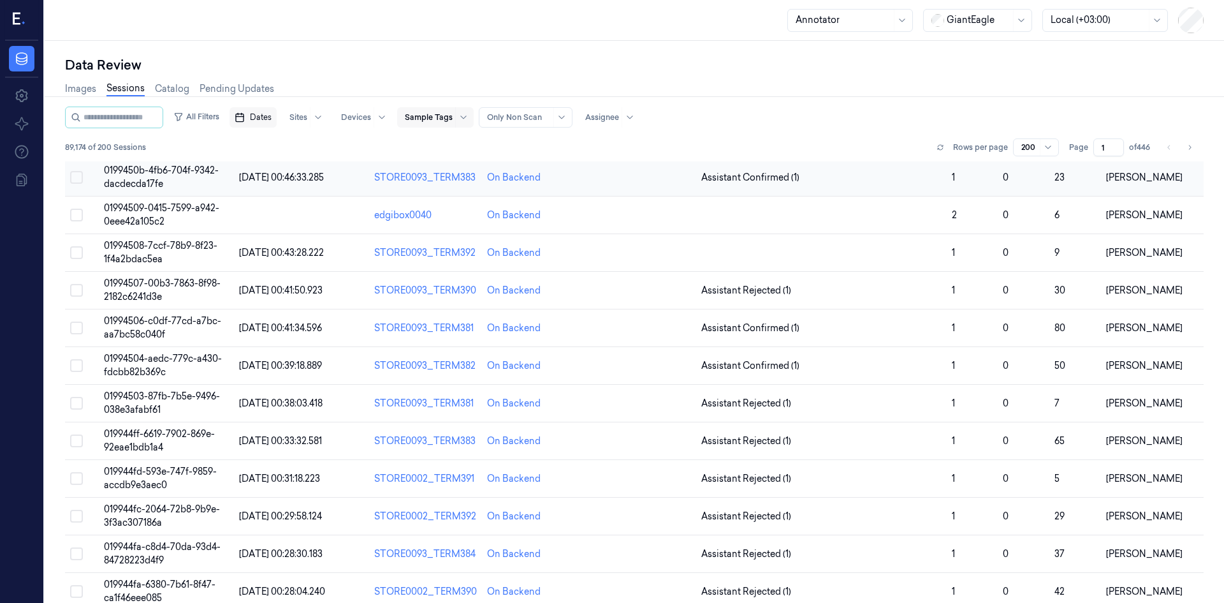
click at [157, 166] on span "0199450b-4fb6-704f-9342-dacdecda17fe" at bounding box center [161, 177] width 115 height 25
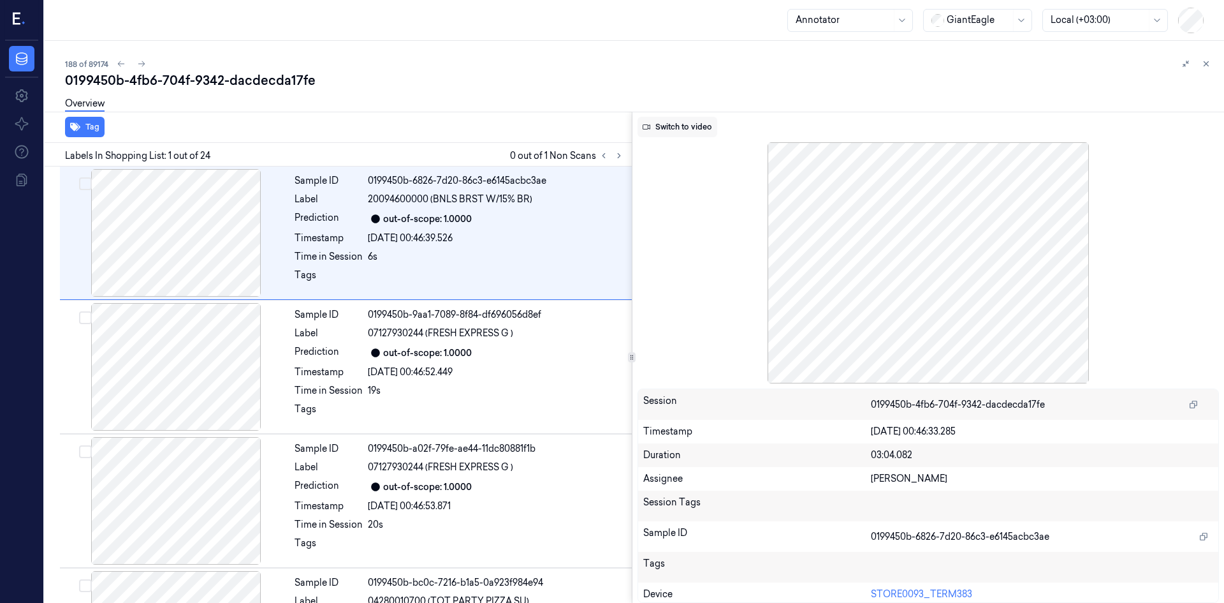
click at [684, 124] on button "Switch to video" at bounding box center [678, 127] width 80 height 20
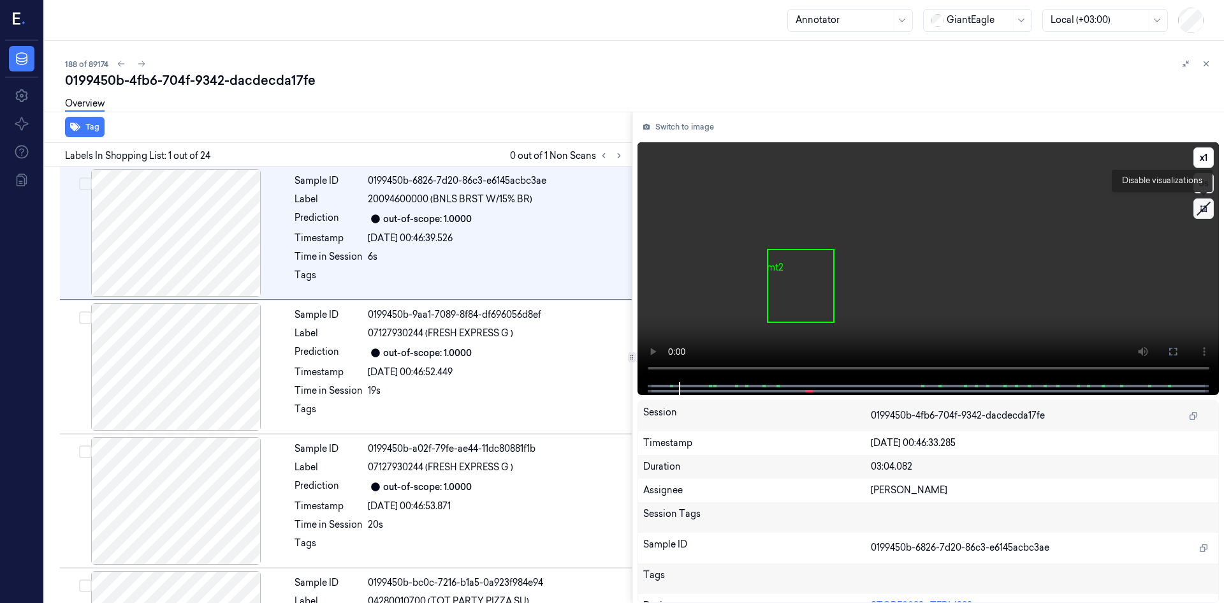
click at [1200, 204] on icon at bounding box center [1204, 208] width 19 height 19
click at [1201, 207] on icon at bounding box center [1204, 208] width 9 height 9
click at [310, 269] on div "Tags" at bounding box center [329, 278] width 68 height 20
click at [615, 155] on icon at bounding box center [619, 155] width 9 height 9
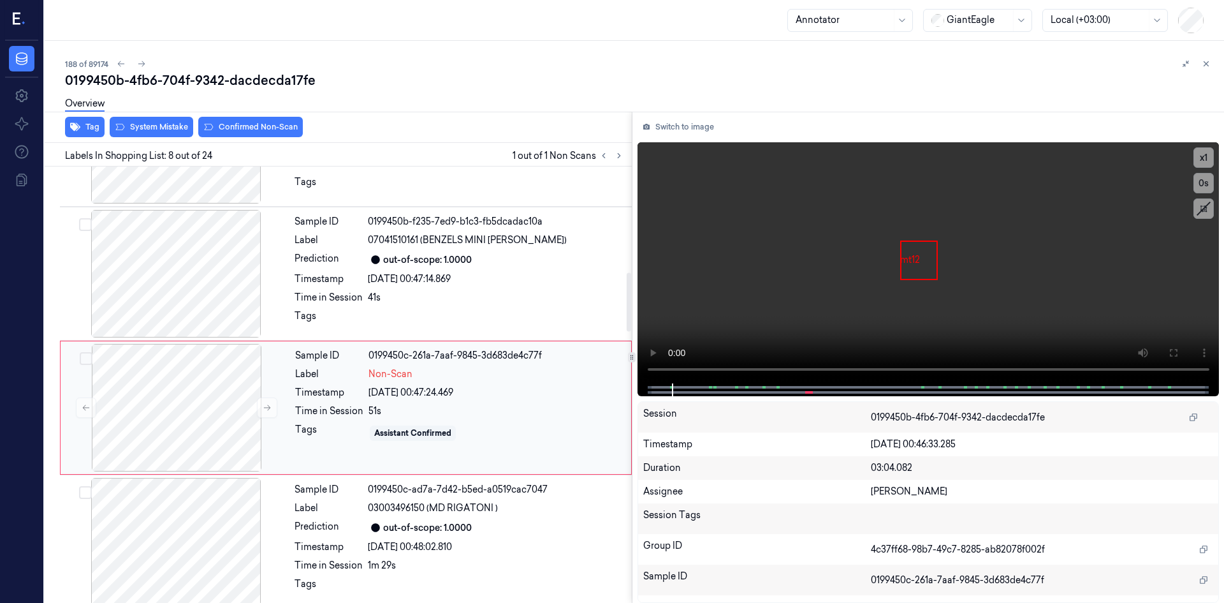
scroll to position [786, 0]
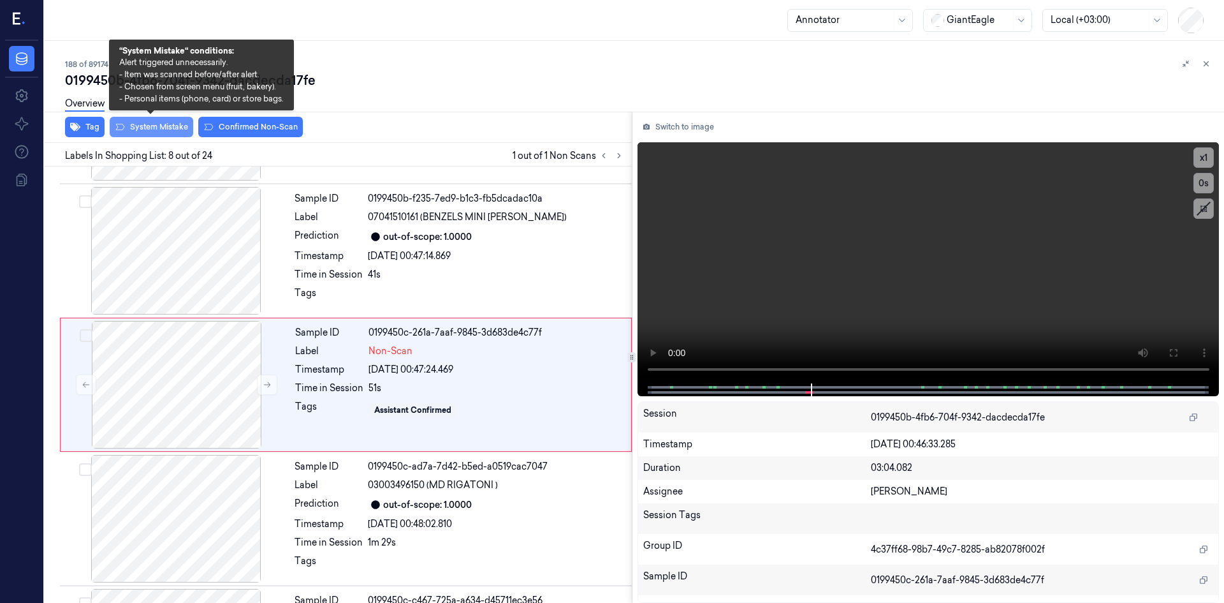
click at [168, 128] on button "System Mistake" at bounding box center [152, 127] width 84 height 20
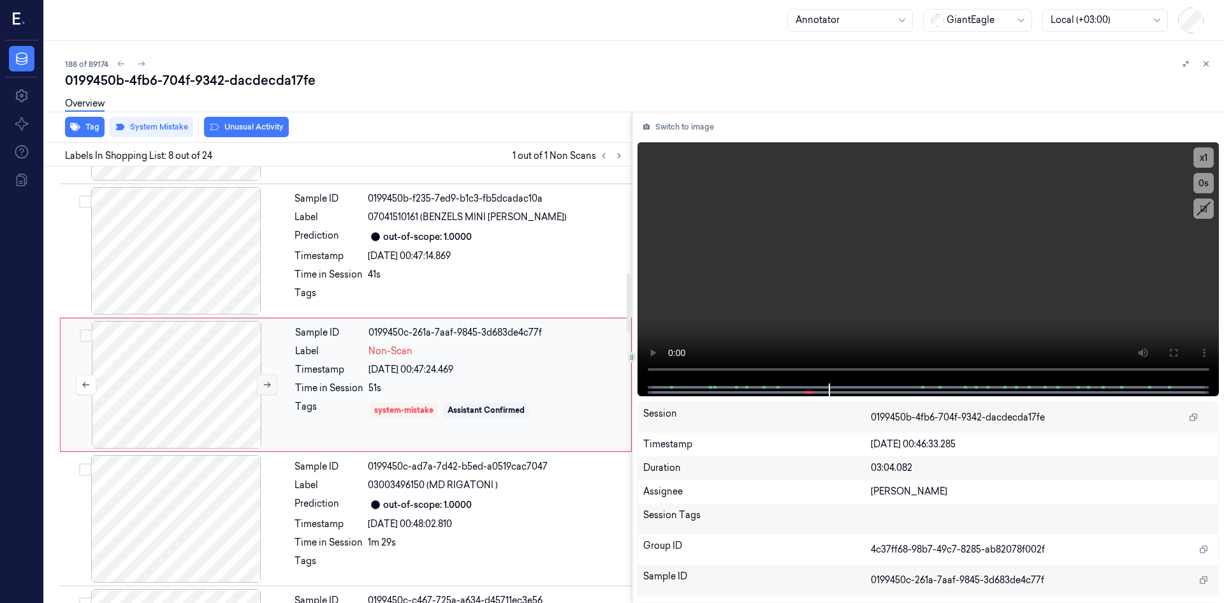
click at [266, 385] on icon at bounding box center [267, 385] width 7 height 6
click at [268, 384] on icon at bounding box center [267, 384] width 9 height 9
click at [843, 29] on div "Annotator" at bounding box center [844, 21] width 96 height 22
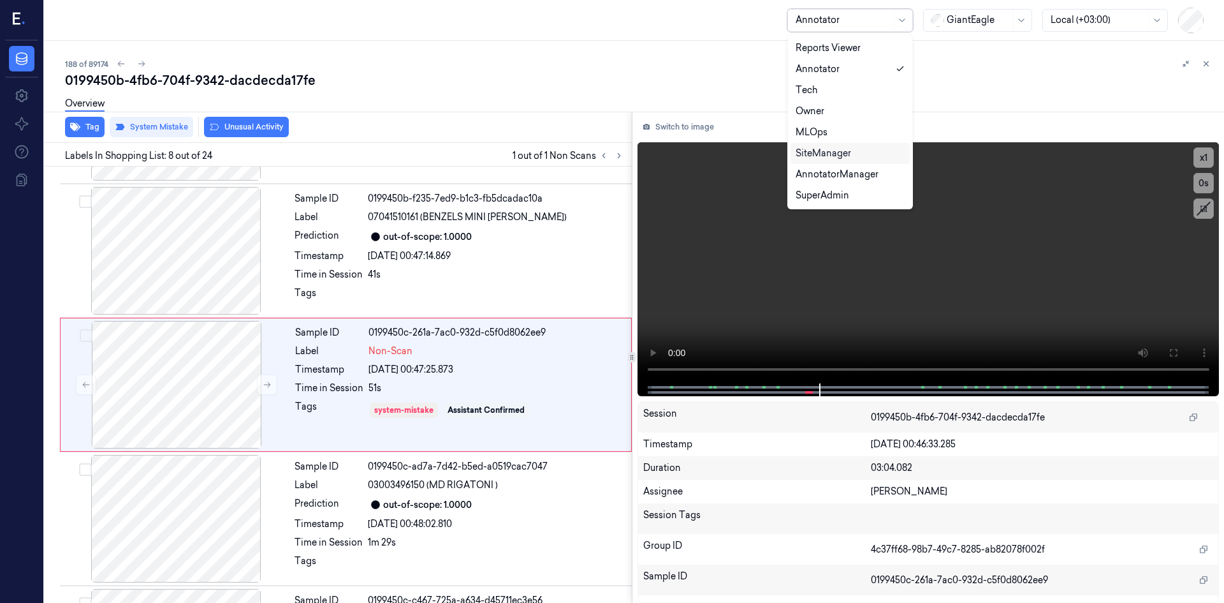
click at [839, 156] on div "SiteManager" at bounding box center [823, 153] width 55 height 13
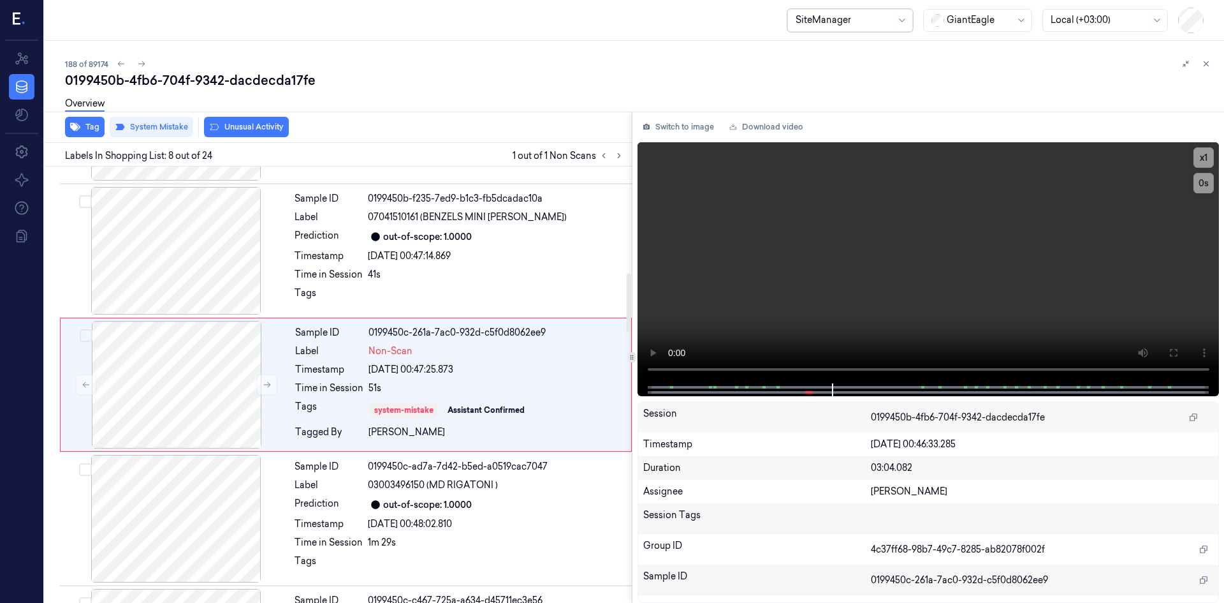
click at [504, 91] on div "Overview" at bounding box center [639, 105] width 1149 height 33
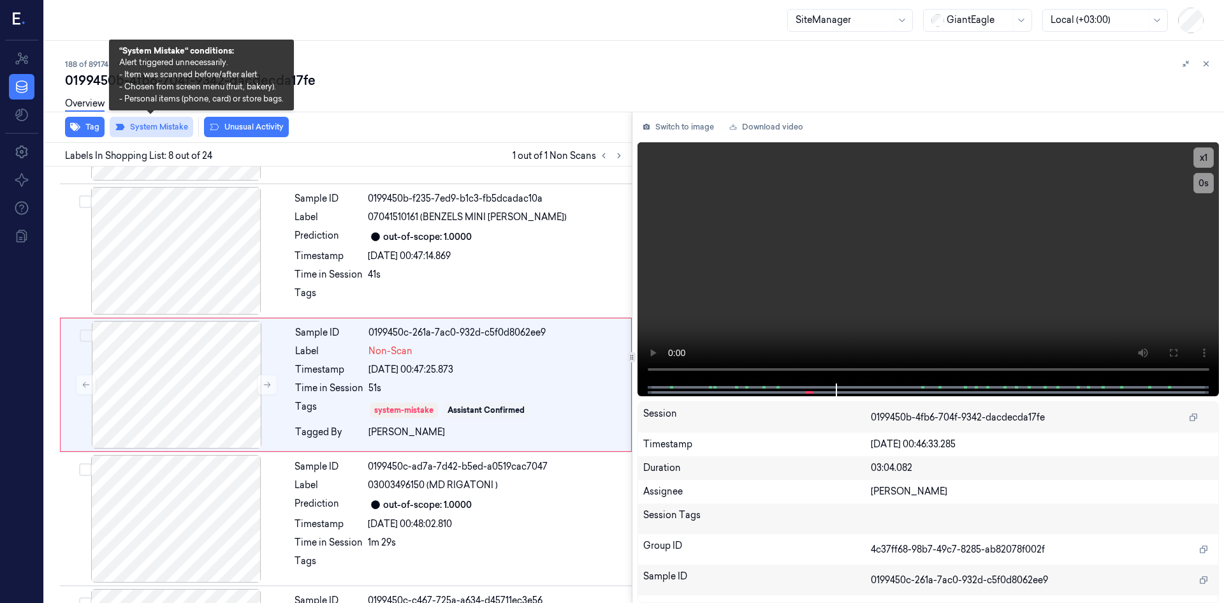
click at [165, 123] on button "System Mistake" at bounding box center [152, 127] width 84 height 20
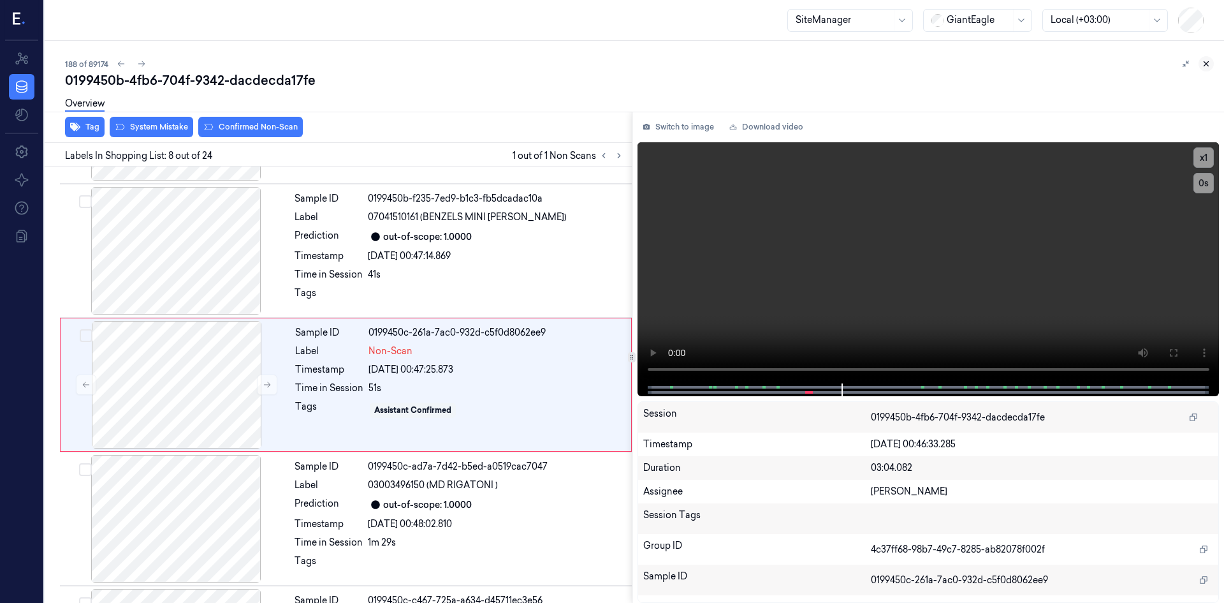
click at [1211, 63] on button at bounding box center [1206, 63] width 15 height 15
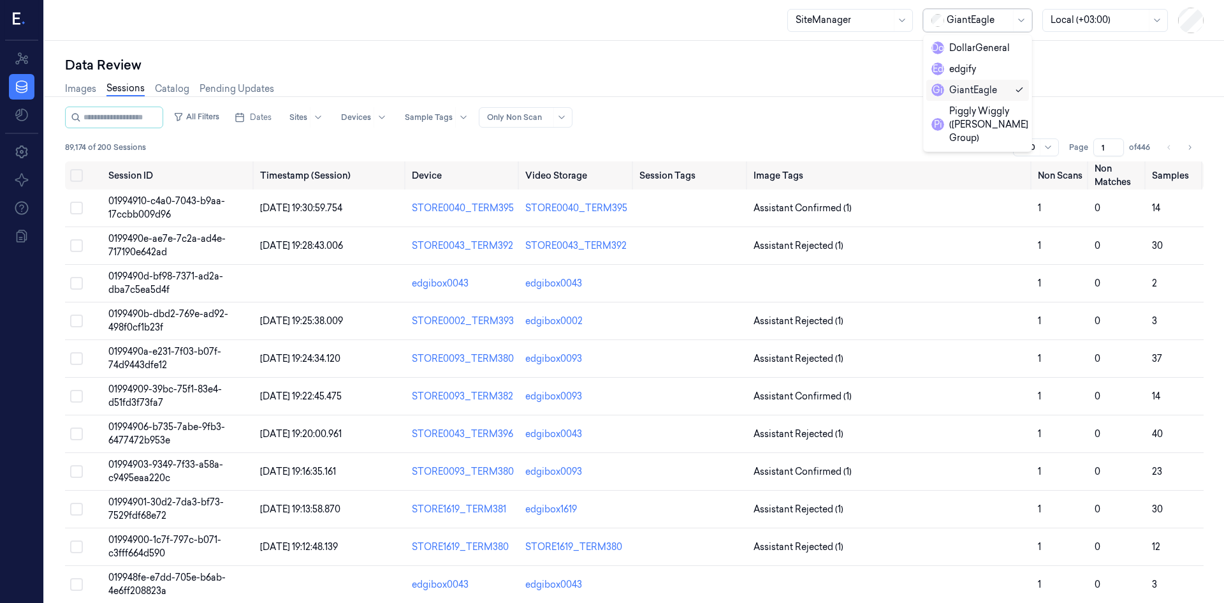
click at [996, 24] on div at bounding box center [979, 19] width 64 height 13
click at [972, 46] on div "DollarGeneral" at bounding box center [971, 47] width 78 height 13
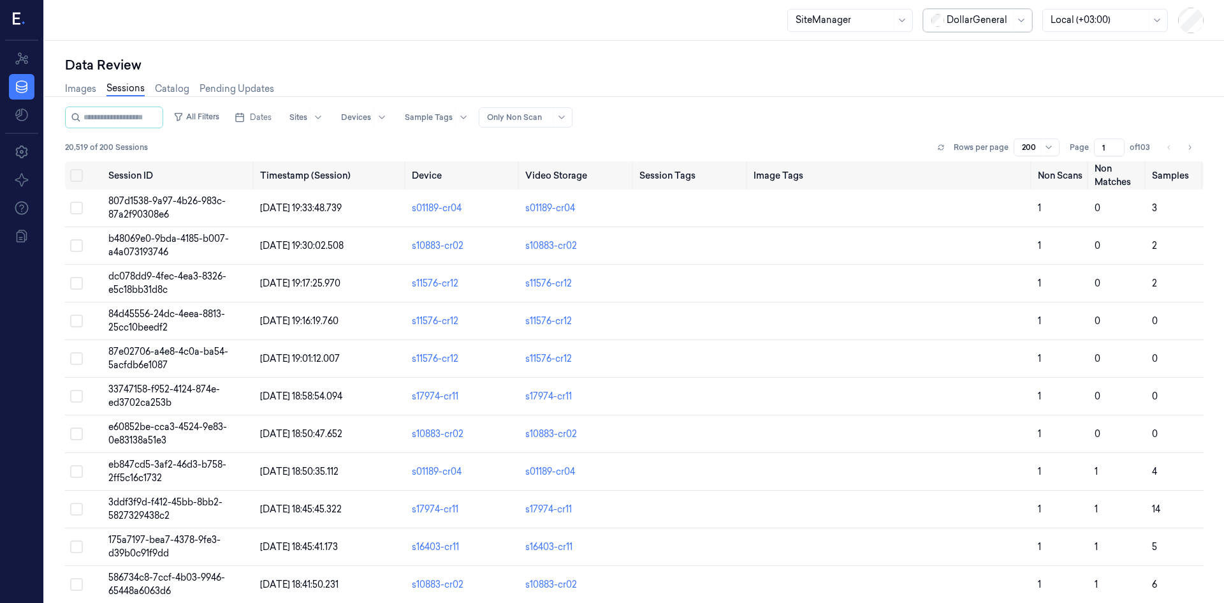
click at [566, 118] on div at bounding box center [562, 117] width 16 height 19
click at [658, 111] on div "All Filters Dates Sites Devices Sample Tags Alert Type Only Non Scan" at bounding box center [634, 118] width 1139 height 22
click at [184, 198] on span "807d1538-9a97-4b26-983c-87a2f90308e6" at bounding box center [166, 207] width 117 height 25
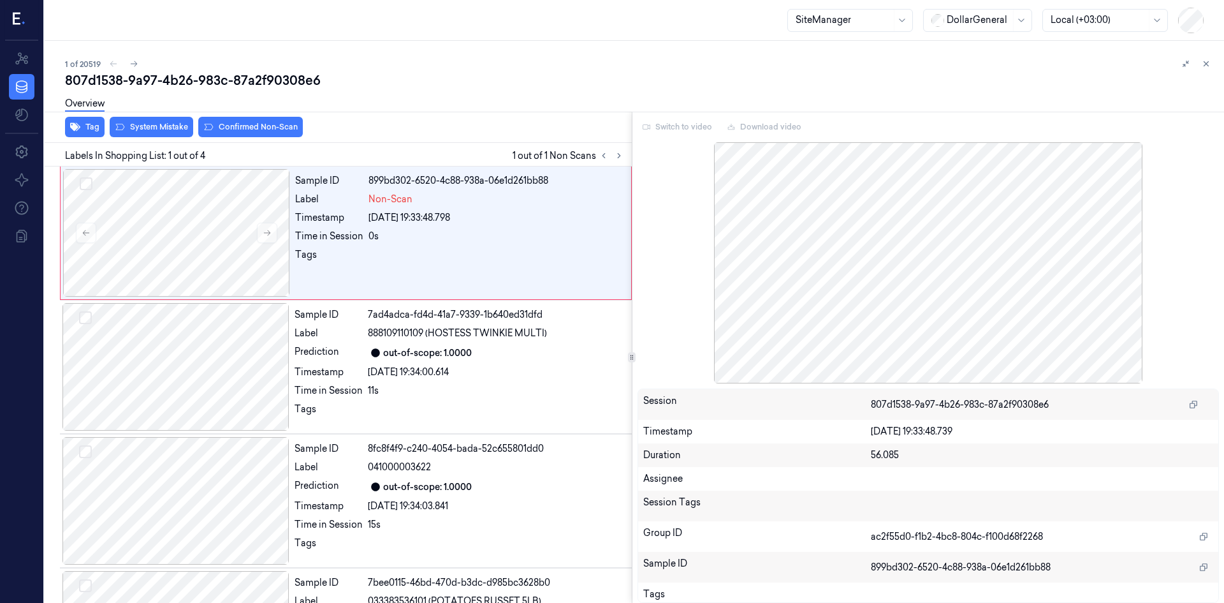
drag, startPoint x: 1210, startPoint y: 65, endPoint x: 763, endPoint y: 90, distance: 447.1
click at [1209, 65] on icon at bounding box center [1206, 63] width 9 height 9
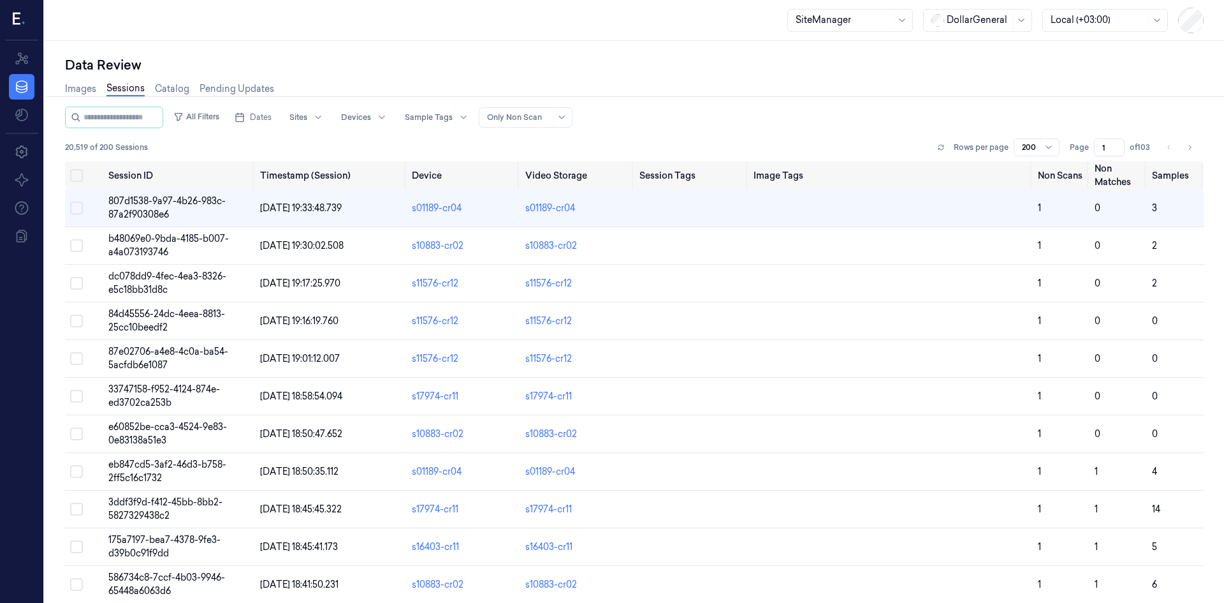
click at [548, 124] on div "Only Non Scan" at bounding box center [519, 117] width 64 height 19
click at [679, 131] on div "All Filters Dates Sites Devices Sample Tags Alert Type Only Non Scan 20,519 of …" at bounding box center [634, 134] width 1139 height 55
drag, startPoint x: 178, startPoint y: 212, endPoint x: 192, endPoint y: 215, distance: 14.4
click at [178, 212] on td "807d1538-9a97-4b26-983c-87a2f90308e6" at bounding box center [179, 208] width 152 height 38
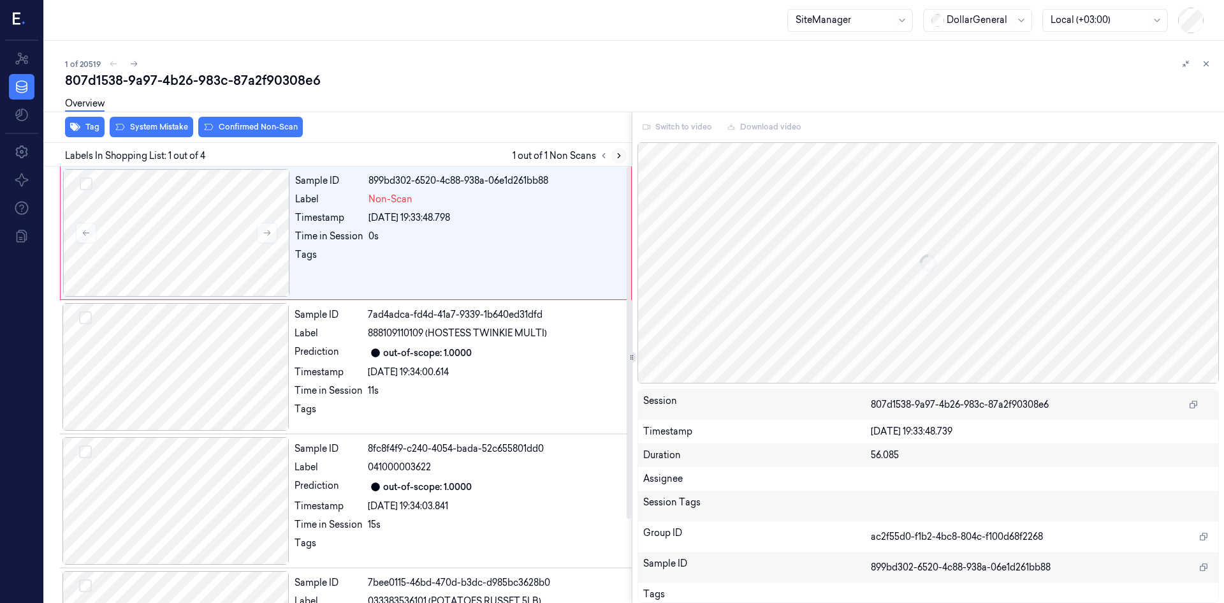
click at [615, 159] on icon at bounding box center [619, 155] width 9 height 9
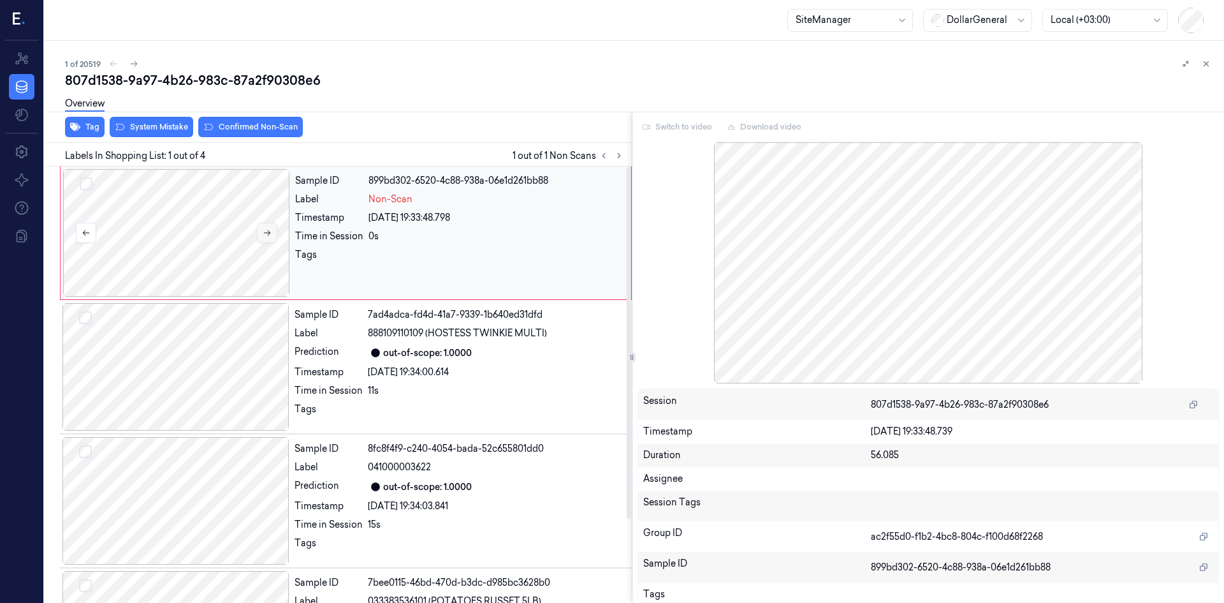
click at [264, 236] on icon at bounding box center [267, 232] width 9 height 9
click at [265, 236] on icon at bounding box center [267, 232] width 9 height 9
click at [662, 130] on div "Switch to video Download video" at bounding box center [929, 127] width 582 height 20
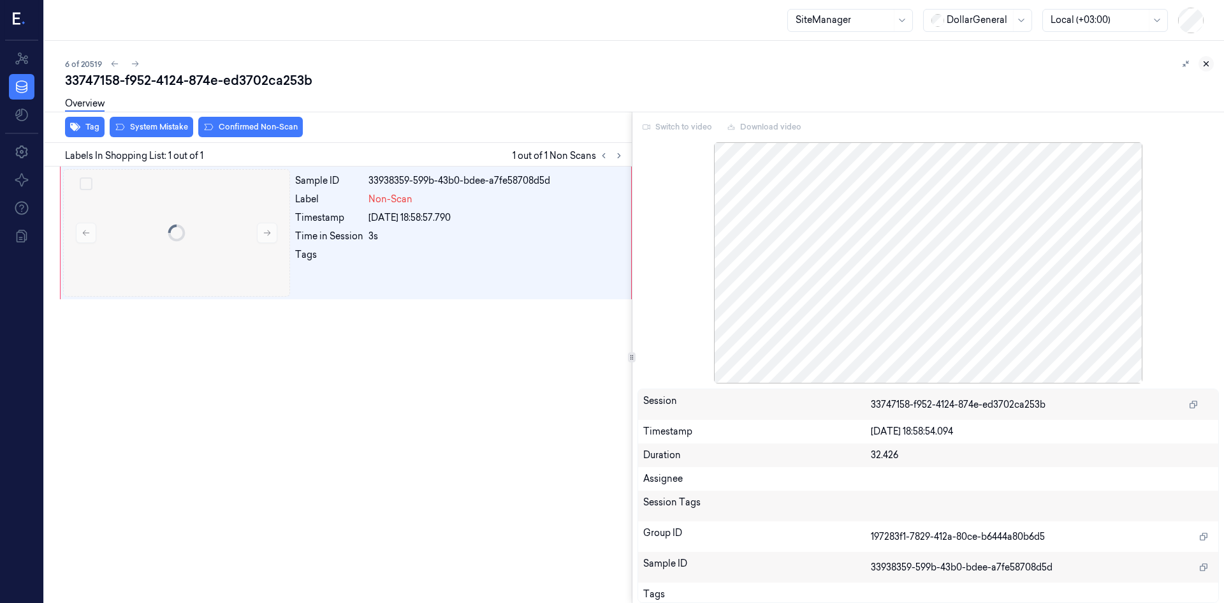
click at [1210, 61] on icon at bounding box center [1206, 63] width 9 height 9
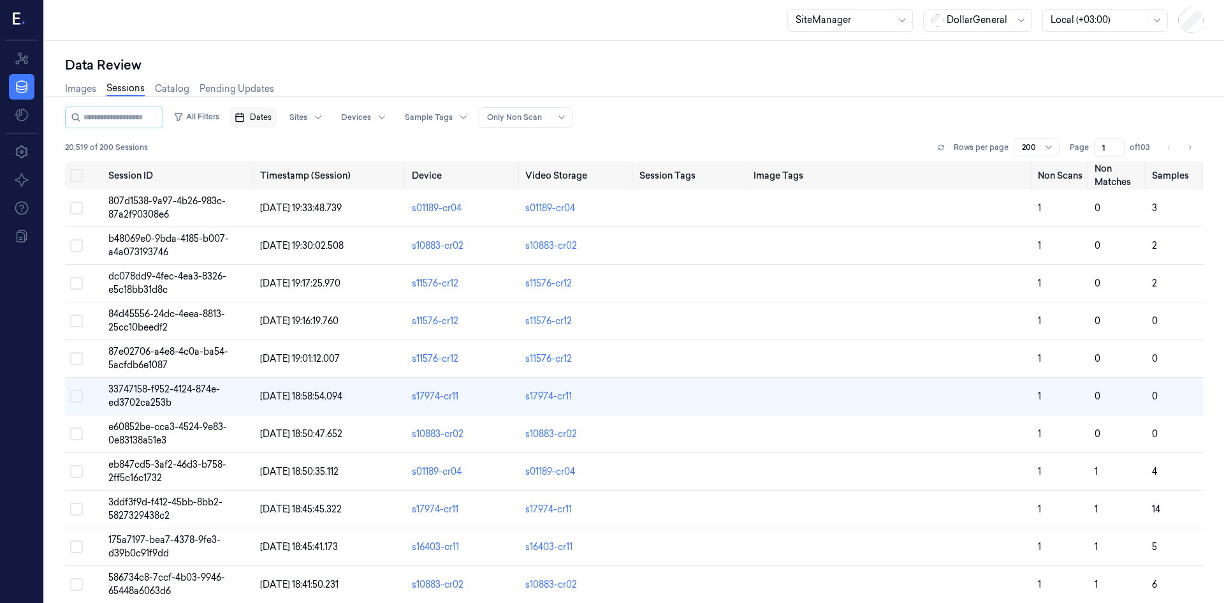
click at [272, 117] on span "Dates" at bounding box center [261, 117] width 22 height 11
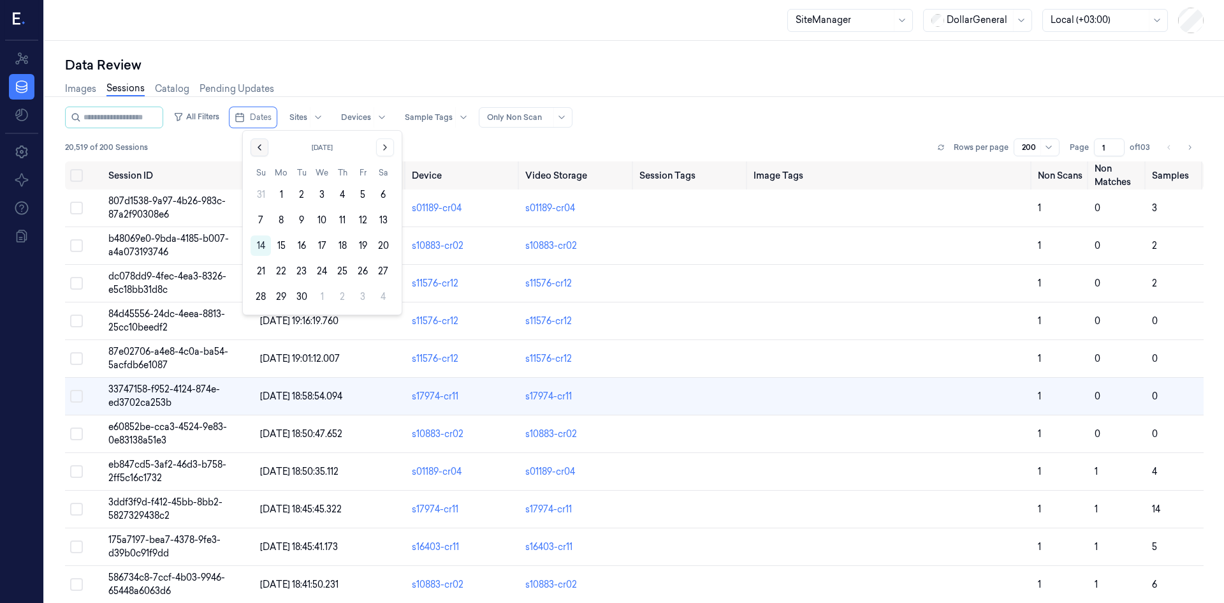
click at [263, 148] on icon "Go to the Previous Month" at bounding box center [259, 147] width 10 height 10
click at [381, 151] on icon "Go to the Next Month" at bounding box center [385, 147] width 10 height 10
click at [277, 196] on button "1" at bounding box center [281, 194] width 20 height 20
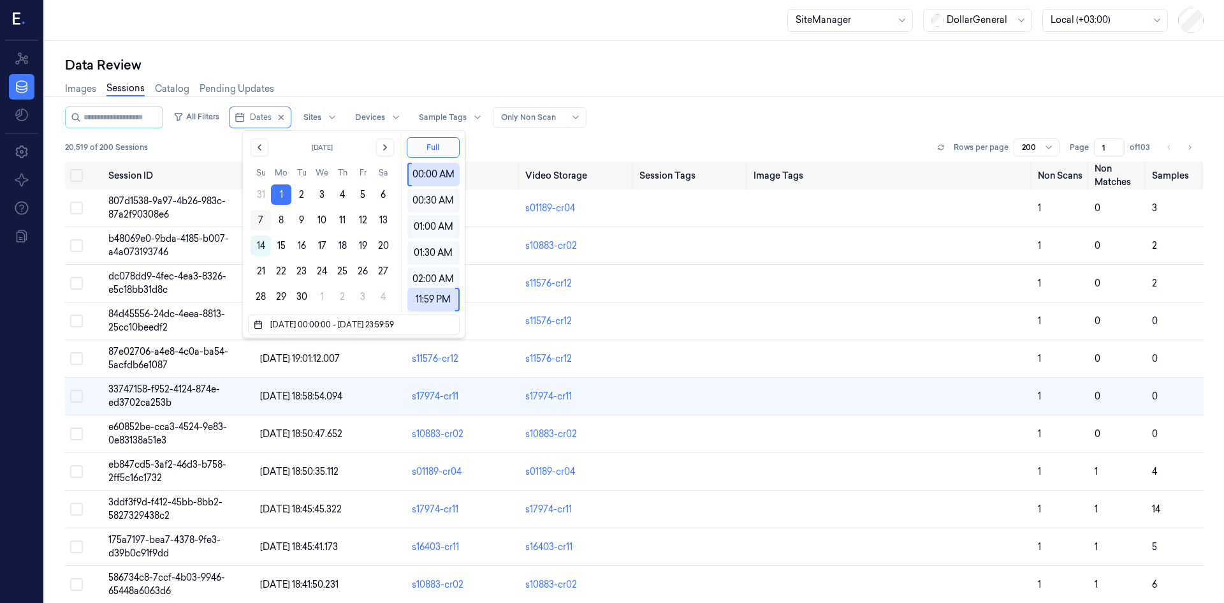
click at [256, 216] on button "7" at bounding box center [261, 220] width 20 height 20
type input "[DATE] 00:00:00 - [DATE] 23:59:59"
click at [626, 115] on div "All Filters Dates Sites Devices Sample Tags Alert Type Only Non Scan" at bounding box center [634, 118] width 1139 height 22
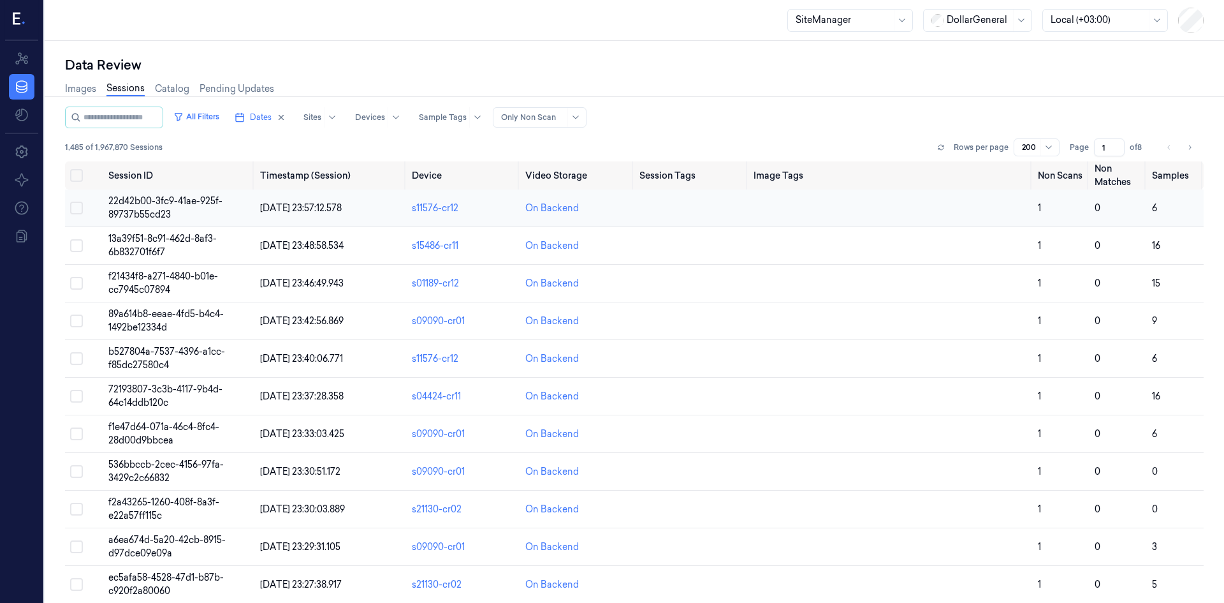
click at [142, 203] on span "22d42b00-3fc9-41ae-925f-89737b55cd23" at bounding box center [165, 207] width 114 height 25
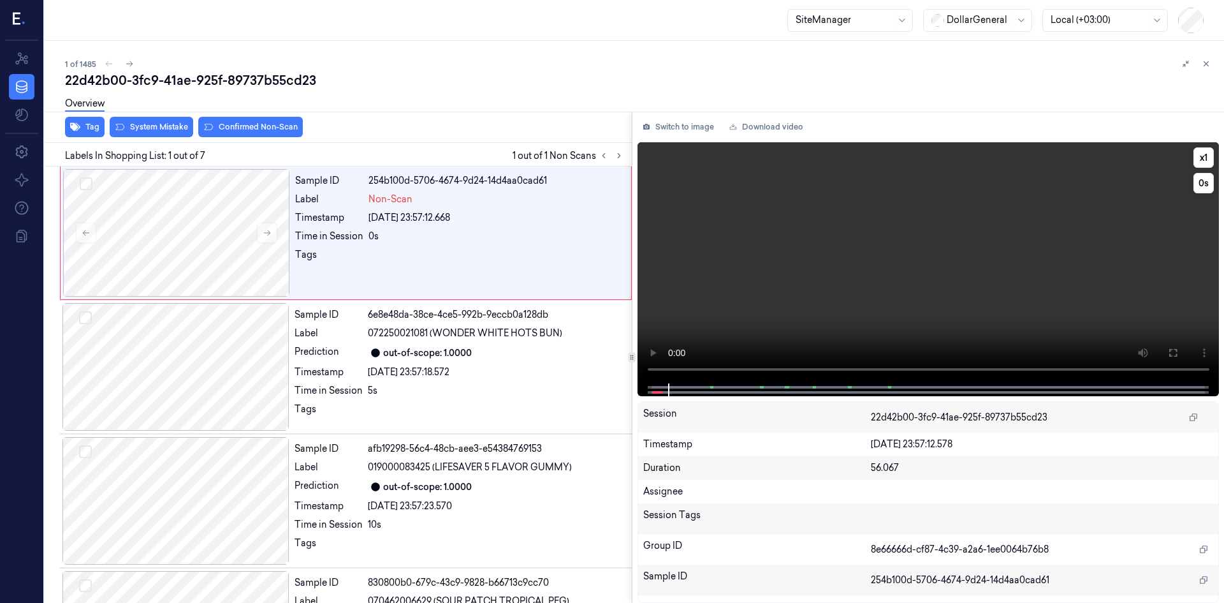
click at [1205, 202] on video at bounding box center [929, 262] width 582 height 241
